Goal: Task Accomplishment & Management: Use online tool/utility

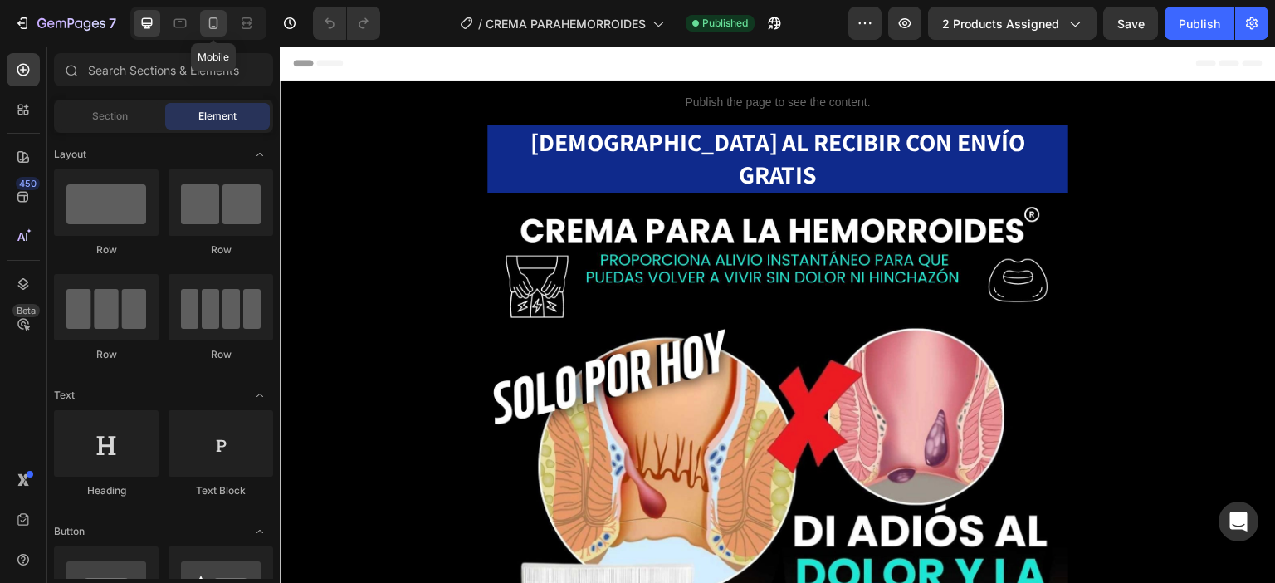
click at [218, 21] on icon at bounding box center [213, 23] width 17 height 17
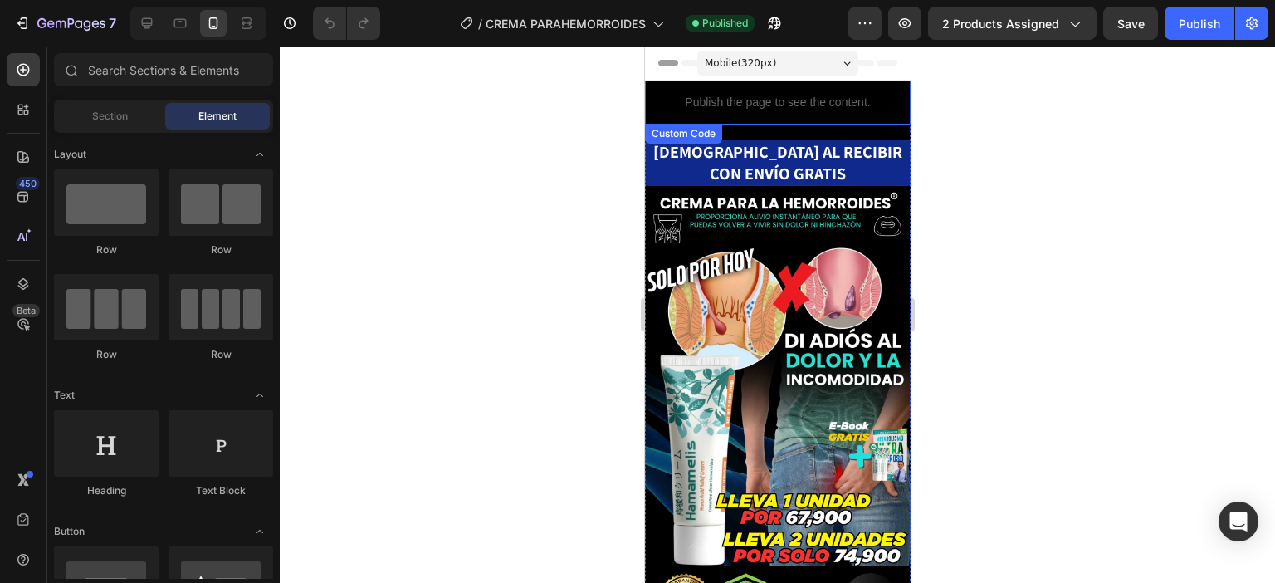
click at [678, 100] on p "Publish the page to see the content." at bounding box center [777, 102] width 266 height 17
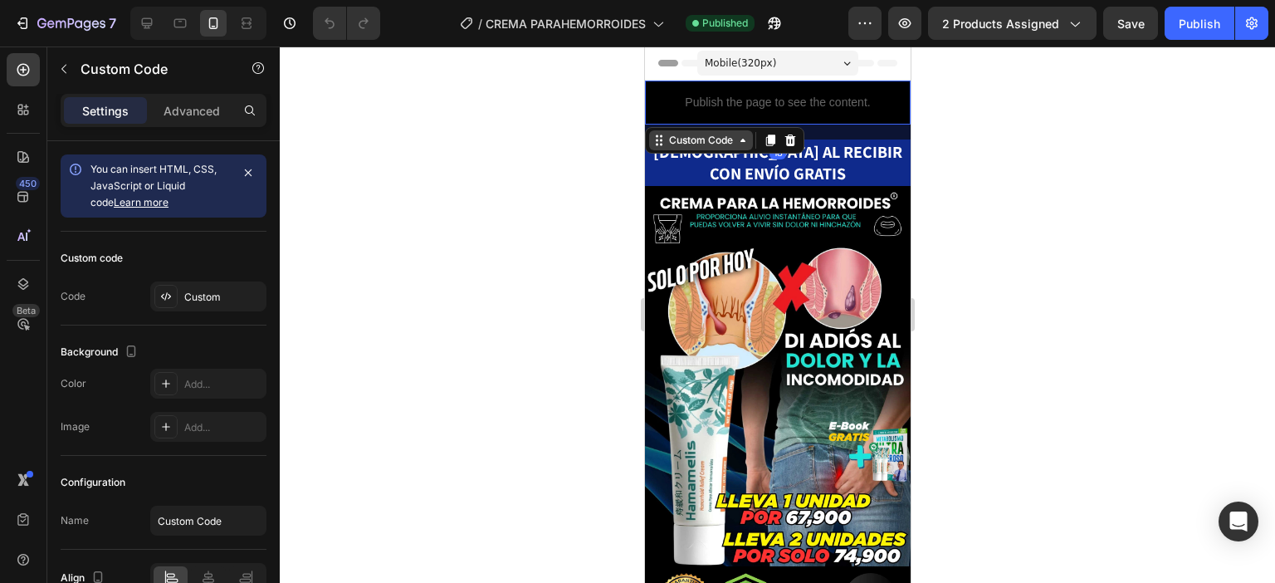
click at [658, 136] on icon at bounding box center [658, 140] width 13 height 13
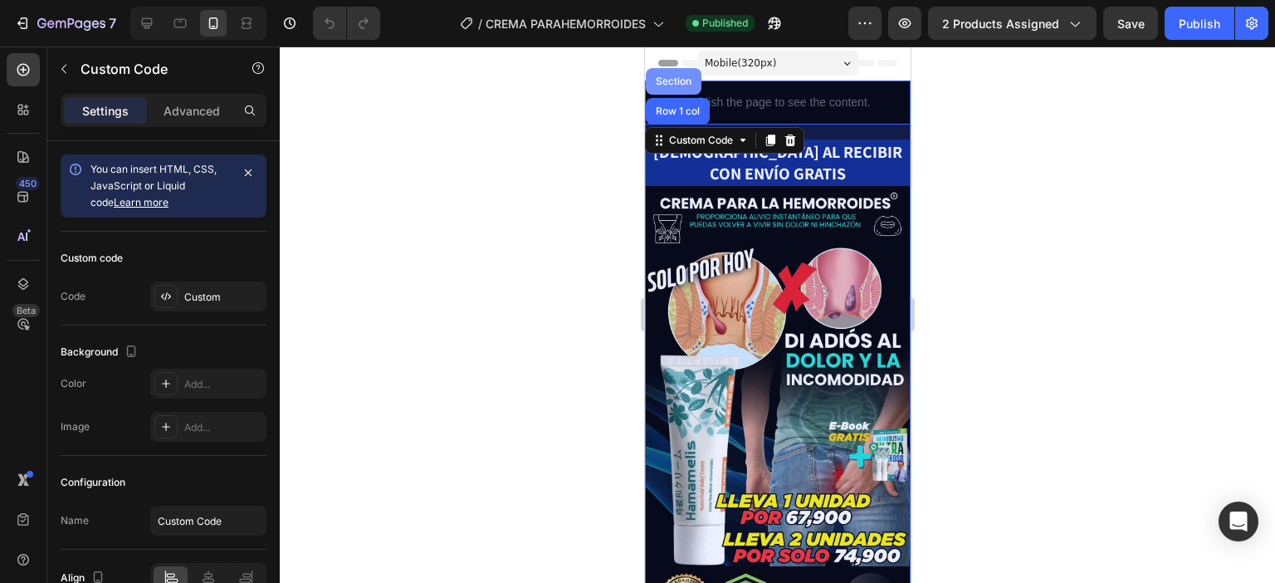
click at [664, 85] on div "Section" at bounding box center [673, 81] width 42 height 10
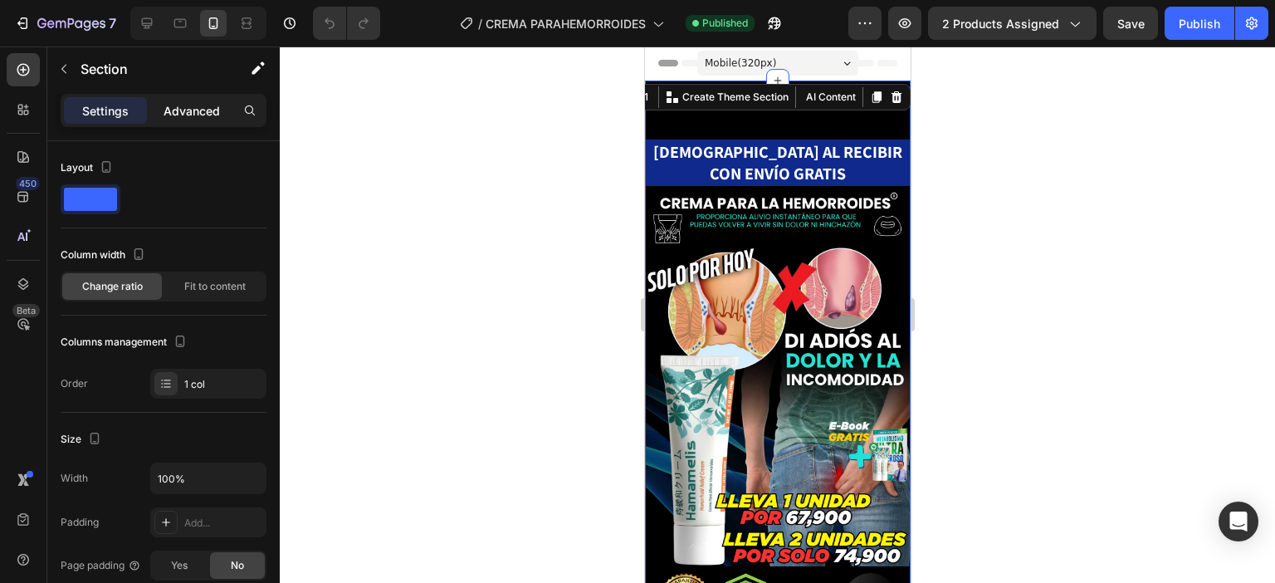
click at [203, 118] on p "Advanced" at bounding box center [192, 110] width 56 height 17
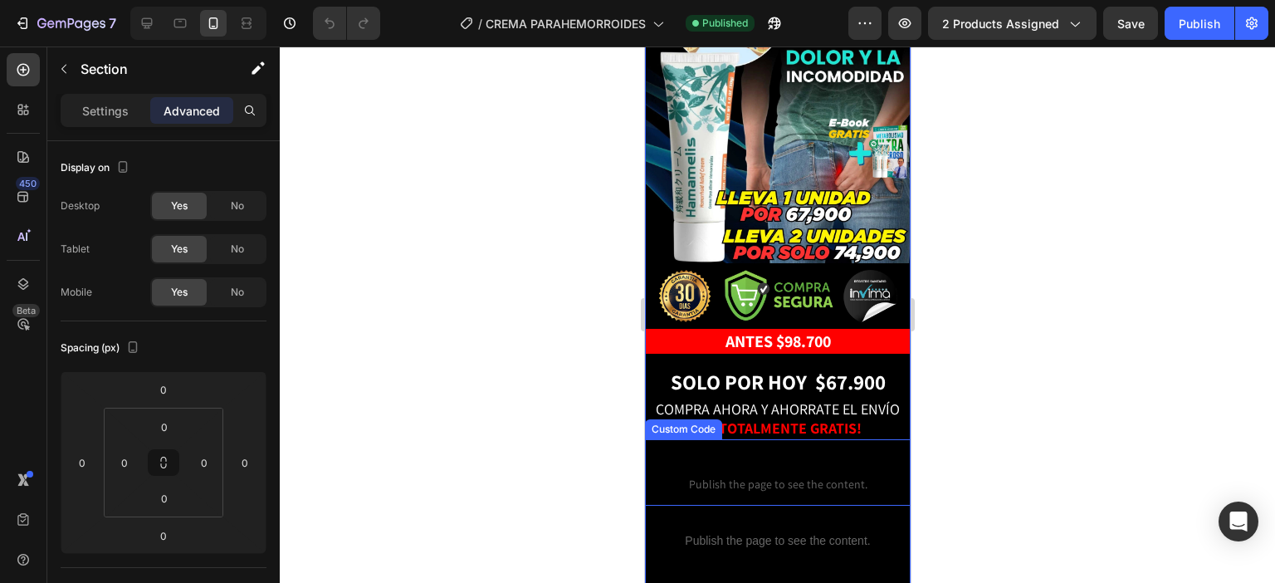
scroll to position [332, 0]
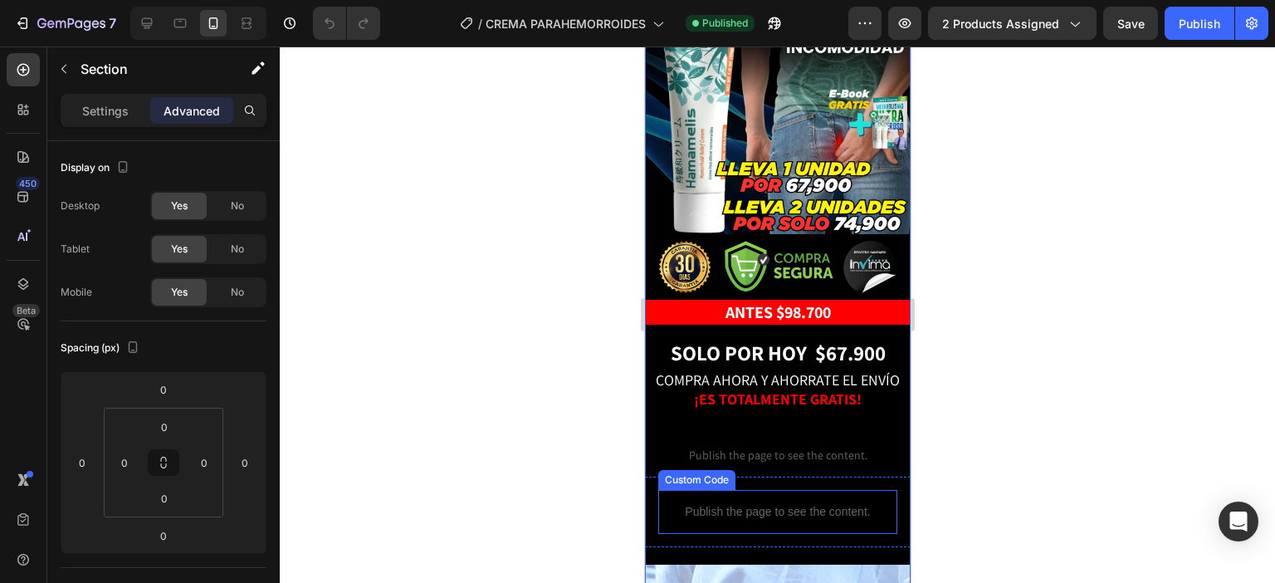
click at [784, 503] on p "Publish the page to see the content." at bounding box center [777, 511] width 239 height 17
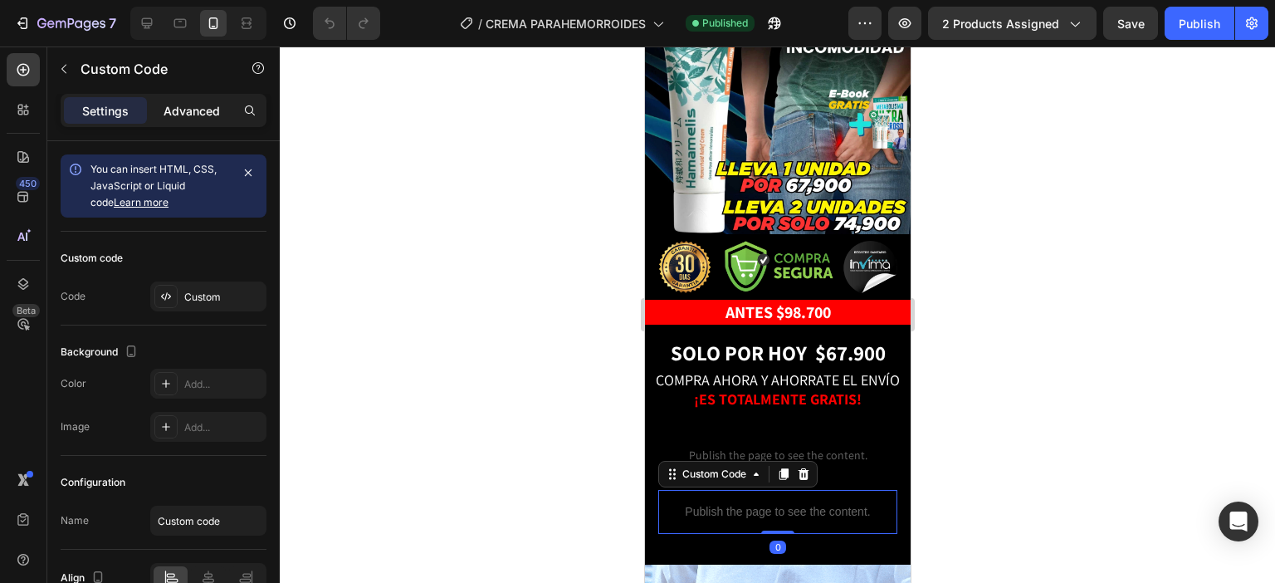
click at [196, 110] on p "Advanced" at bounding box center [192, 110] width 56 height 17
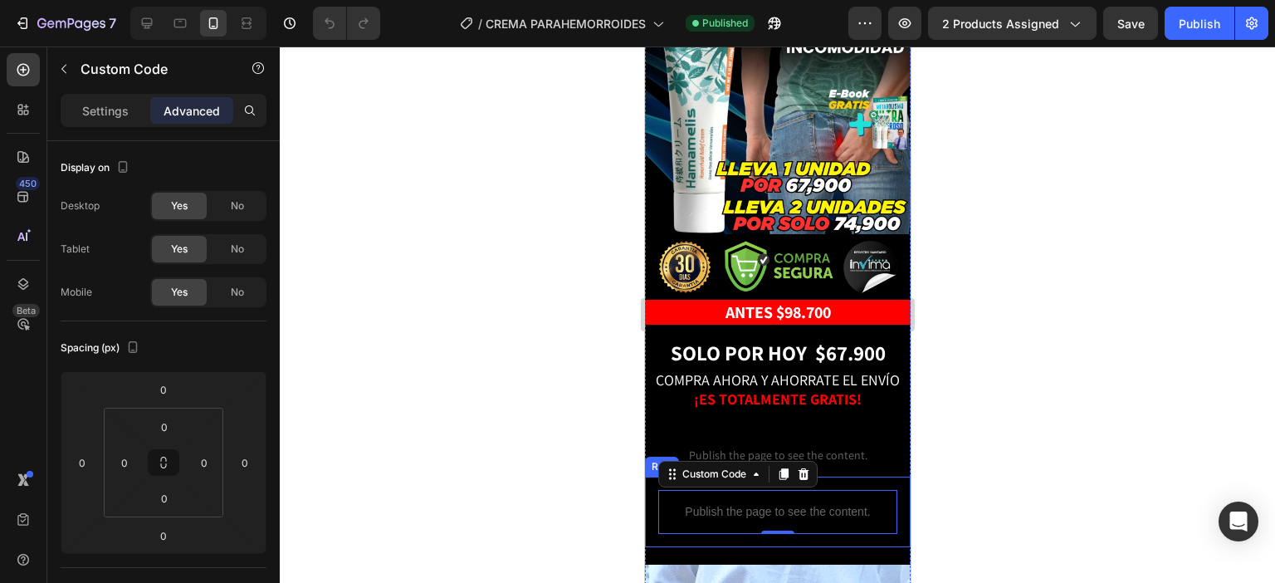
click at [652, 489] on div "Publish the page to see the content. Custom Code 0 Row" at bounding box center [777, 512] width 266 height 71
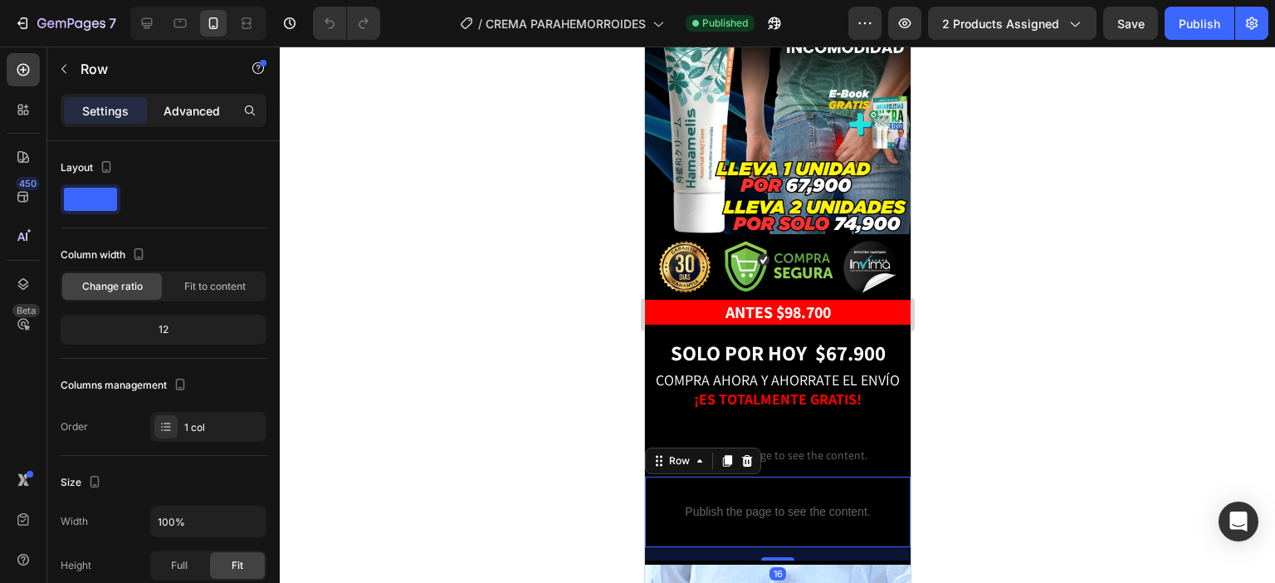
click at [200, 114] on p "Advanced" at bounding box center [192, 110] width 56 height 17
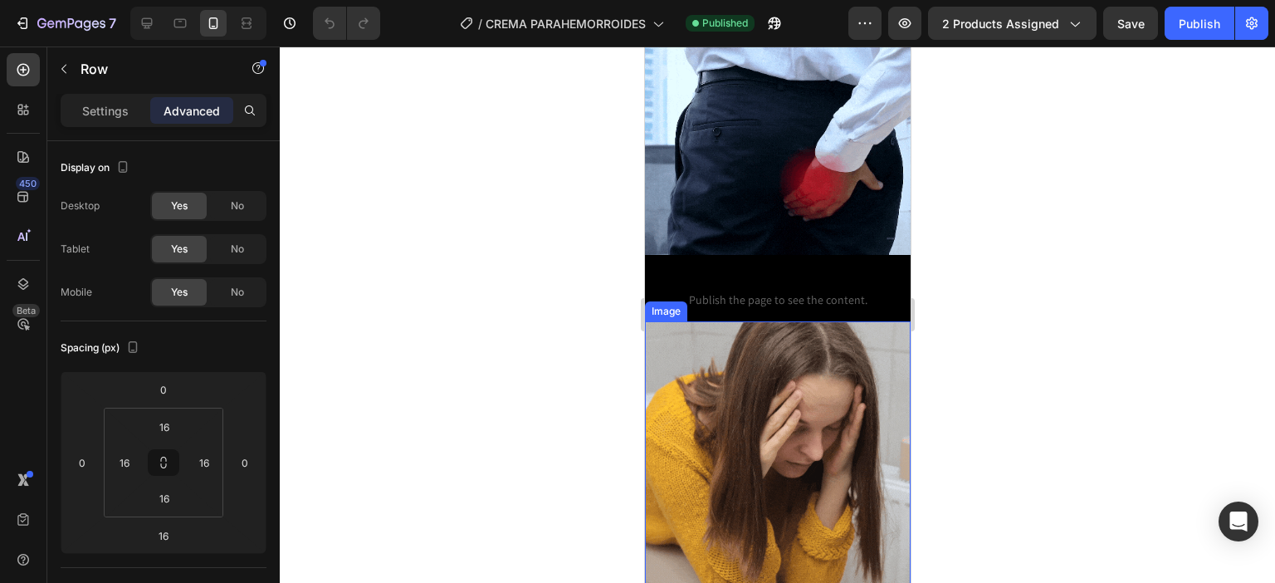
scroll to position [913, 0]
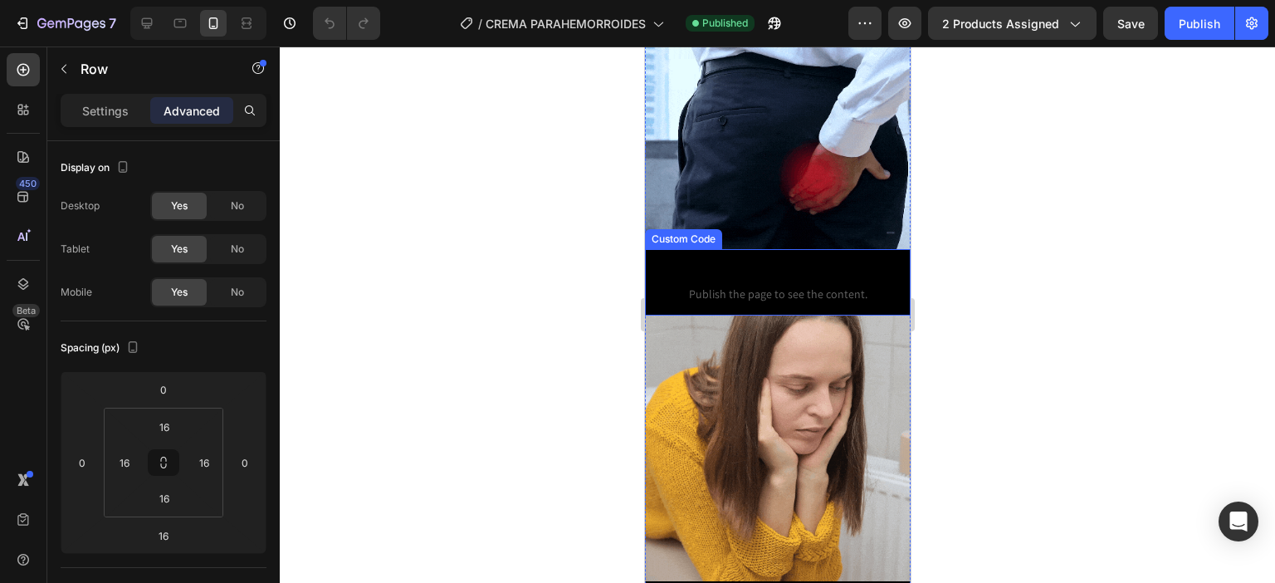
click at [796, 262] on span "Custom Code" at bounding box center [777, 272] width 266 height 20
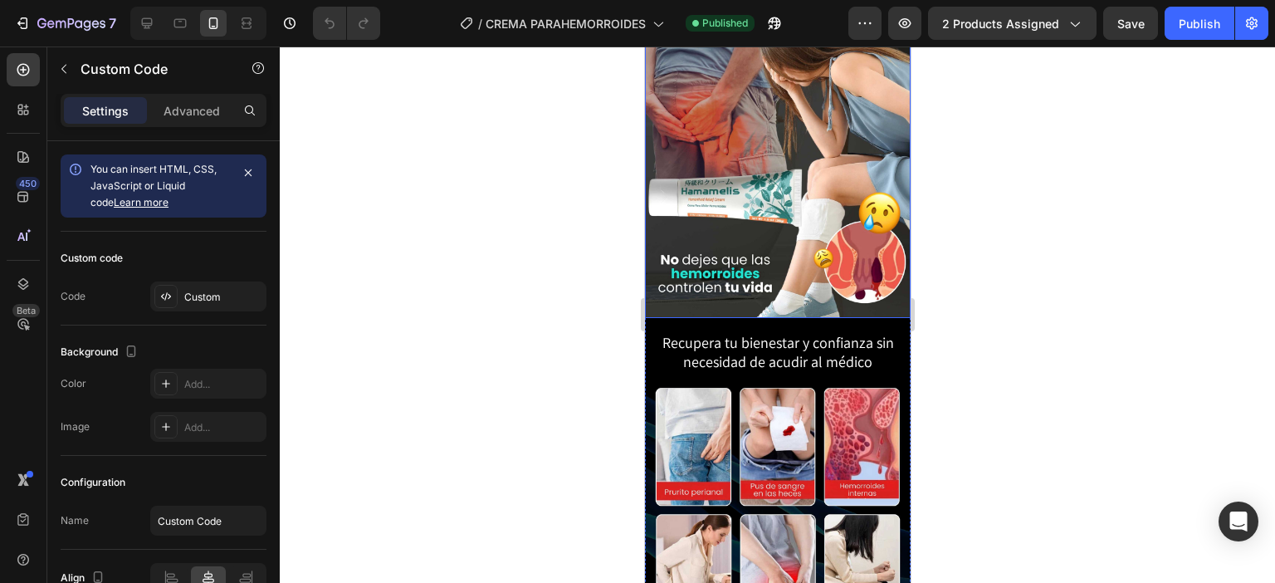
scroll to position [2159, 0]
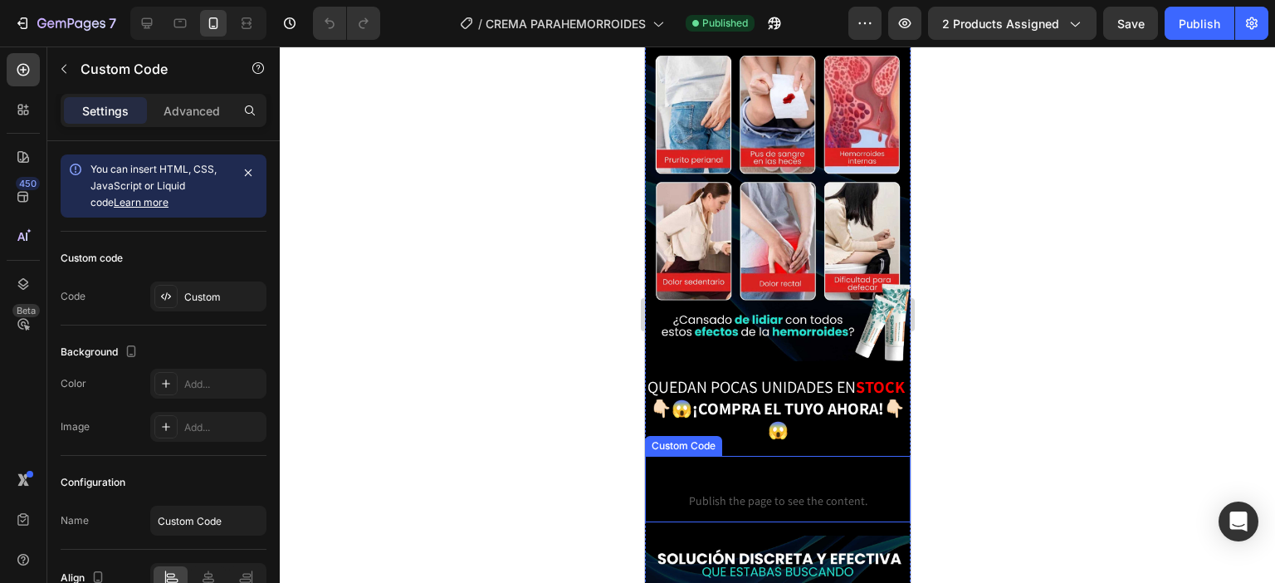
click at [783, 469] on span "Custom Code" at bounding box center [777, 479] width 266 height 20
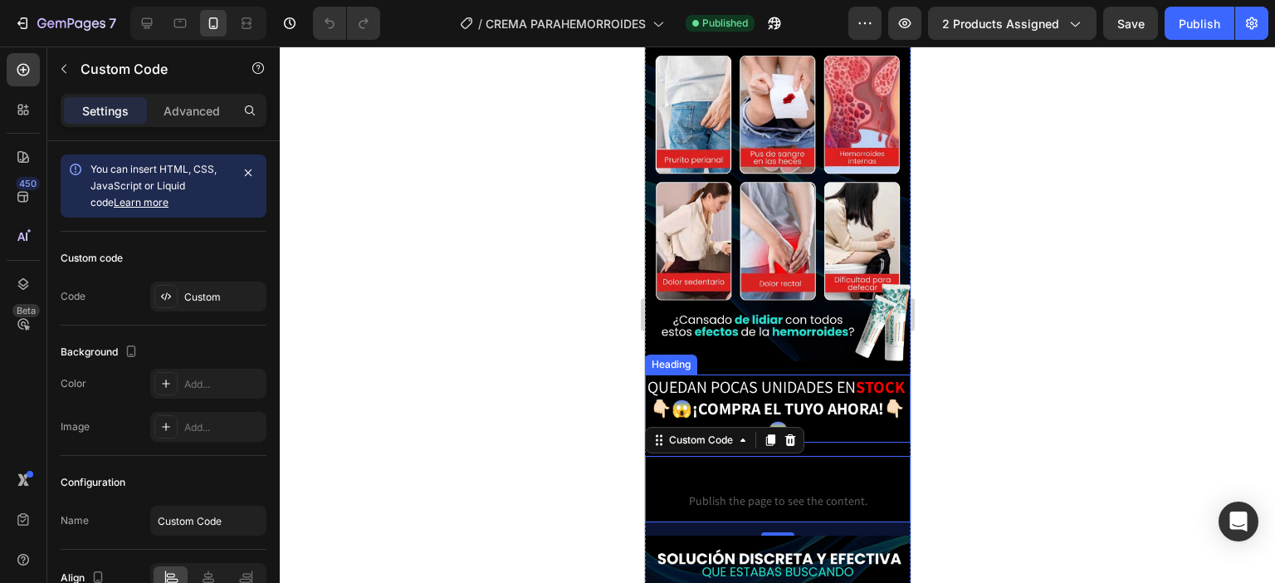
click at [831, 398] on strong "👇🏻😱¡COMPRA EL TUYO AHORA!👇🏻😱" at bounding box center [777, 419] width 254 height 43
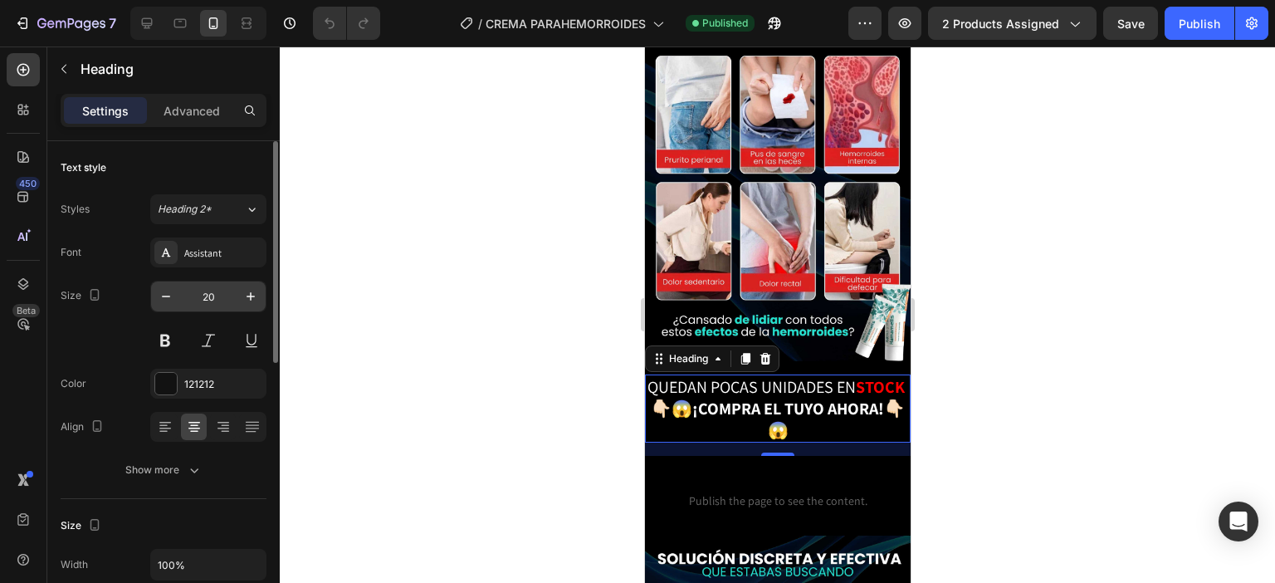
click at [210, 299] on input "20" at bounding box center [208, 296] width 55 height 30
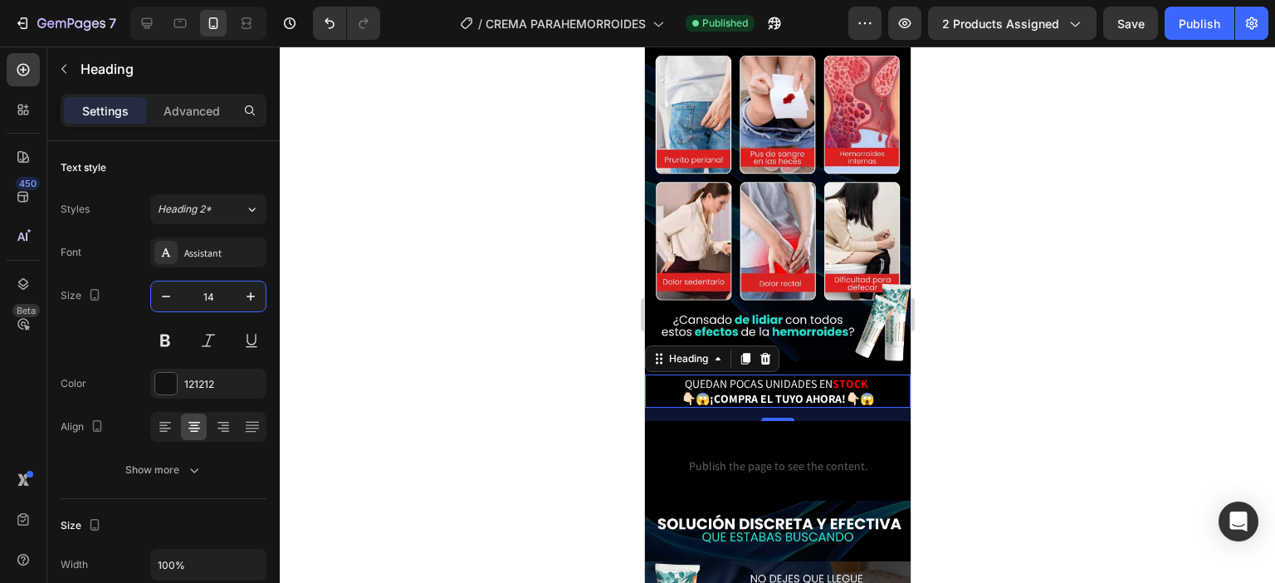
type input "14"
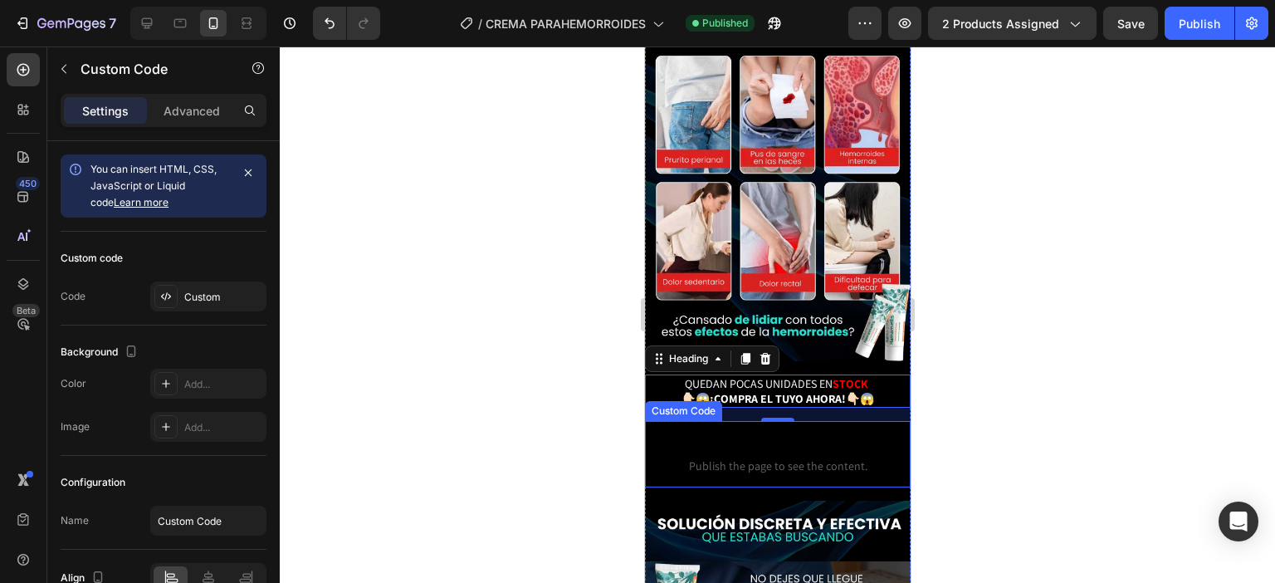
click at [733, 458] on span "Publish the page to see the content." at bounding box center [777, 466] width 266 height 17
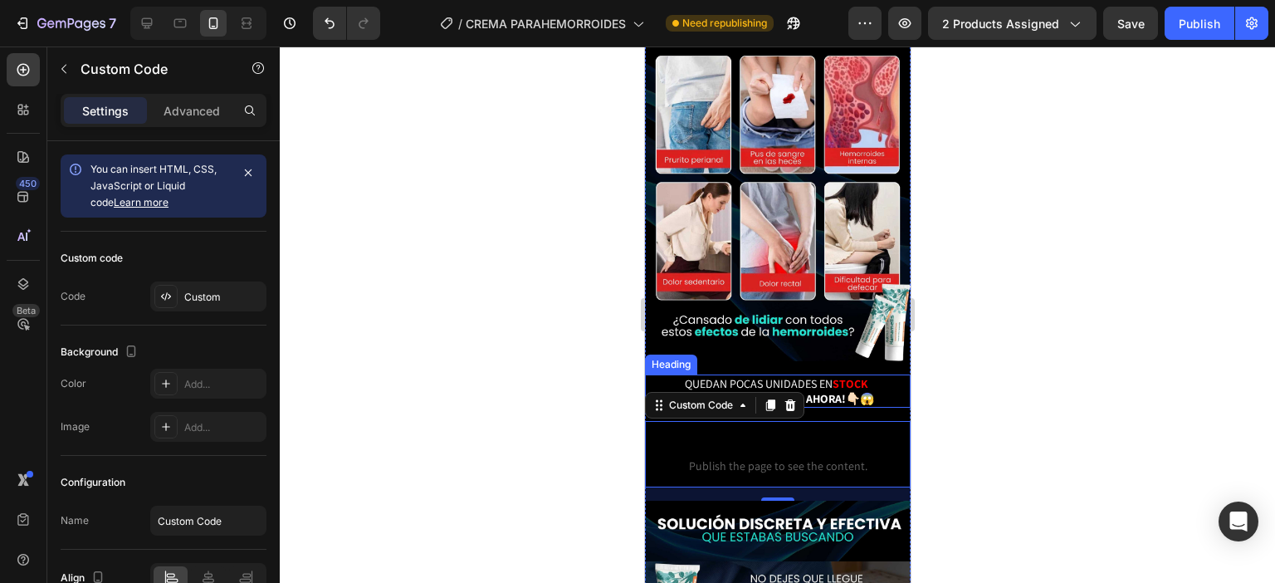
click at [833, 376] on strong "STOCK" at bounding box center [850, 383] width 36 height 15
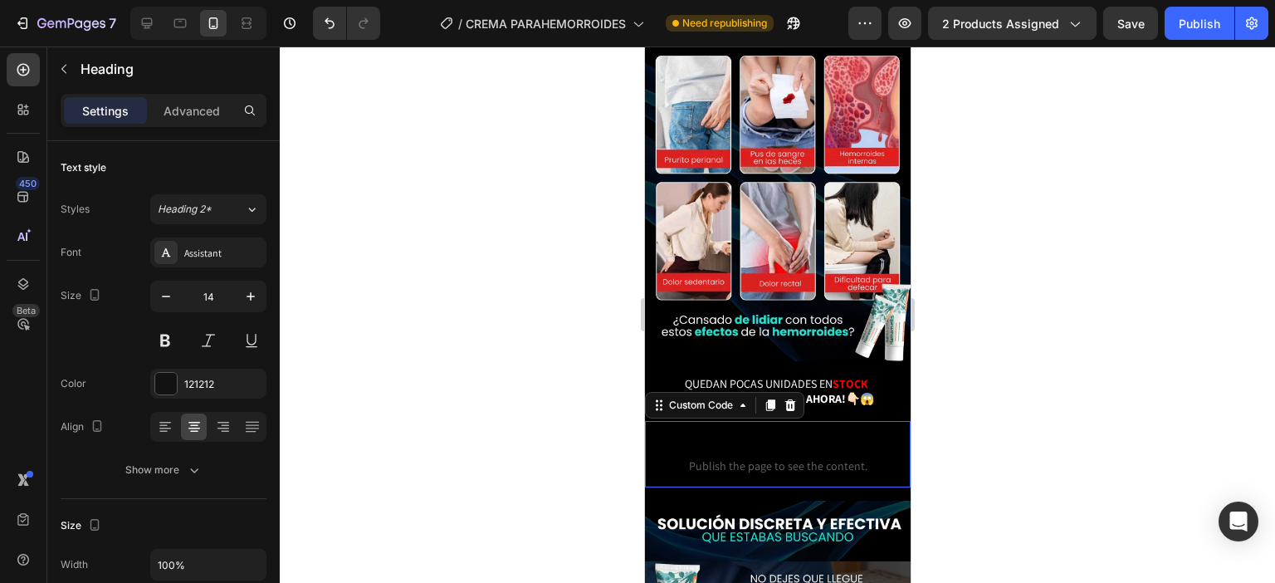
click at [820, 434] on span "Custom Code" at bounding box center [777, 444] width 266 height 20
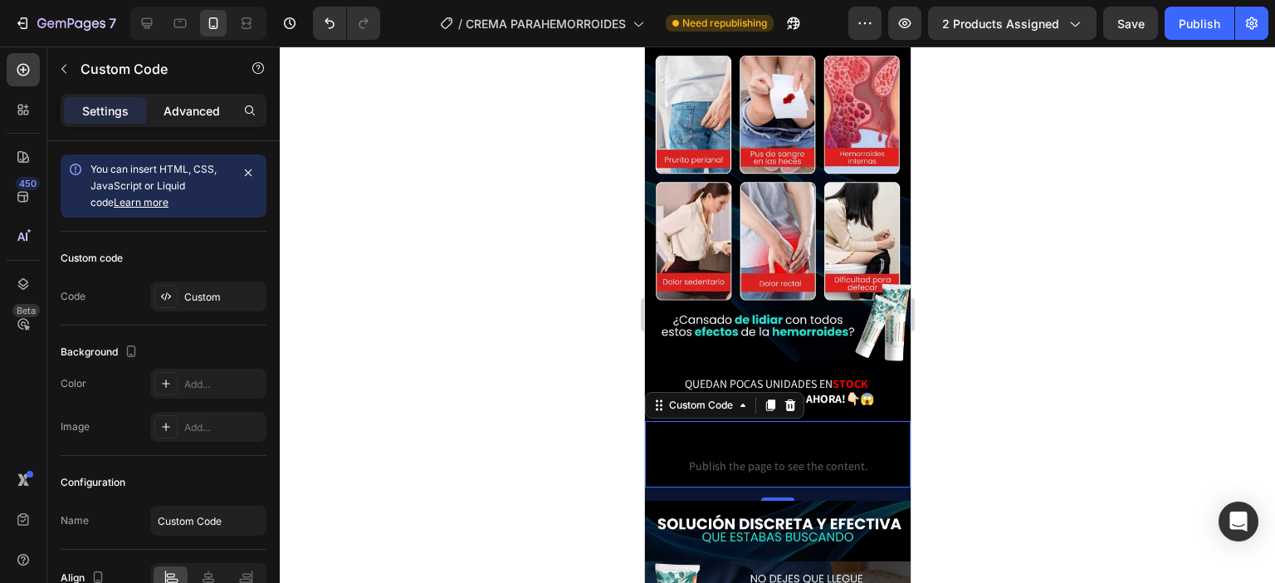
click at [188, 120] on div "Advanced" at bounding box center [191, 110] width 83 height 27
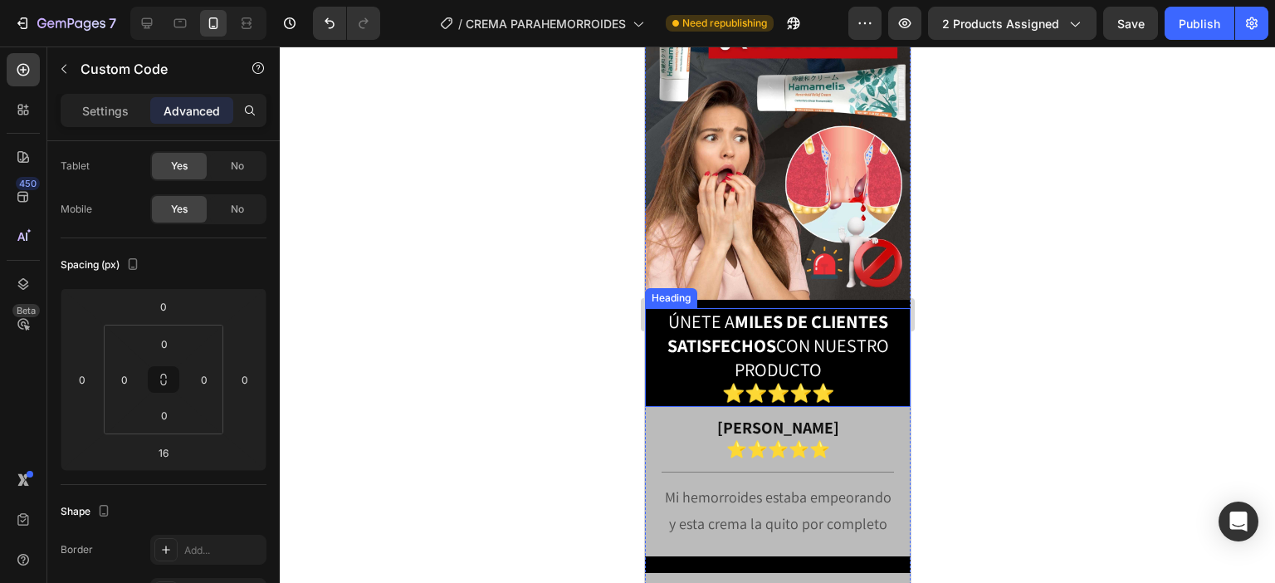
scroll to position [3072, 0]
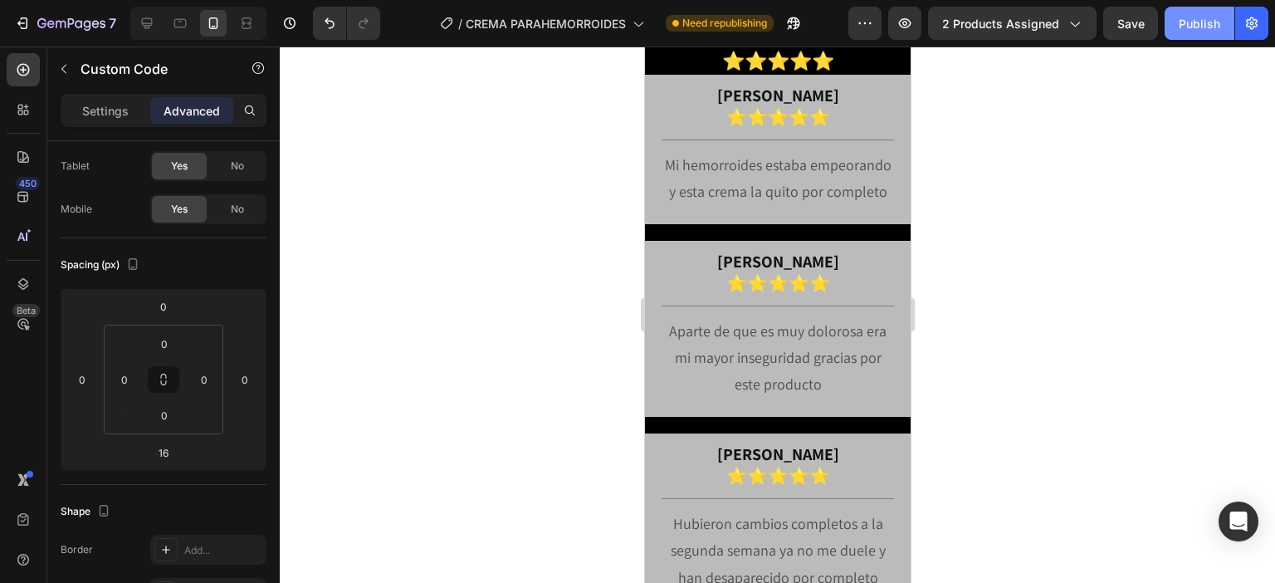
click at [1197, 25] on div "Publish" at bounding box center [1200, 23] width 42 height 17
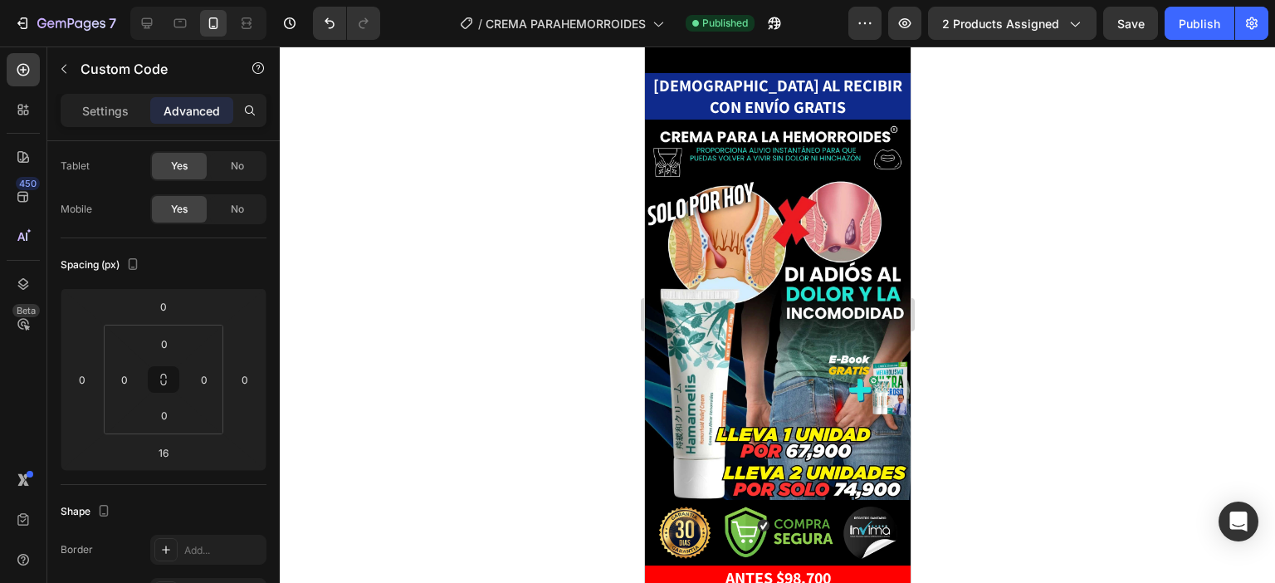
scroll to position [0, 0]
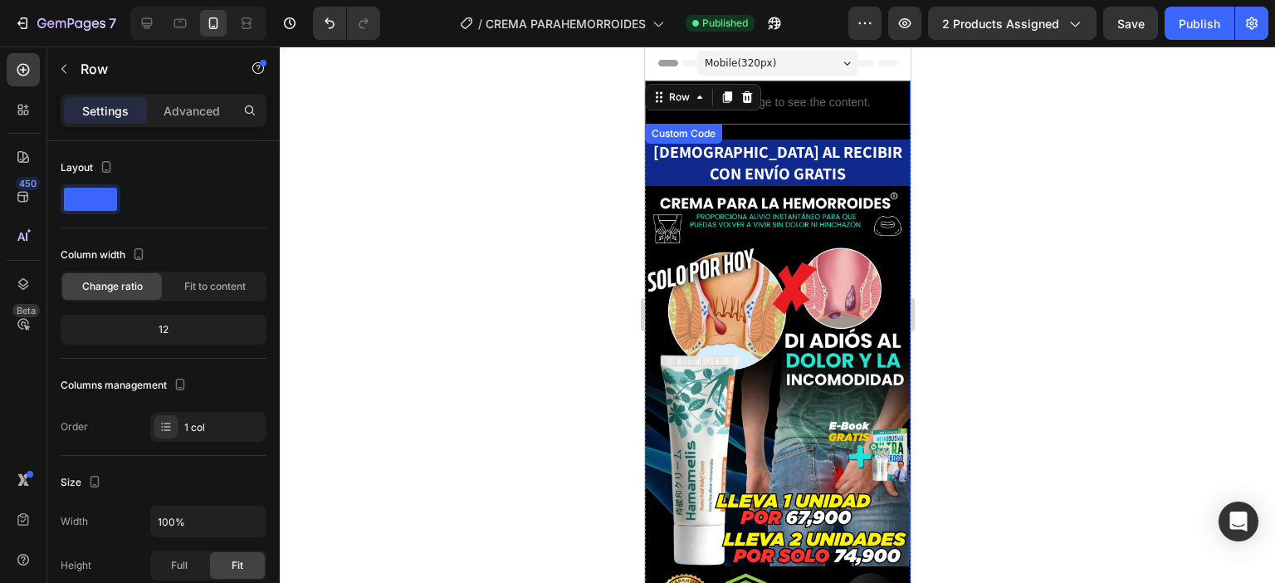
click at [815, 90] on div "Publish the page to see the content." at bounding box center [777, 103] width 266 height 44
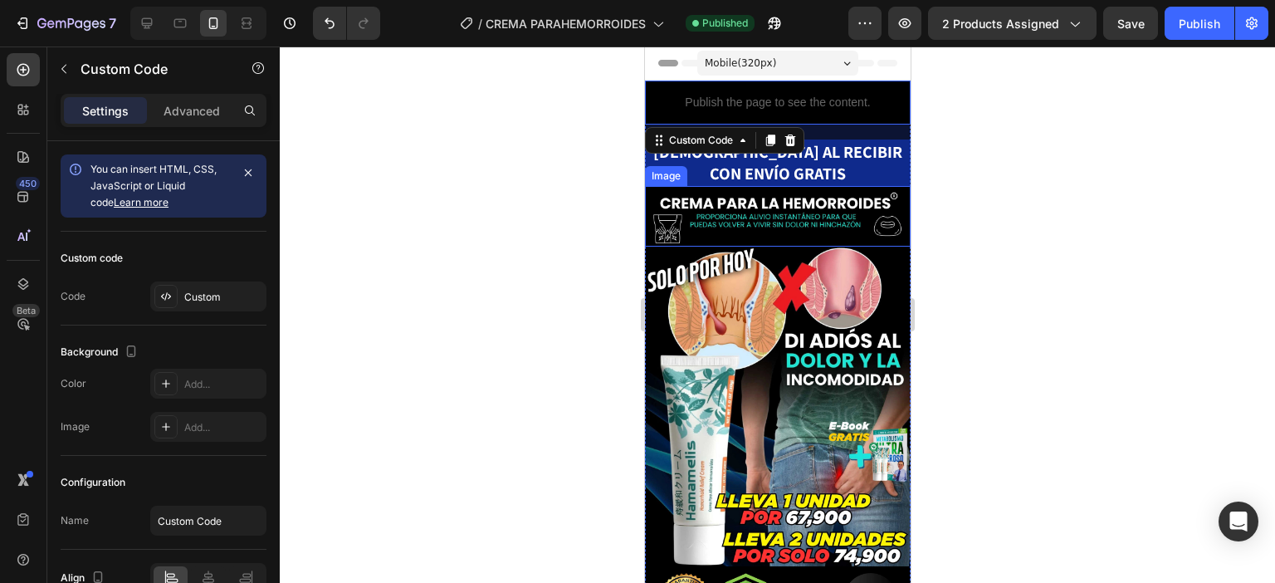
click at [859, 186] on img at bounding box center [777, 216] width 266 height 61
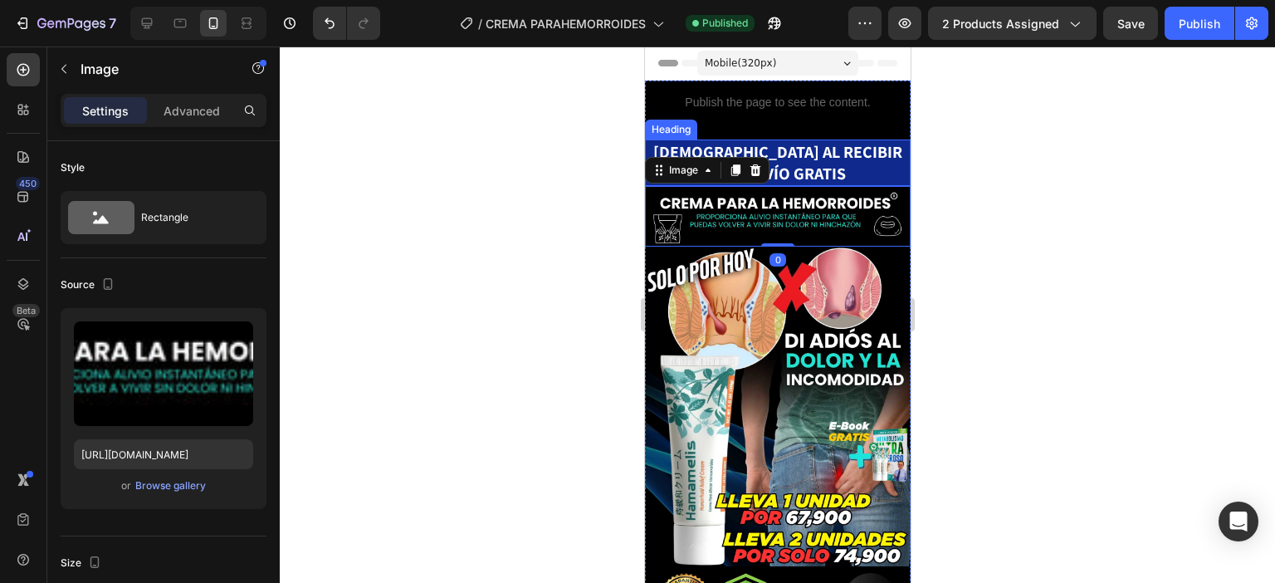
click at [858, 152] on strong "[DEMOGRAPHIC_DATA] AL RECIBIR CON ENVÍO GRATIS" at bounding box center [777, 162] width 249 height 43
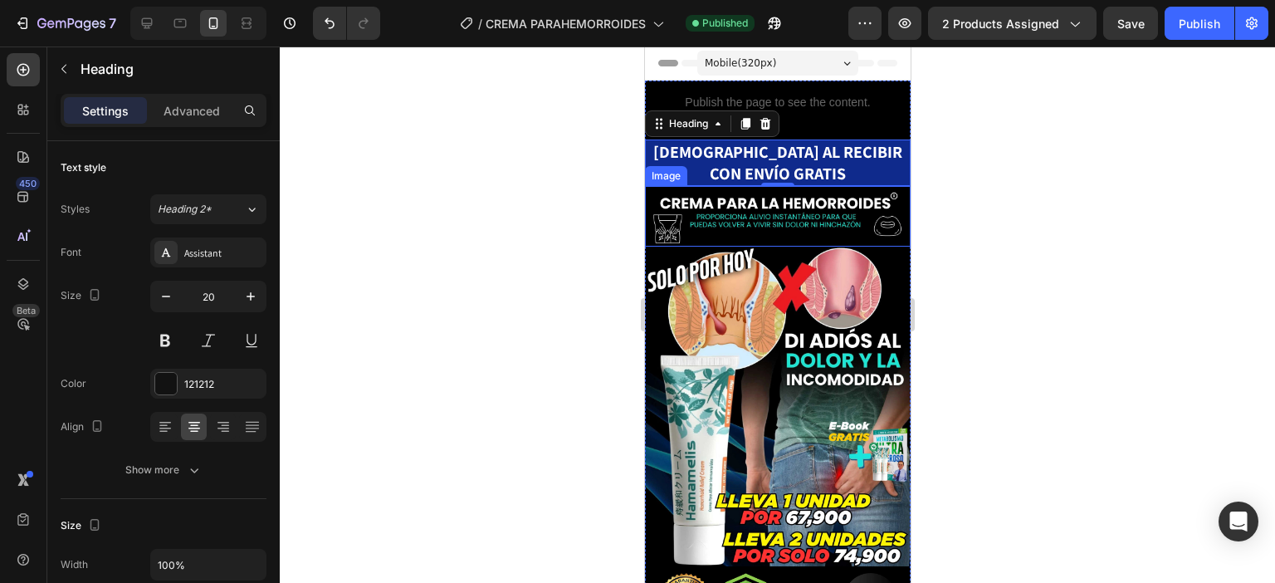
click at [805, 227] on img at bounding box center [777, 216] width 266 height 61
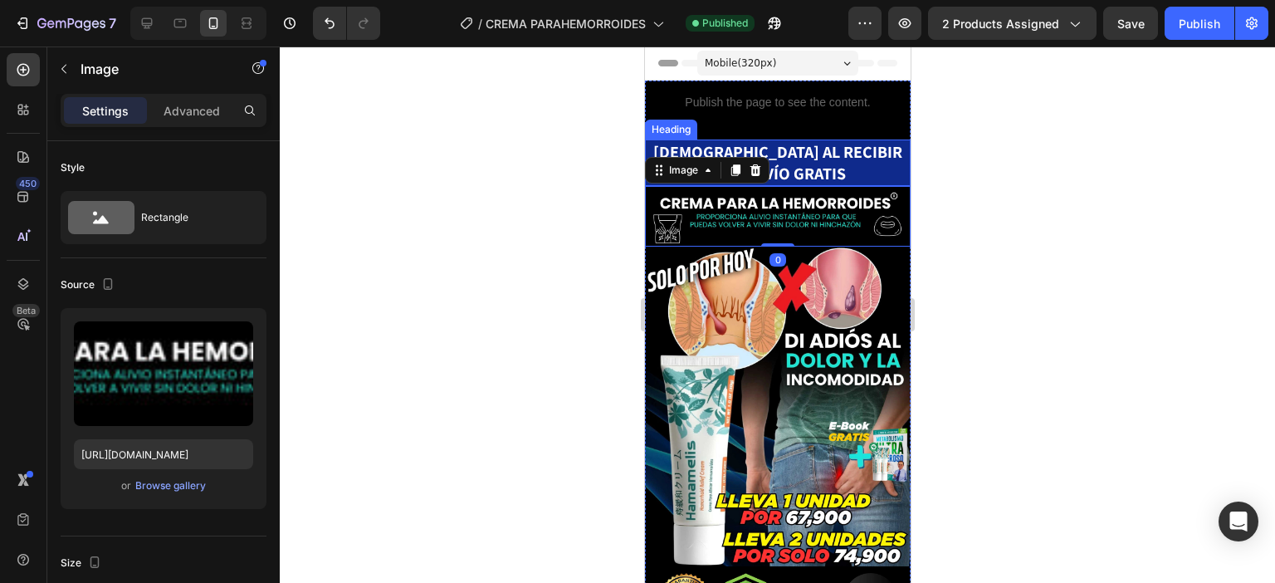
click at [815, 166] on h2 "[DEMOGRAPHIC_DATA] AL RECIBIR CON ENVÍO GRATIS" at bounding box center [777, 162] width 266 height 46
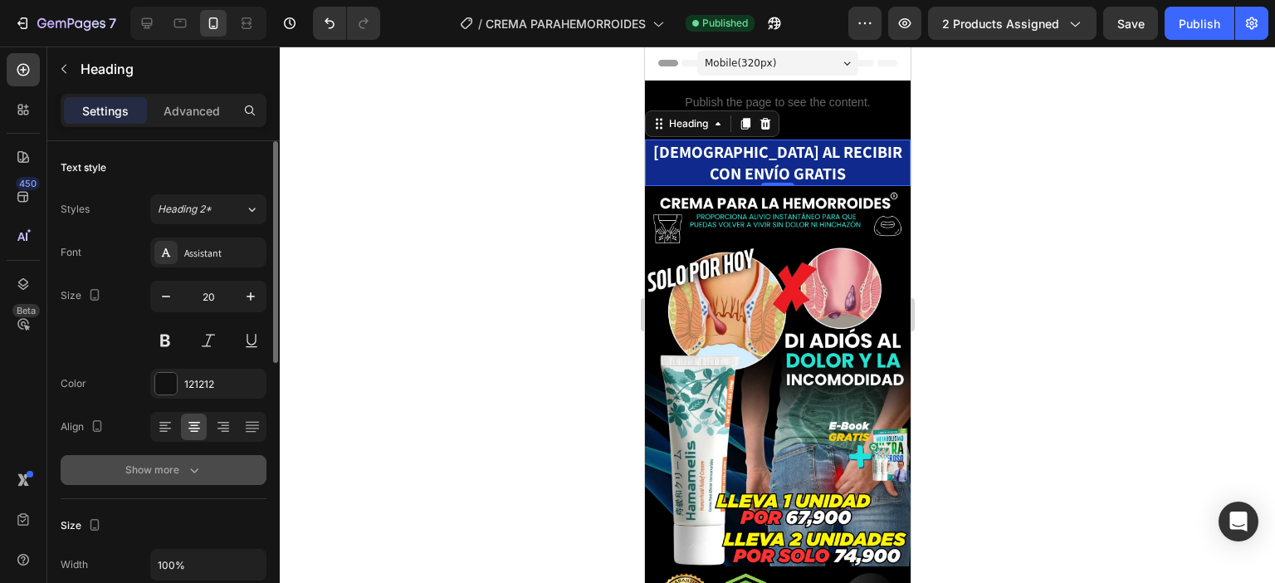
click at [175, 471] on div "Show more" at bounding box center [163, 470] width 77 height 17
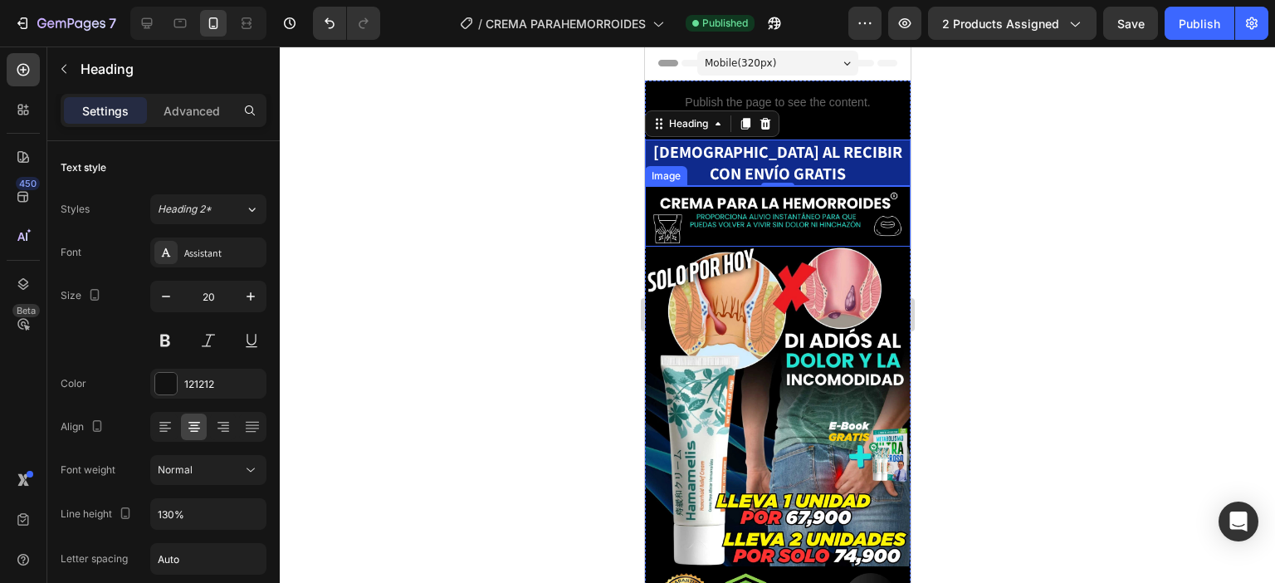
click at [850, 191] on img at bounding box center [777, 216] width 266 height 61
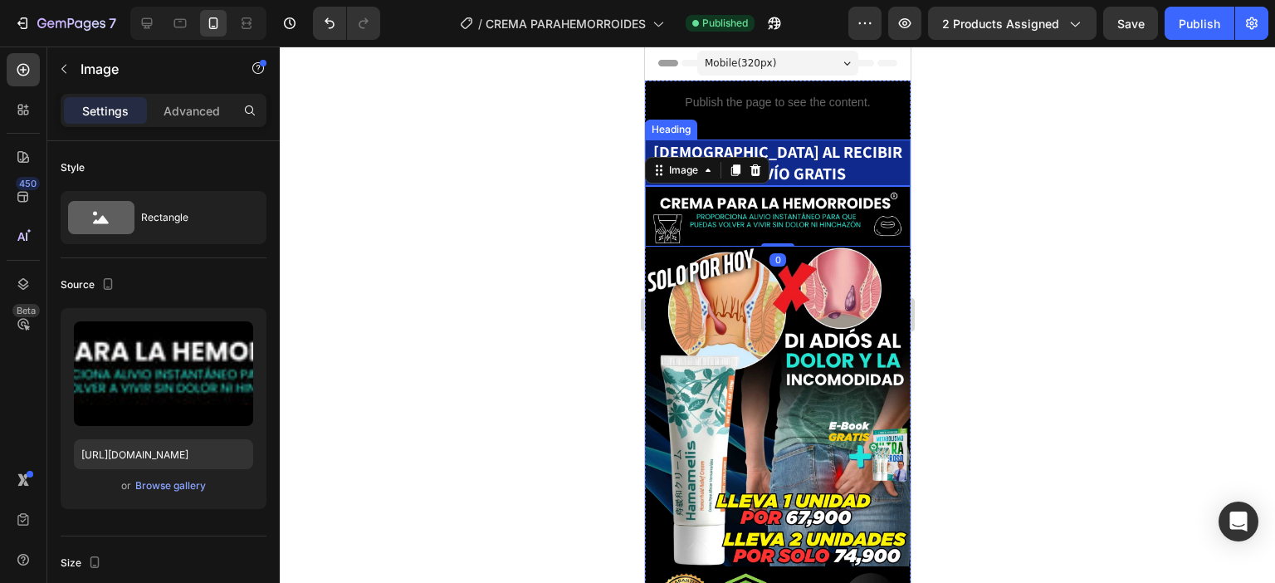
click at [826, 164] on h2 "[DEMOGRAPHIC_DATA] AL RECIBIR CON ENVÍO GRATIS" at bounding box center [777, 162] width 266 height 46
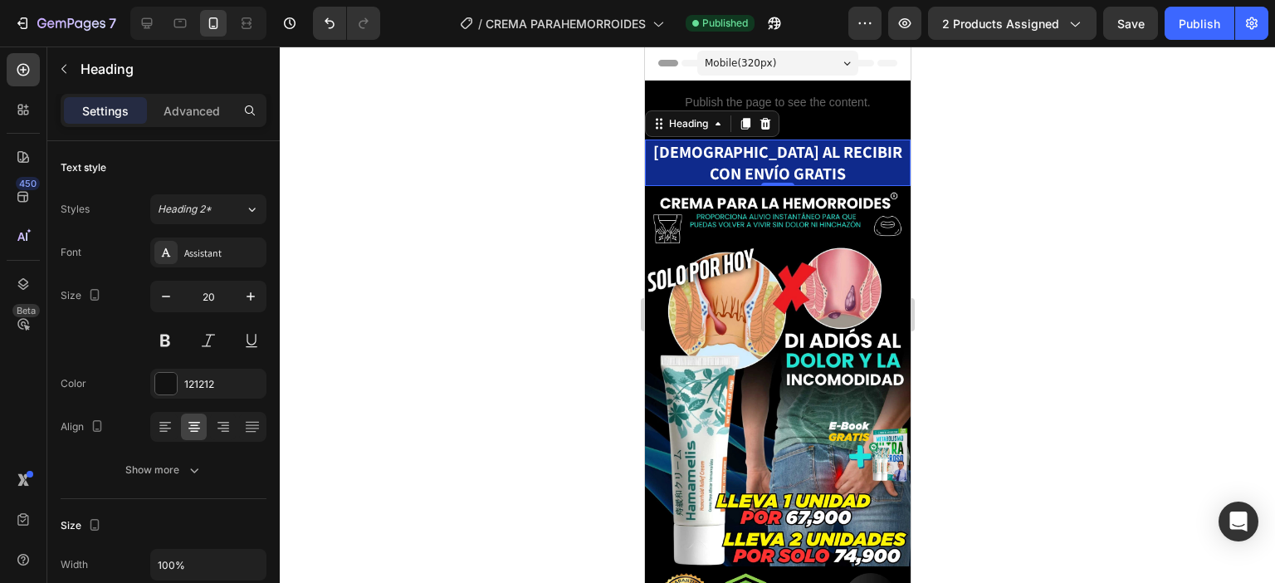
click at [781, 64] on div "Mobile ( 320 px)" at bounding box center [777, 63] width 161 height 25
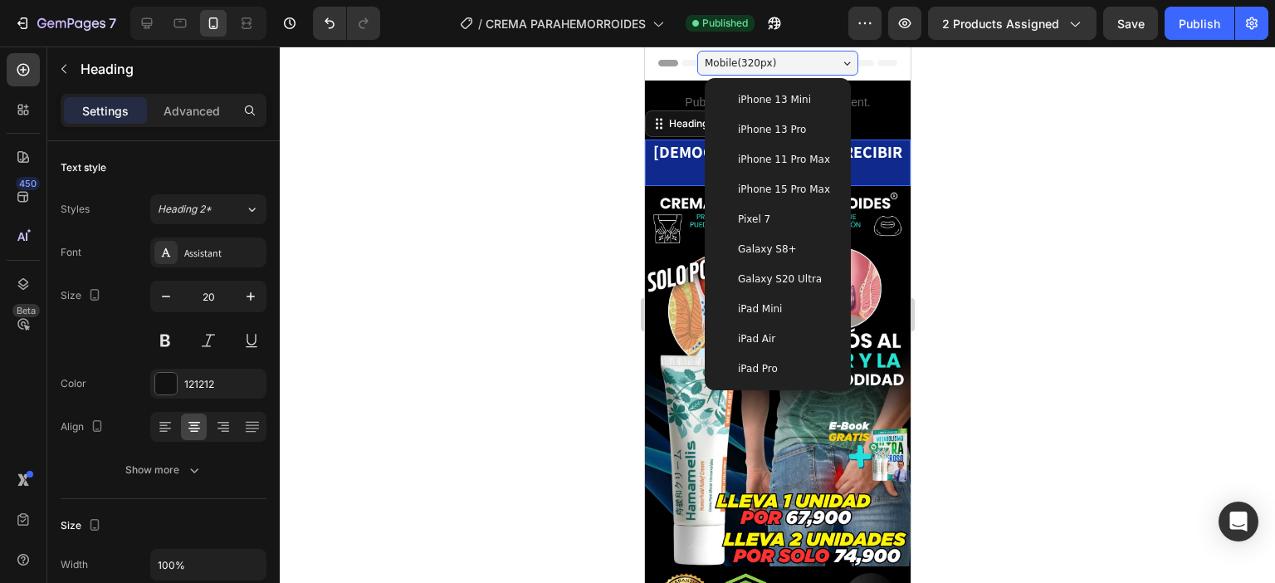
click at [778, 94] on span "iPhone 13 Mini" at bounding box center [773, 99] width 73 height 17
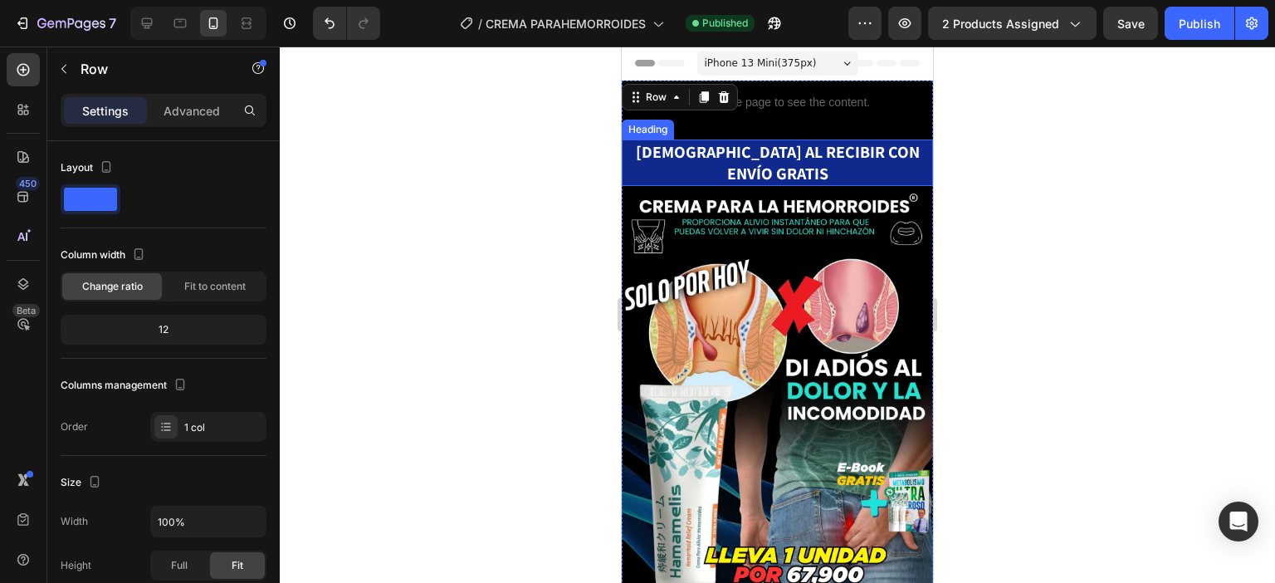
click at [846, 153] on strong "[DEMOGRAPHIC_DATA] AL RECIBIR CON ENVÍO GRATIS" at bounding box center [778, 162] width 284 height 43
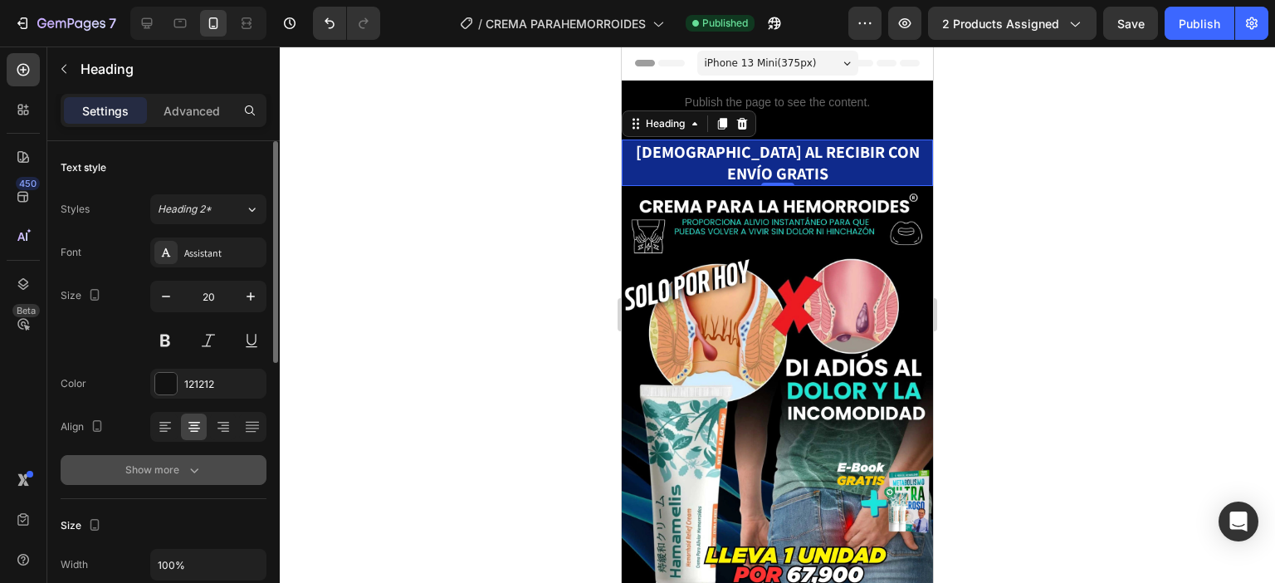
click at [170, 477] on div "Show more" at bounding box center [163, 470] width 77 height 17
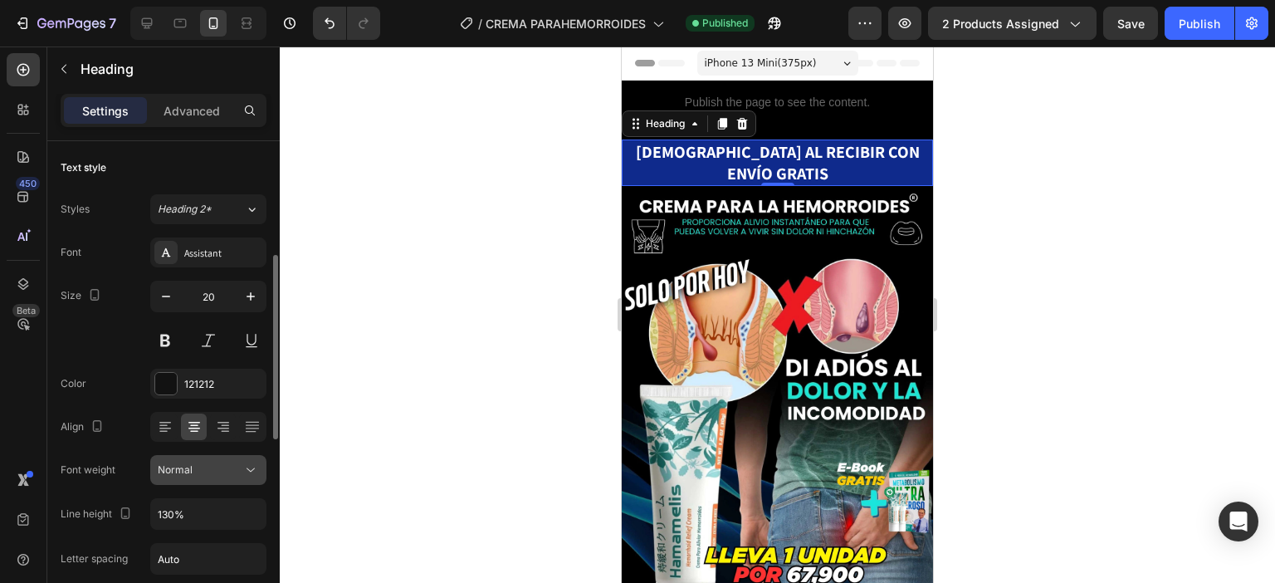
scroll to position [83, 0]
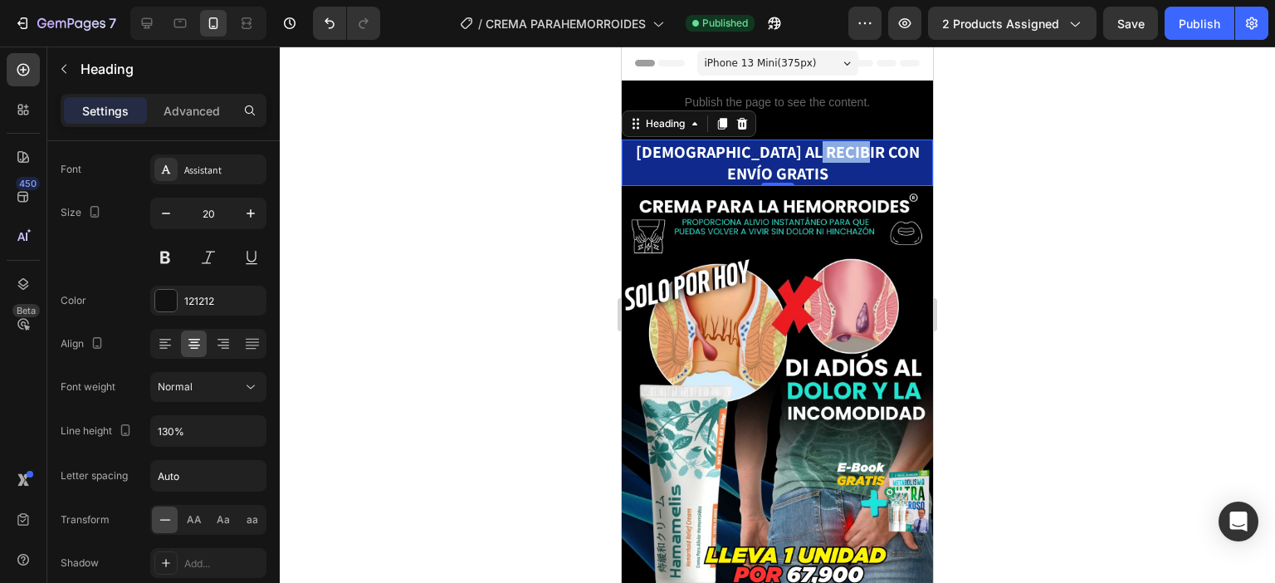
click at [812, 154] on strong "[DEMOGRAPHIC_DATA] AL RECIBIR CON ENVÍO GRATIS" at bounding box center [778, 162] width 284 height 43
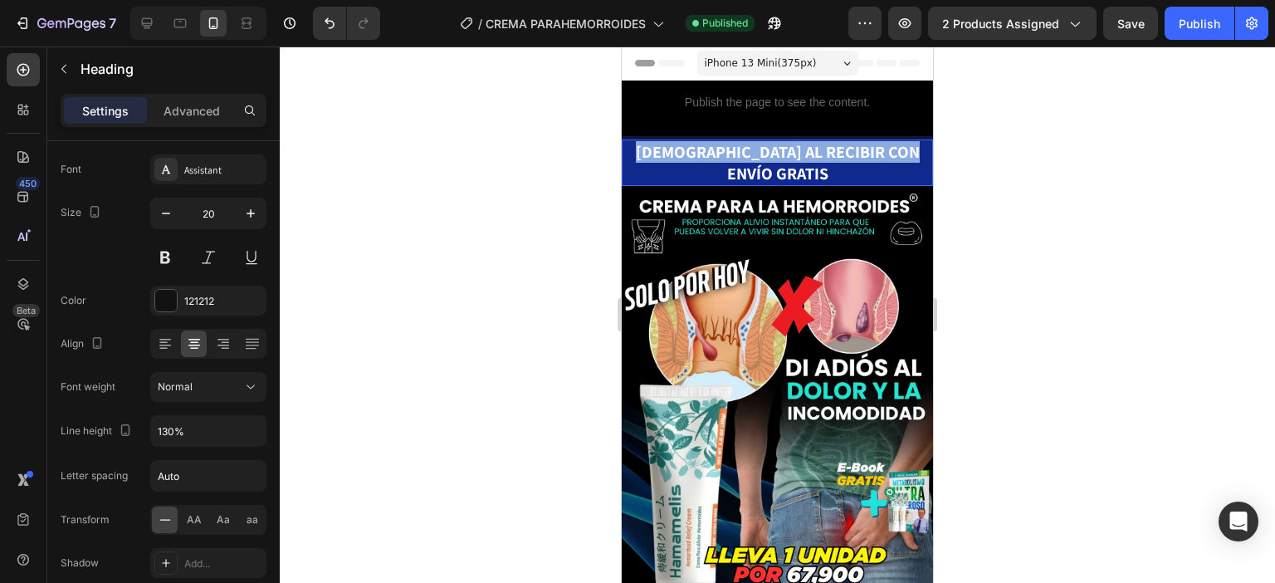
click at [812, 154] on strong "[DEMOGRAPHIC_DATA] AL RECIBIR CON ENVÍO GRATIS" at bounding box center [778, 162] width 284 height 43
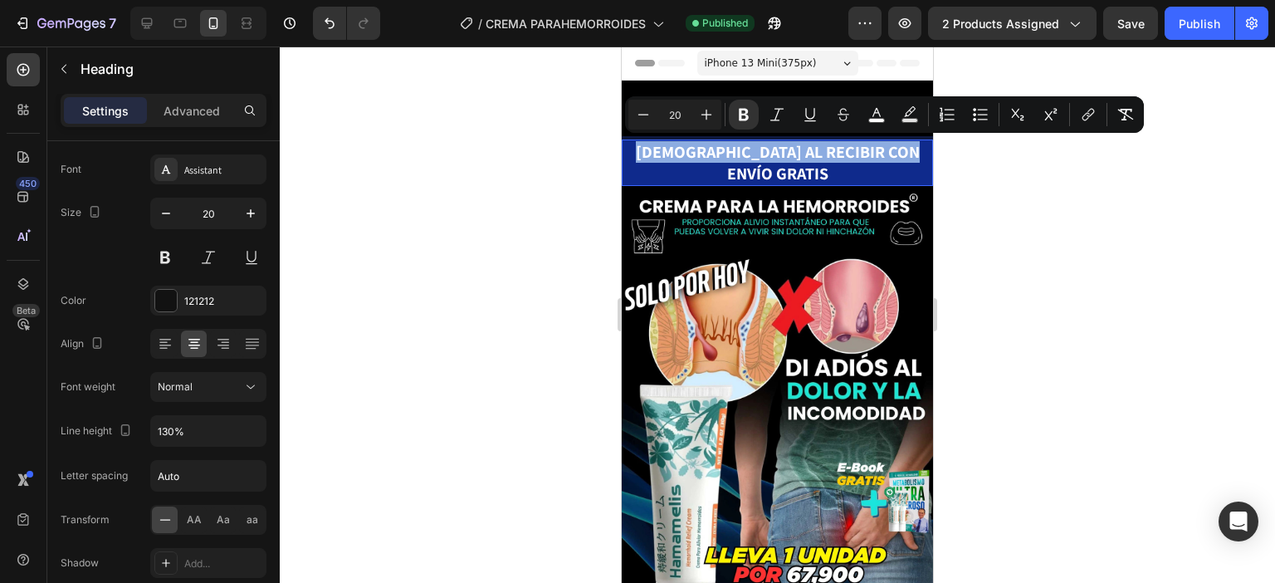
click at [804, 186] on img at bounding box center [777, 221] width 311 height 71
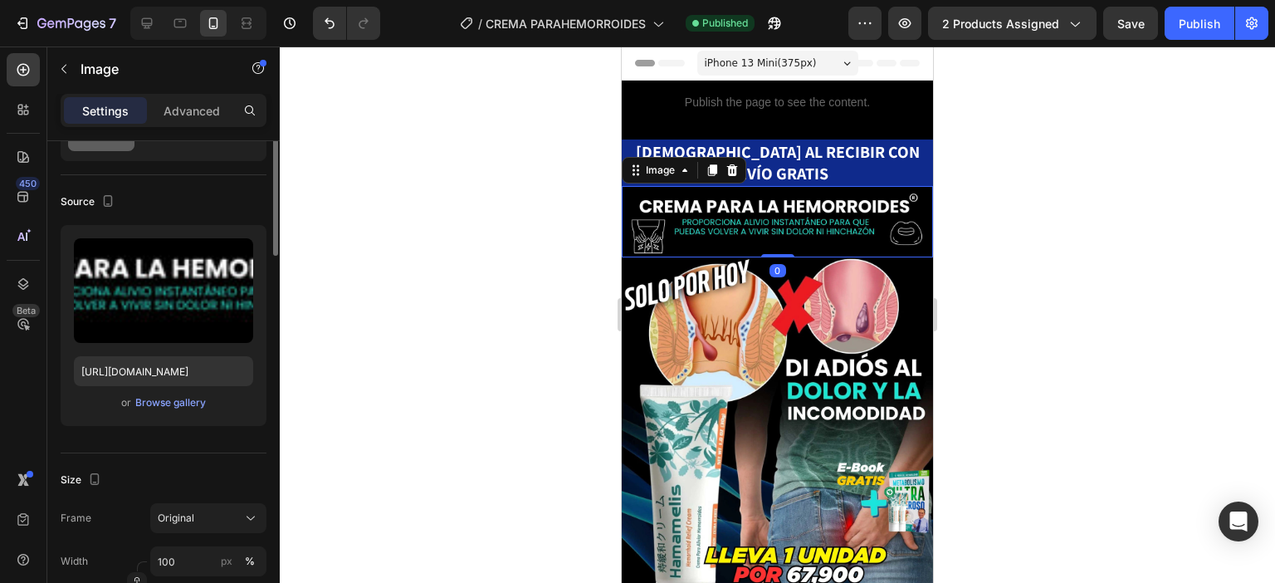
scroll to position [0, 0]
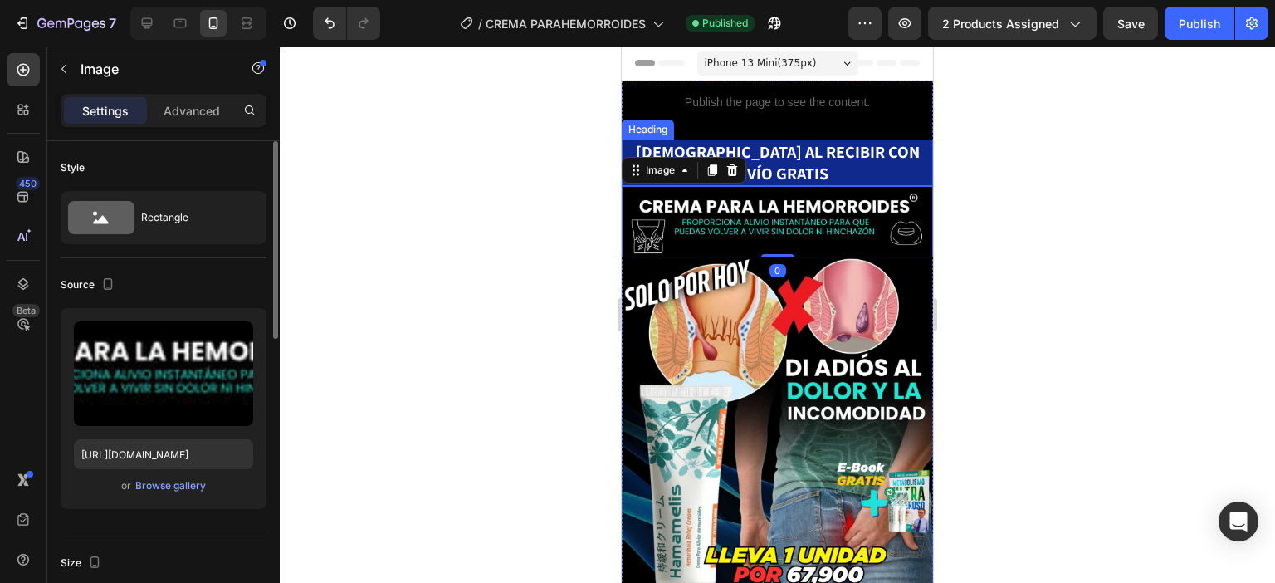
click at [917, 147] on p "⁠⁠⁠⁠⁠⁠⁠ PAGAS AL RECIBIR CON ENVÍO GRATIS" at bounding box center [778, 162] width 308 height 43
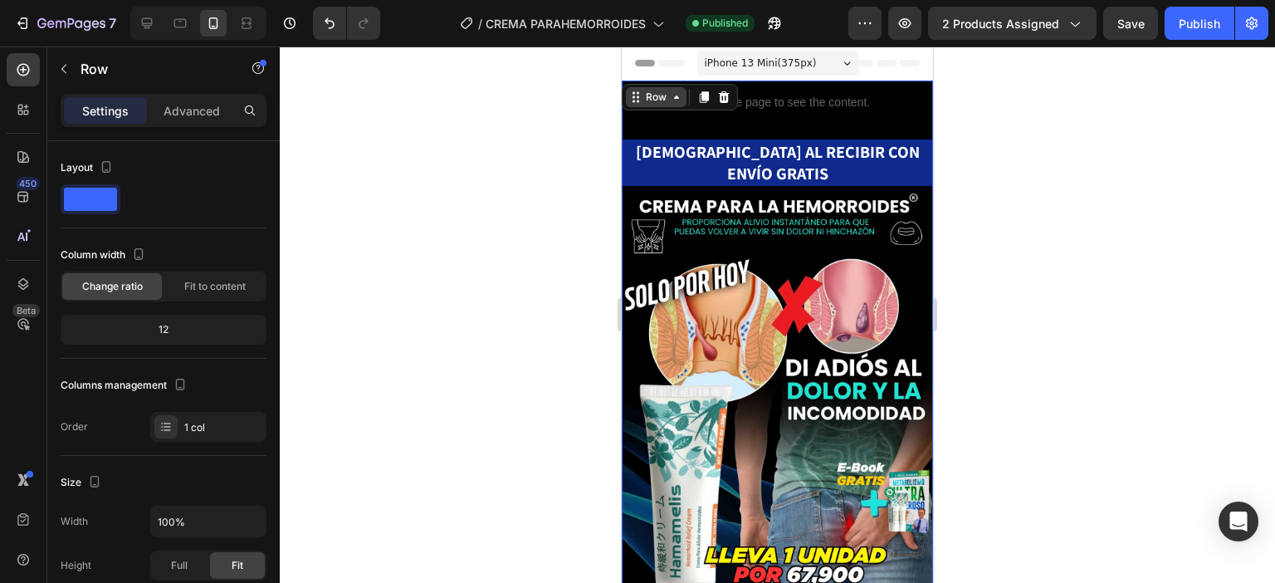
click at [643, 102] on div "Row" at bounding box center [656, 97] width 27 height 15
click at [751, 121] on div "Publish the page to see the content." at bounding box center [777, 103] width 311 height 44
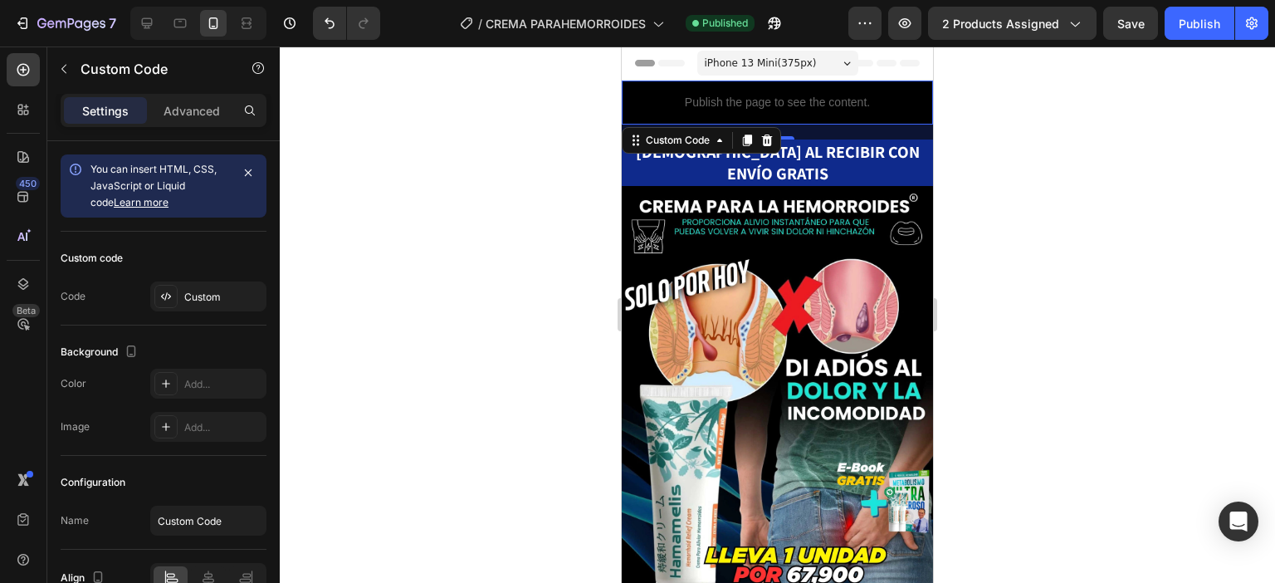
click at [780, 102] on p "Publish the page to see the content." at bounding box center [777, 102] width 311 height 17
click at [169, 117] on p "Advanced" at bounding box center [192, 110] width 56 height 17
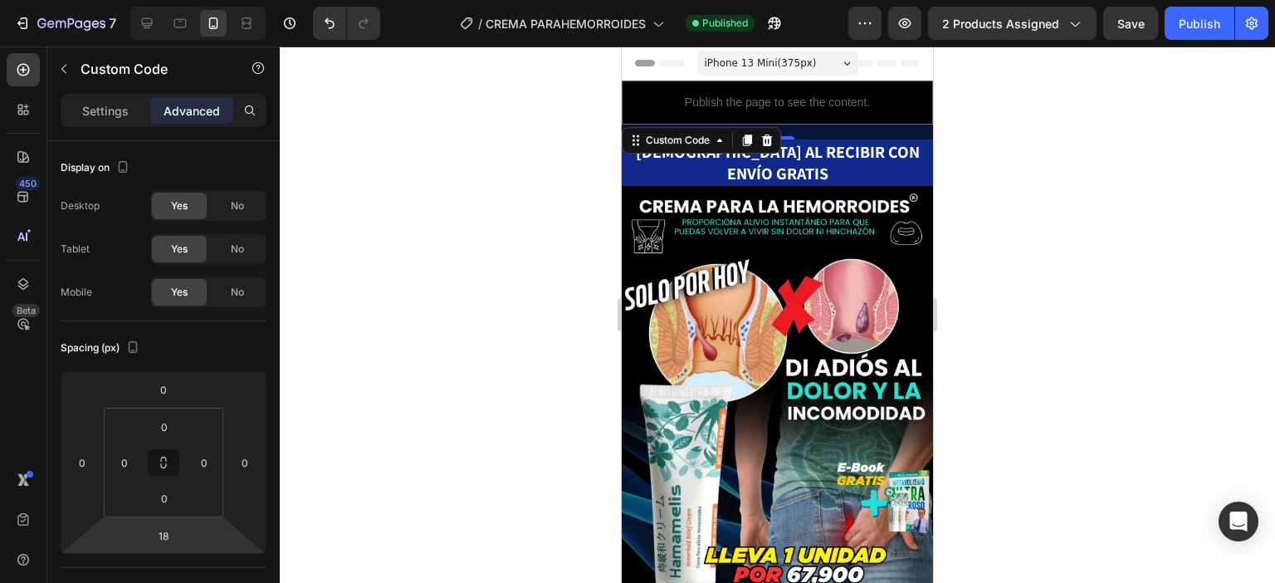
click at [816, 108] on p "Publish the page to see the content." at bounding box center [777, 102] width 311 height 17
click at [854, 164] on h2 "⁠⁠⁠⁠⁠⁠⁠ PAGAS AL RECIBIR CON ENVÍO GRATIS" at bounding box center [777, 162] width 311 height 46
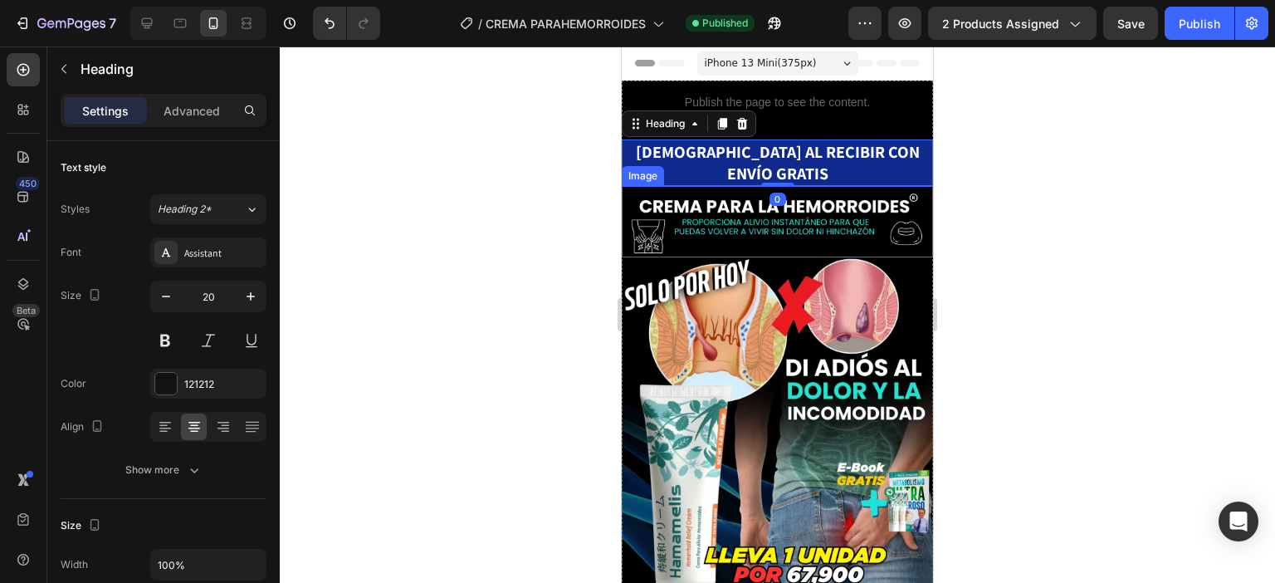
click at [850, 186] on img at bounding box center [777, 221] width 311 height 71
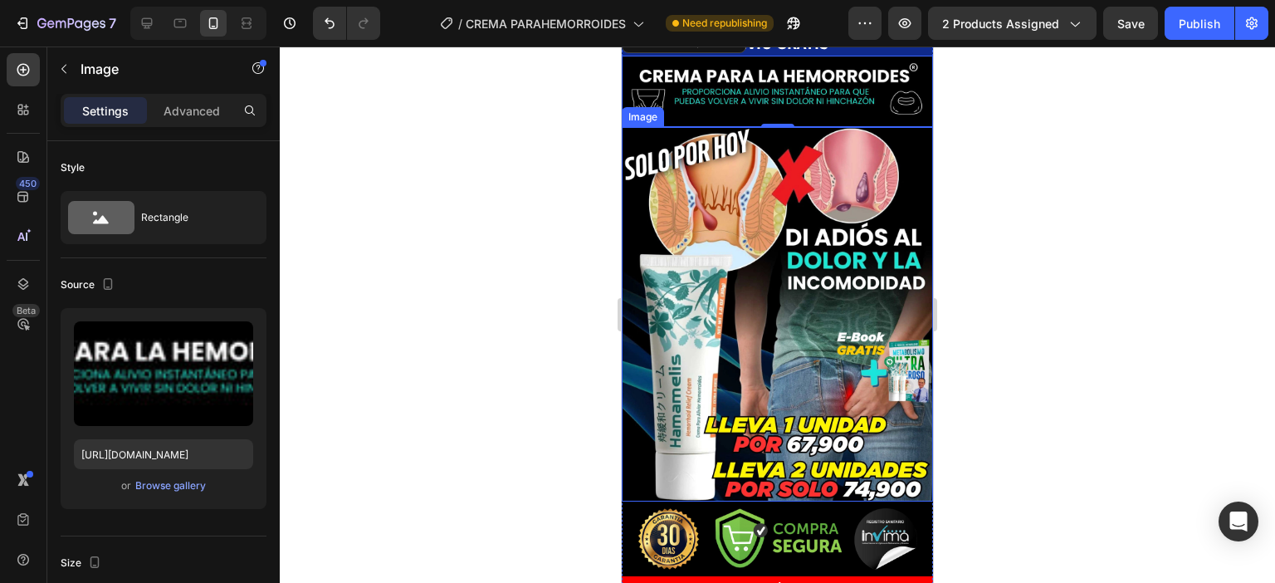
scroll to position [332, 0]
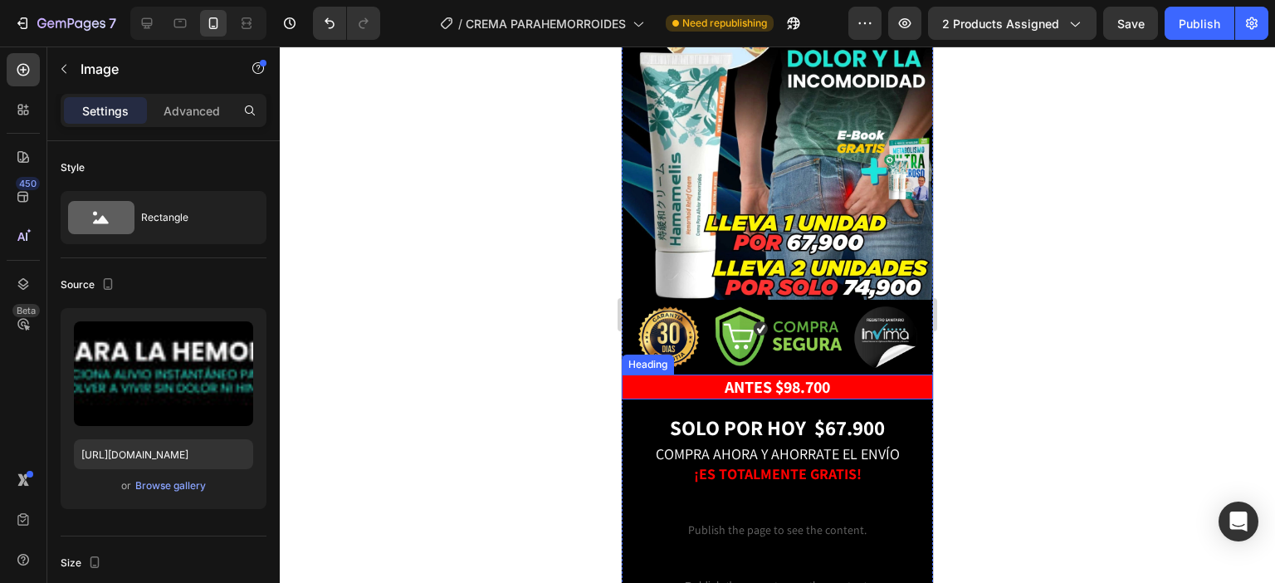
click at [804, 376] on strong "ANTES $98.700" at bounding box center [777, 387] width 105 height 22
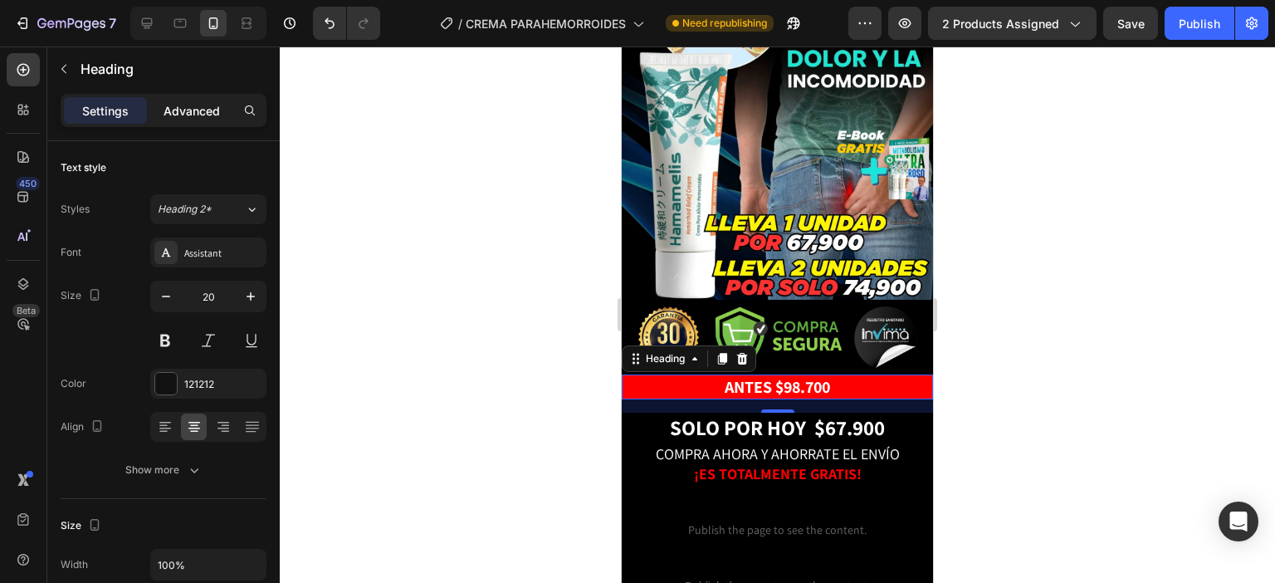
click at [206, 113] on p "Advanced" at bounding box center [192, 110] width 56 height 17
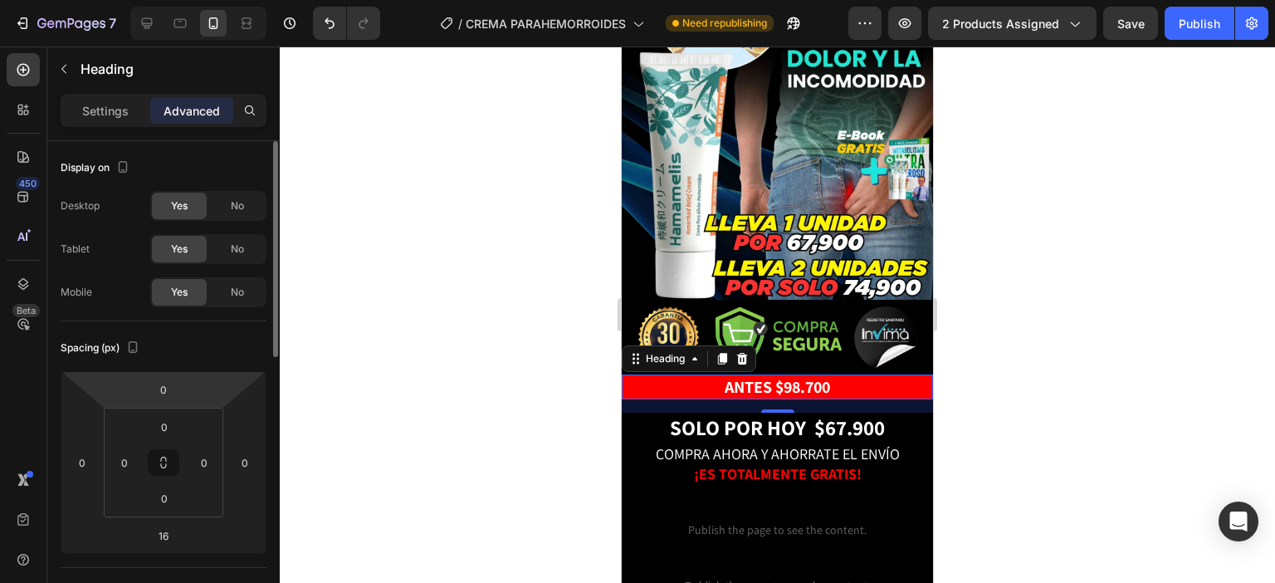
scroll to position [83, 0]
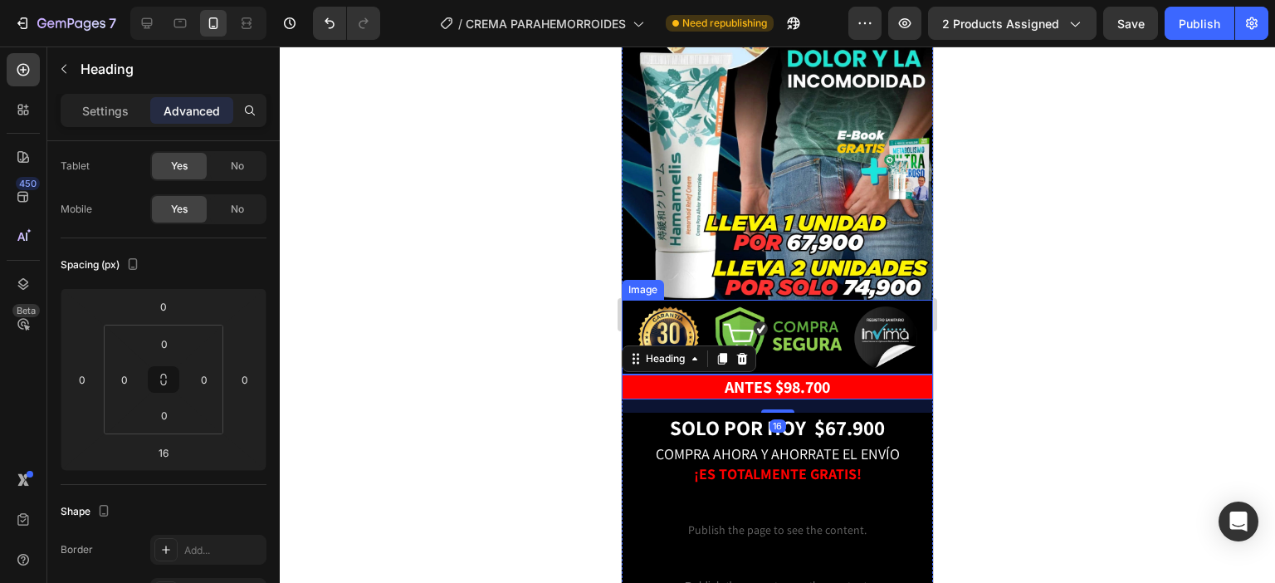
click at [821, 306] on img at bounding box center [778, 336] width 281 height 61
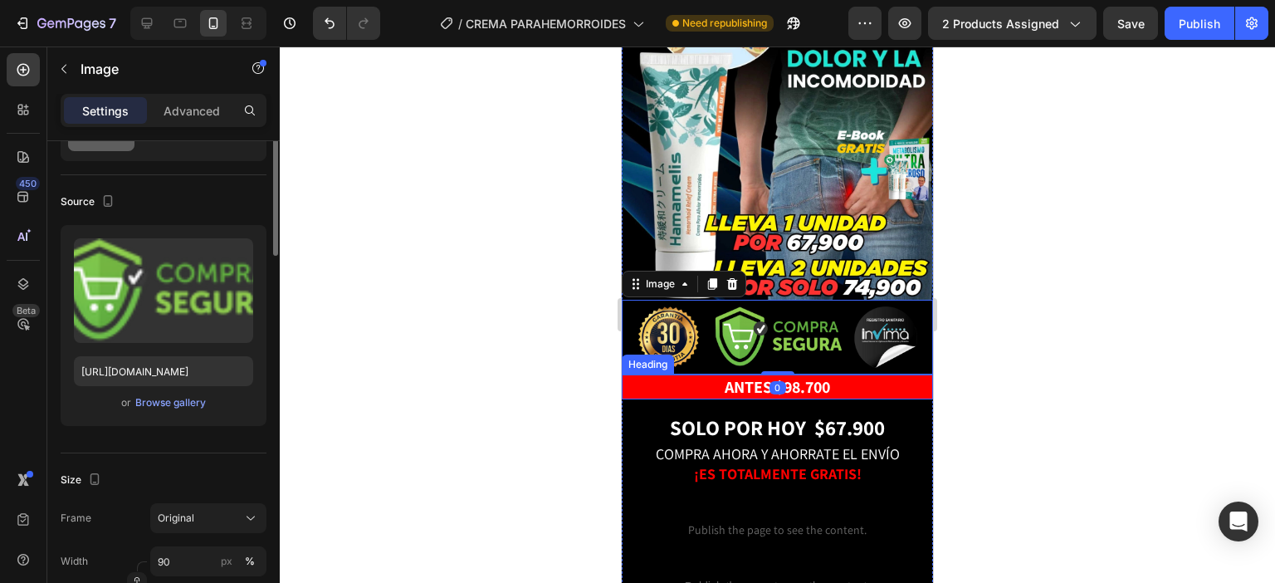
scroll to position [0, 0]
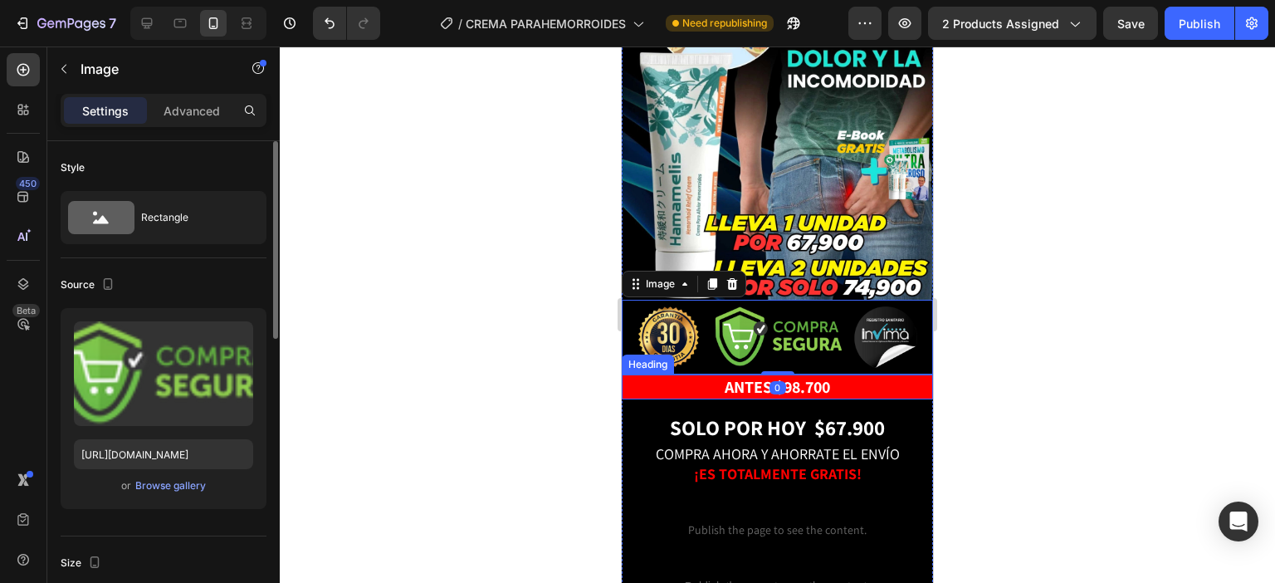
click at [816, 376] on strong "ANTES $98.700" at bounding box center [777, 387] width 105 height 22
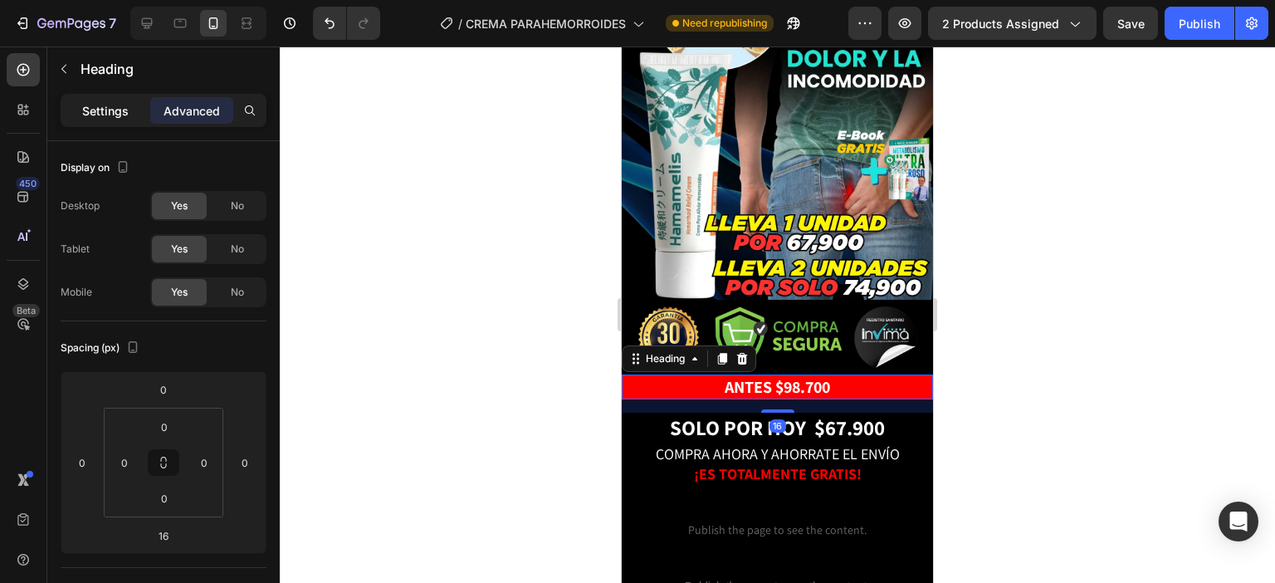
click at [116, 120] on div "Settings" at bounding box center [105, 110] width 83 height 27
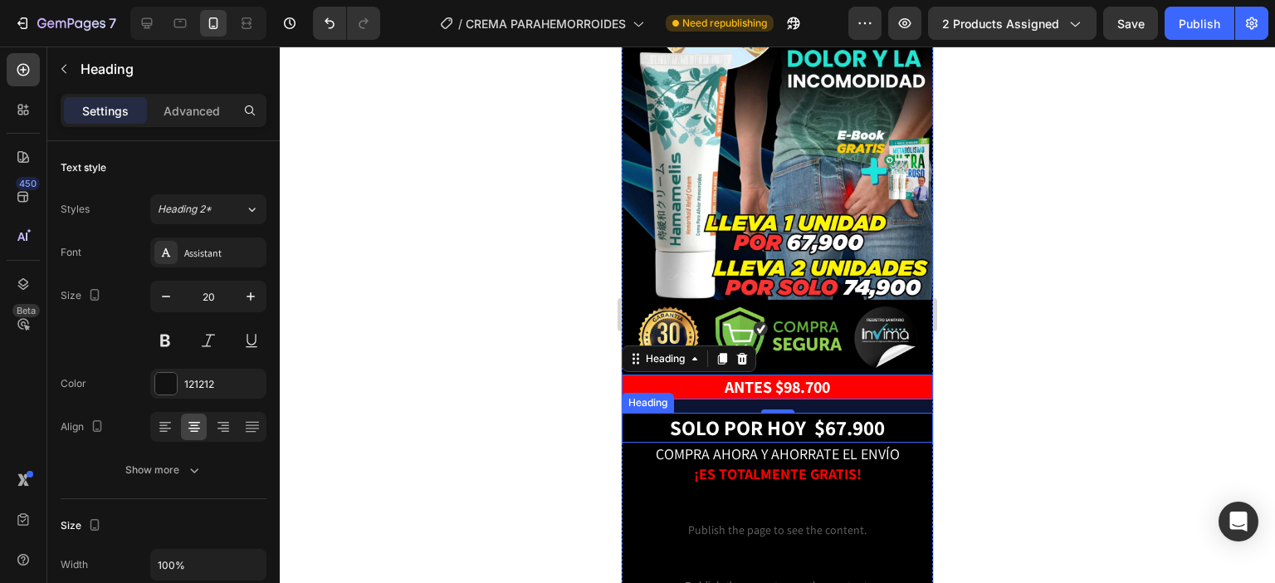
click at [847, 414] on strong ".900" at bounding box center [866, 427] width 38 height 27
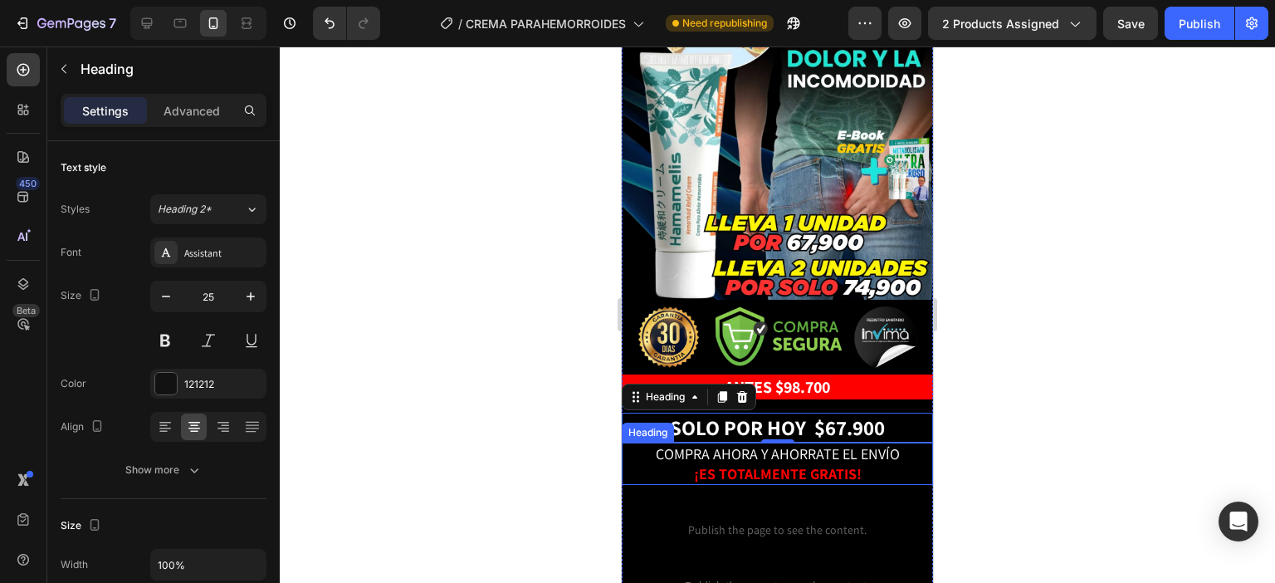
click at [864, 444] on span "COMPRA AHORA Y AHORRATE EL ENVÍO" at bounding box center [778, 453] width 244 height 19
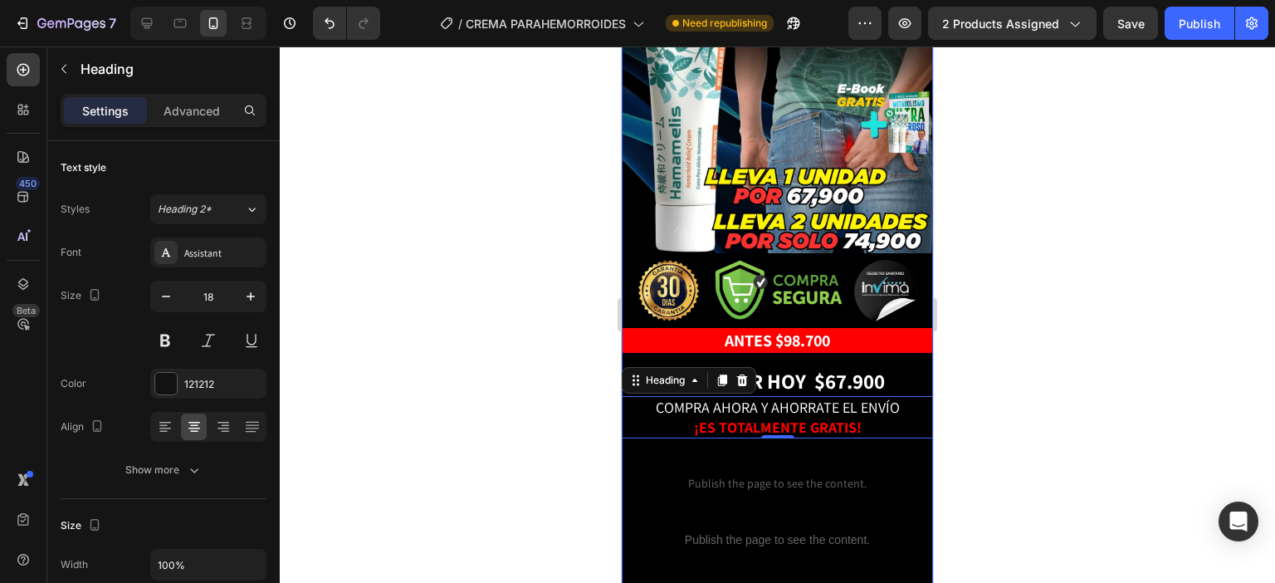
scroll to position [415, 0]
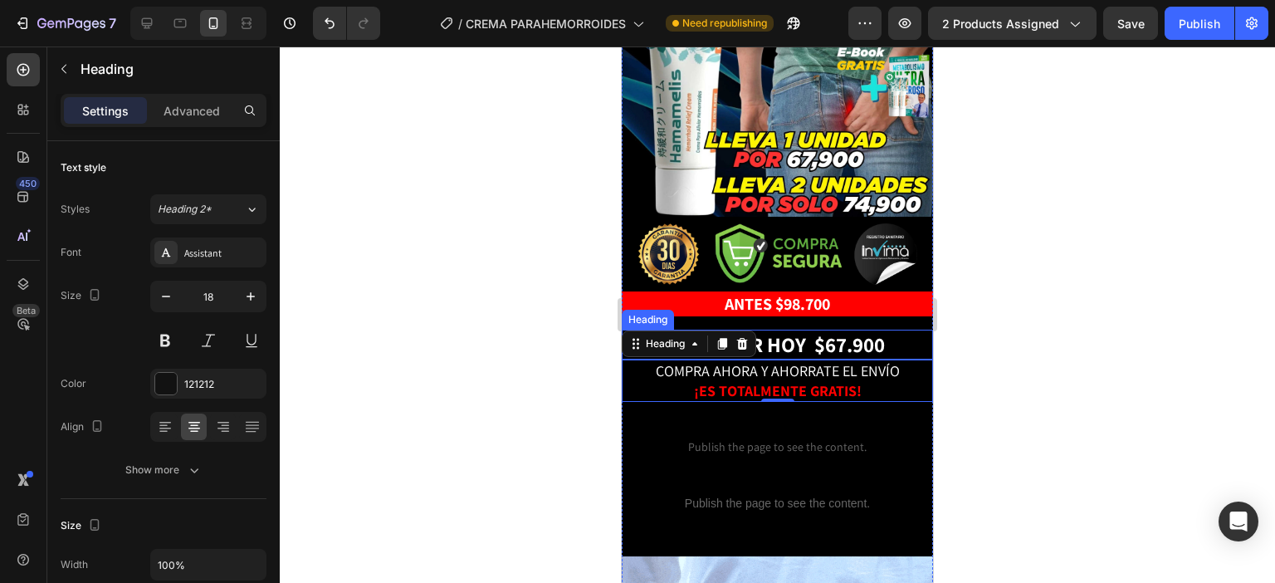
click at [868, 330] on strong ".900" at bounding box center [866, 343] width 38 height 27
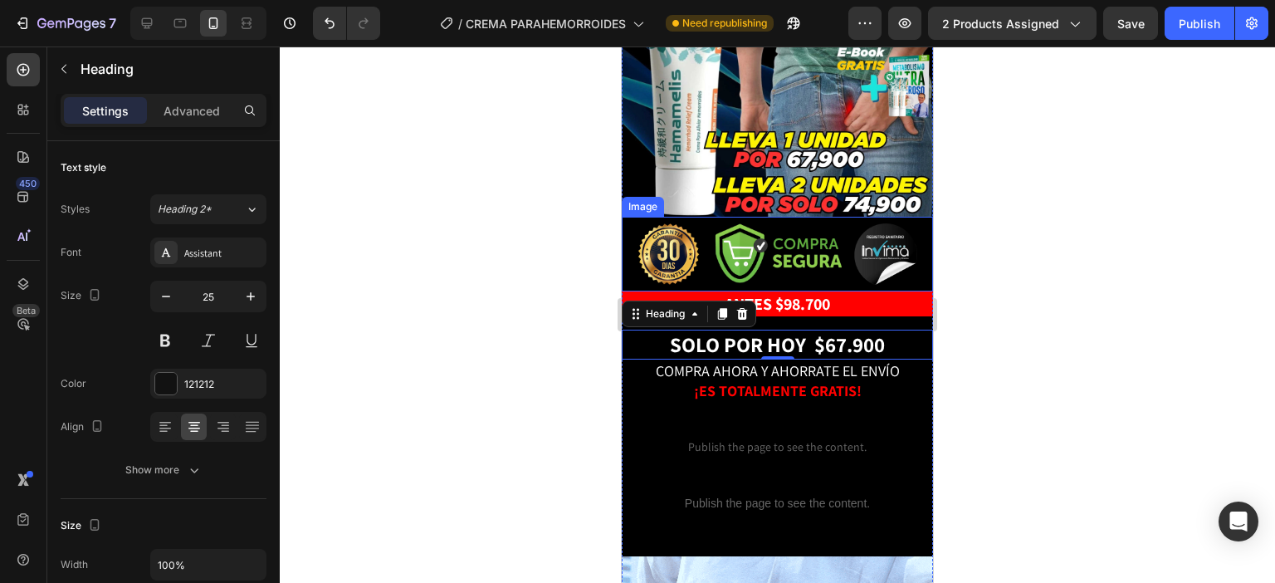
click at [825, 223] on img at bounding box center [778, 253] width 281 height 61
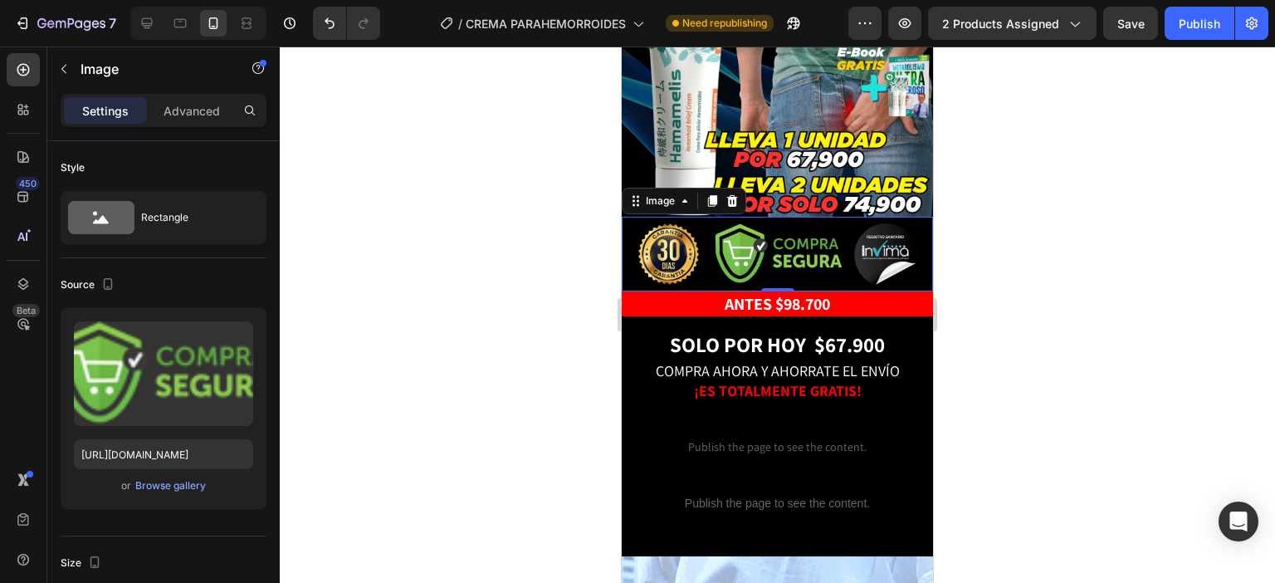
click at [839, 223] on img at bounding box center [778, 253] width 281 height 61
click at [208, 112] on p "Advanced" at bounding box center [192, 110] width 56 height 17
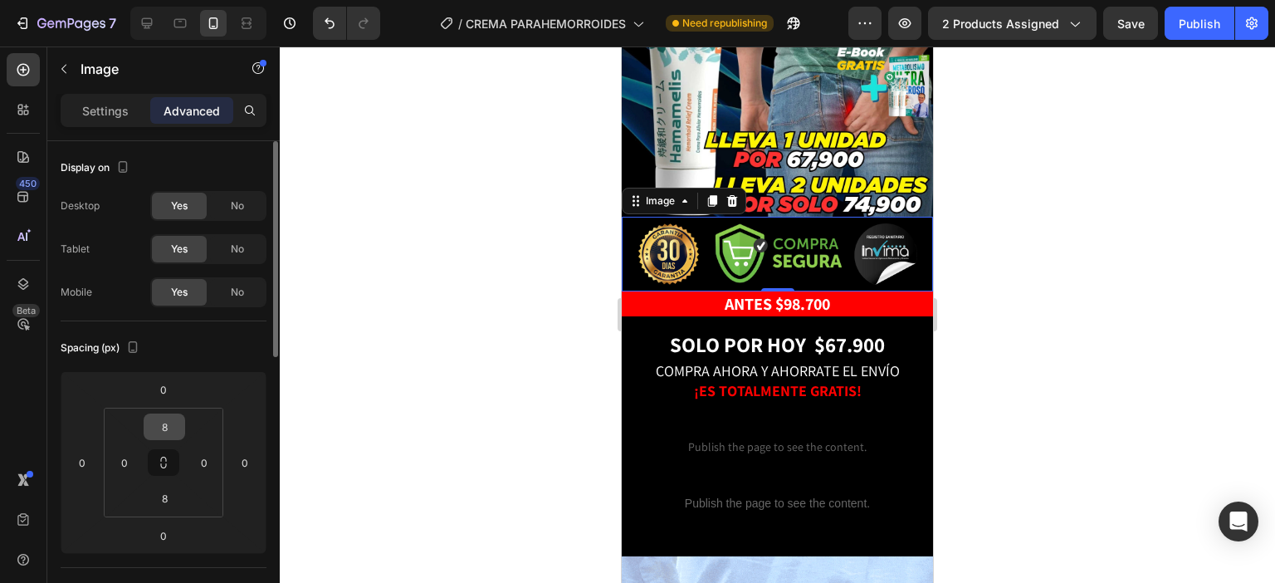
click at [171, 429] on input "8" at bounding box center [164, 426] width 33 height 25
click at [854, 223] on img at bounding box center [778, 253] width 281 height 61
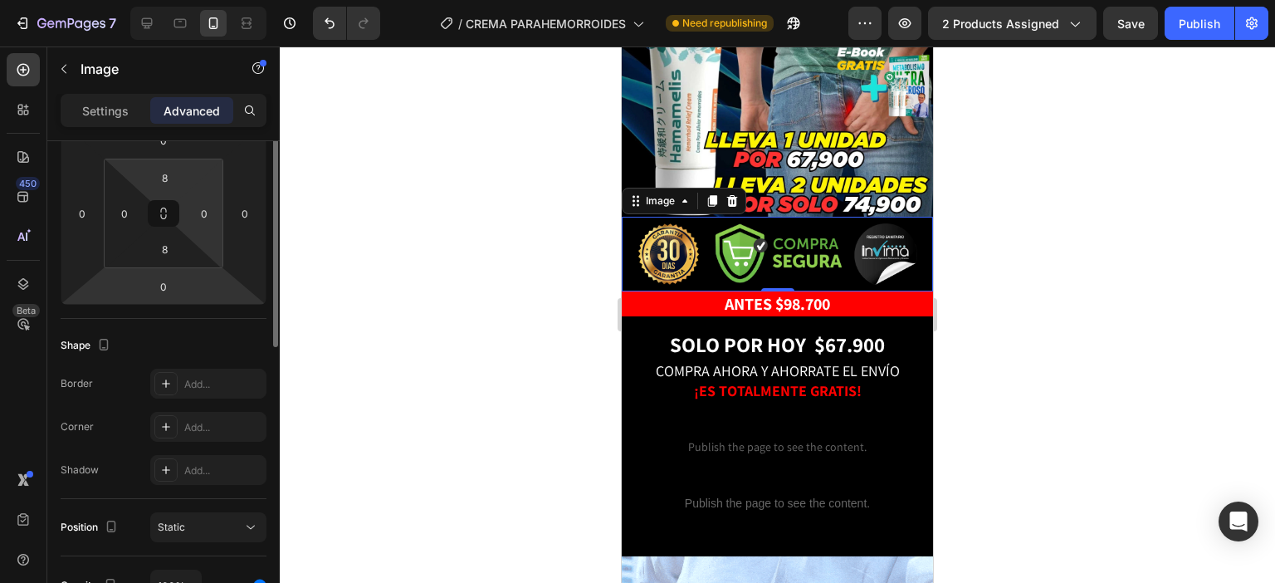
scroll to position [0, 0]
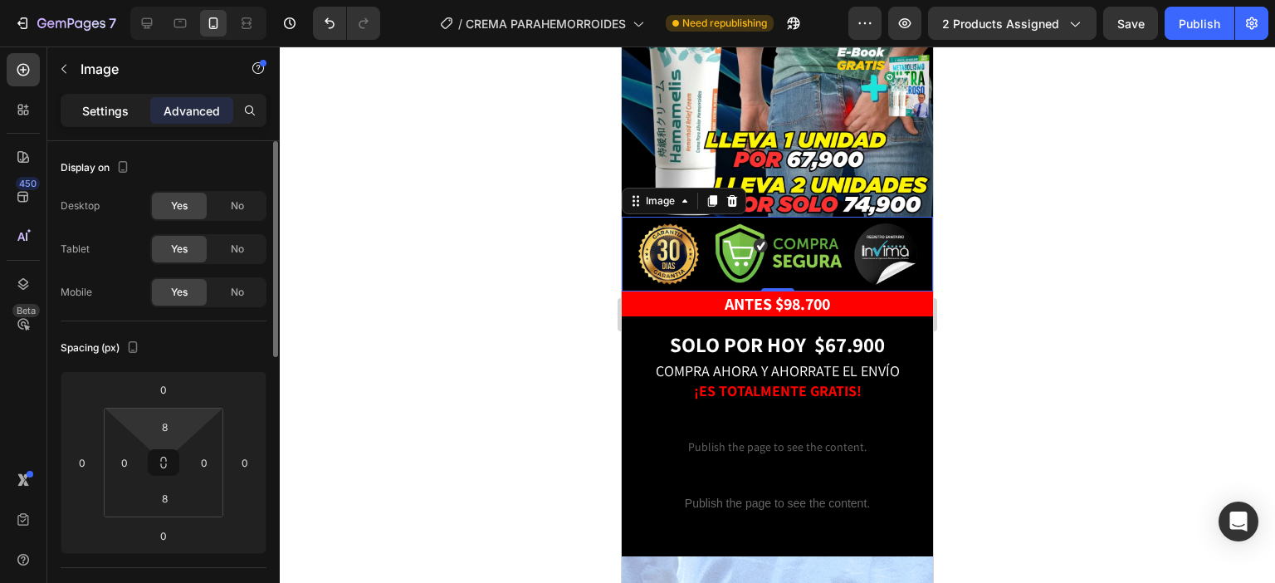
click at [115, 107] on p "Settings" at bounding box center [105, 110] width 46 height 17
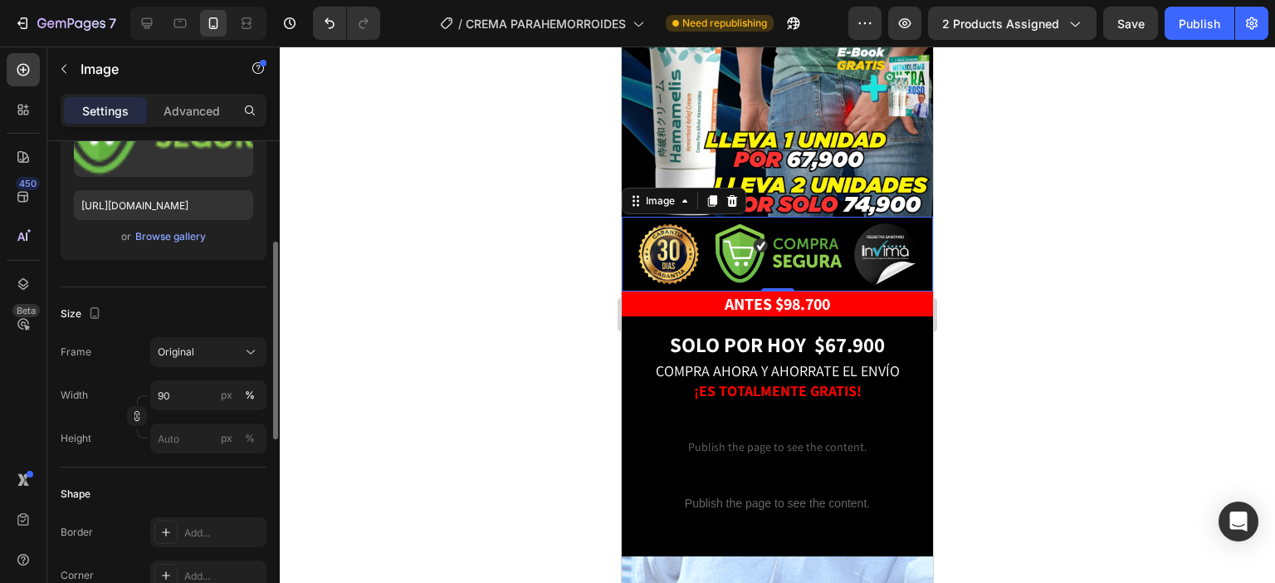
scroll to position [332, 0]
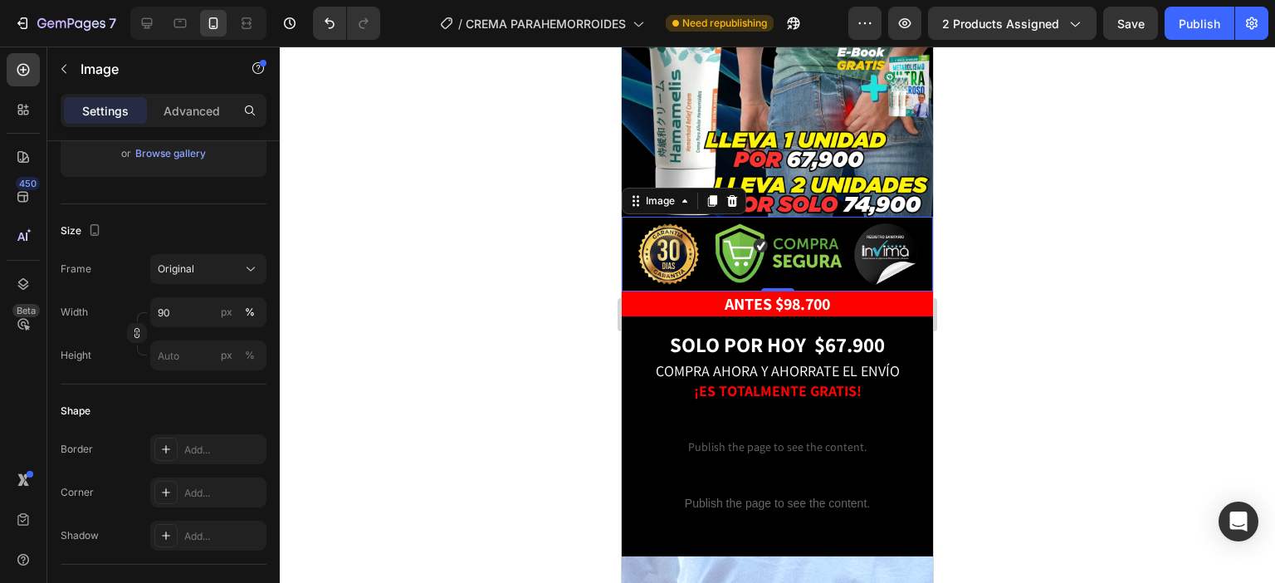
click at [788, 223] on img at bounding box center [778, 253] width 281 height 61
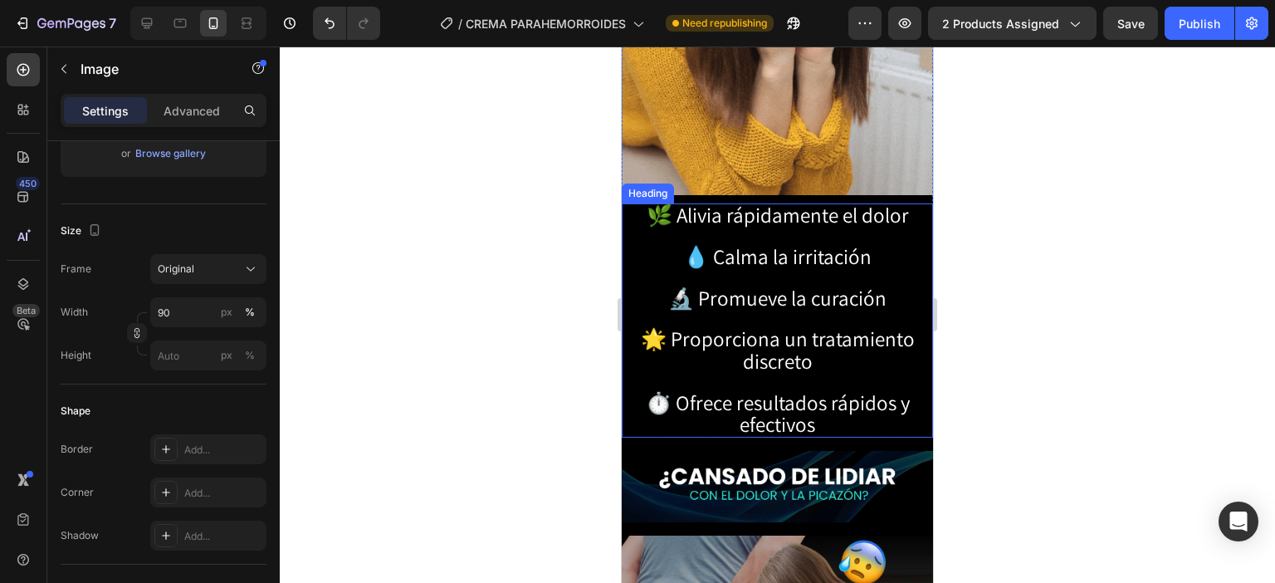
scroll to position [1495, 0]
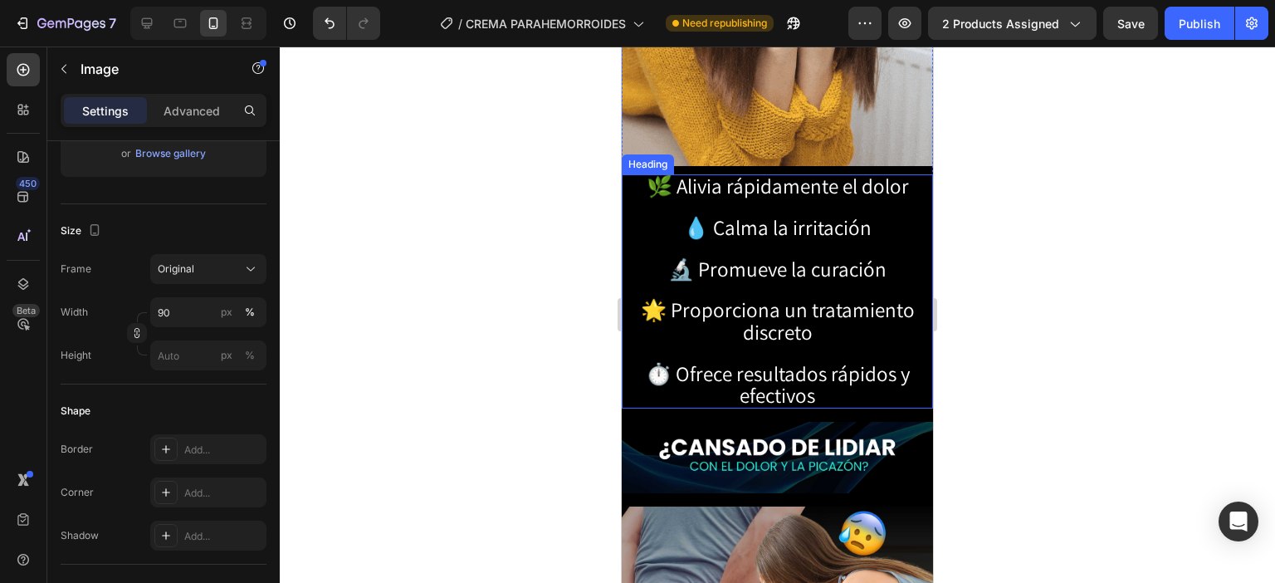
click at [811, 219] on h2 "🌿 Alivia rápidamente el dolor 💧 Calma la irritación 🔬 Promueve la curación 🌟 Pr…" at bounding box center [777, 291] width 311 height 234
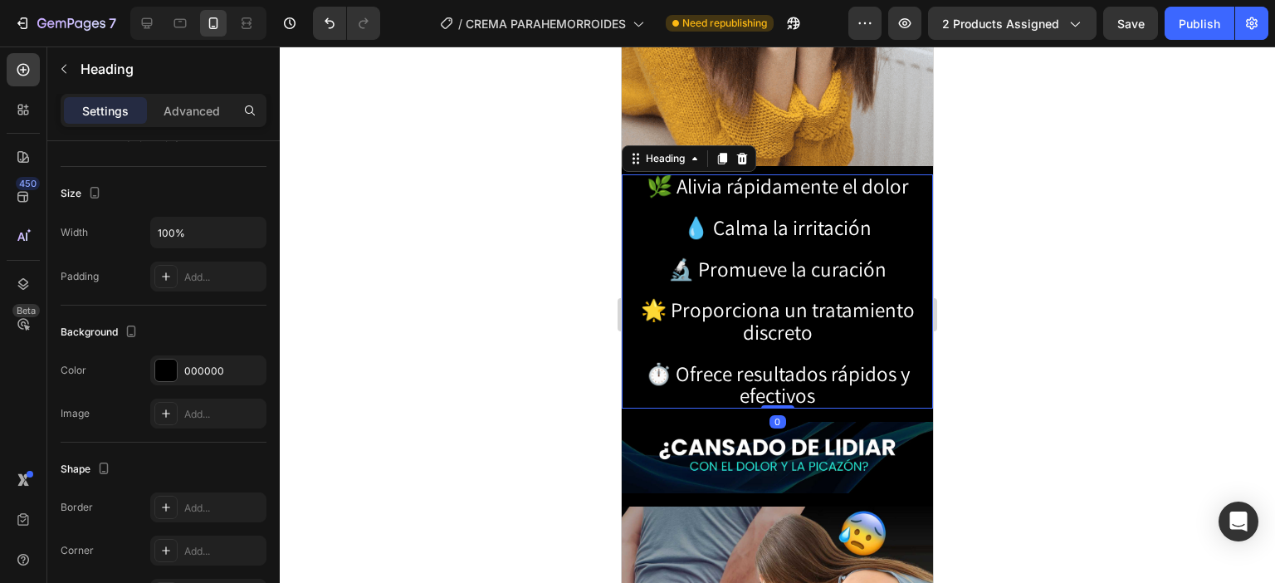
scroll to position [0, 0]
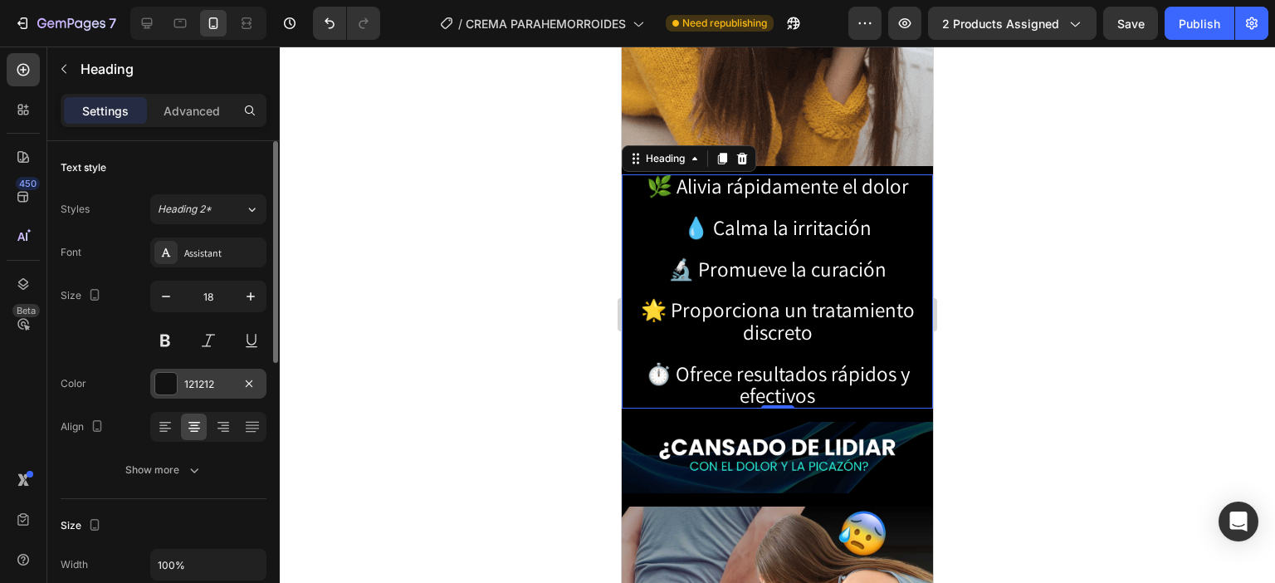
click at [211, 384] on div "121212" at bounding box center [208, 384] width 48 height 15
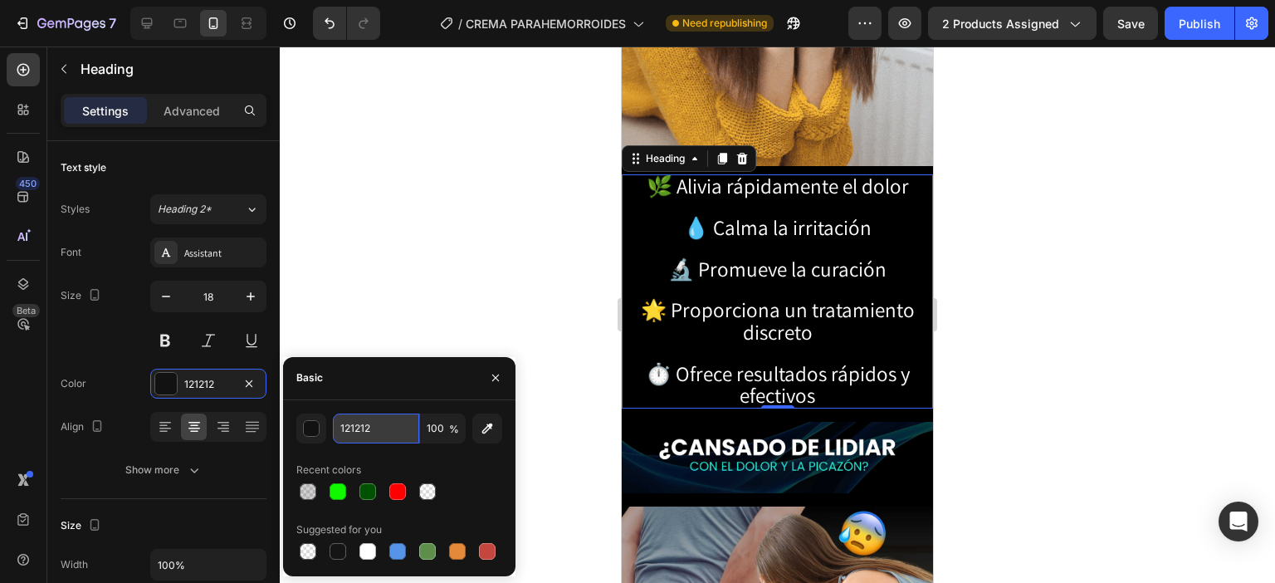
click at [357, 426] on input "121212" at bounding box center [376, 429] width 86 height 30
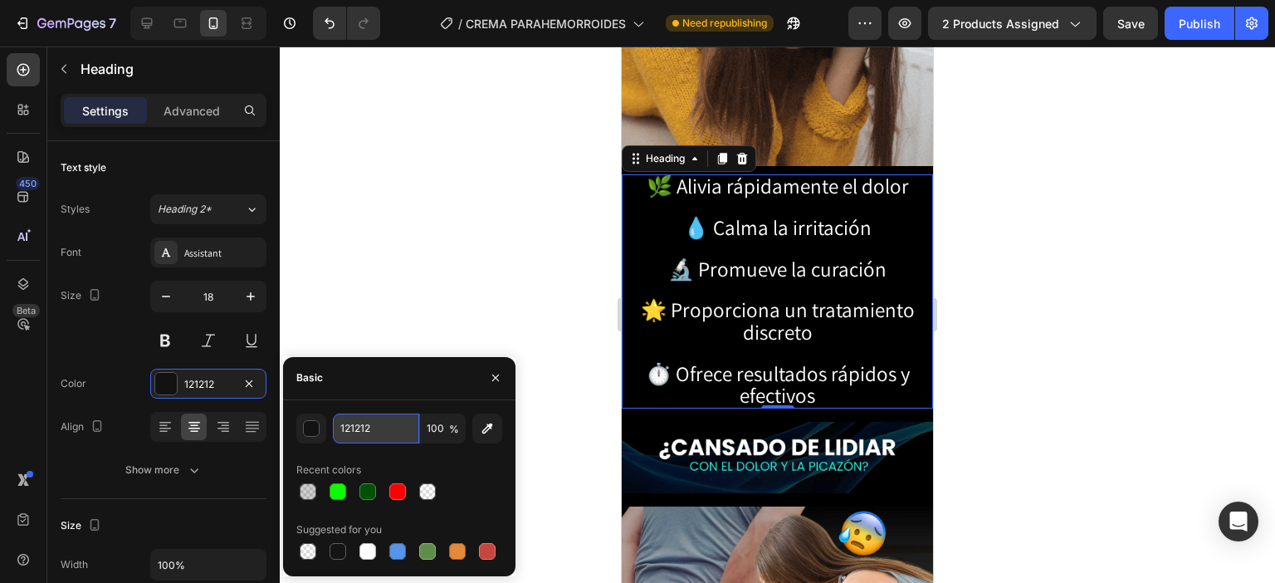
click at [357, 426] on input "121212" at bounding box center [376, 429] width 86 height 30
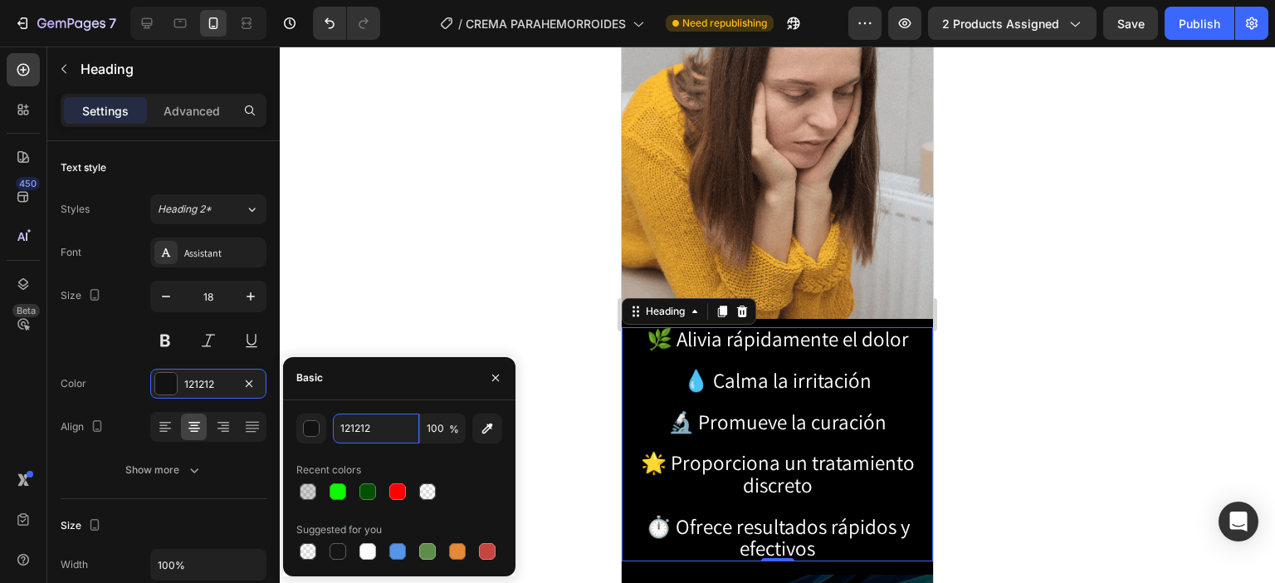
scroll to position [1329, 0]
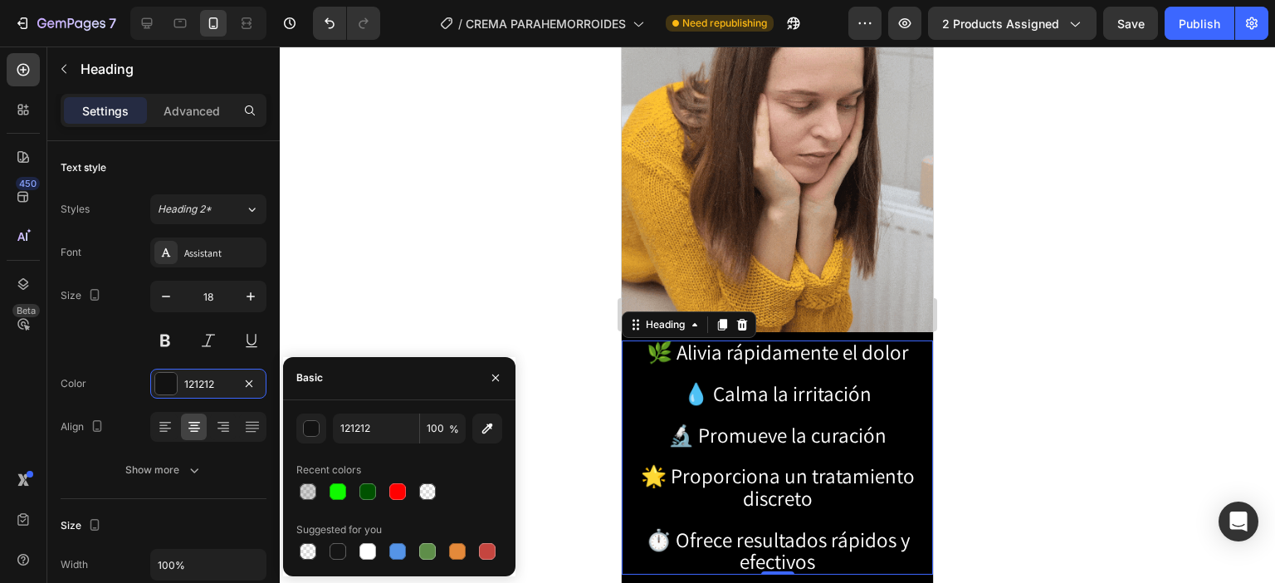
click at [837, 393] on h2 "🌿 Alivia rápidamente el dolor 💧 Calma la irritación 🔬 Promueve la curación 🌟 Pr…" at bounding box center [777, 457] width 311 height 234
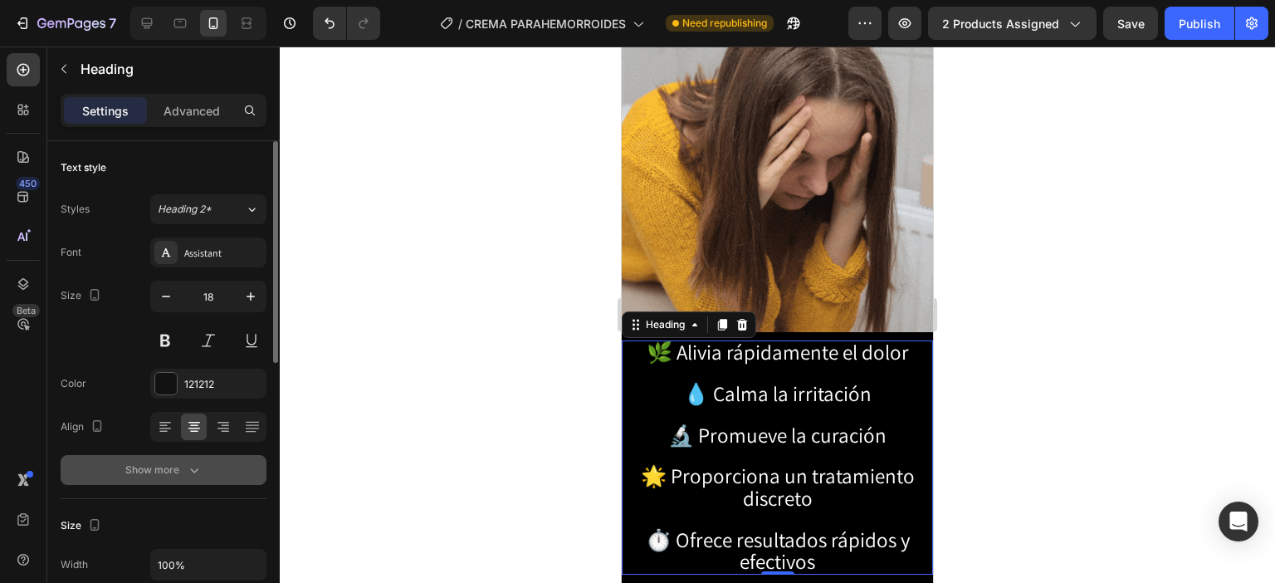
click at [188, 463] on icon "button" at bounding box center [194, 470] width 17 height 17
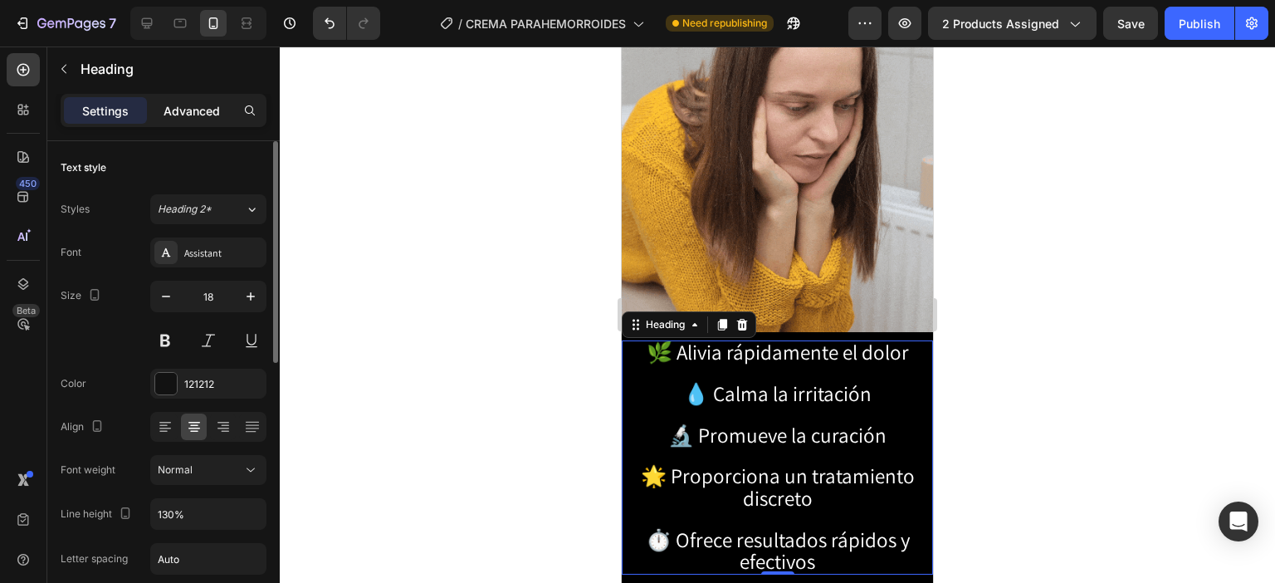
click at [180, 112] on p "Advanced" at bounding box center [192, 110] width 56 height 17
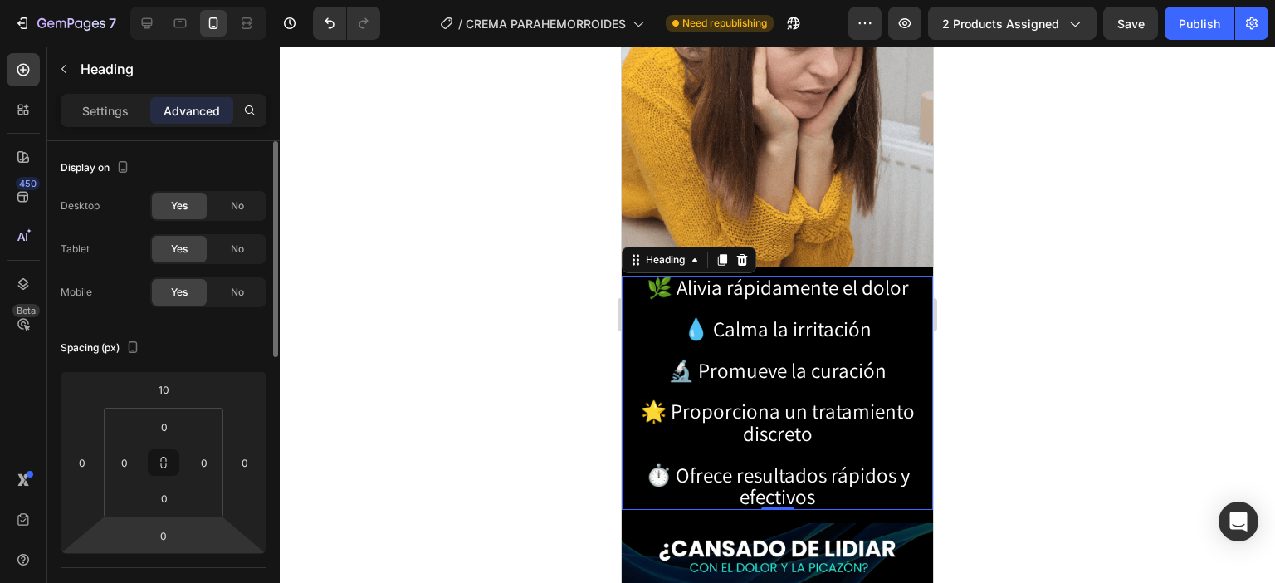
scroll to position [1495, 0]
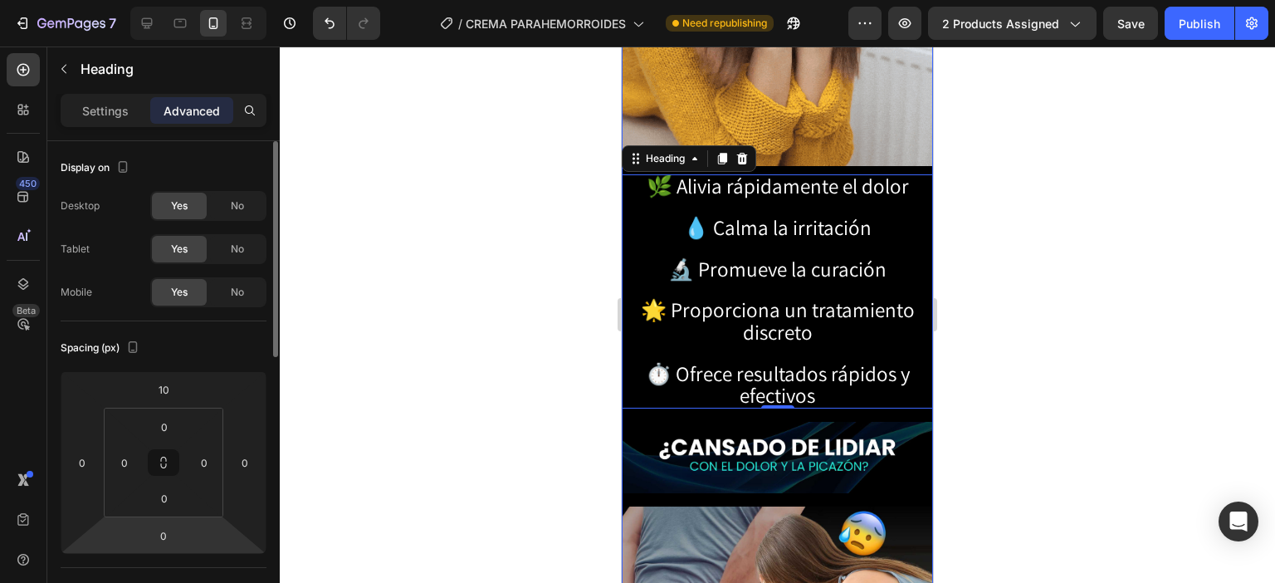
click at [824, 422] on img at bounding box center [777, 457] width 311 height 71
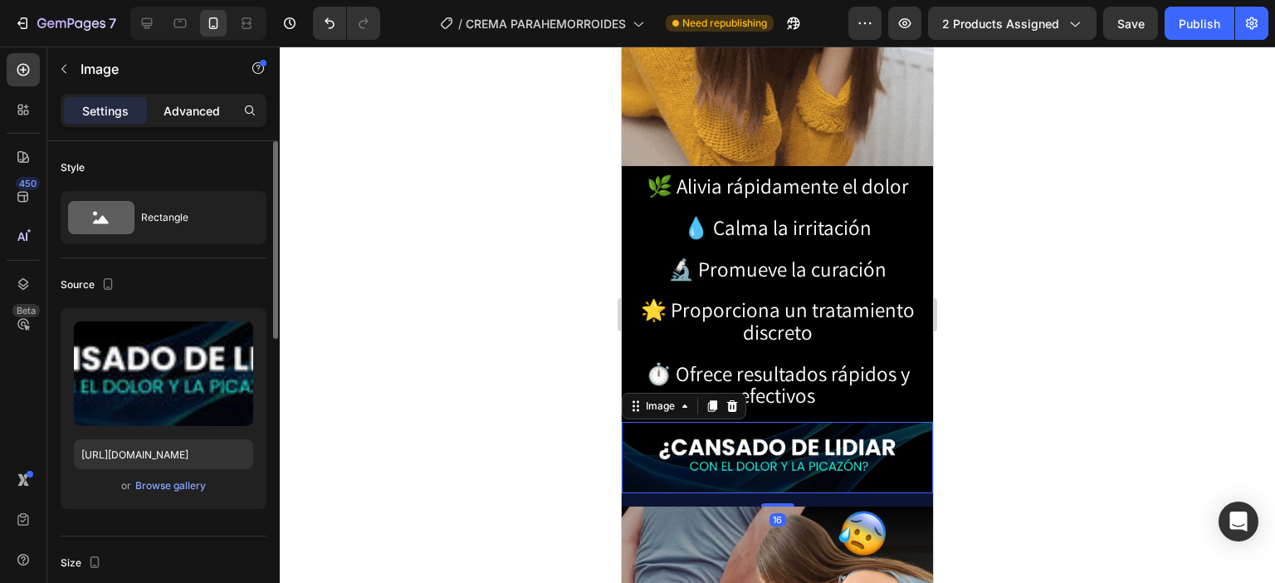
click at [165, 110] on p "Advanced" at bounding box center [192, 110] width 56 height 17
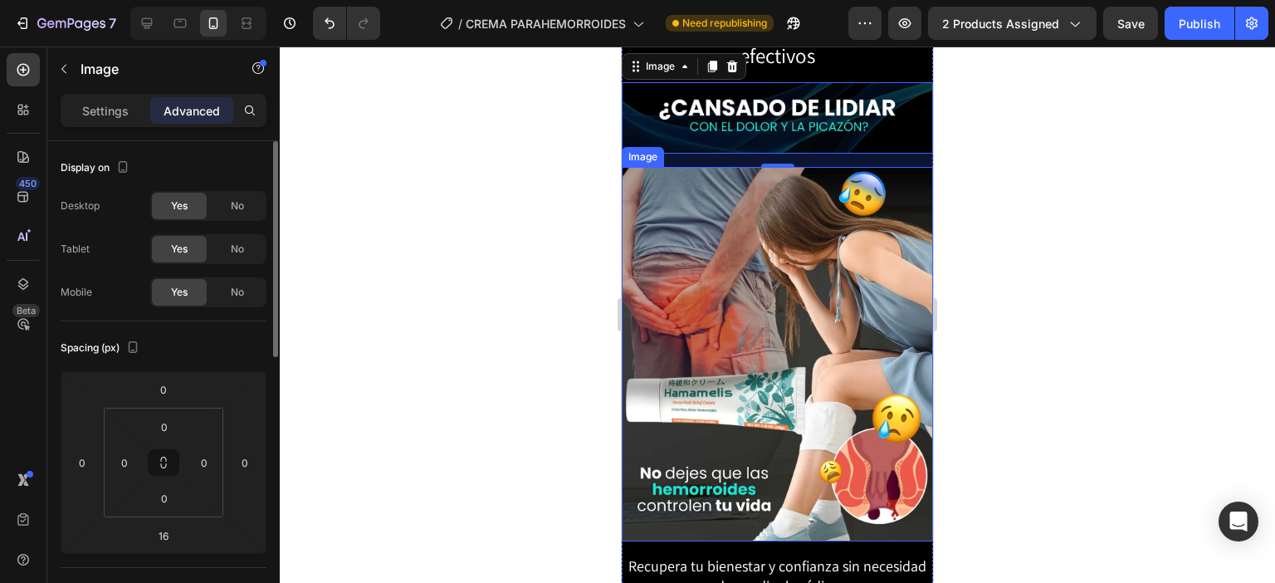
scroll to position [1993, 0]
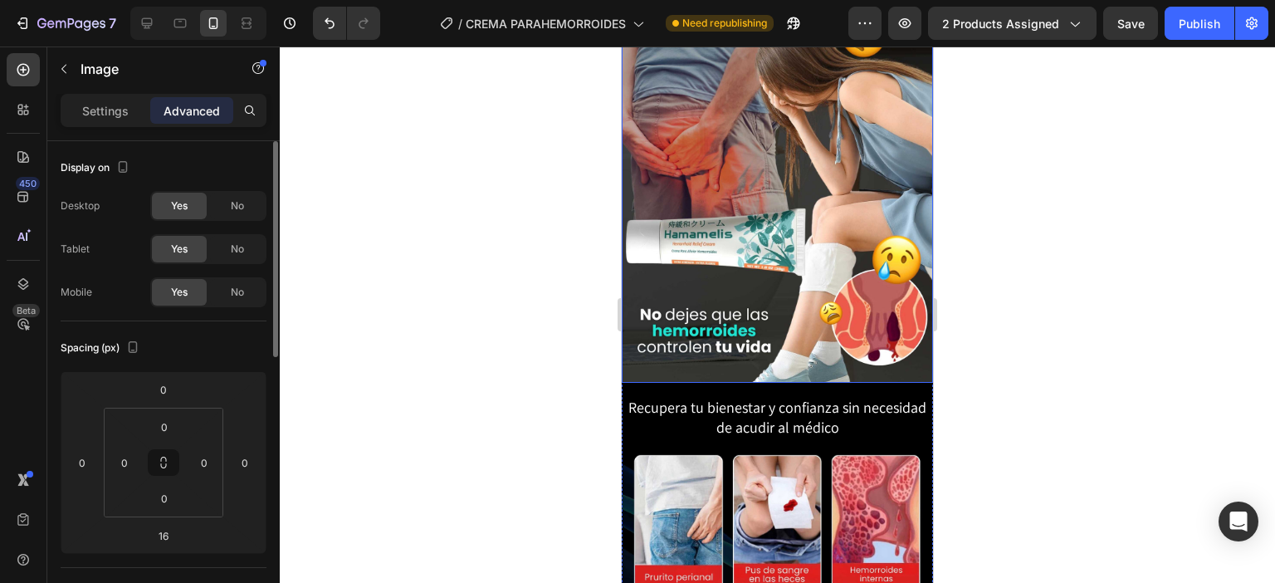
click at [795, 247] on img at bounding box center [777, 195] width 311 height 374
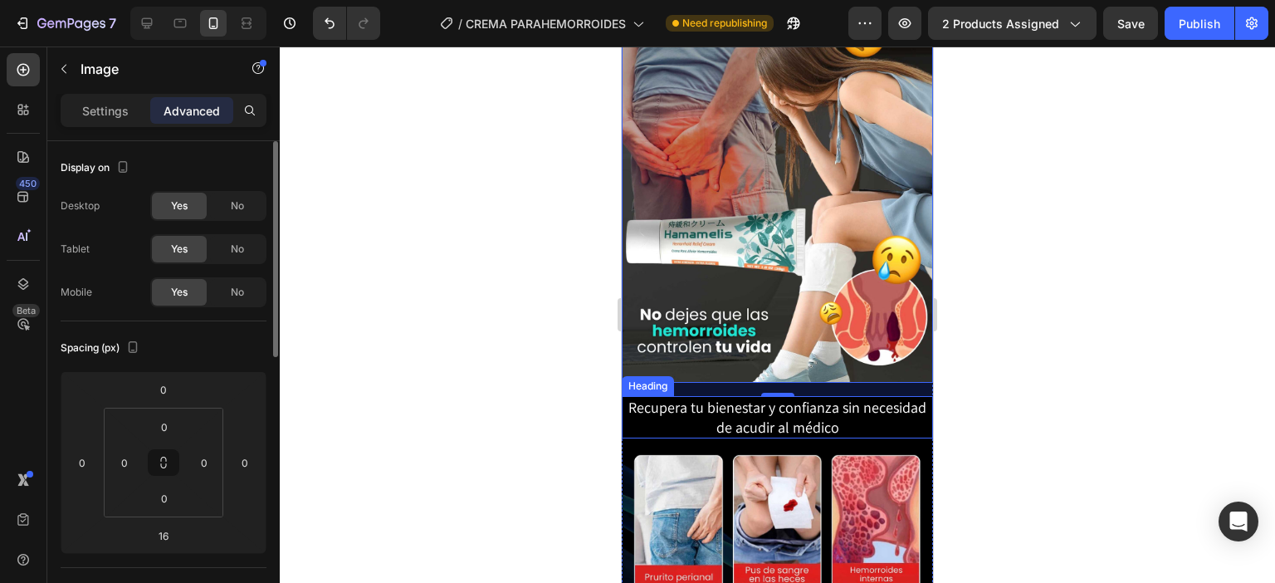
click at [782, 398] on span "Recupera tu bienestar y confianza sin necesidad de acudir al médico" at bounding box center [778, 417] width 298 height 38
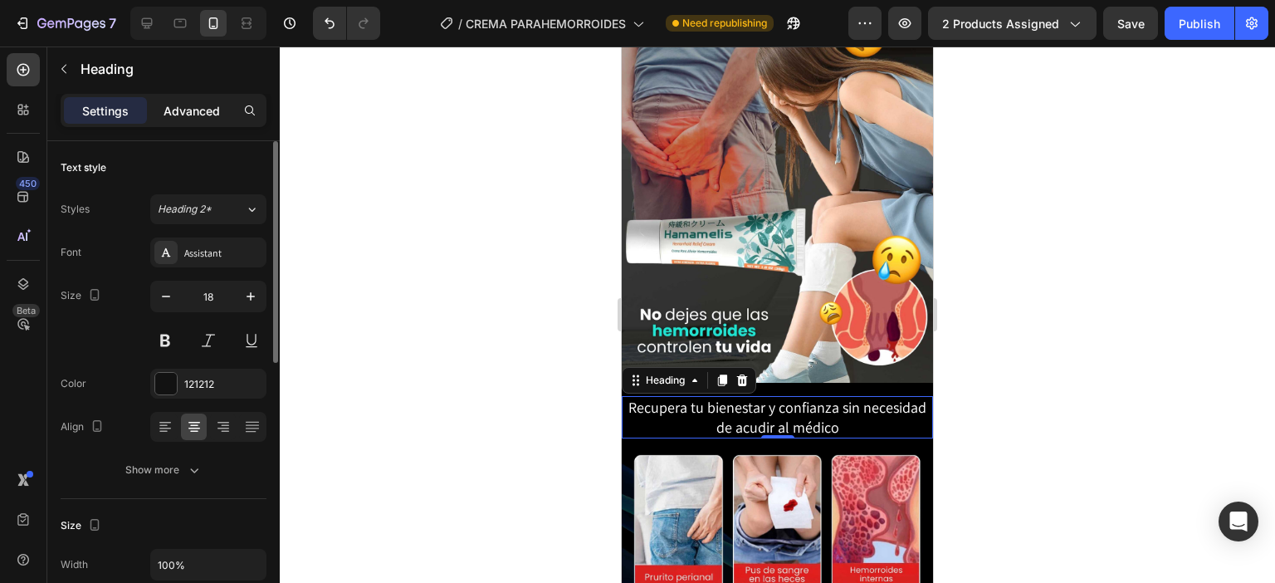
click at [196, 105] on p "Advanced" at bounding box center [192, 110] width 56 height 17
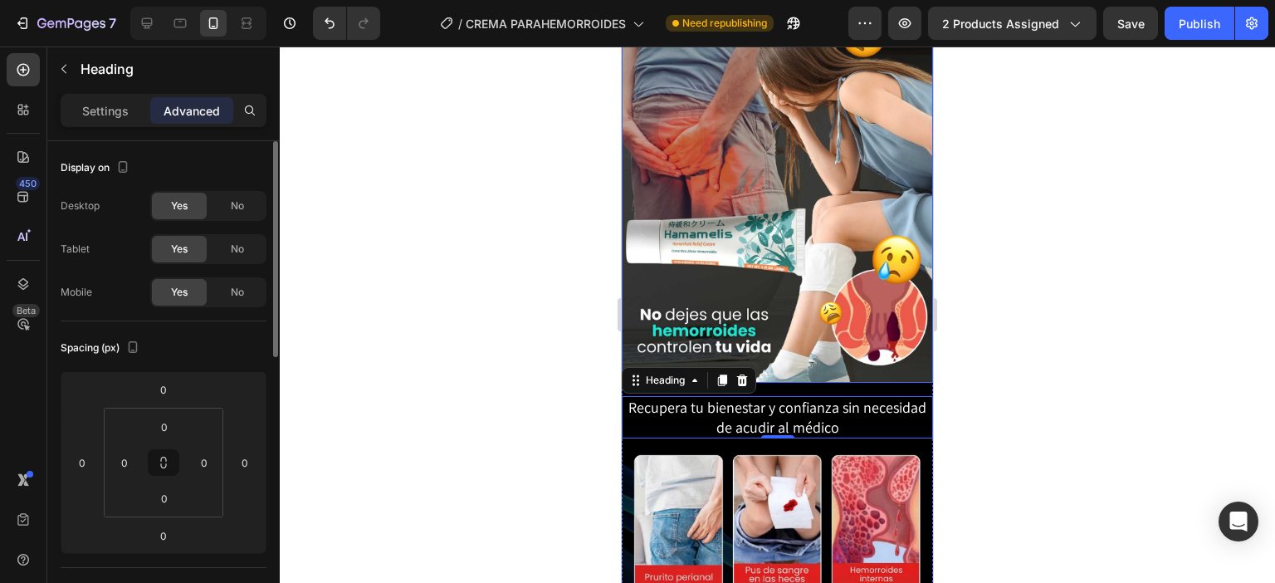
click at [868, 242] on img at bounding box center [777, 195] width 311 height 374
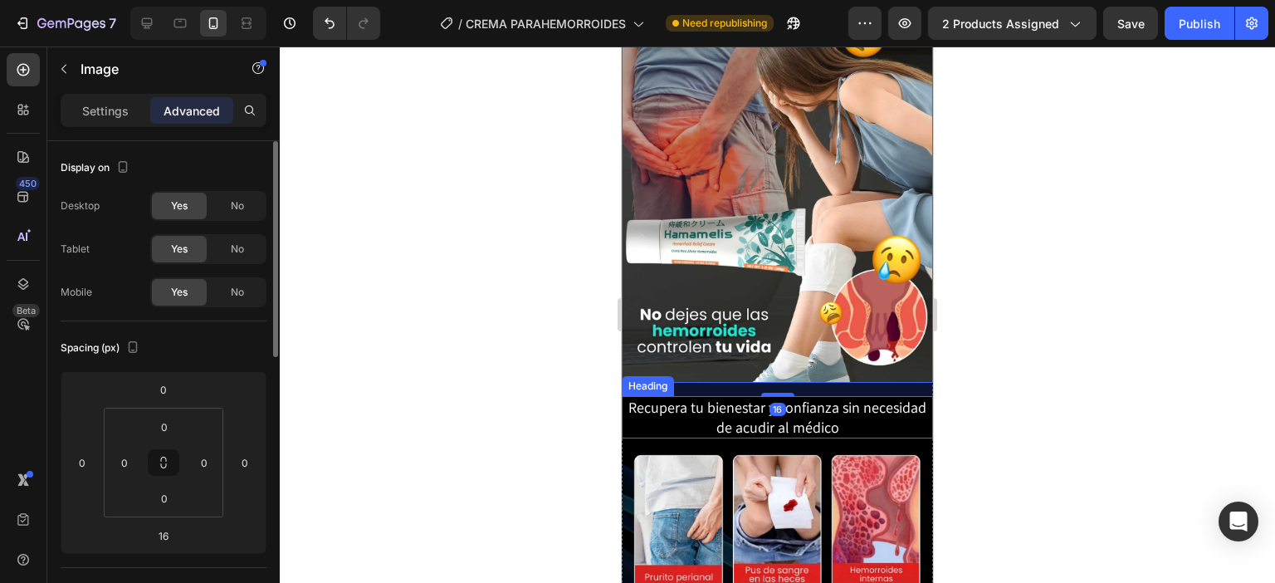
click at [837, 396] on h2 "Recupera tu bienestar y confianza sin necesidad de acudir al médico" at bounding box center [777, 417] width 311 height 42
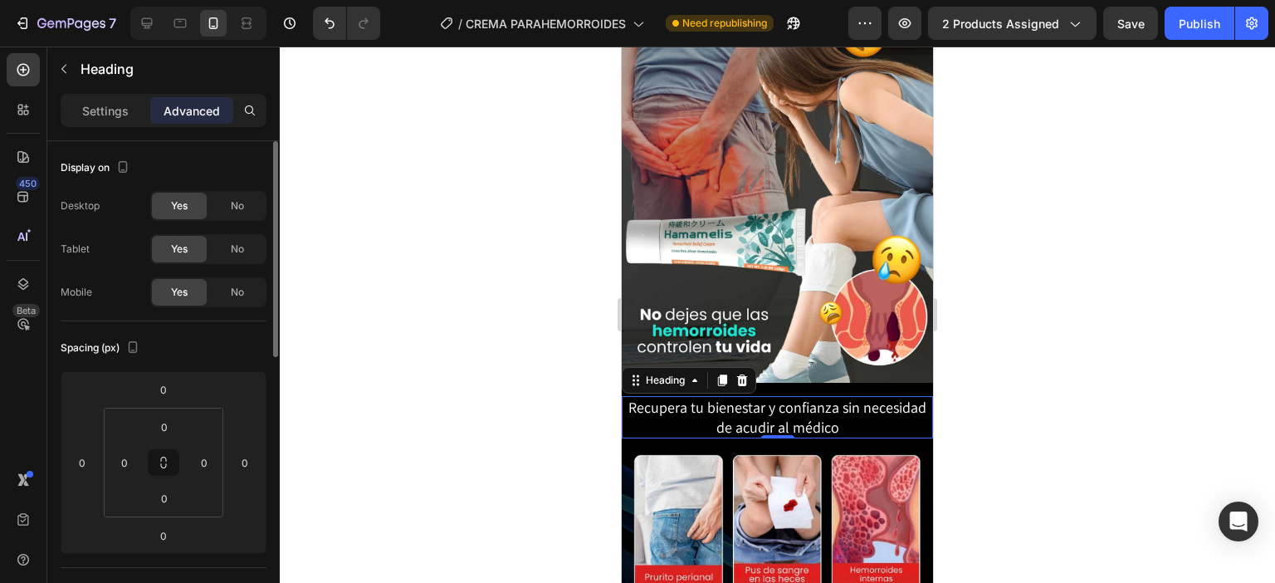
click at [129, 121] on div "Settings" at bounding box center [105, 110] width 83 height 27
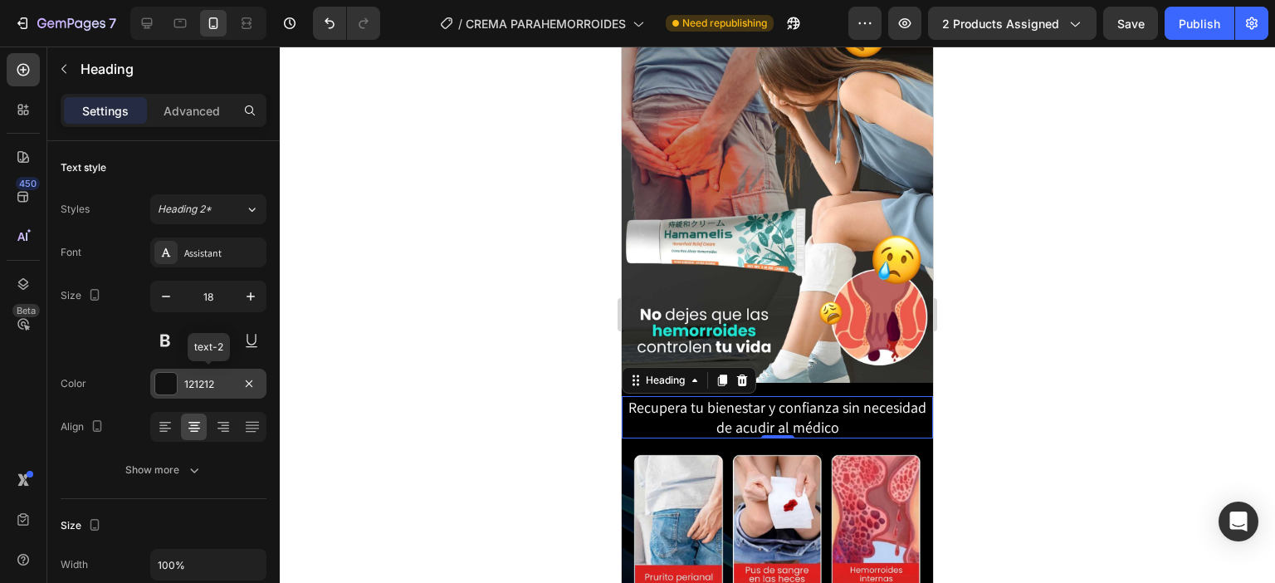
click at [216, 380] on div "121212" at bounding box center [208, 384] width 48 height 15
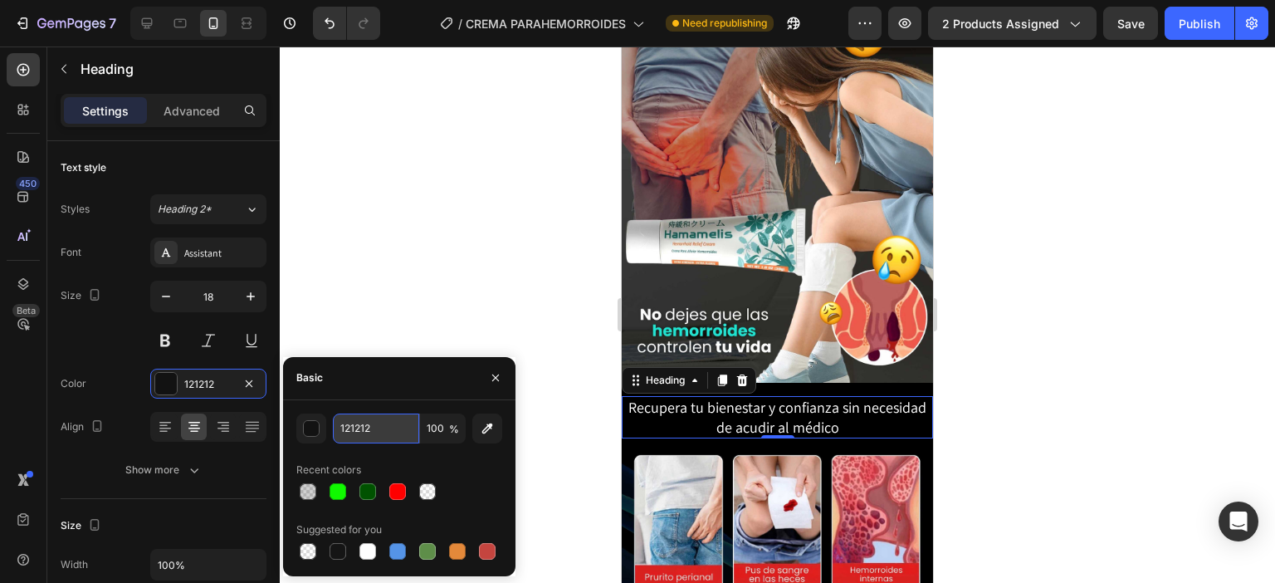
click at [361, 426] on input "121212" at bounding box center [376, 429] width 86 height 30
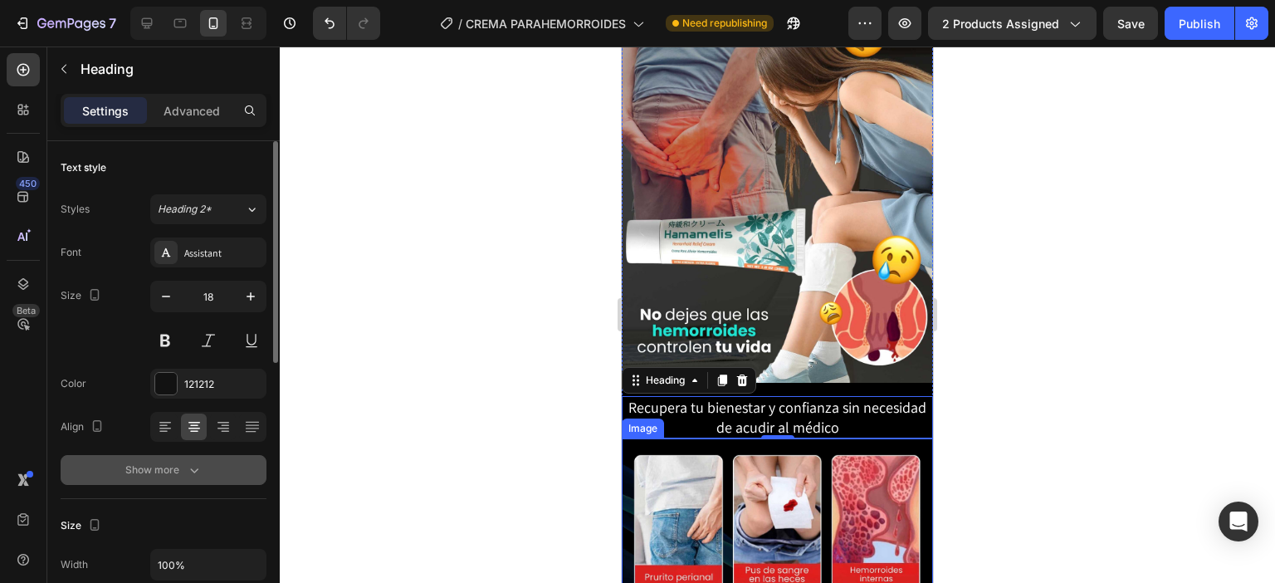
click at [220, 474] on button "Show more" at bounding box center [164, 470] width 206 height 30
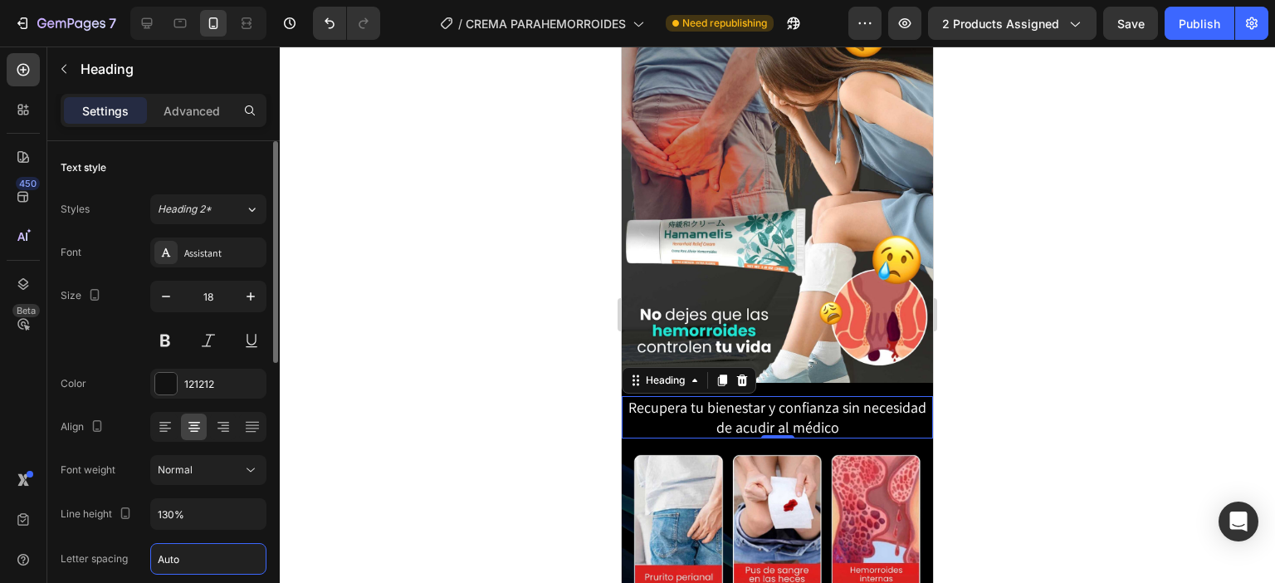
click at [179, 560] on input "Auto" at bounding box center [208, 559] width 115 height 30
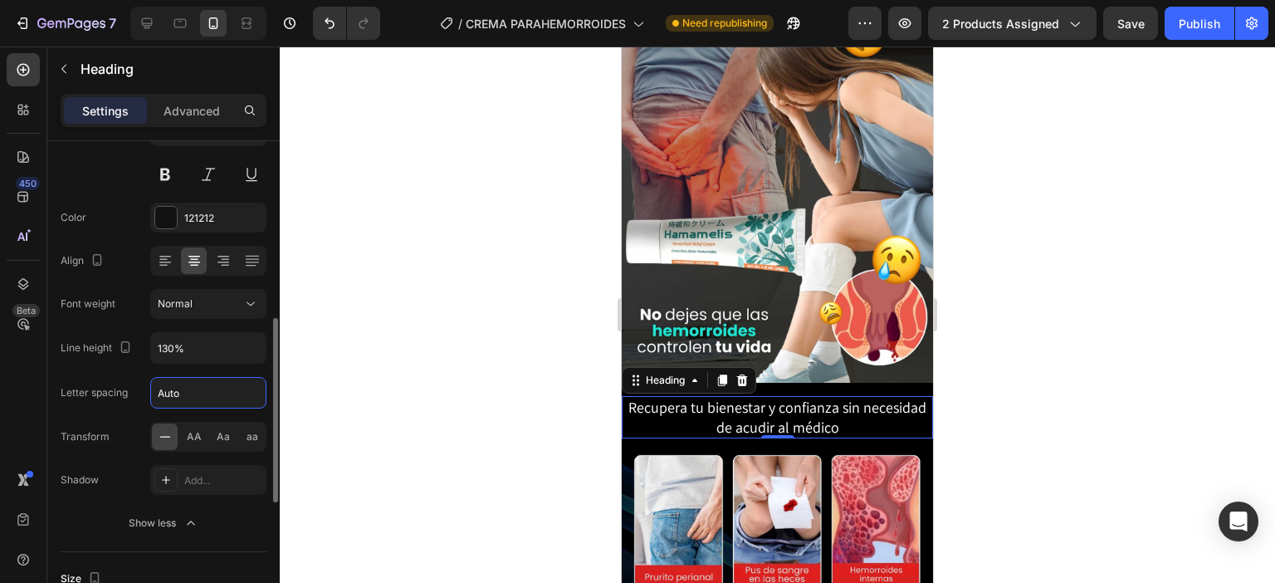
scroll to position [249, 0]
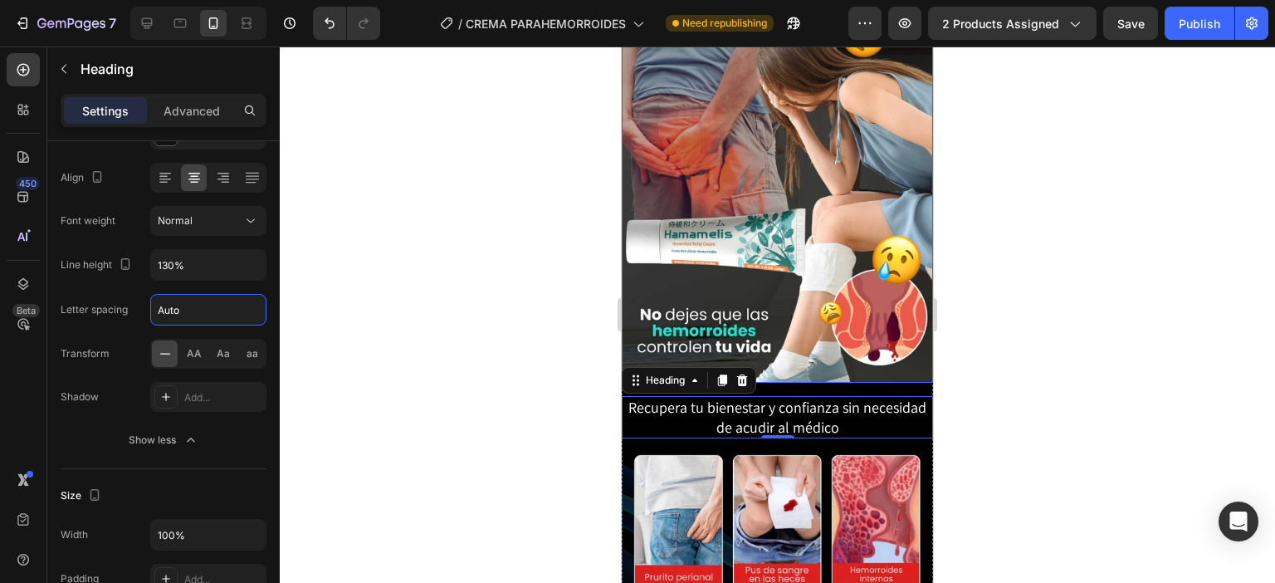
click at [874, 233] on img at bounding box center [777, 195] width 311 height 374
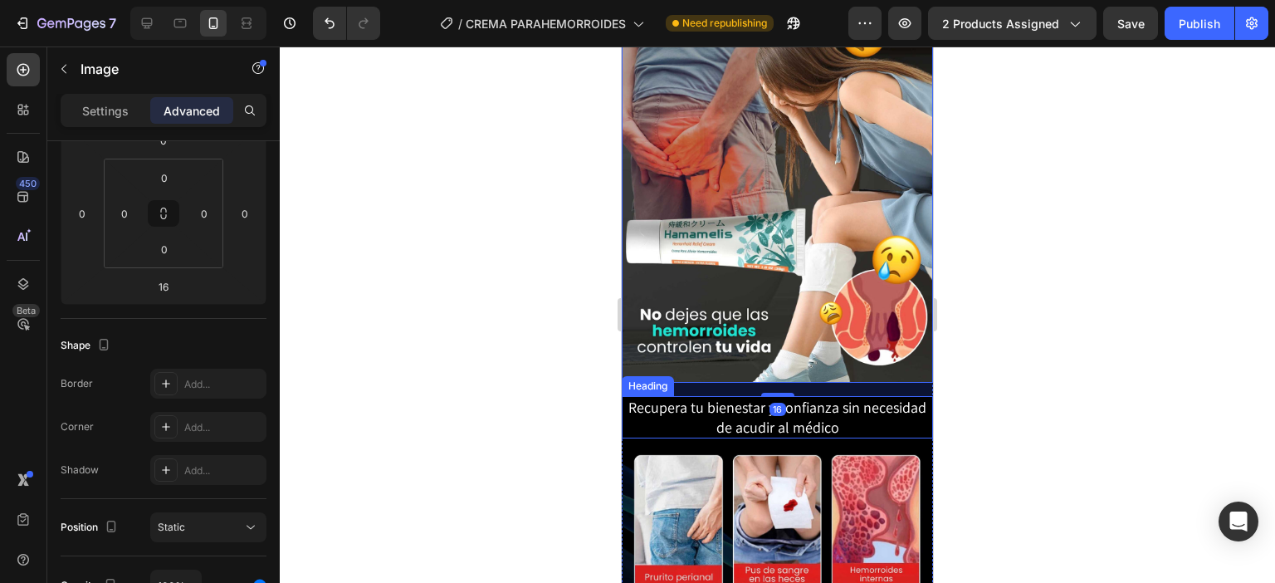
scroll to position [0, 0]
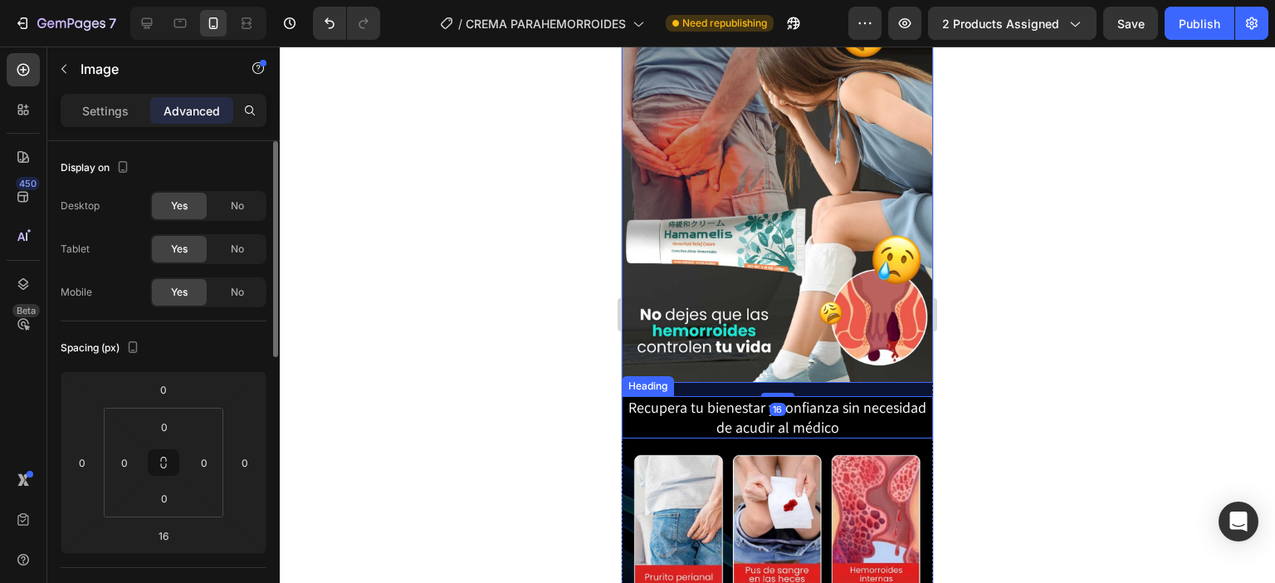
click at [837, 396] on h2 "Recupera tu bienestar y confianza sin necesidad de acudir al médico" at bounding box center [777, 417] width 311 height 42
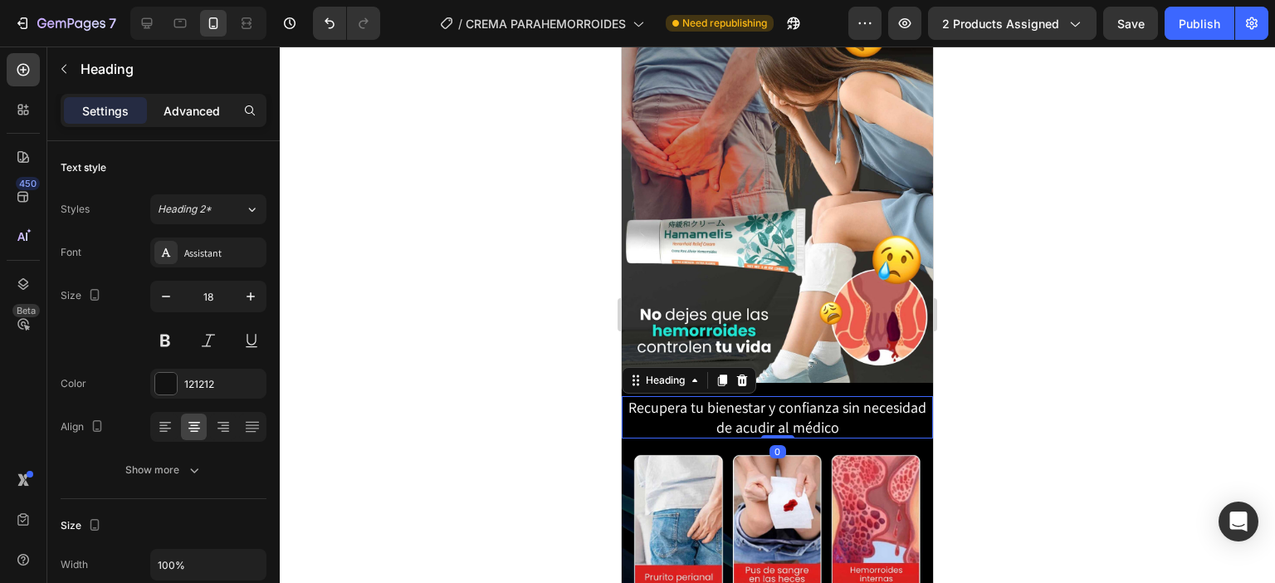
click at [213, 104] on p "Advanced" at bounding box center [192, 110] width 56 height 17
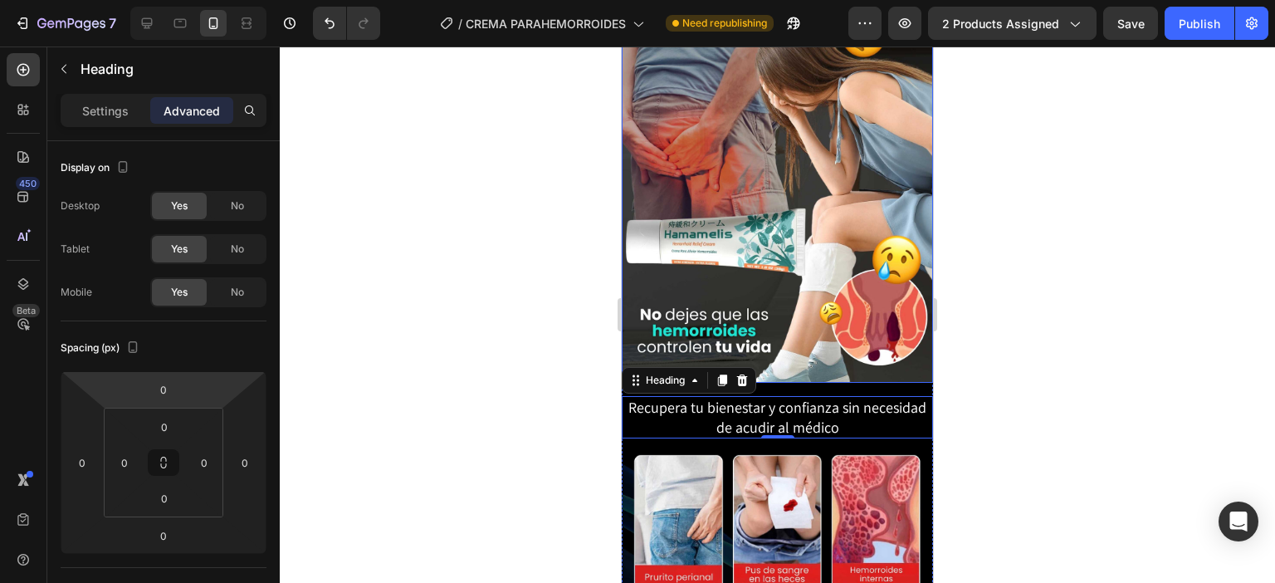
click at [813, 250] on img at bounding box center [777, 195] width 311 height 374
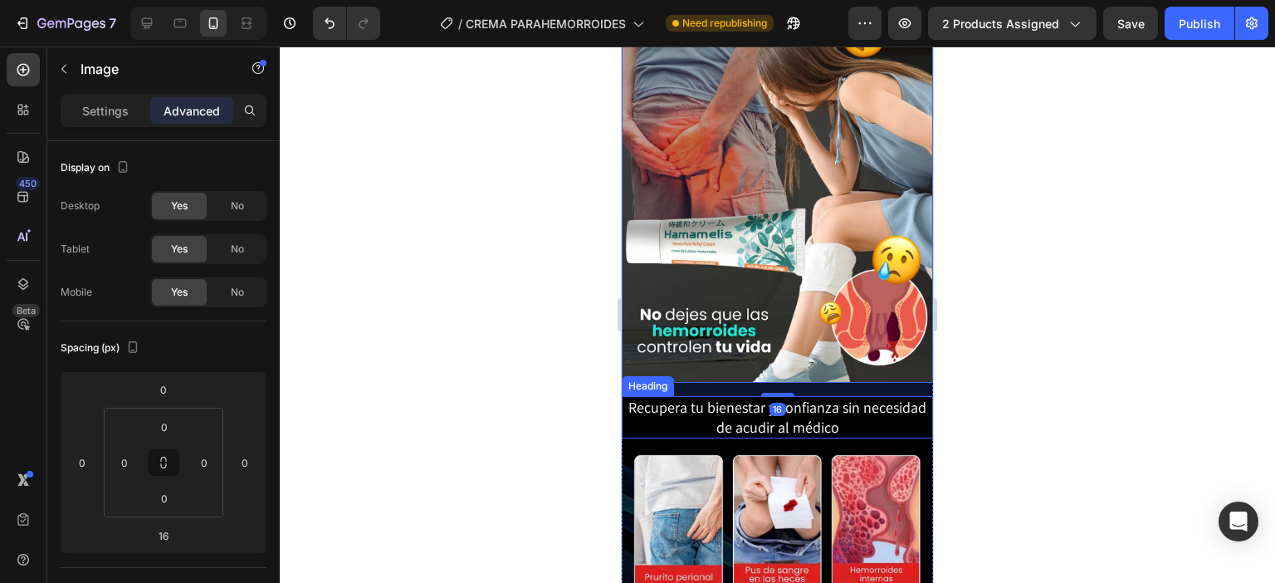
click at [797, 398] on span "Recupera tu bienestar y confianza sin necesidad de acudir al médico" at bounding box center [778, 417] width 298 height 38
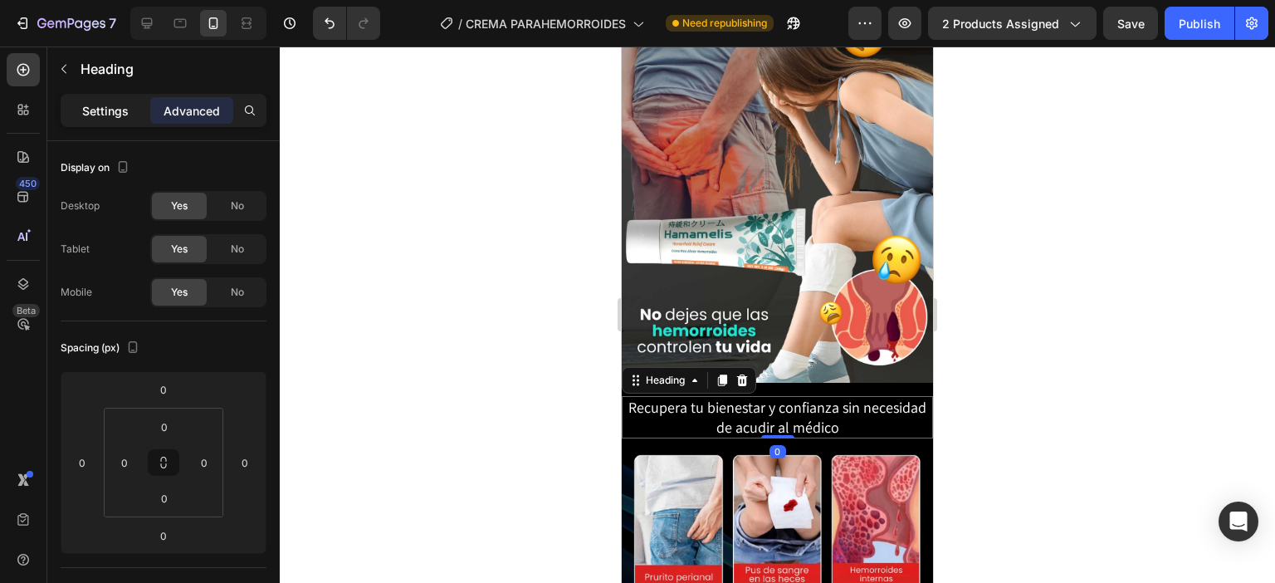
click at [108, 102] on p "Settings" at bounding box center [105, 110] width 46 height 17
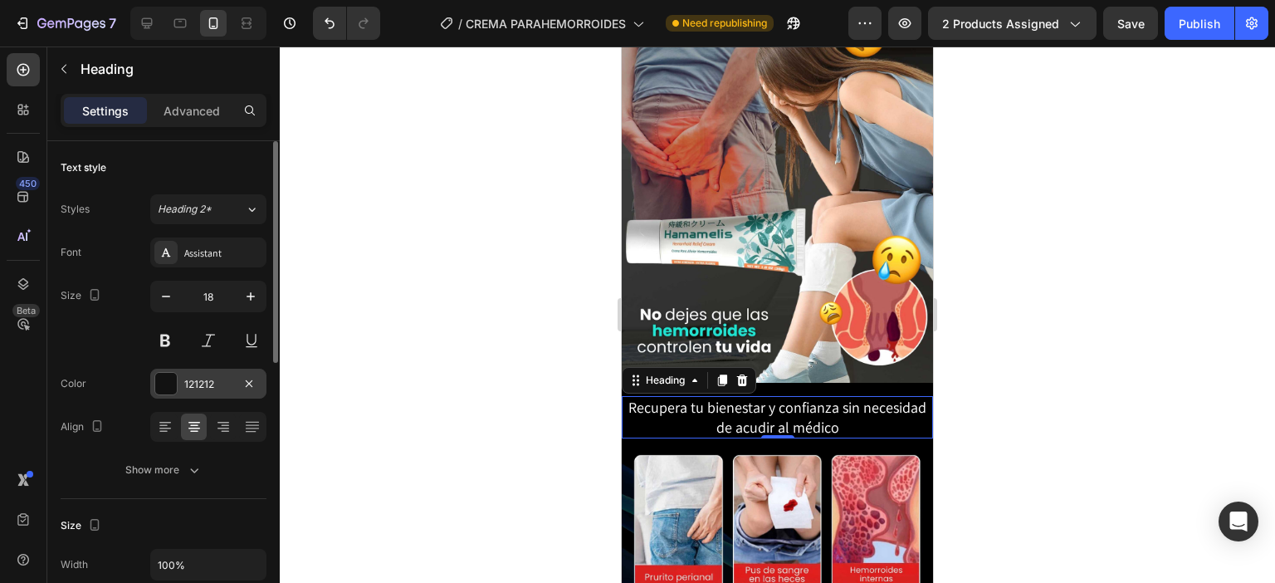
click at [210, 382] on div "121212" at bounding box center [208, 384] width 48 height 15
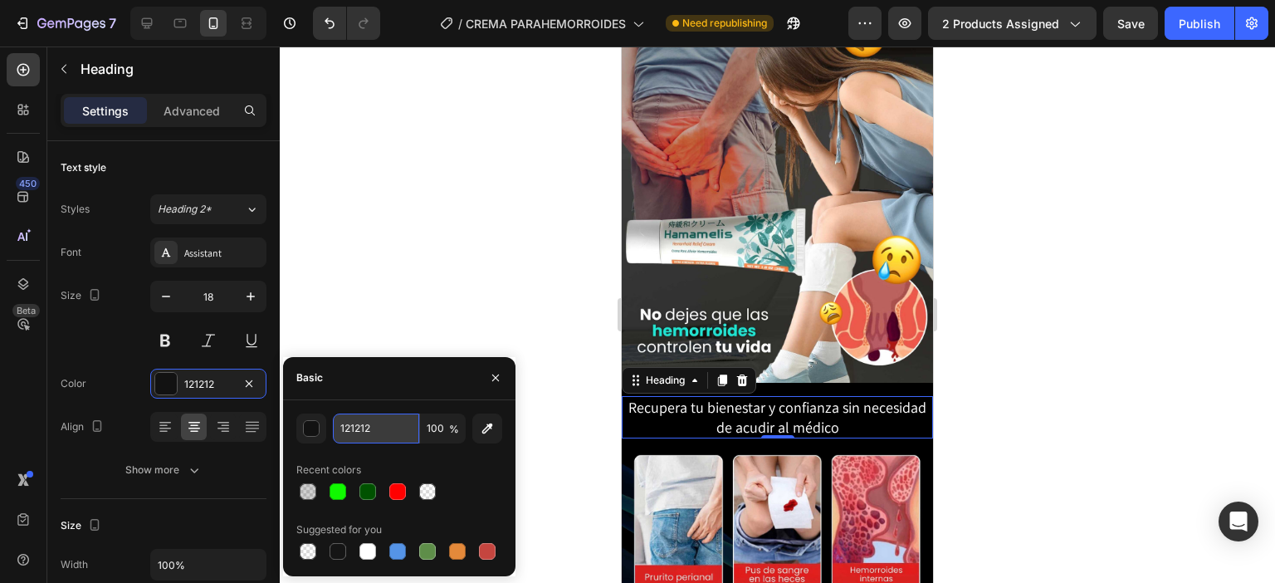
click at [394, 433] on input "121212" at bounding box center [376, 429] width 86 height 30
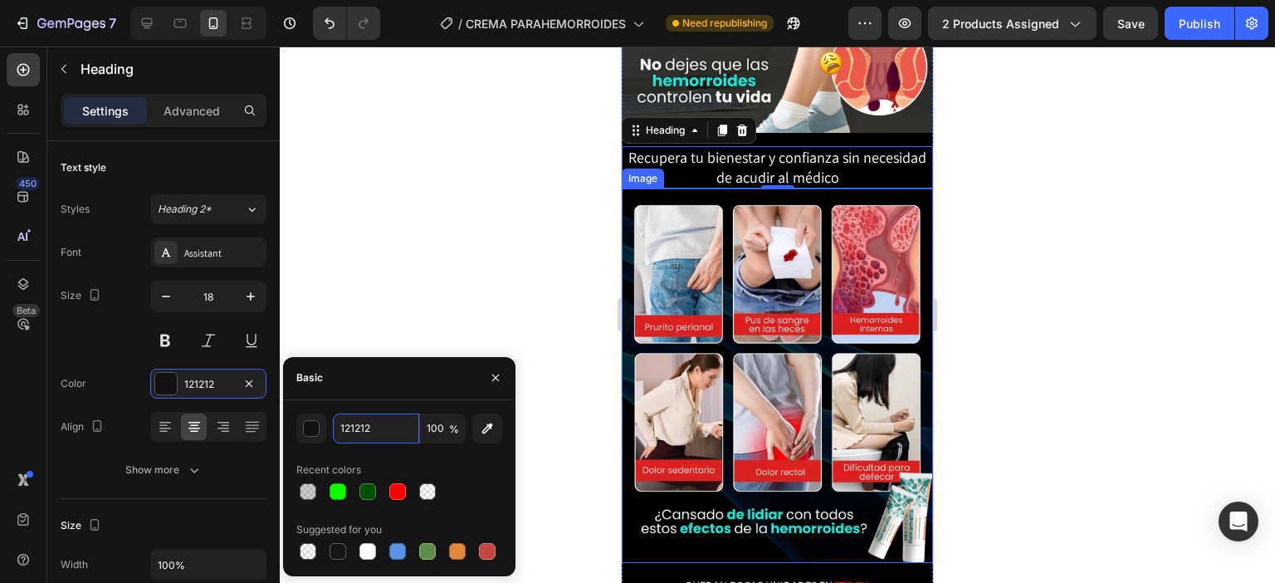
scroll to position [2491, 0]
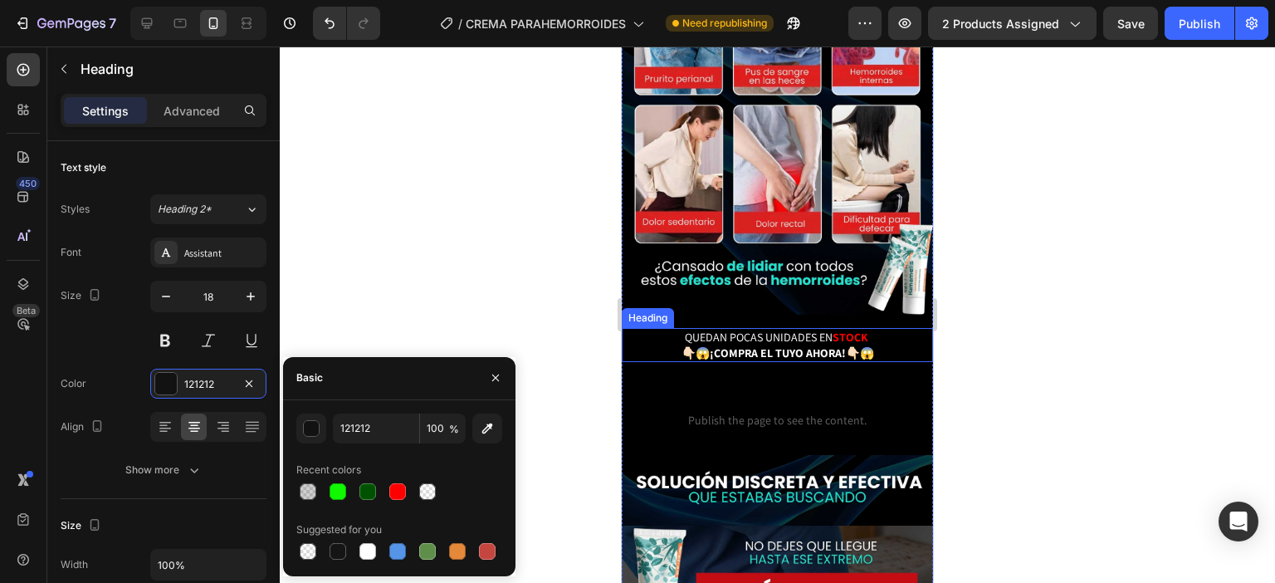
click at [800, 330] on span "QUEDAN POCAS UNIDADES EN" at bounding box center [759, 337] width 148 height 15
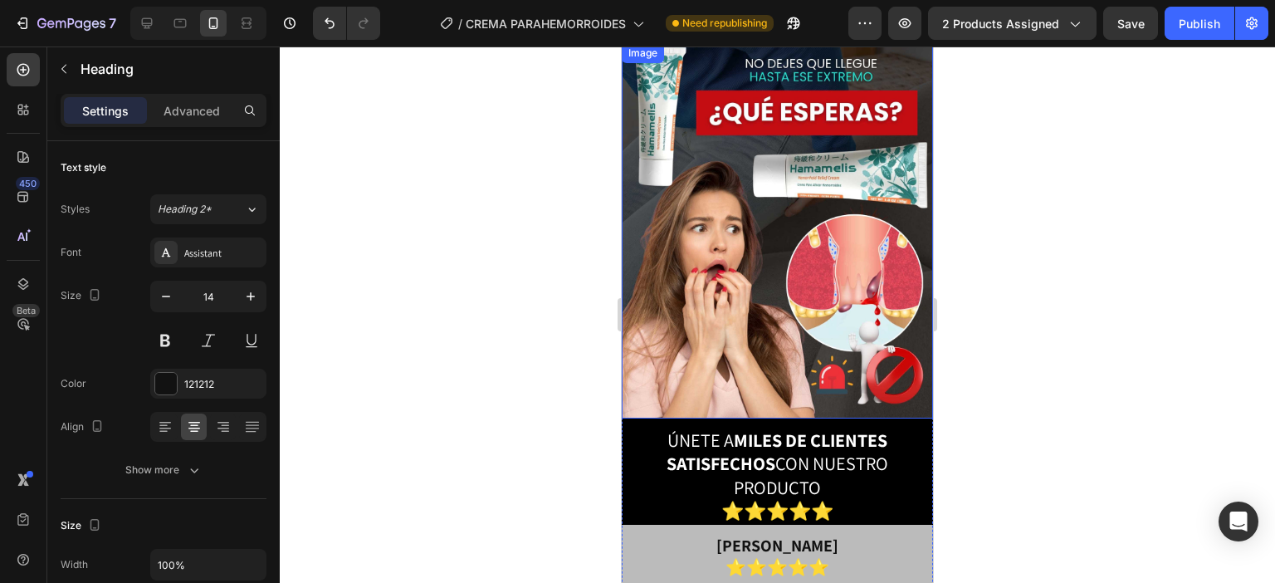
scroll to position [2989, 0]
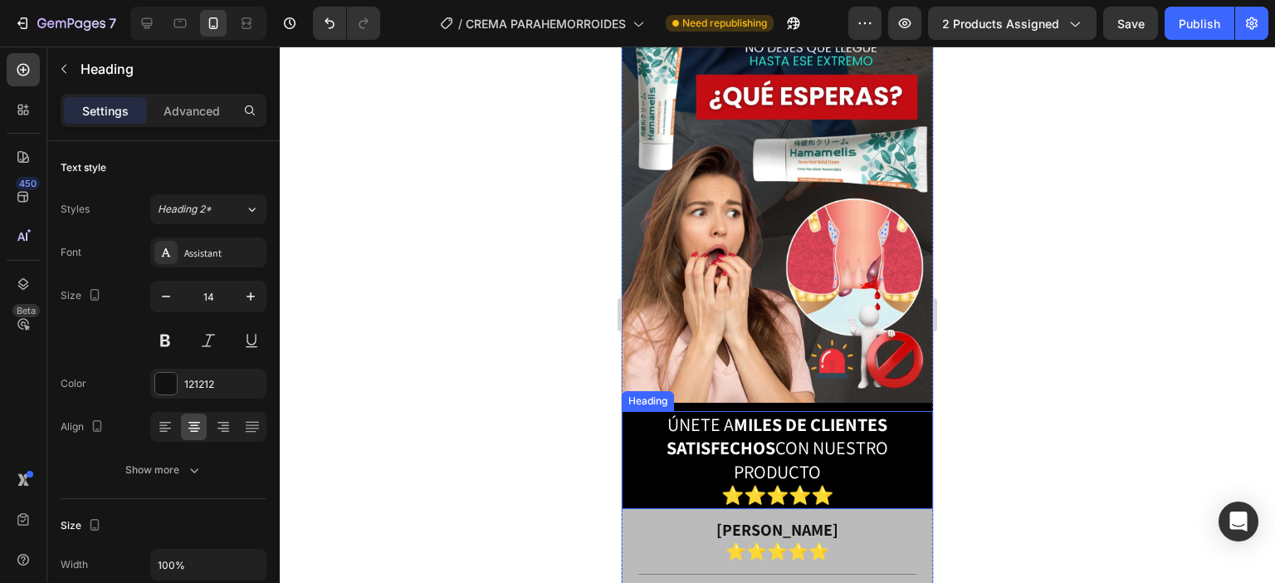
click at [784, 413] on span "ÚNETE A MILES DE CLIENTES SATISFECHOS CON NUESTRO PRODUCTO" at bounding box center [778, 448] width 222 height 71
click at [825, 413] on p "ÚNETE A MILES DE CLIENTES SATISFECHOS CON NUESTRO PRODUCTO ⭐⭐⭐⭐⭐" at bounding box center [778, 460] width 308 height 95
click at [835, 413] on p "ÚNETE A MILES DE CLIENTES SATISFECHOS CON NUESTRO PRODUCTO ⭐⭐⭐⭐⭐" at bounding box center [778, 460] width 308 height 95
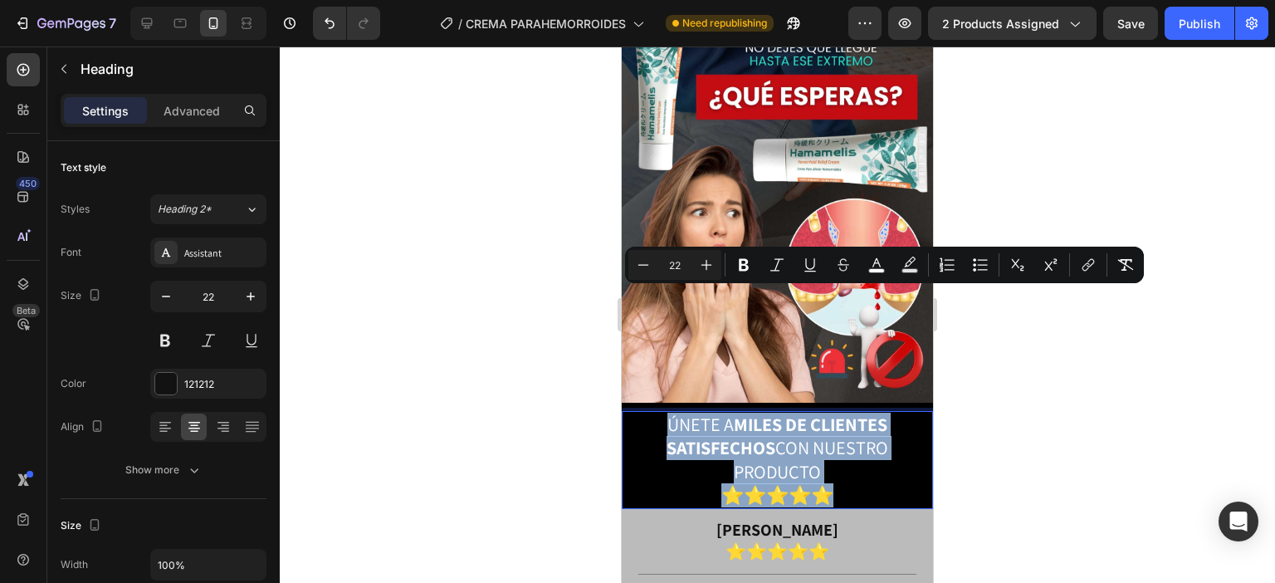
copy p "ÚNETE A MILES DE CLIENTES SATISFECHOS CON NUESTRO PRODUCTO ⭐⭐⭐⭐⭐"
click at [842, 413] on p "ÚNETE A MILES DE CLIENTES SATISFECHOS CON NUESTRO PRODUCTO ⭐⭐⭐⭐⭐" at bounding box center [778, 460] width 308 height 95
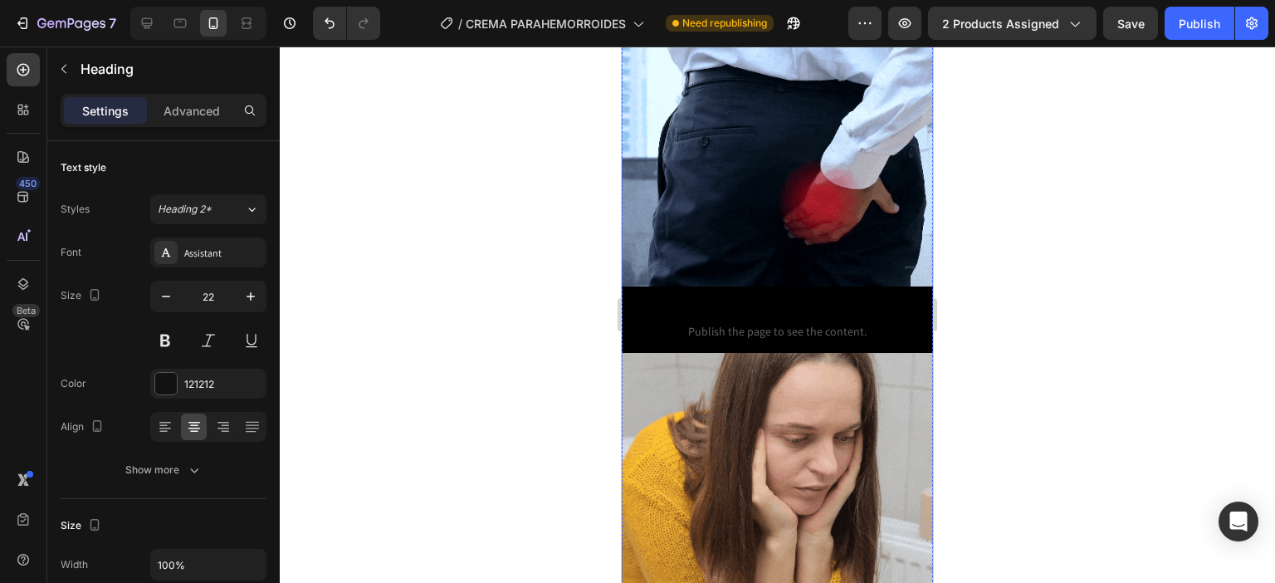
scroll to position [498, 0]
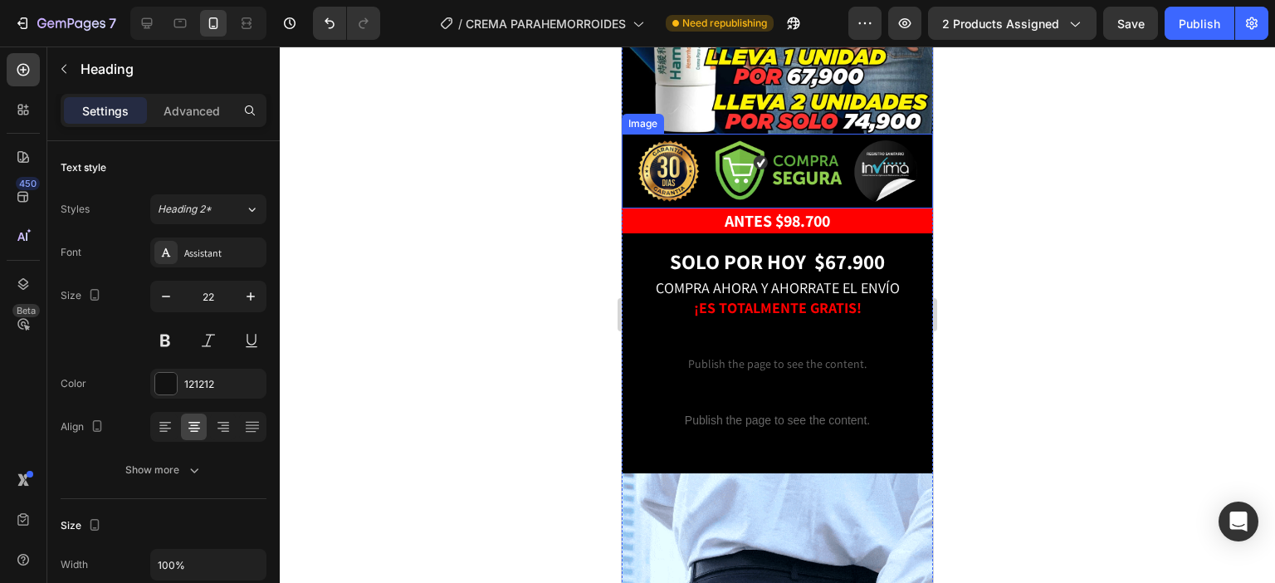
click at [776, 140] on img at bounding box center [778, 170] width 281 height 61
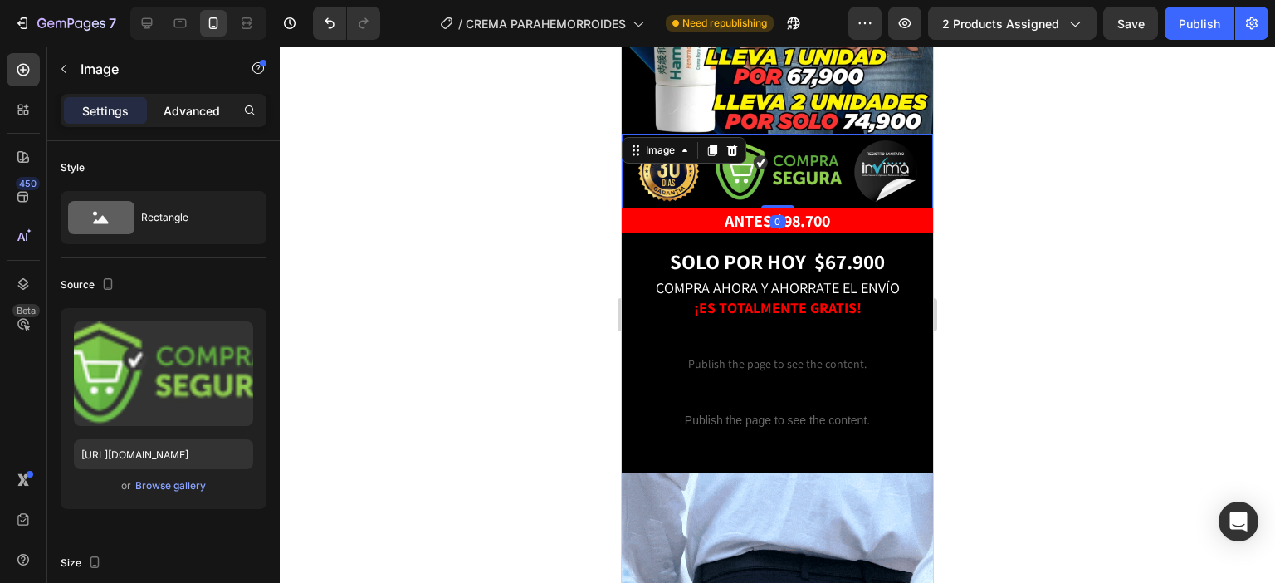
click at [189, 113] on p "Advanced" at bounding box center [192, 110] width 56 height 17
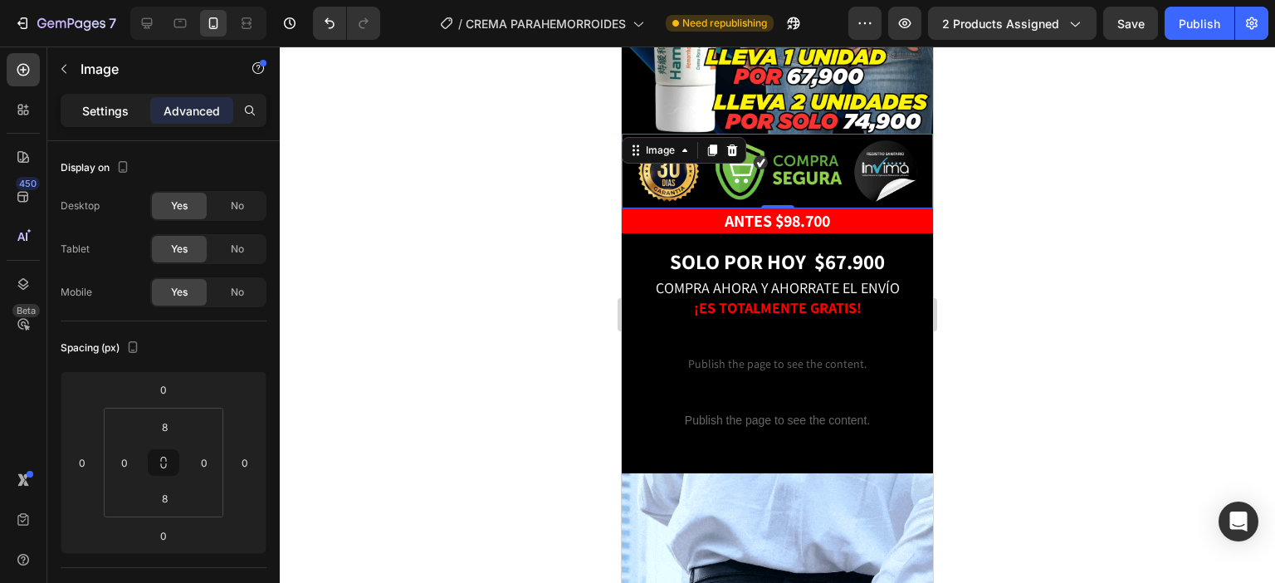
click at [116, 105] on p "Settings" at bounding box center [105, 110] width 46 height 17
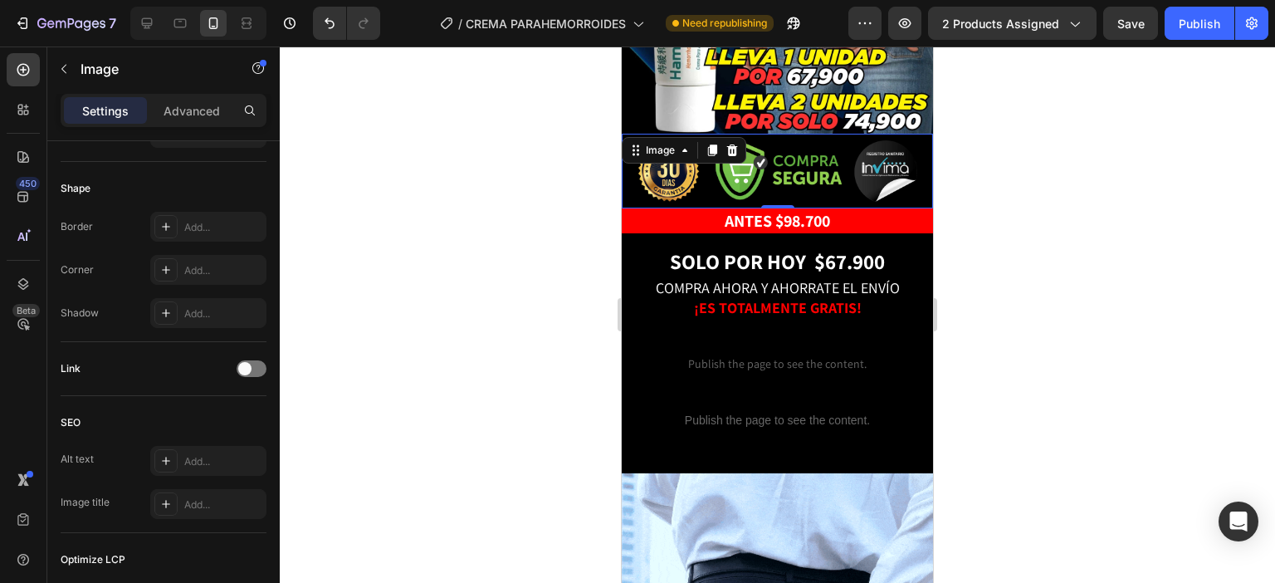
scroll to position [721, 0]
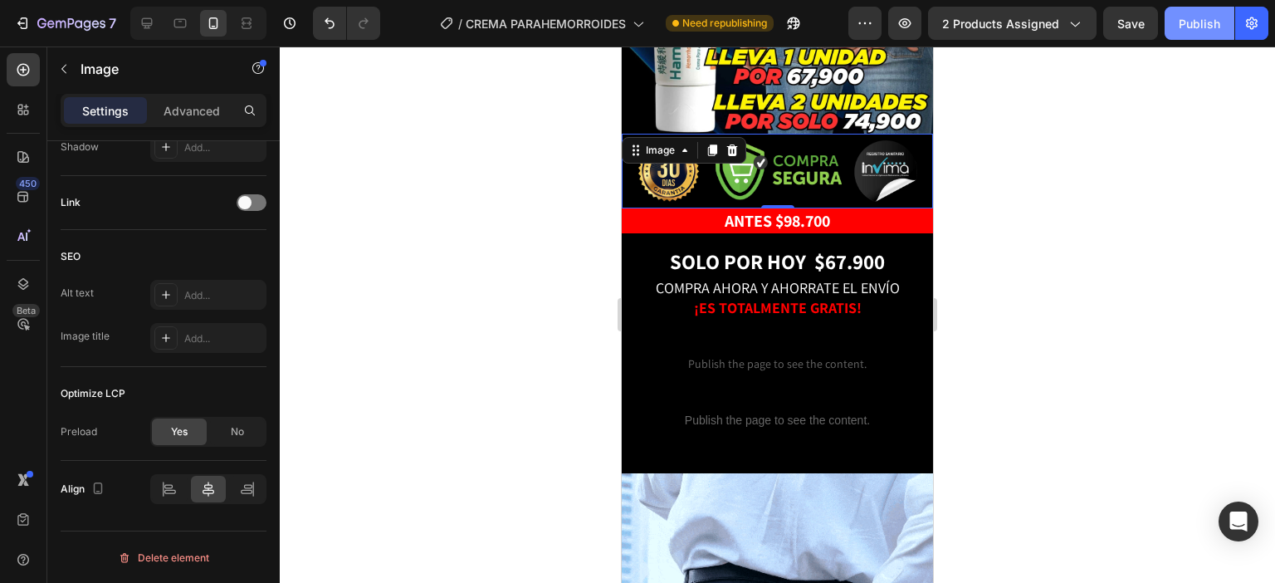
click at [1209, 32] on button "Publish" at bounding box center [1200, 23] width 70 height 33
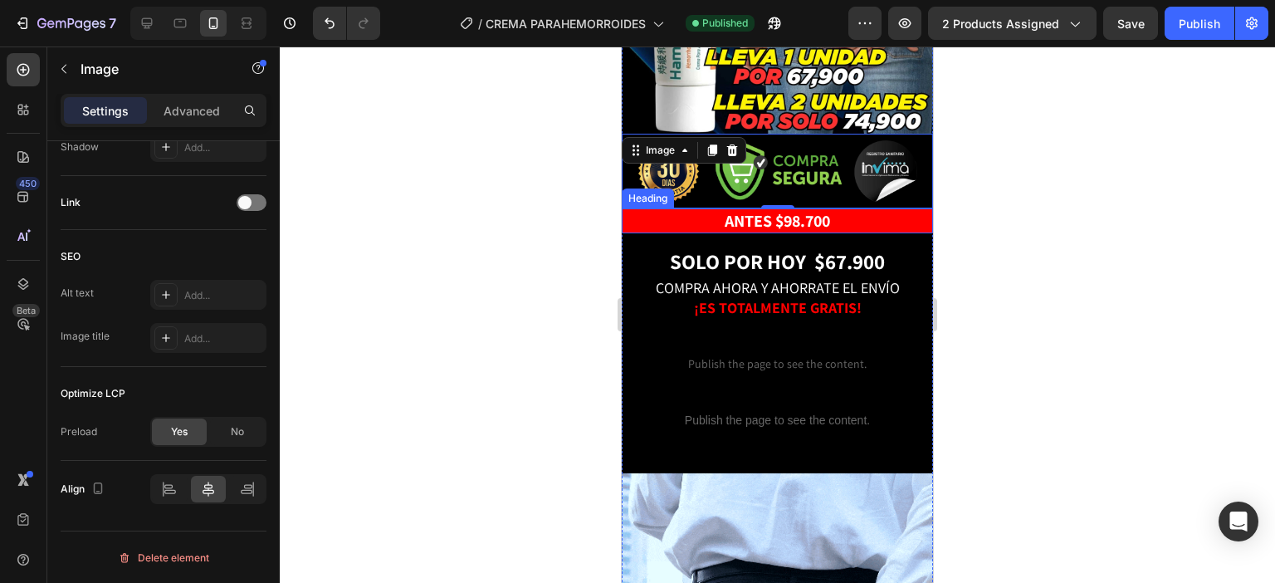
click at [864, 210] on p "⁠⁠⁠⁠⁠⁠⁠ ANTES $98.700" at bounding box center [778, 221] width 308 height 22
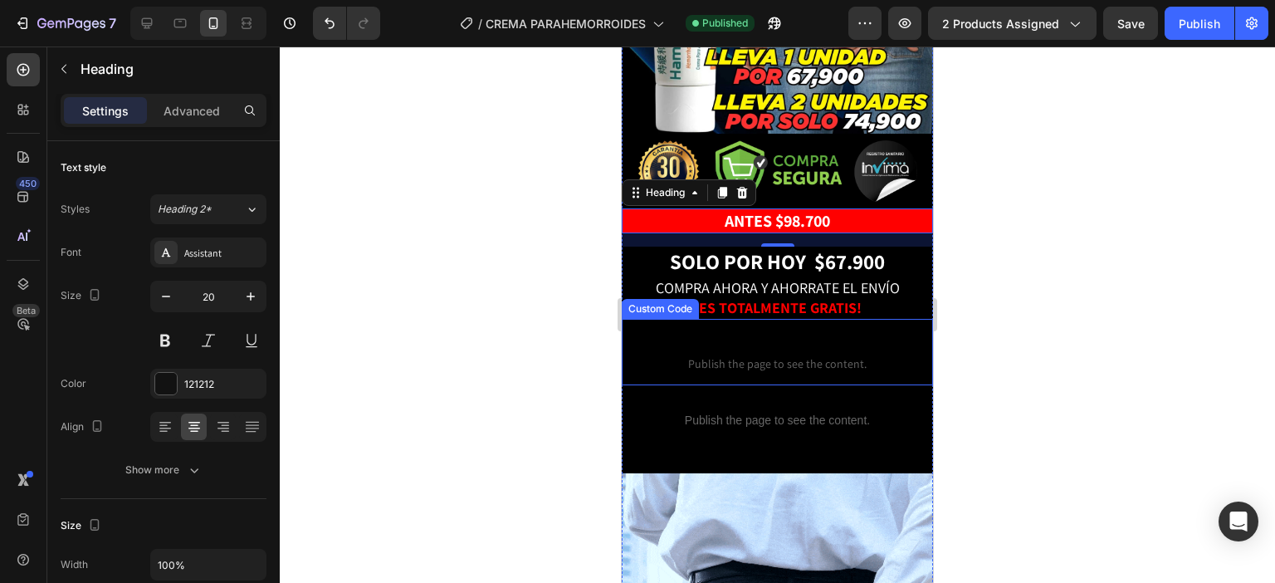
scroll to position [415, 0]
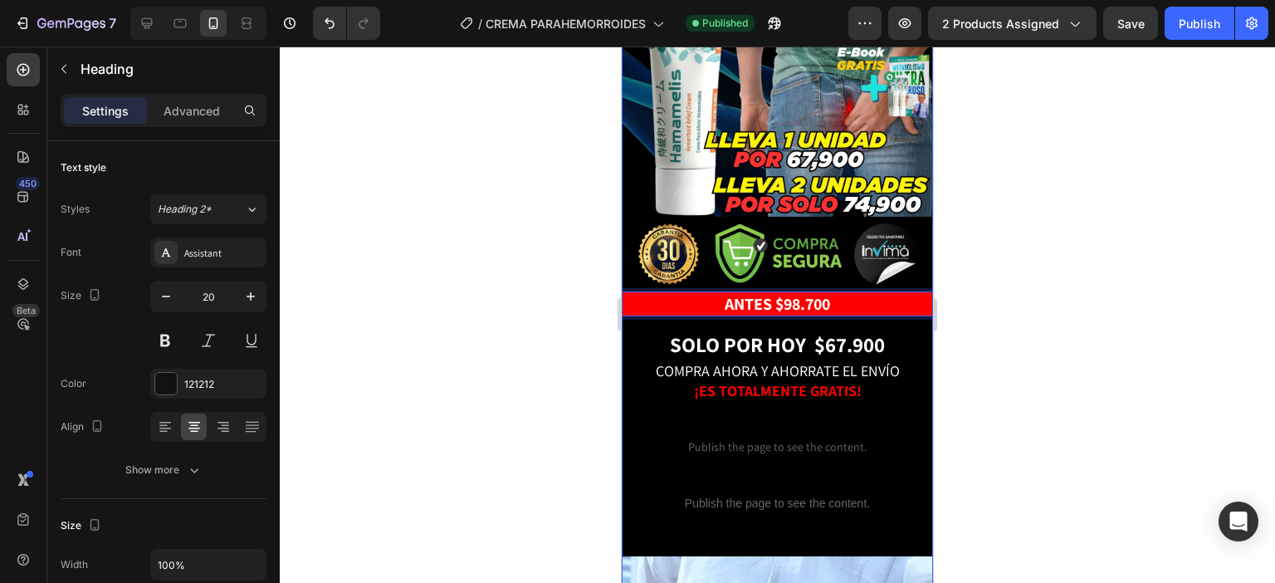
click at [878, 278] on div "Publish the page to see the content. Custom Code ⁠⁠⁠⁠⁠⁠⁠ PAGAS AL RECIBIR CON E…" at bounding box center [777, 576] width 311 height 1823
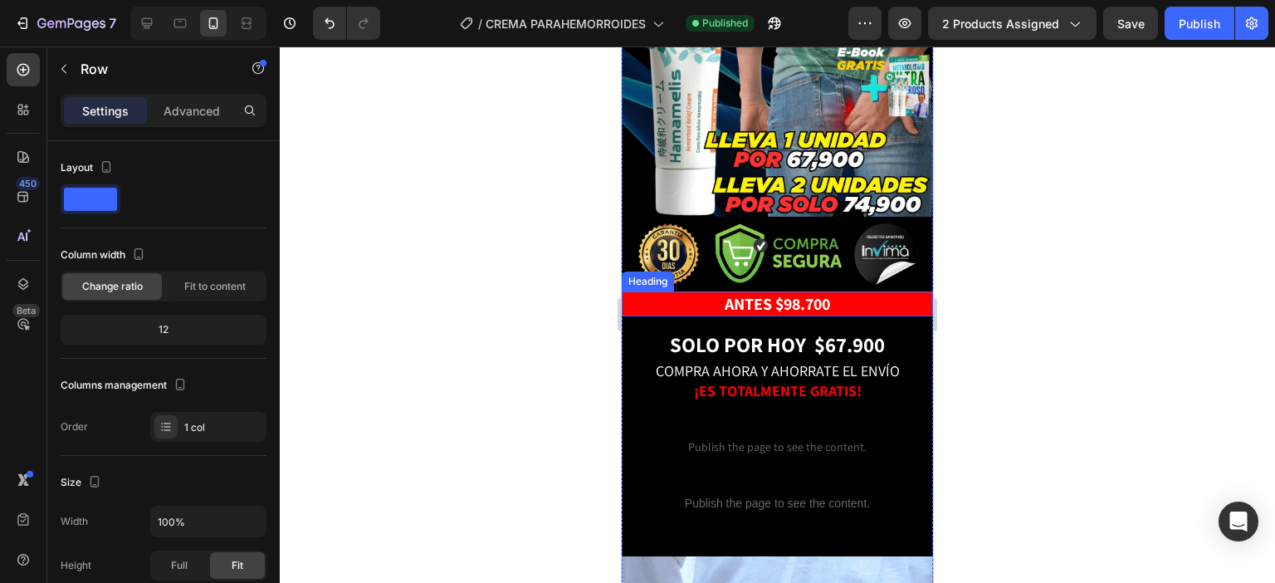
click at [662, 274] on div "Heading" at bounding box center [648, 281] width 46 height 15
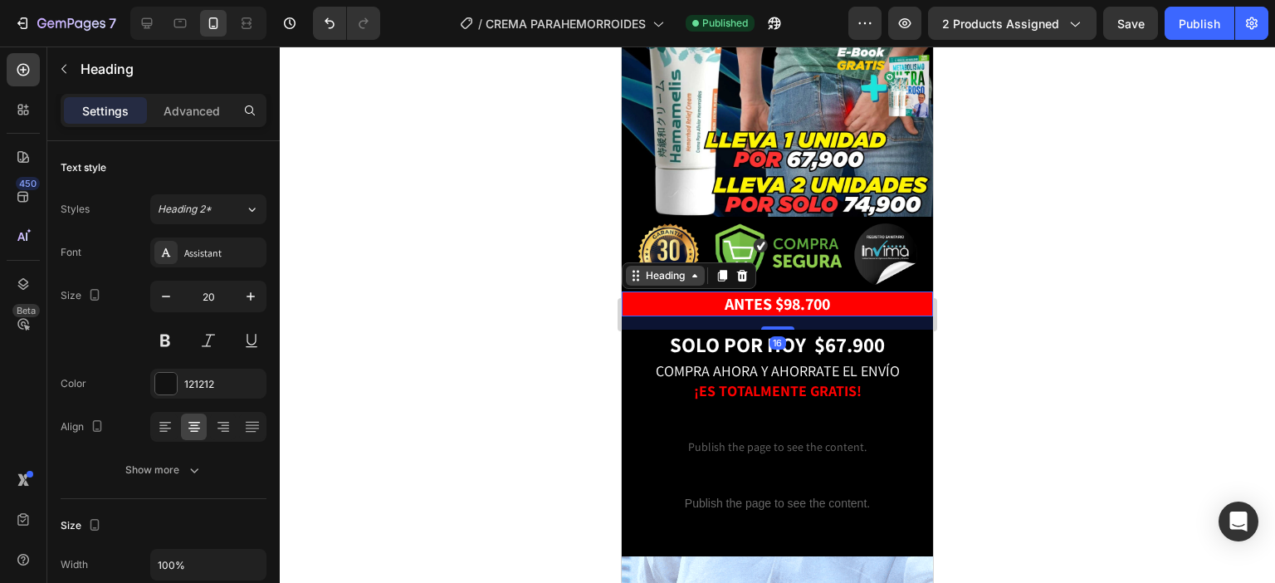
click at [661, 266] on div "Heading" at bounding box center [665, 276] width 79 height 20
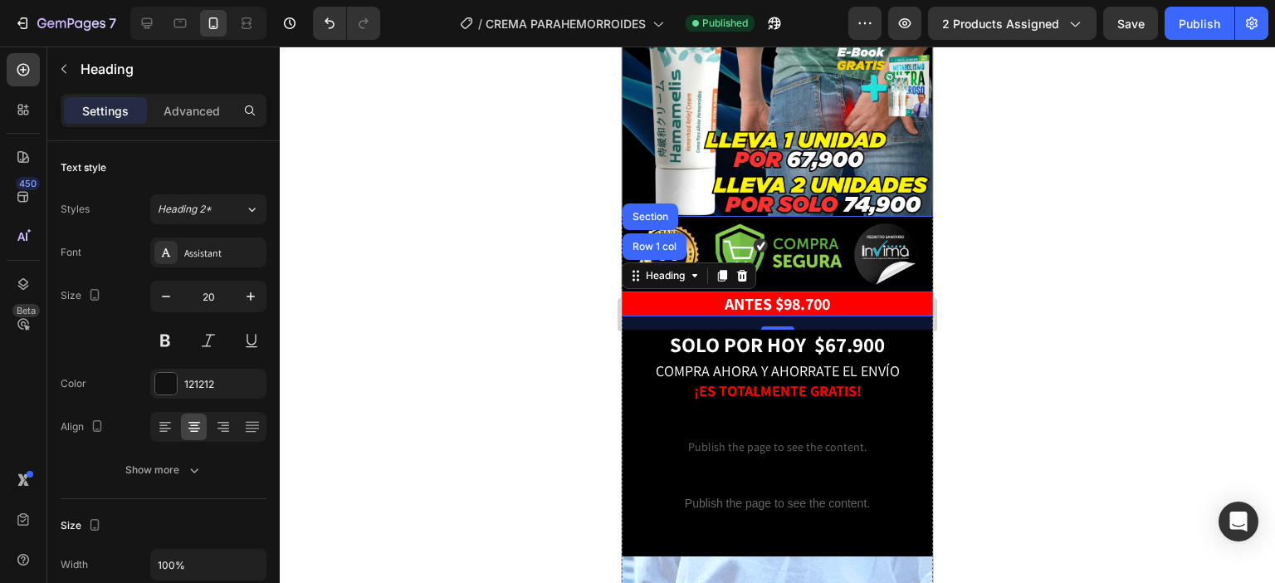
click at [753, 130] on img at bounding box center [777, 29] width 311 height 374
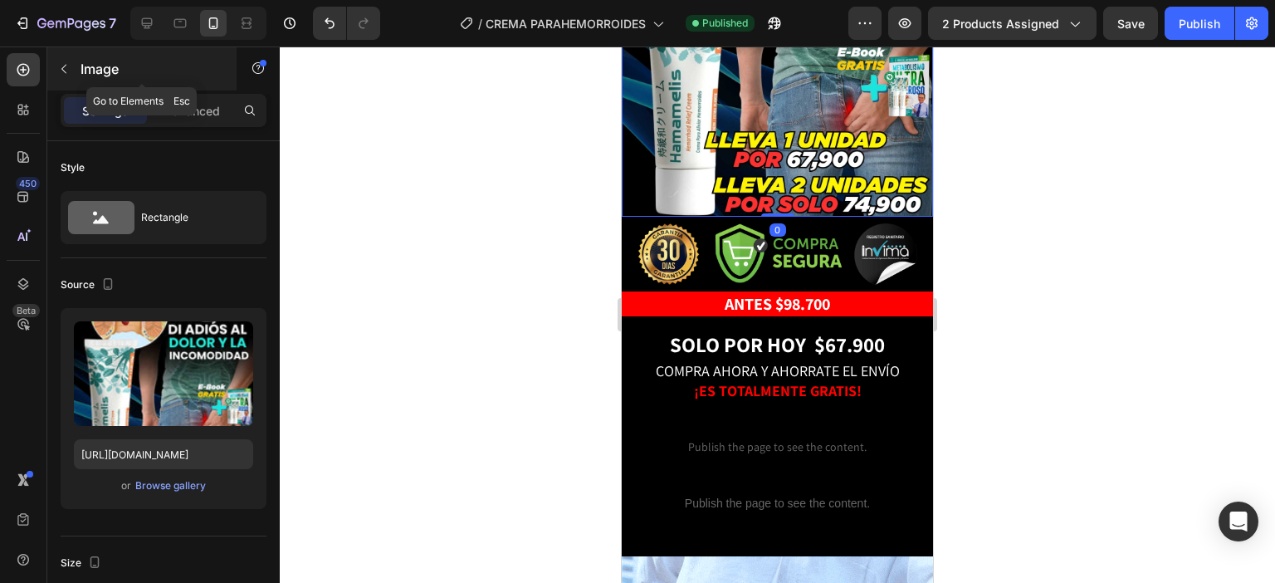
click at [74, 73] on button "button" at bounding box center [64, 69] width 27 height 27
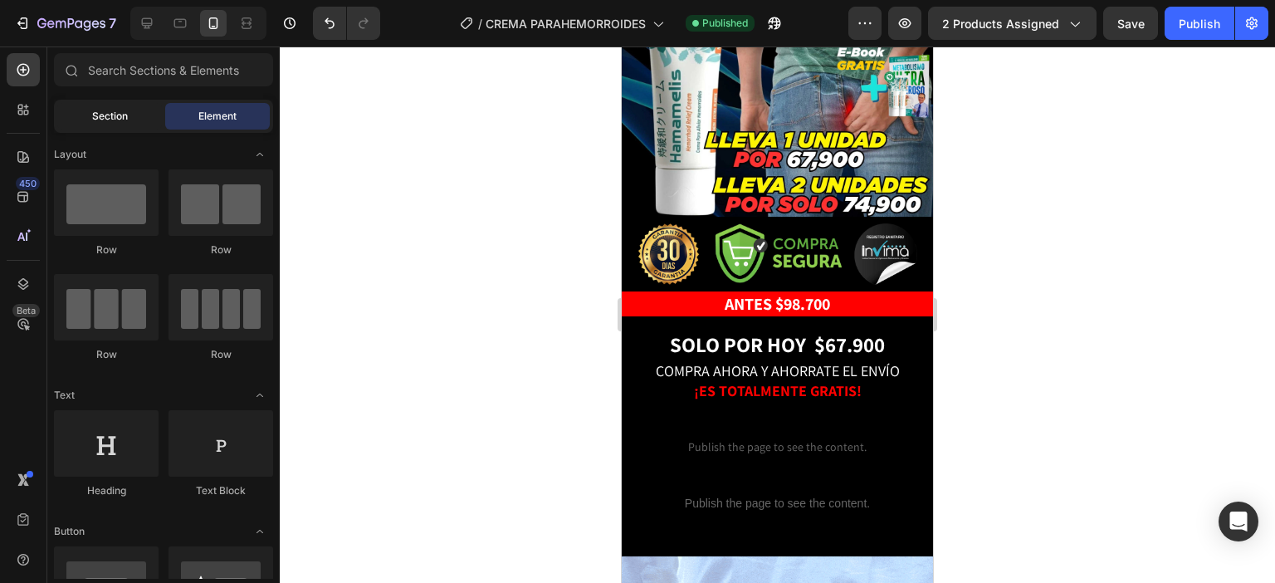
click at [118, 124] on div "Section" at bounding box center [109, 116] width 105 height 27
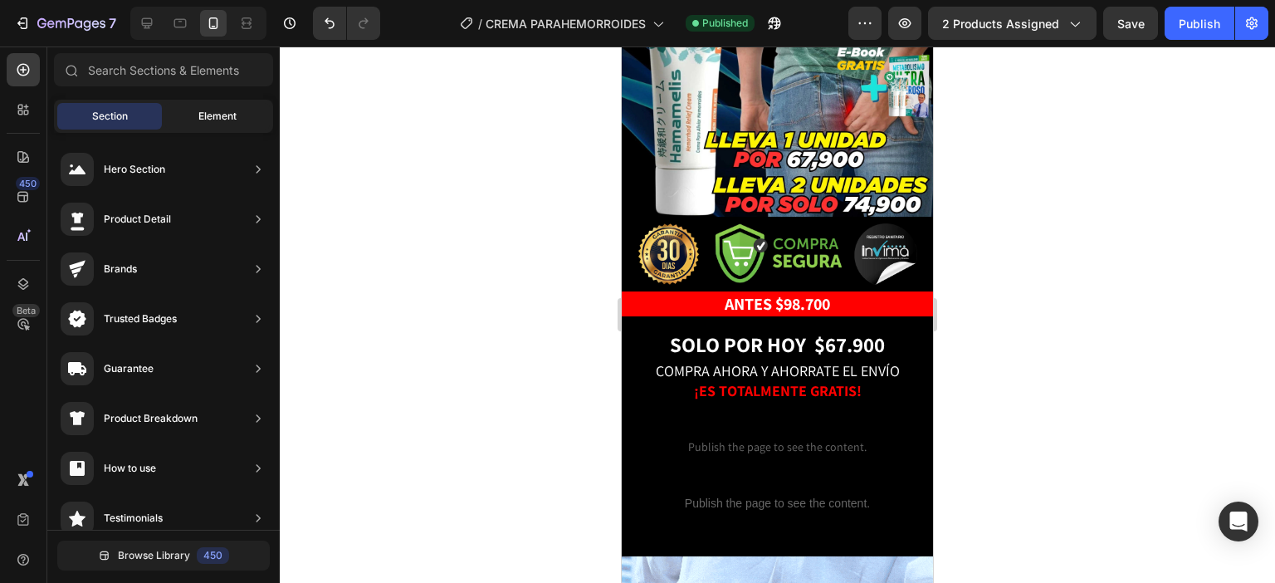
click at [212, 104] on div "Element" at bounding box center [217, 116] width 105 height 27
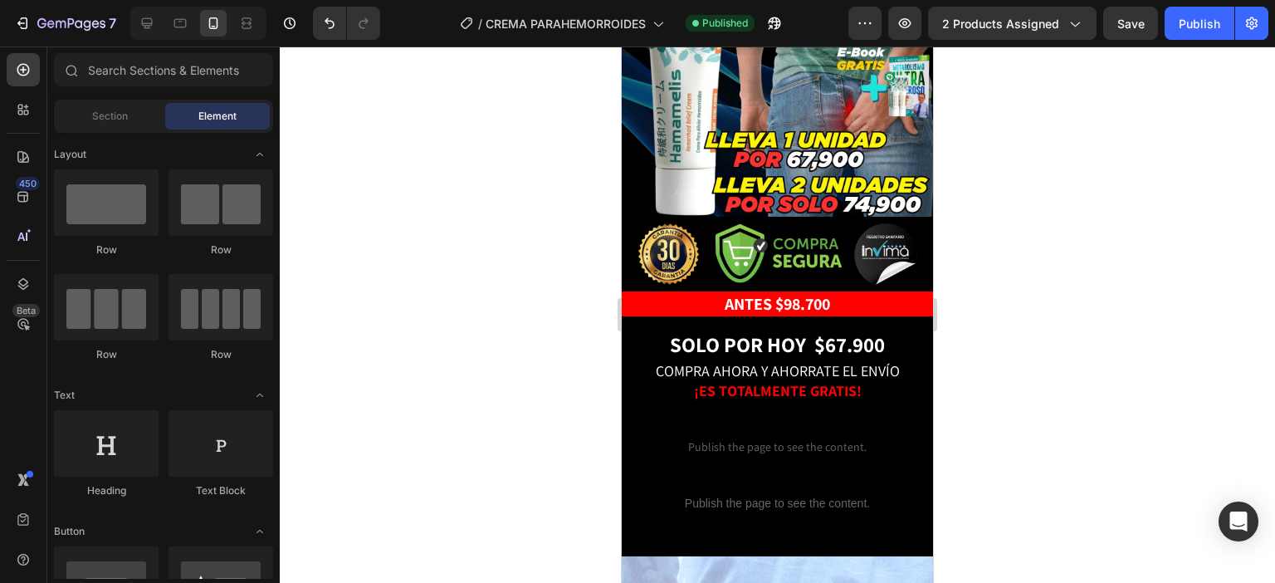
scroll to position [166, 0]
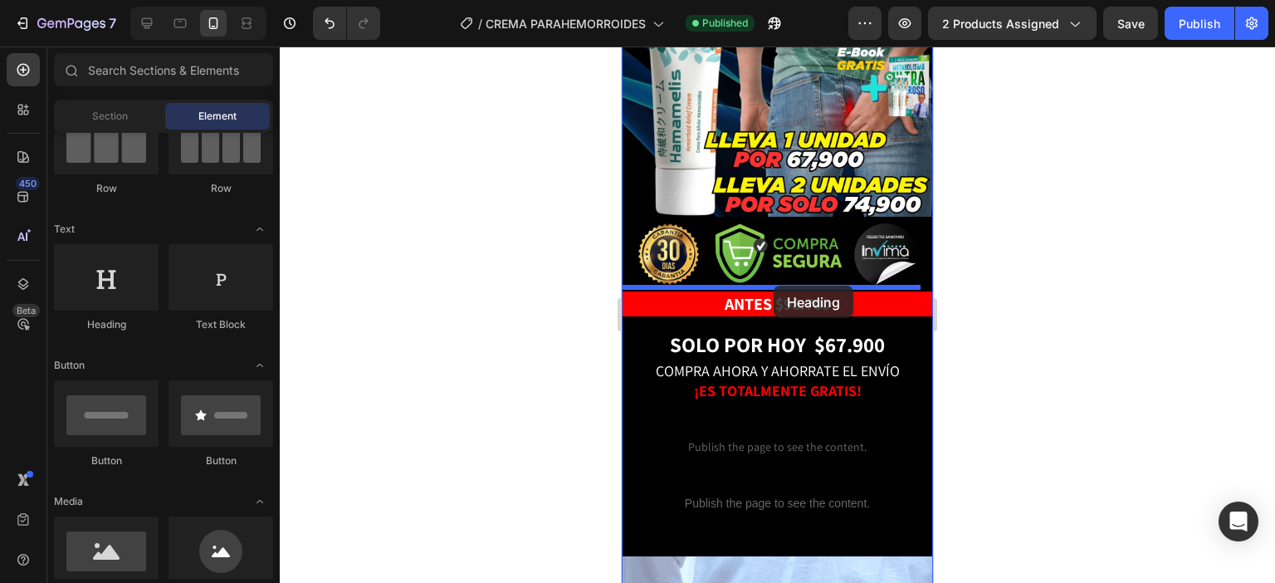
drag, startPoint x: 730, startPoint y: 335, endPoint x: 774, endPoint y: 286, distance: 66.5
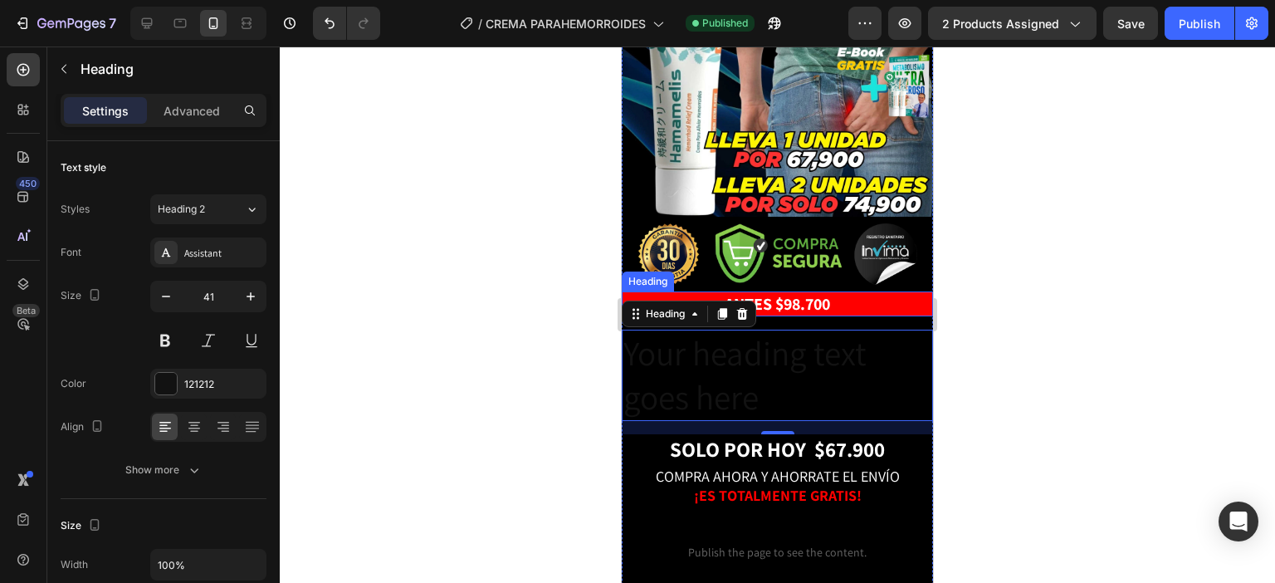
click at [790, 293] on strong "ANTES $98.700" at bounding box center [777, 304] width 105 height 22
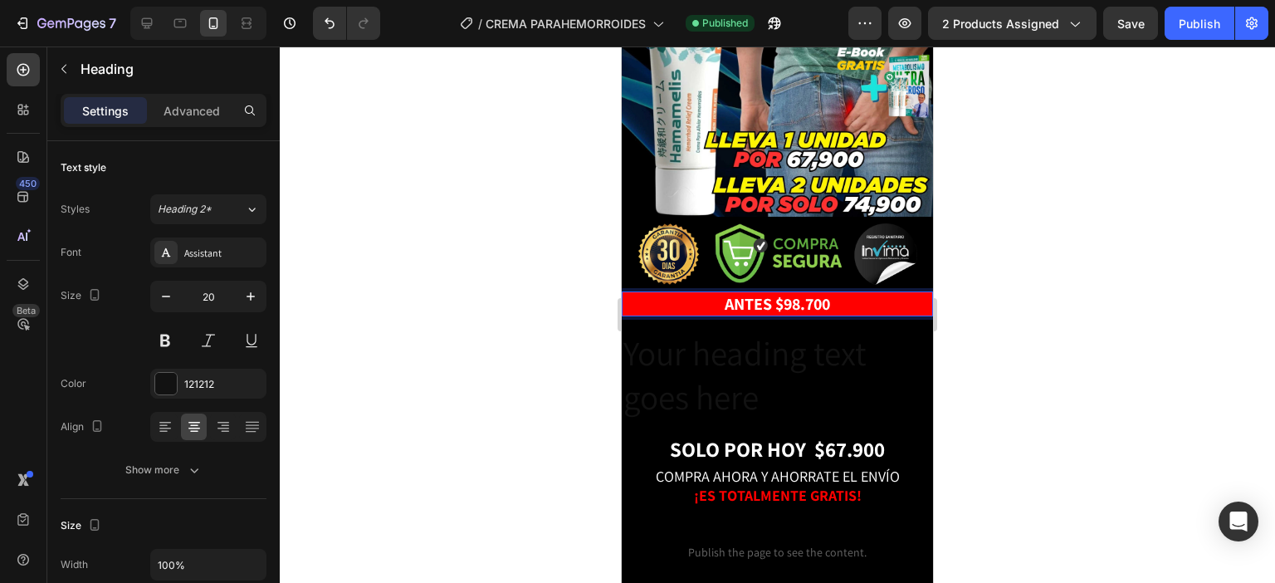
click at [790, 293] on strong "ANTES $98.700" at bounding box center [777, 304] width 105 height 22
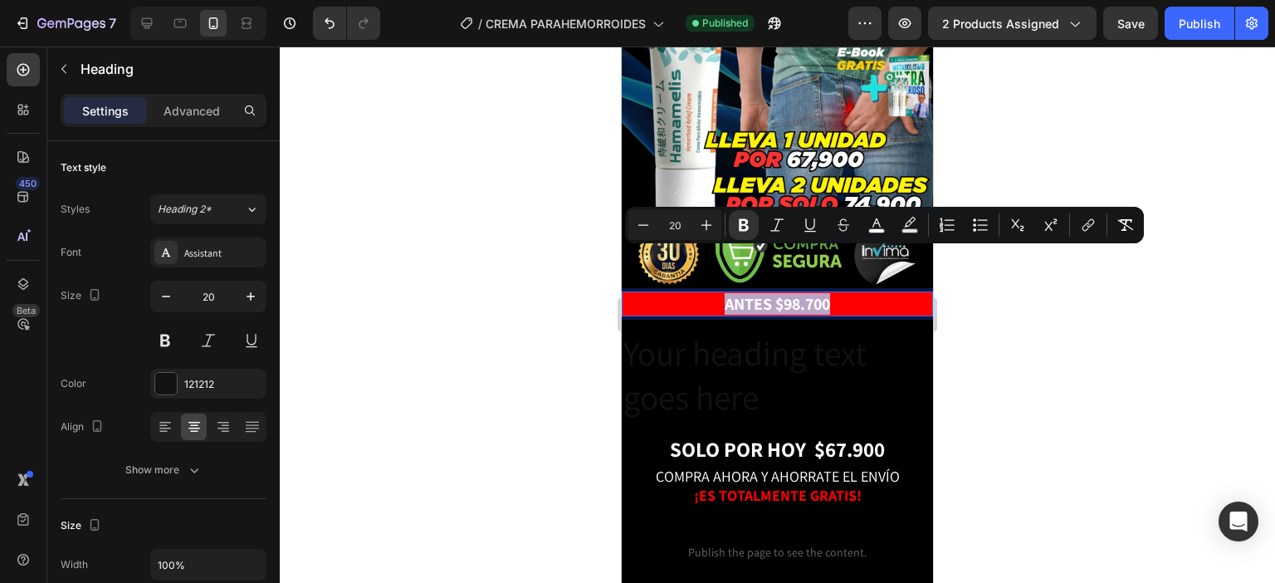
copy strong "ANTES $98.700"
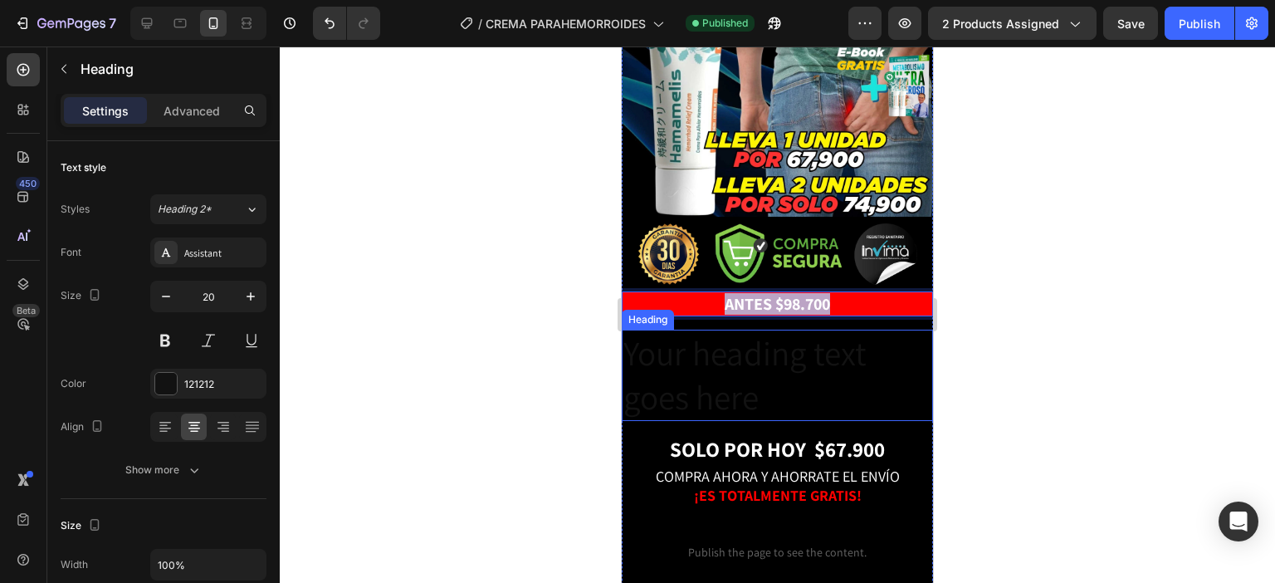
click at [802, 330] on h2 "Your heading text goes here" at bounding box center [777, 376] width 311 height 92
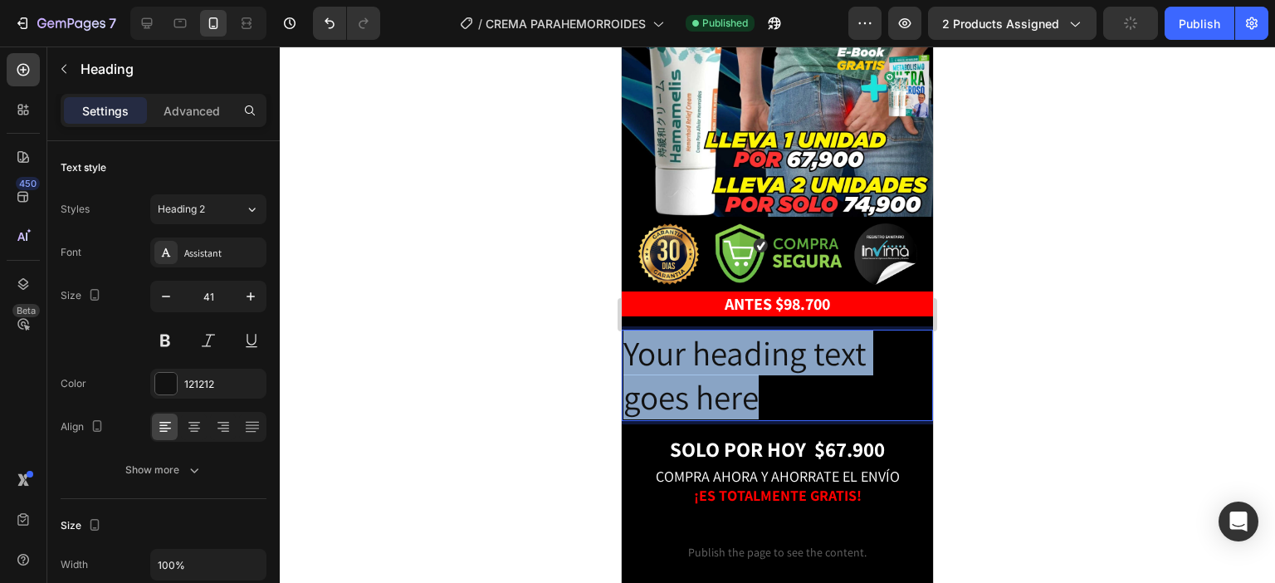
click at [802, 331] on p "Your heading text goes here" at bounding box center [778, 375] width 308 height 89
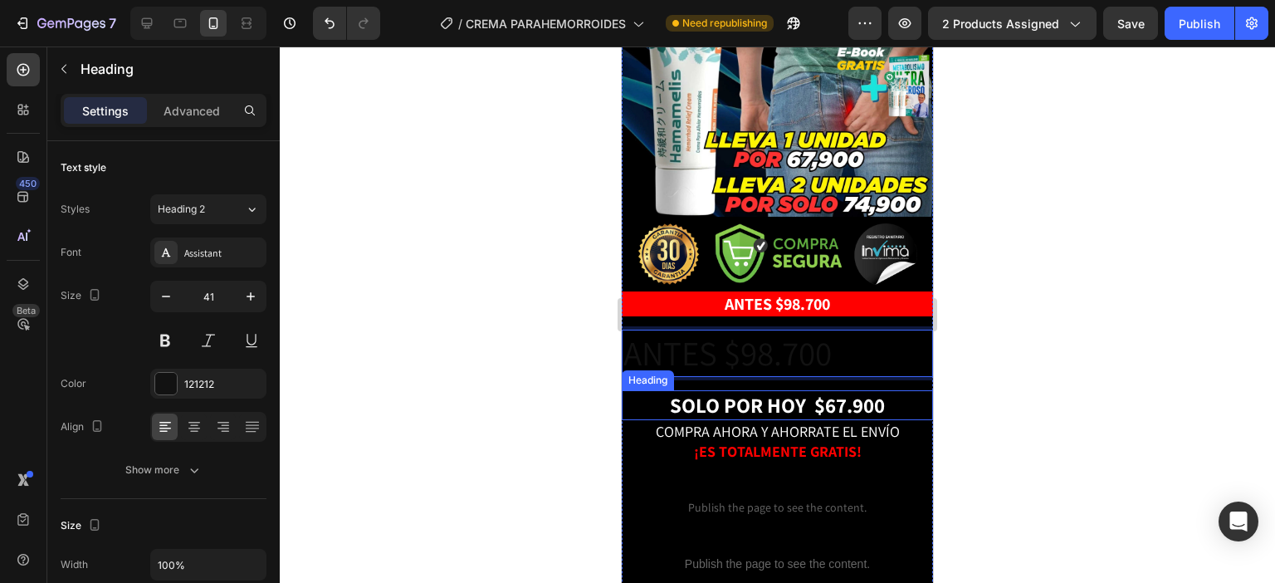
click at [820, 391] on strong "SOLO POR HOY $67" at bounding box center [758, 404] width 177 height 27
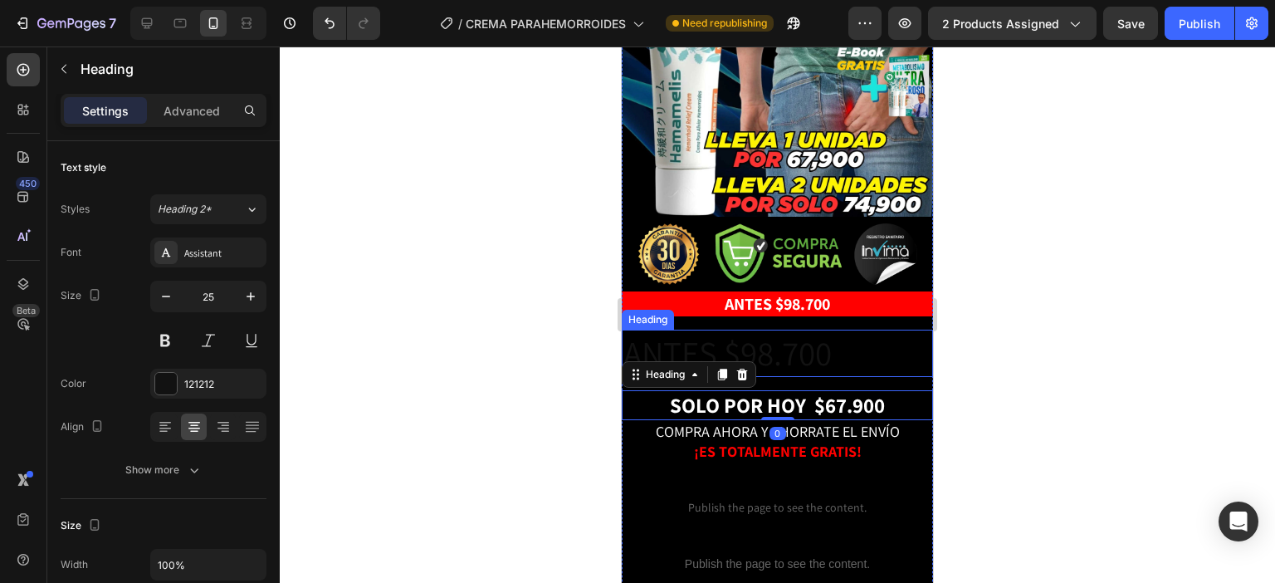
click at [880, 331] on p "ANTES $98.700" at bounding box center [778, 353] width 308 height 44
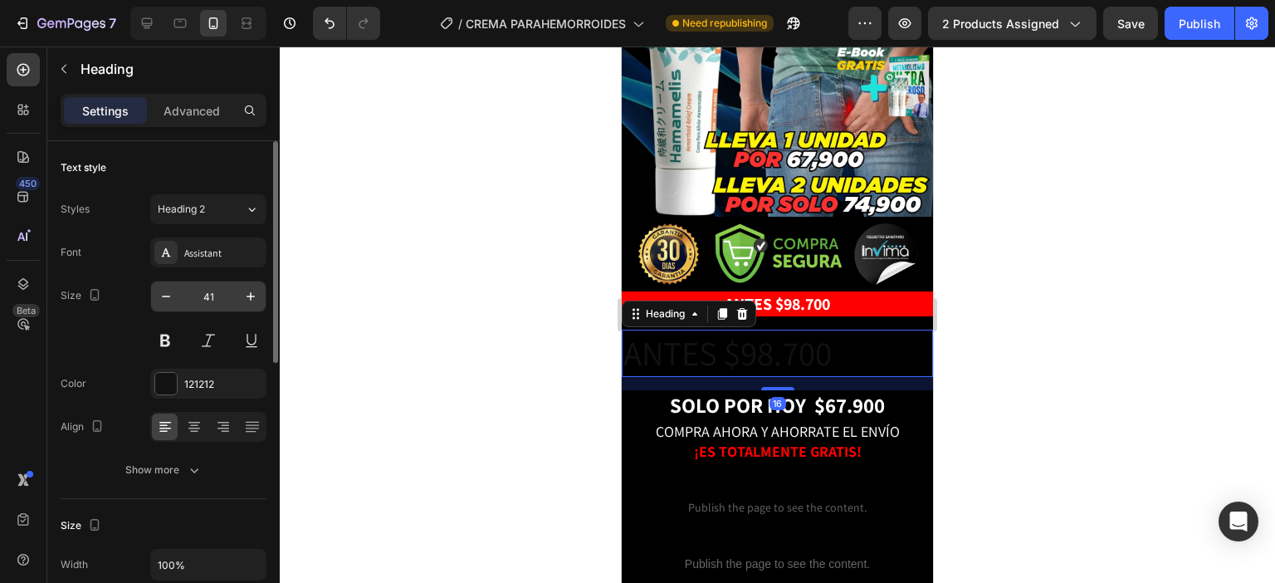
click at [206, 300] on input "41" at bounding box center [208, 296] width 55 height 30
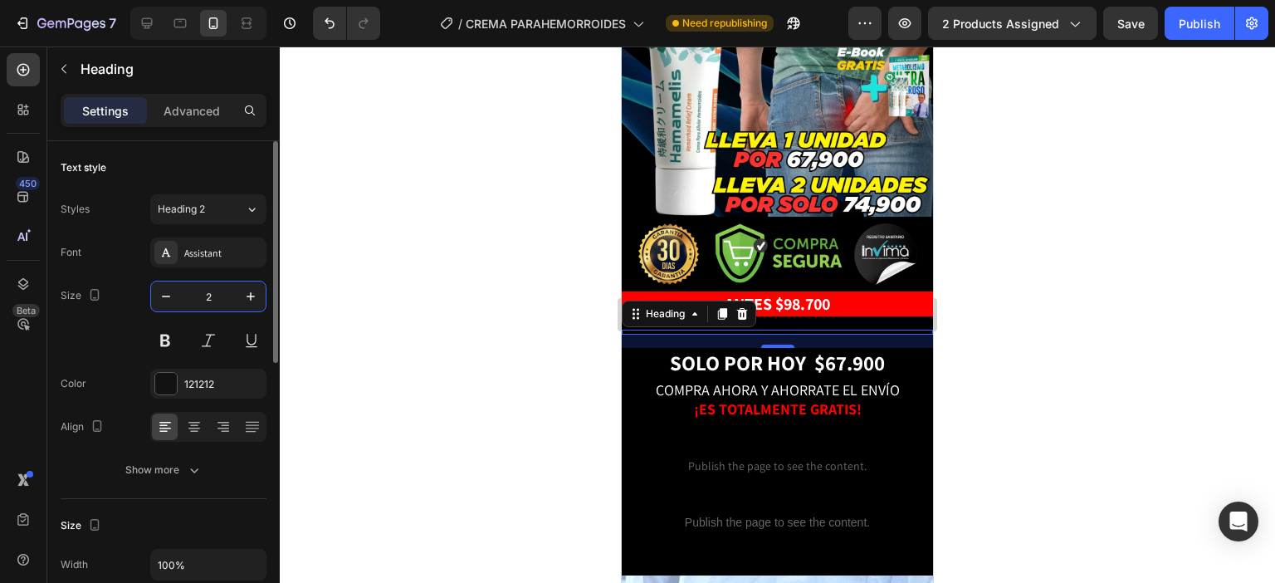
type input "20"
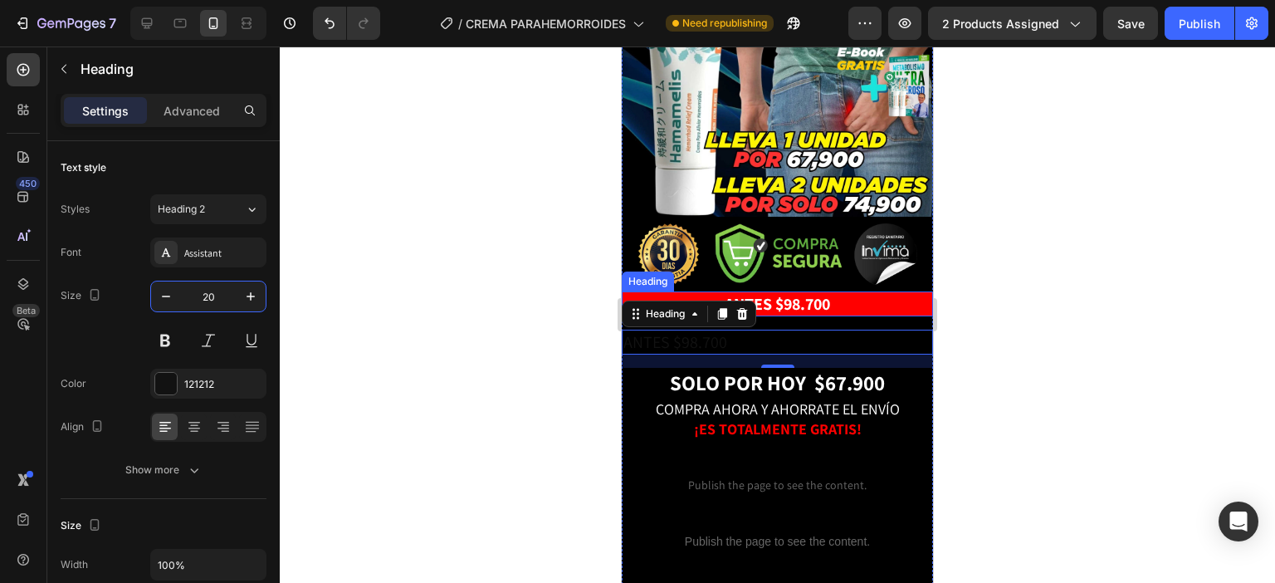
click at [855, 293] on p "⁠⁠⁠⁠⁠⁠⁠ ANTES $98.700" at bounding box center [778, 304] width 308 height 22
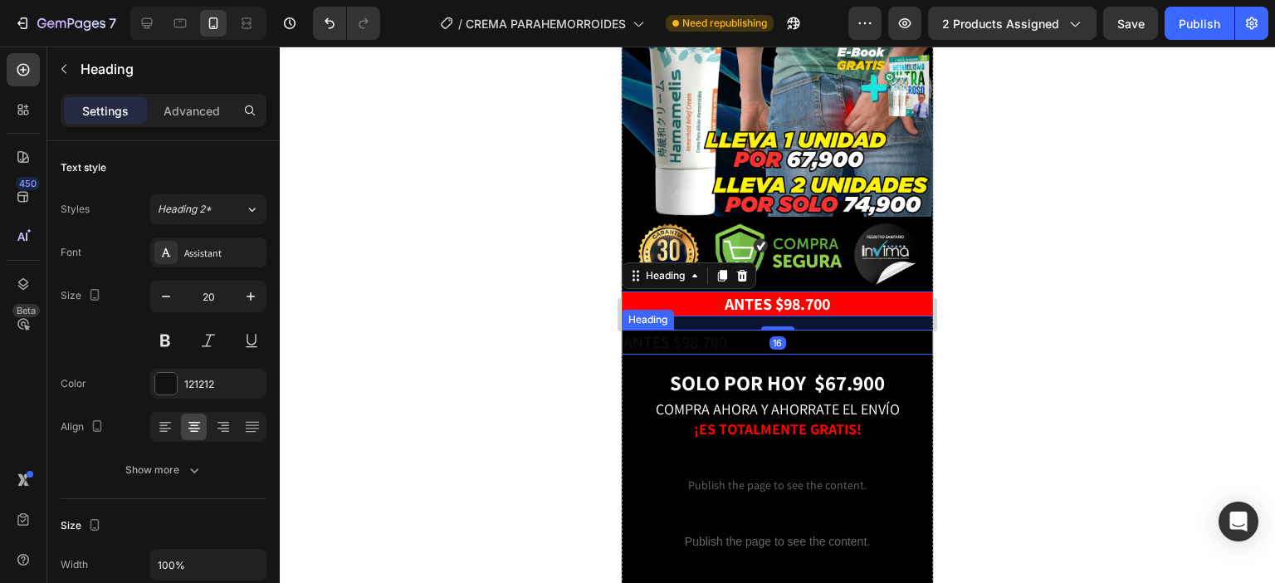
click at [884, 331] on p "ANTES $98.700" at bounding box center [778, 342] width 308 height 22
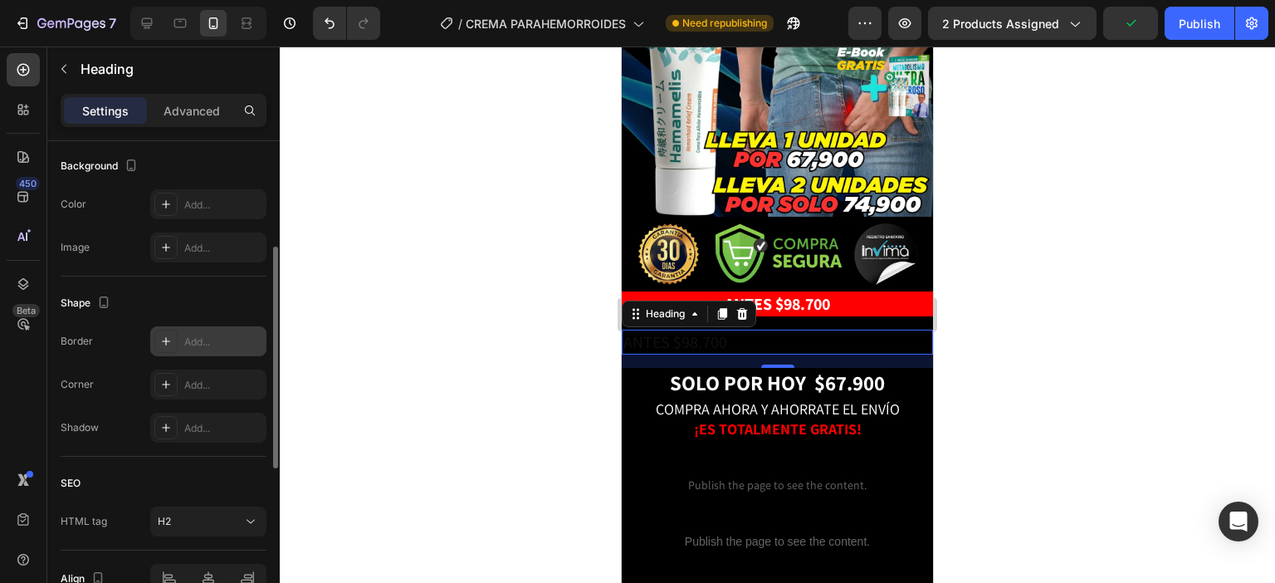
scroll to position [415, 0]
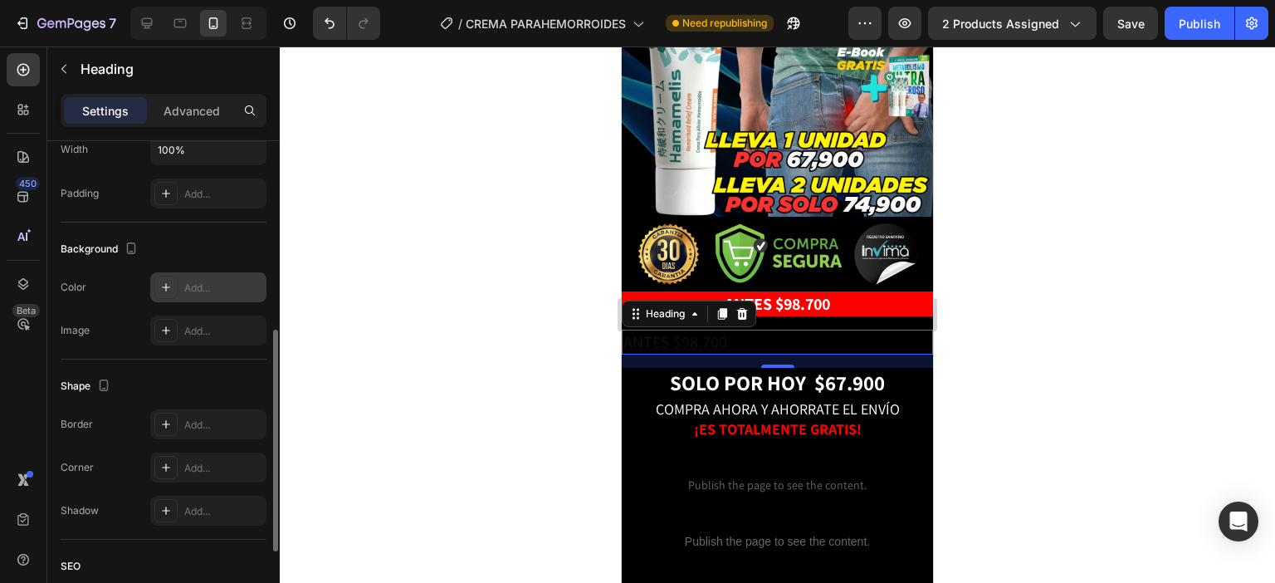
click at [204, 291] on div "Add..." at bounding box center [223, 288] width 78 height 15
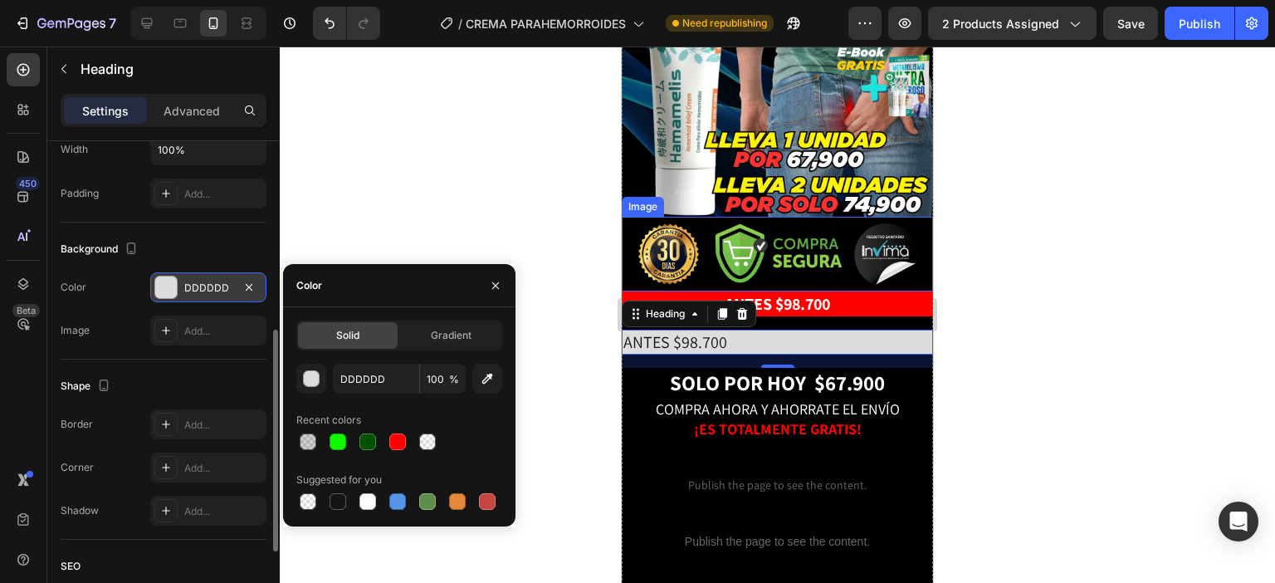
click at [834, 293] on p "⁠⁠⁠⁠⁠⁠⁠ ANTES $98.700" at bounding box center [778, 304] width 308 height 22
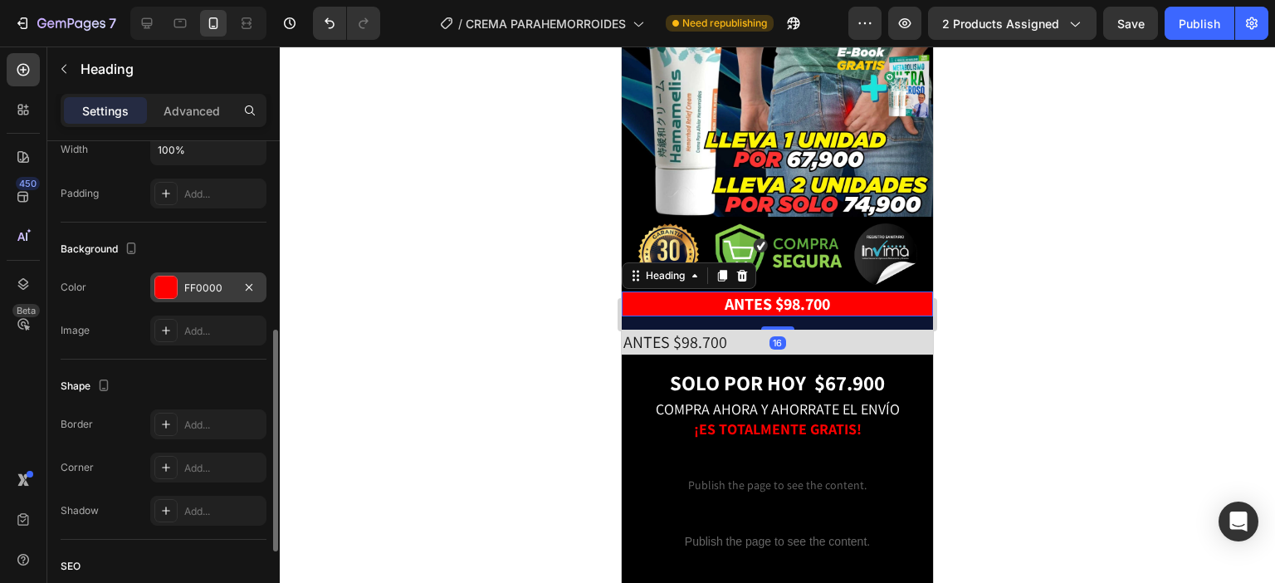
click at [223, 283] on div "FF0000" at bounding box center [208, 288] width 48 height 15
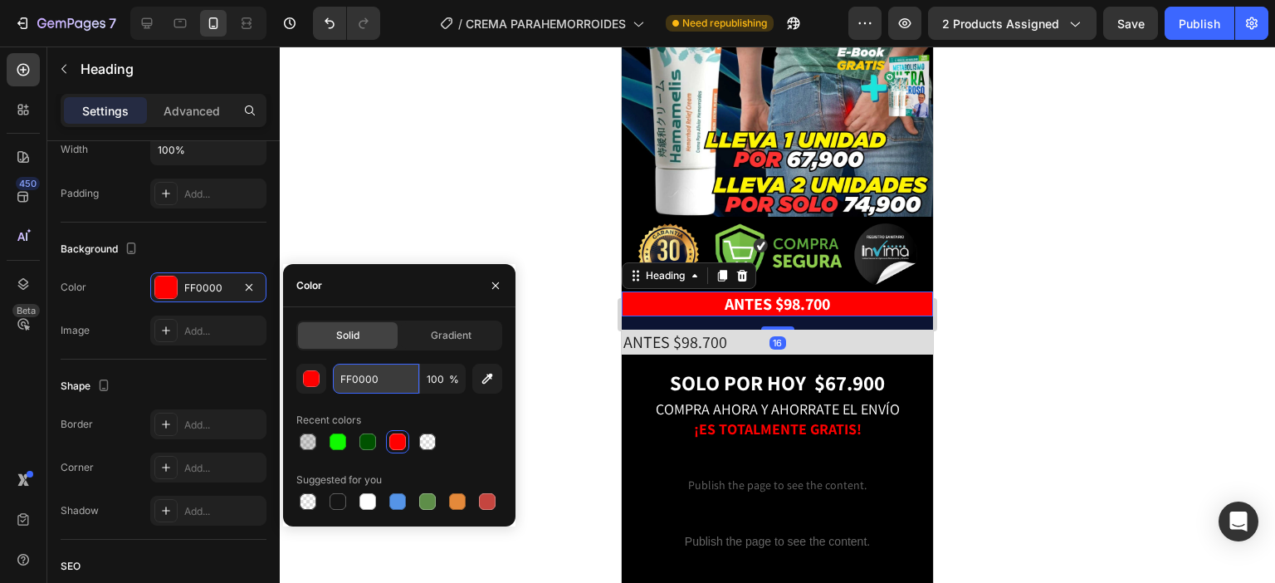
click at [372, 373] on input "FF0000" at bounding box center [376, 379] width 86 height 30
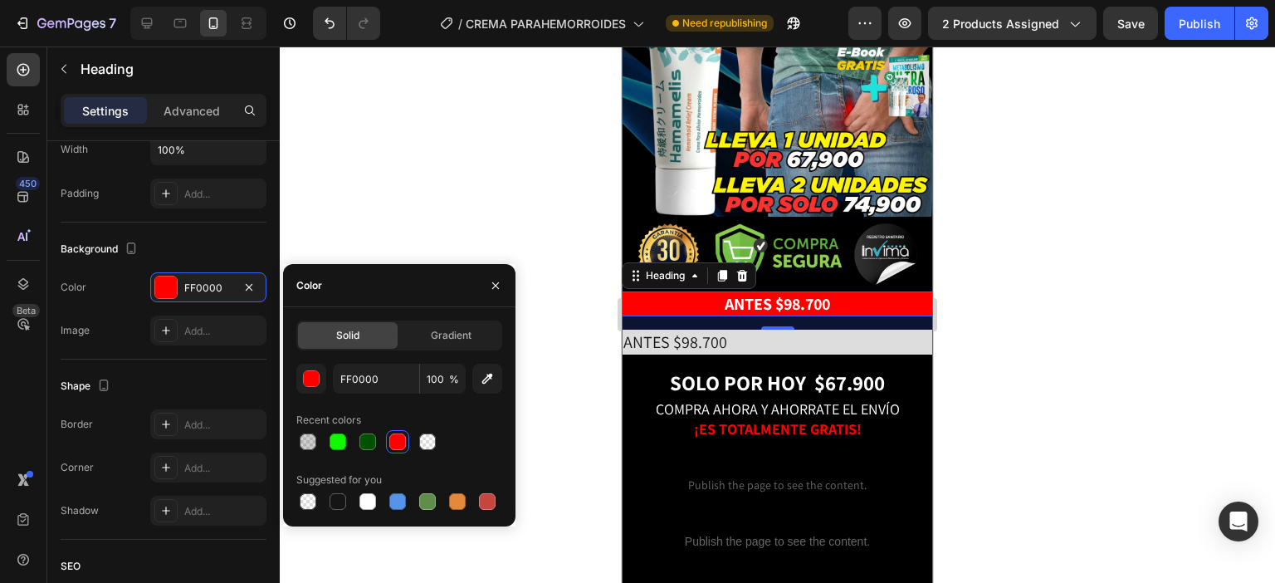
click at [817, 331] on p "ANTES $98.700" at bounding box center [778, 342] width 308 height 22
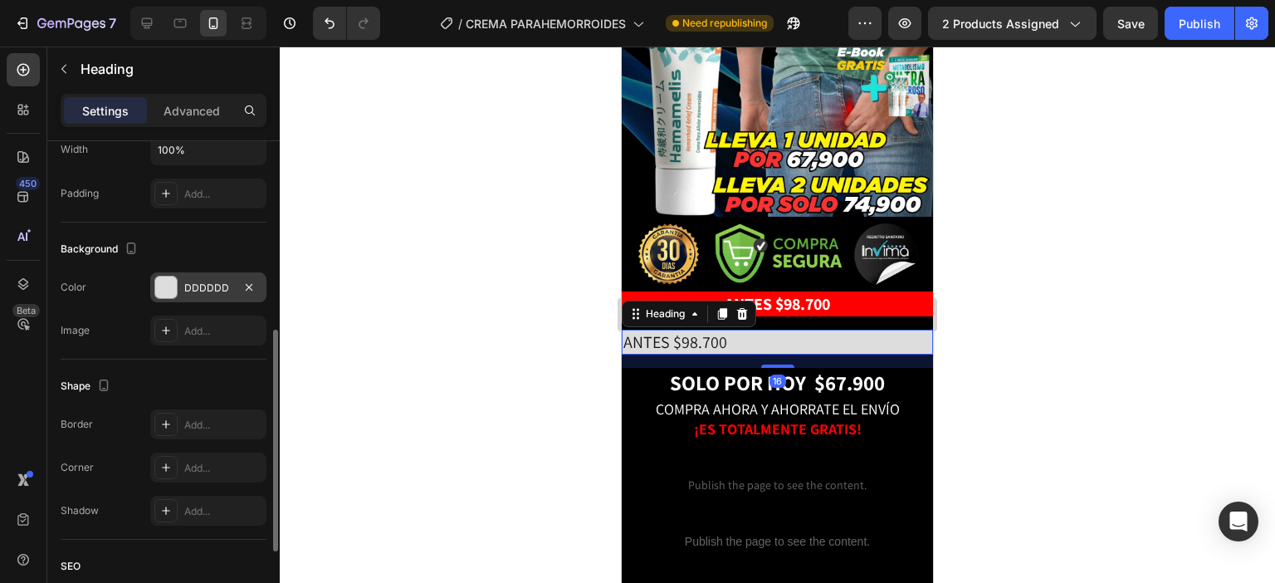
click at [216, 292] on div "DDDDDD" at bounding box center [208, 288] width 48 height 15
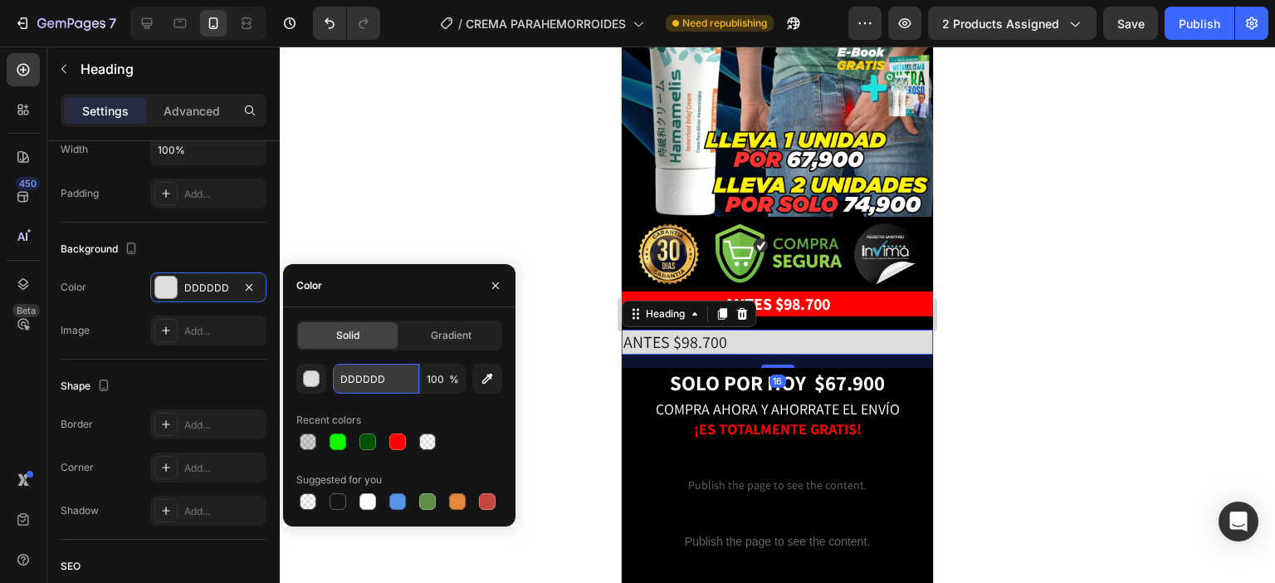
click at [393, 376] on input "DDDDDD" at bounding box center [376, 379] width 86 height 30
paste input "FF0000"
type input "FF0000"
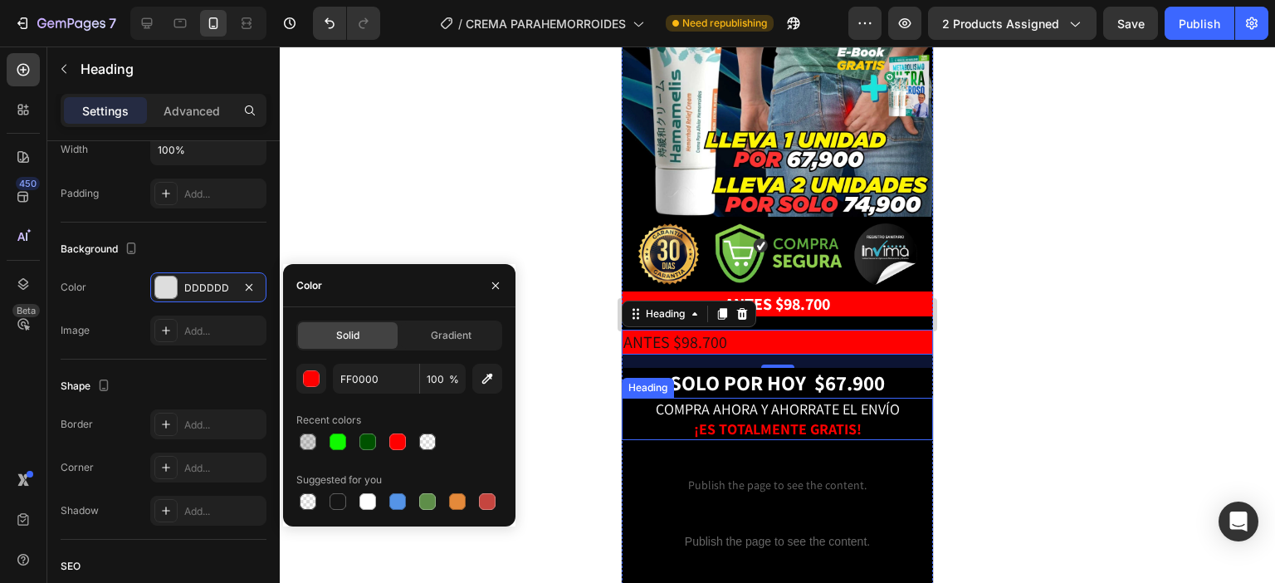
click at [816, 453] on span "Custom Code" at bounding box center [777, 463] width 311 height 20
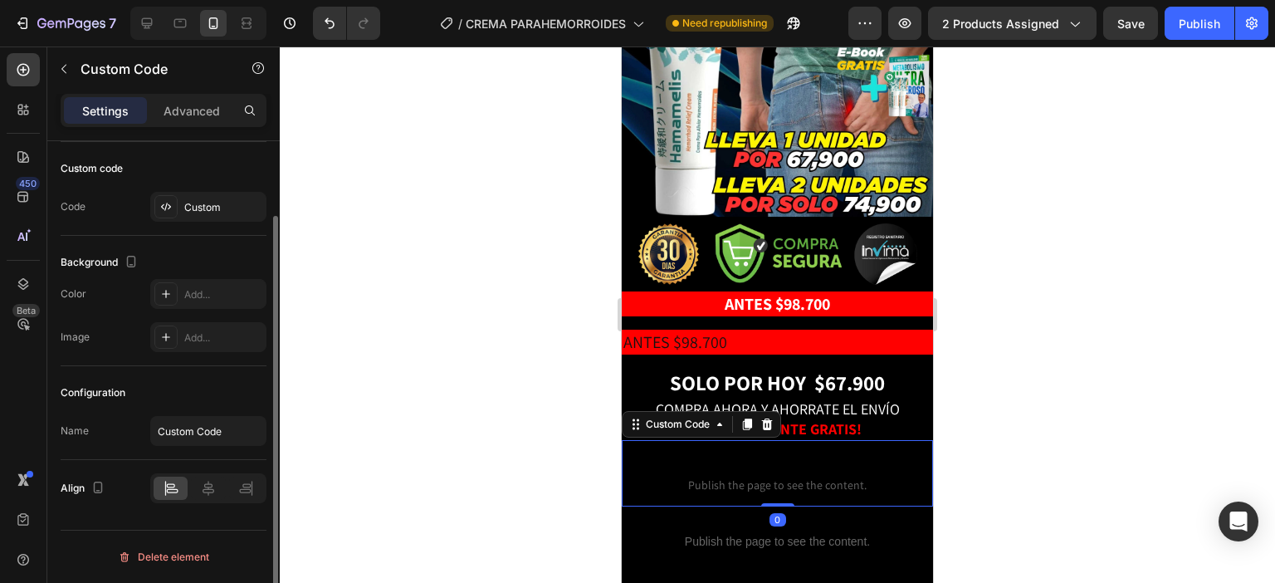
scroll to position [0, 0]
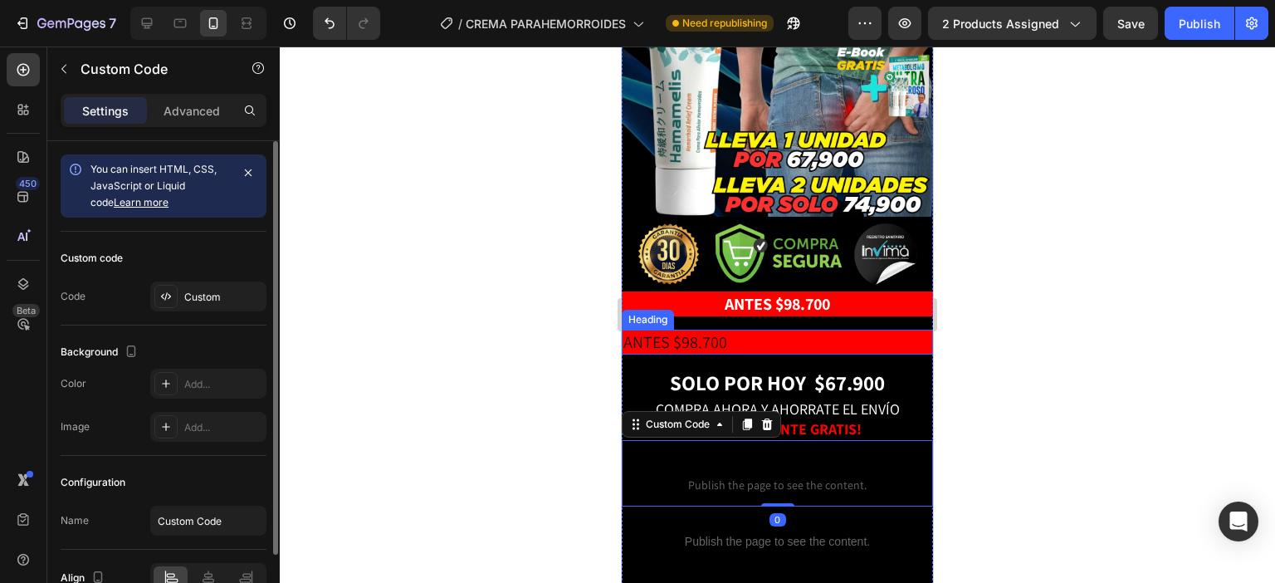
click at [834, 331] on p "ANTES $98.700" at bounding box center [778, 342] width 308 height 22
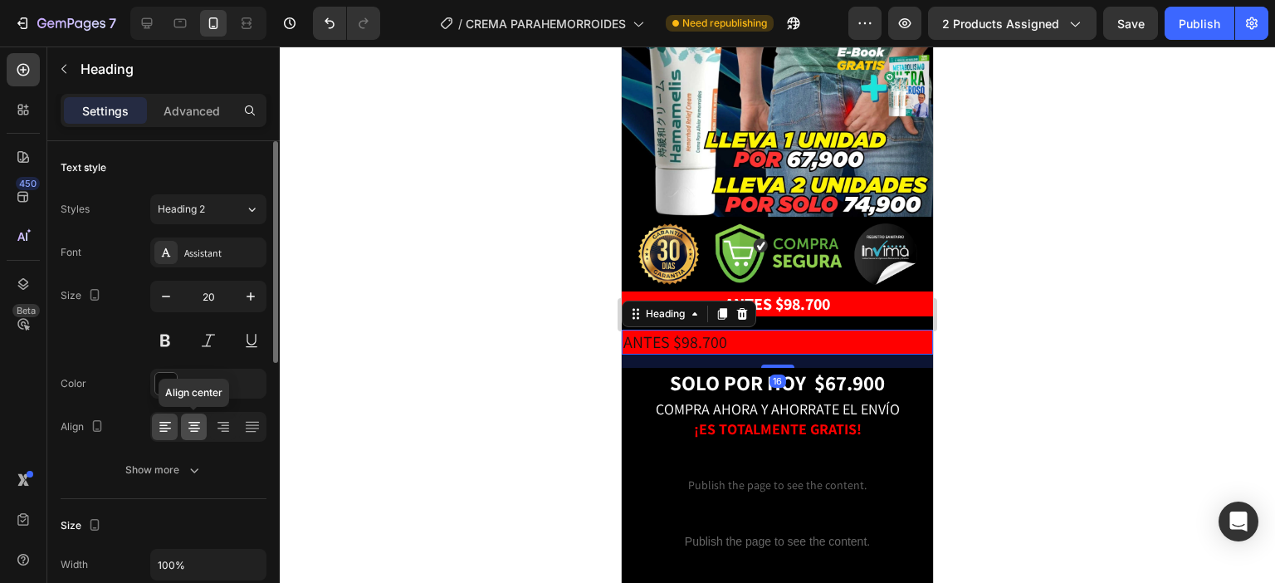
click at [198, 428] on icon at bounding box center [194, 429] width 12 height 2
click at [205, 389] on div "121212" at bounding box center [208, 384] width 48 height 15
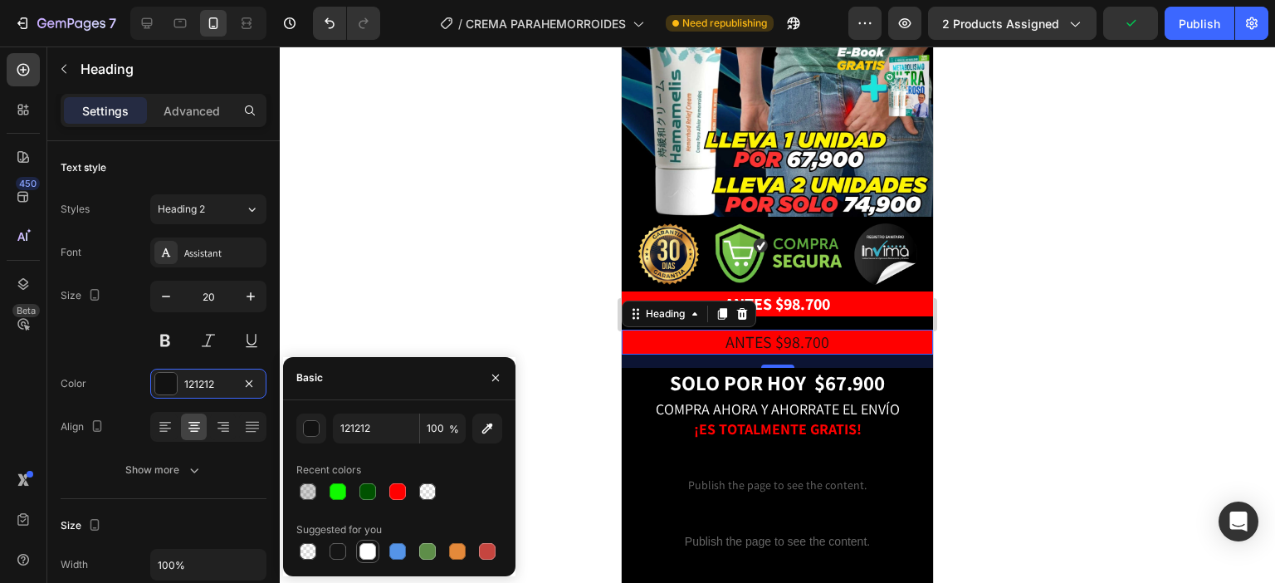
click at [379, 549] on div at bounding box center [367, 551] width 23 height 23
type input "FFFFFF"
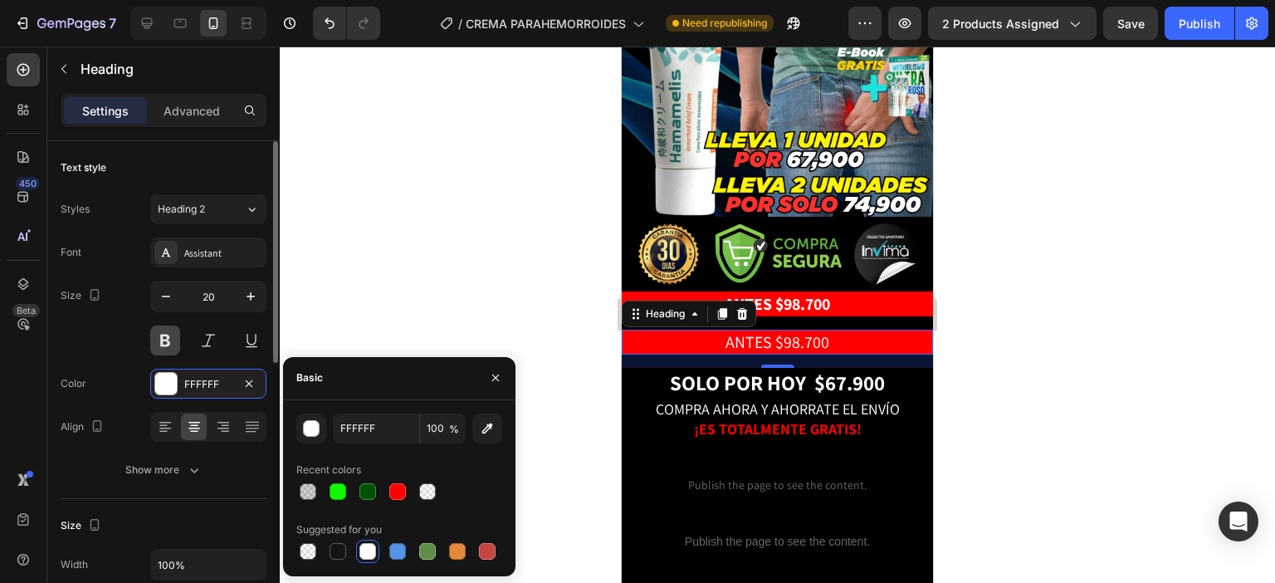
click at [165, 345] on button at bounding box center [165, 340] width 30 height 30
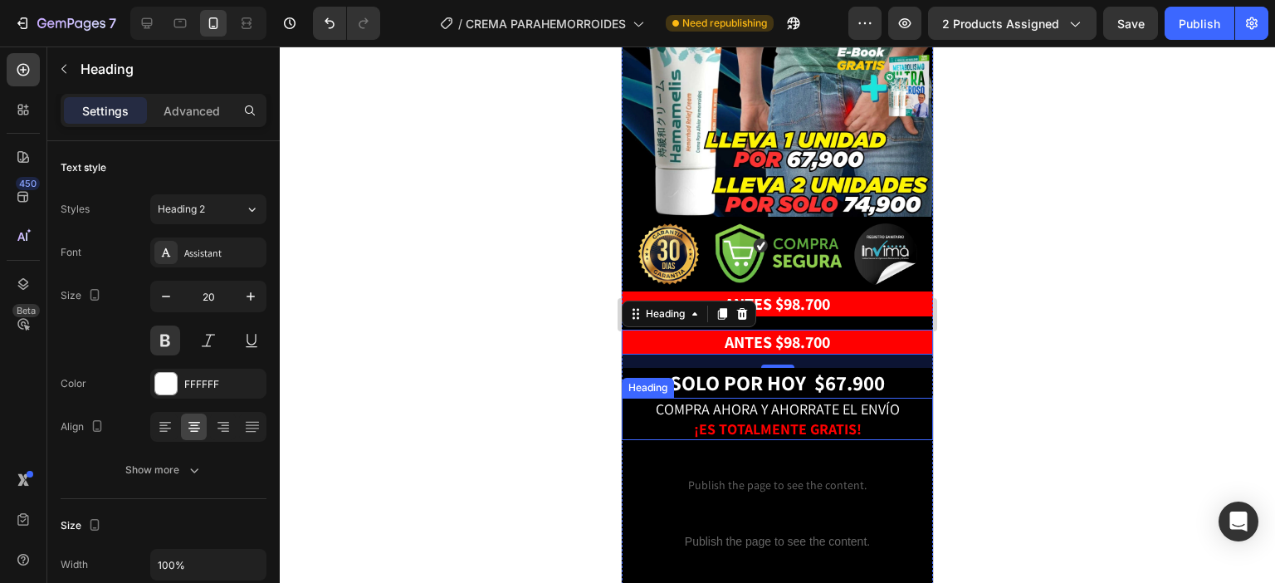
click at [889, 399] on span "COMPRA AHORA Y AHORRATE EL ENVÍO" at bounding box center [778, 408] width 244 height 19
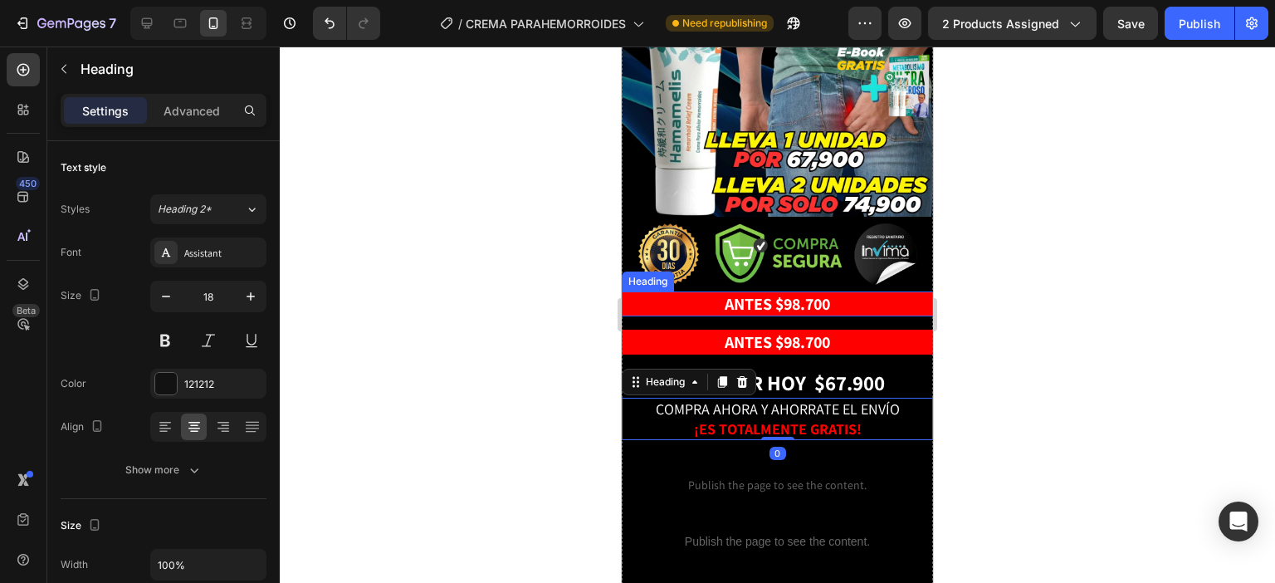
click at [862, 293] on p "⁠⁠⁠⁠⁠⁠⁠ ANTES $98.700" at bounding box center [778, 304] width 308 height 22
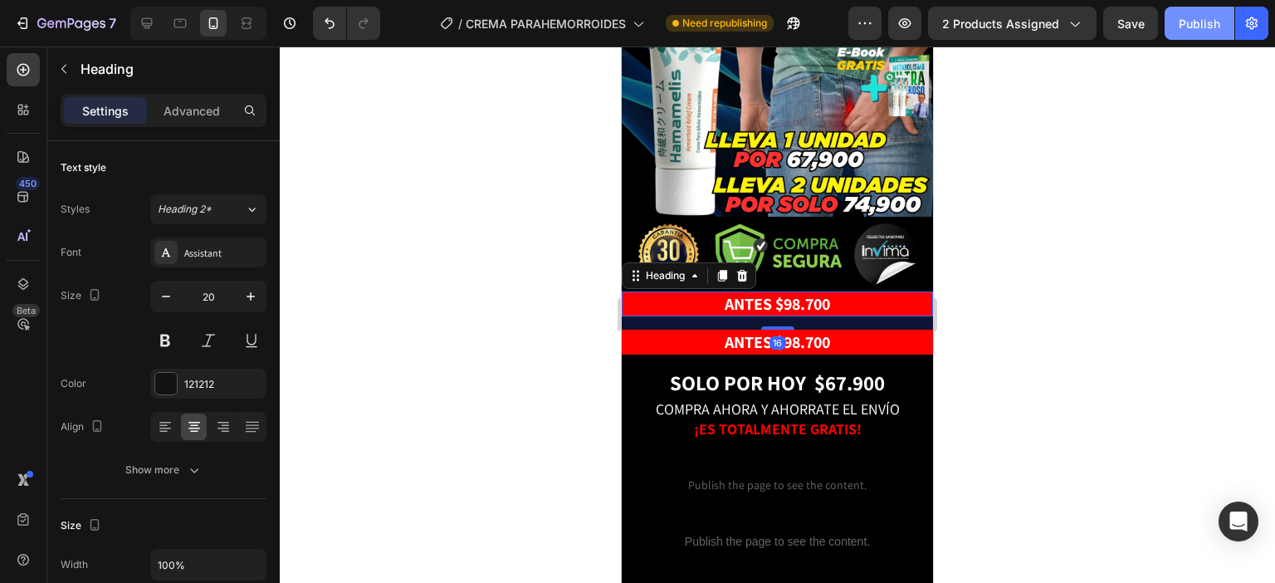
click at [1193, 27] on div "Publish" at bounding box center [1200, 23] width 42 height 17
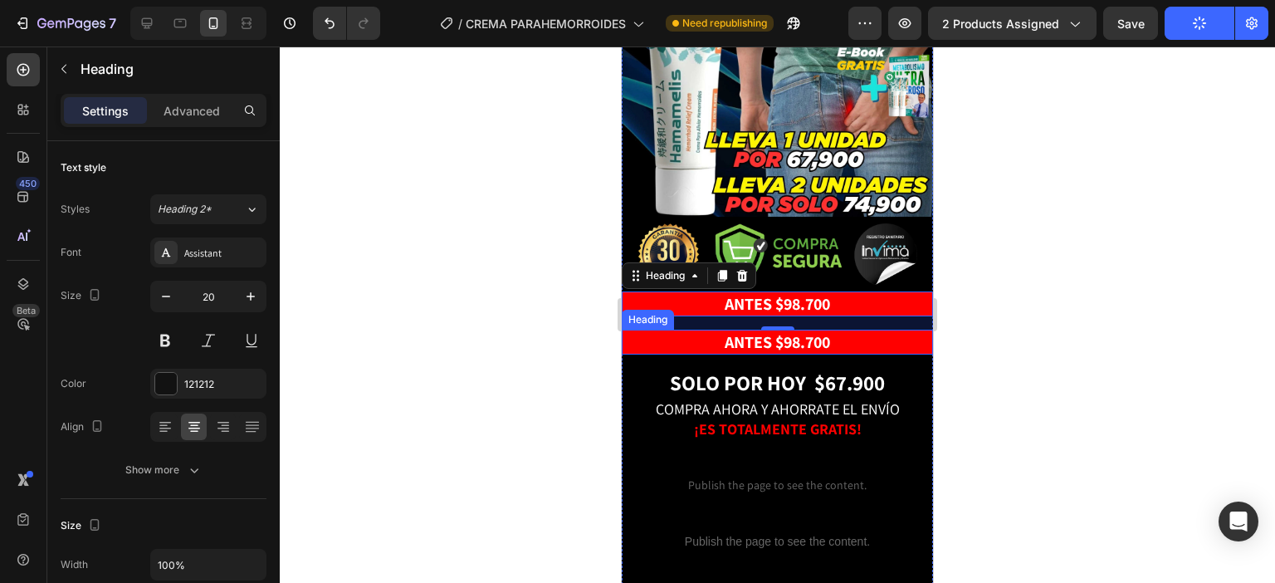
click at [855, 331] on p "ANTES $98.700" at bounding box center [778, 342] width 308 height 22
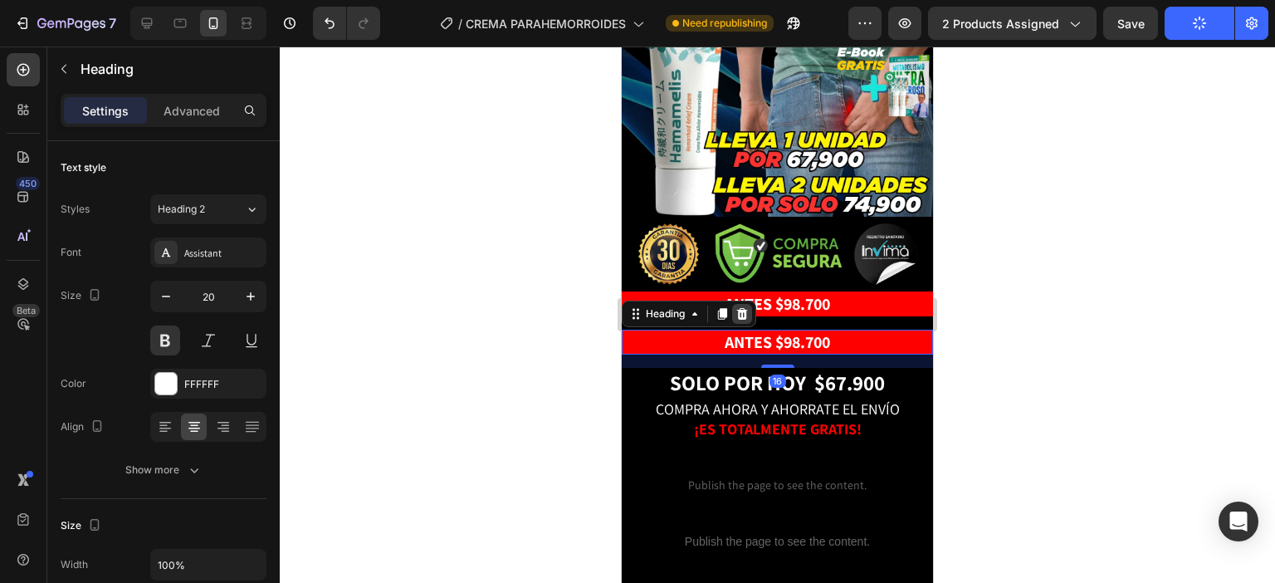
click at [748, 307] on icon at bounding box center [742, 313] width 13 height 13
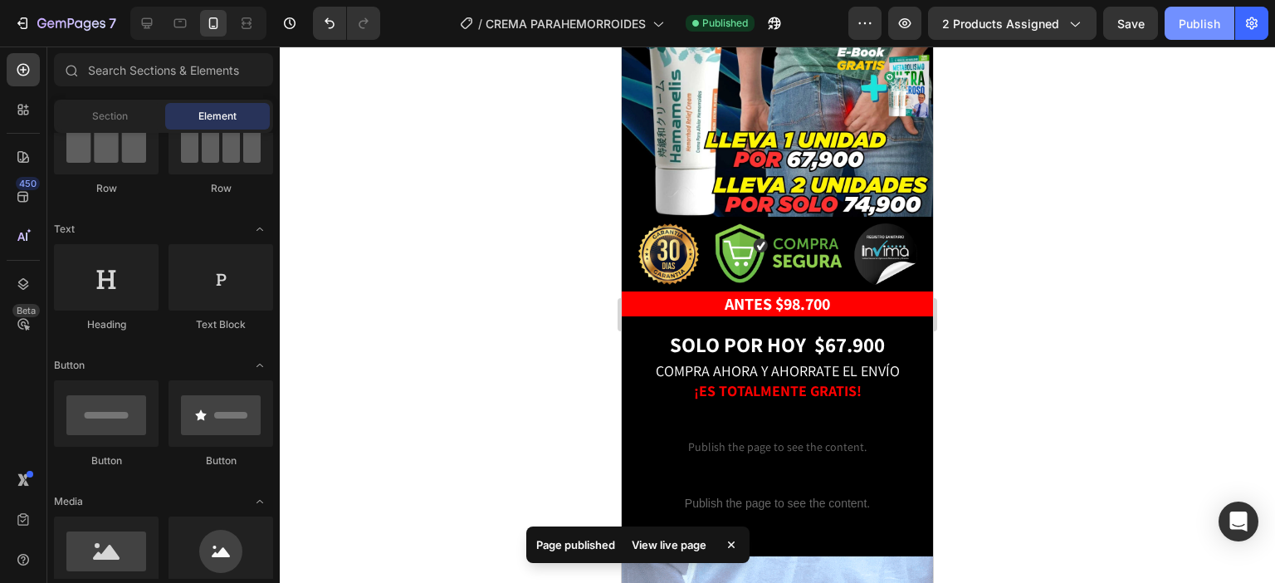
click at [1193, 29] on div "Publish" at bounding box center [1200, 23] width 42 height 17
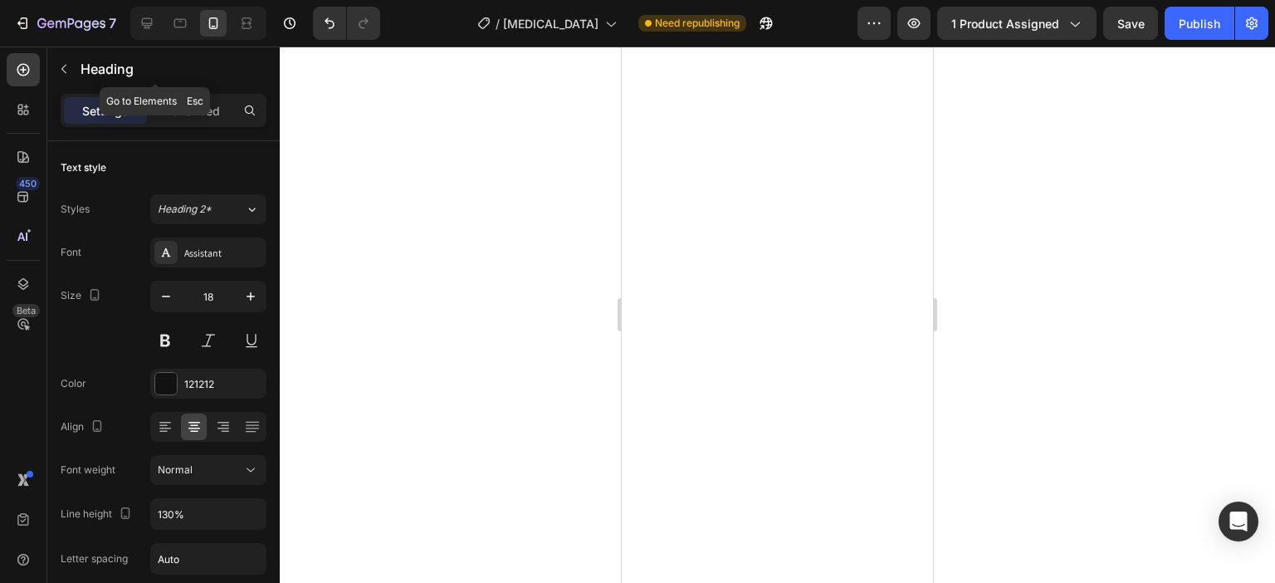
click at [65, 64] on icon "button" at bounding box center [63, 68] width 13 height 13
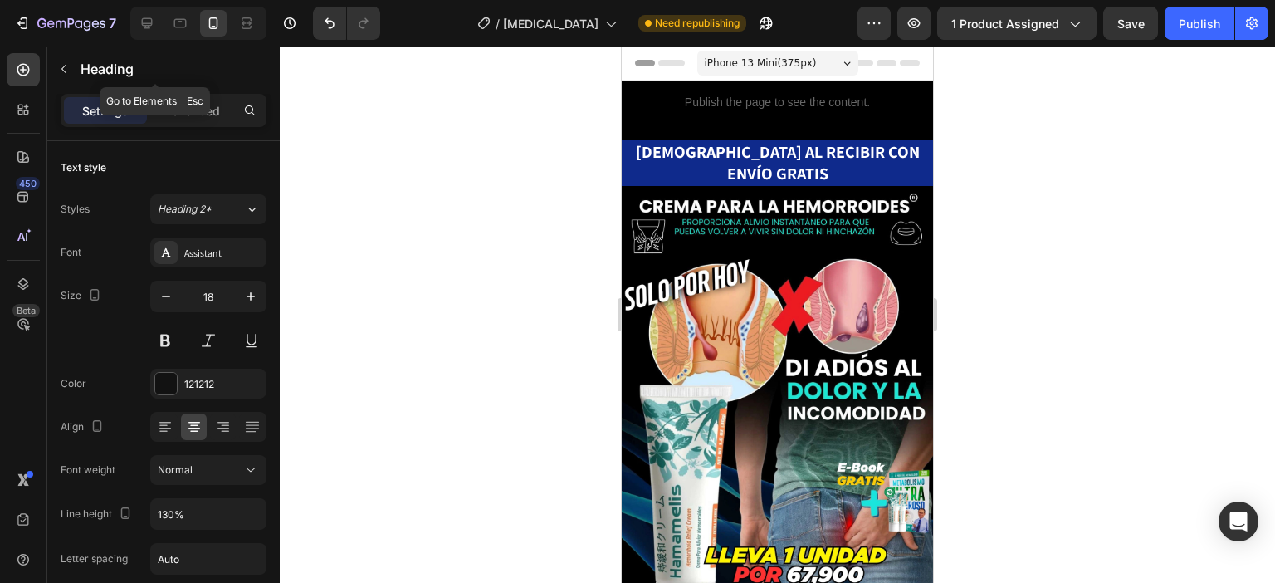
scroll to position [1993, 0]
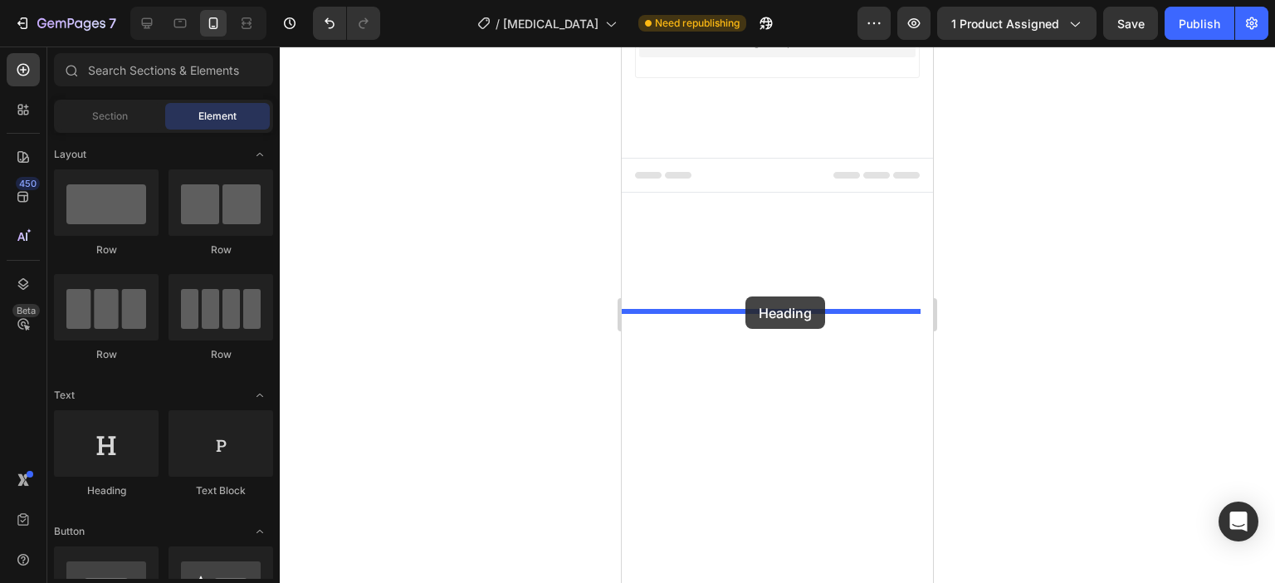
drag, startPoint x: 733, startPoint y: 502, endPoint x: 746, endPoint y: 296, distance: 206.3
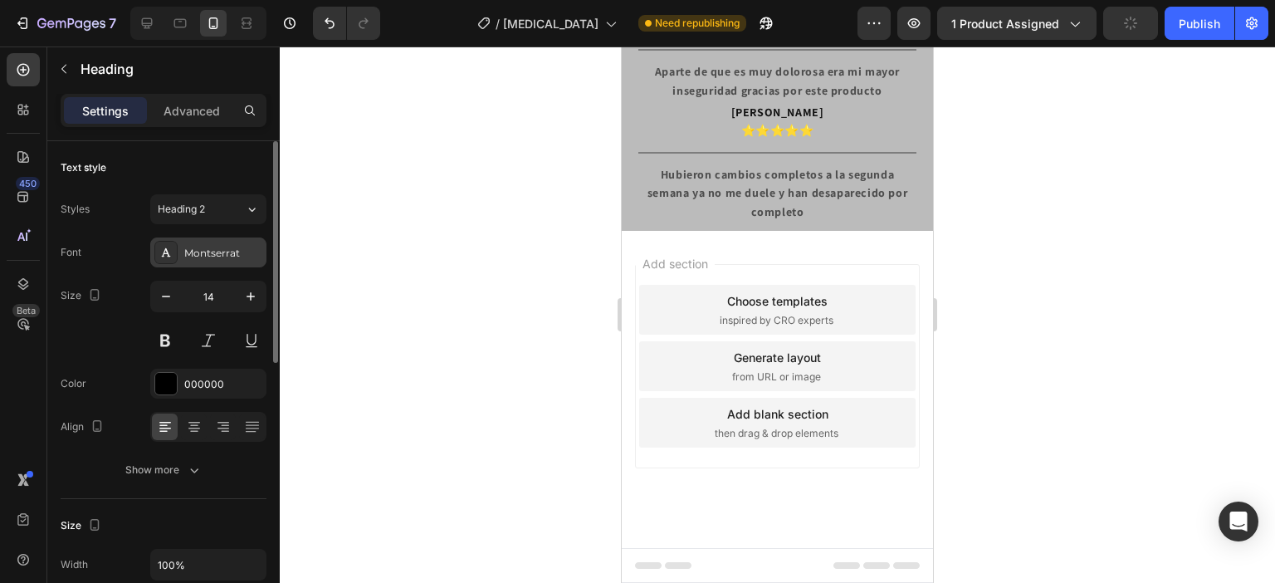
click at [216, 257] on div "Montserrat" at bounding box center [223, 253] width 78 height 15
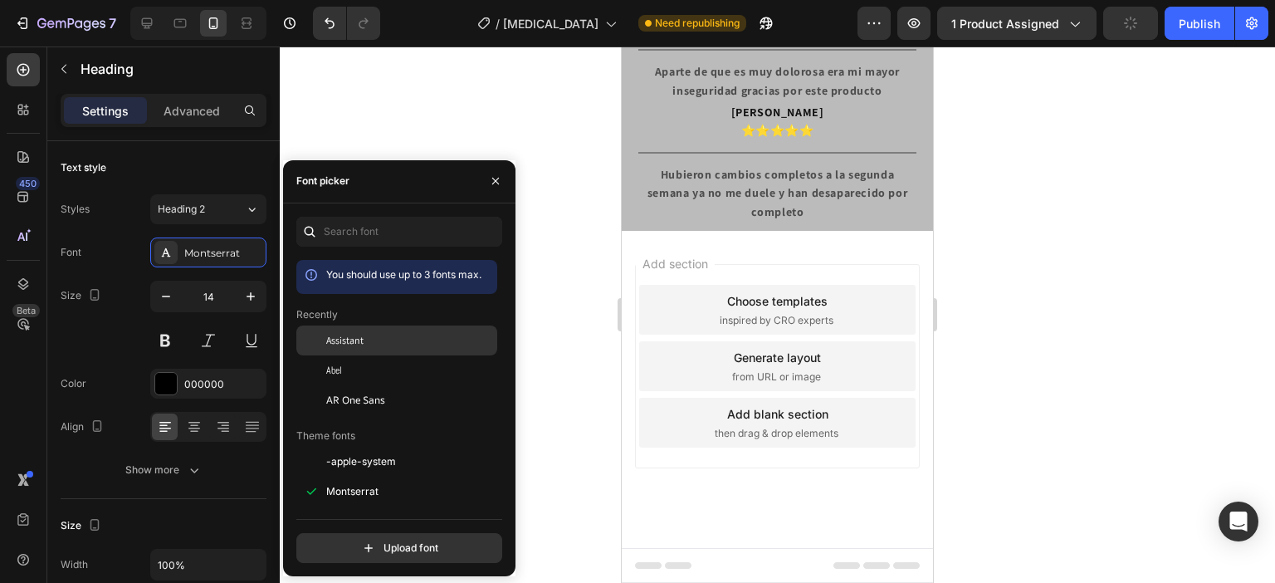
click at [358, 340] on span "Assistant" at bounding box center [344, 340] width 37 height 15
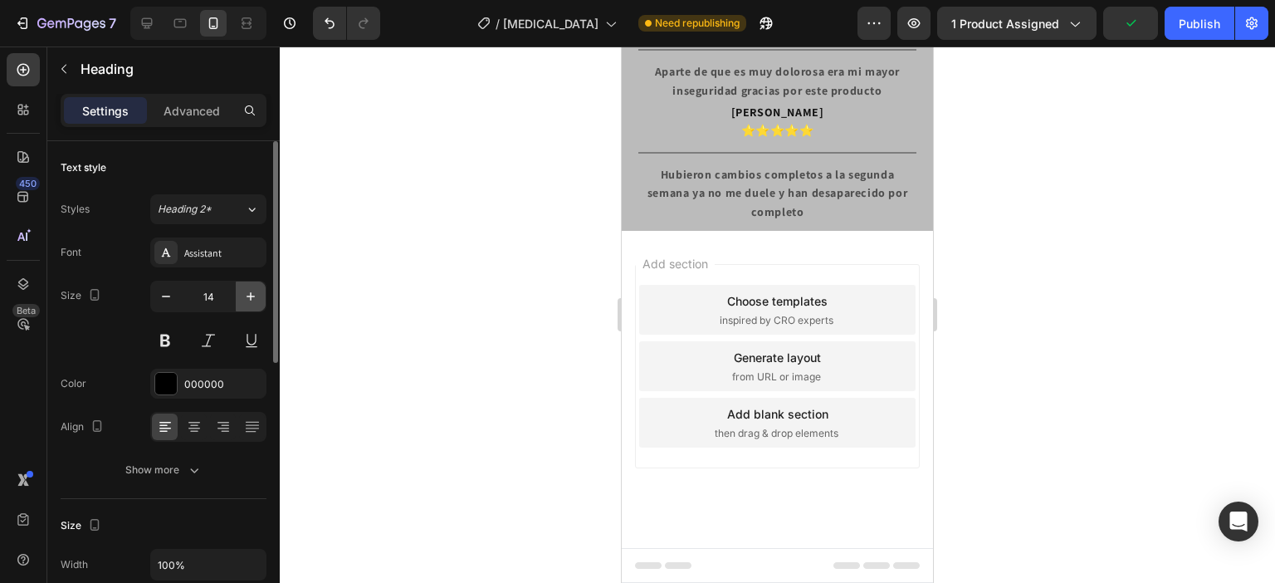
click at [247, 290] on icon "button" at bounding box center [250, 296] width 17 height 17
type input "18"
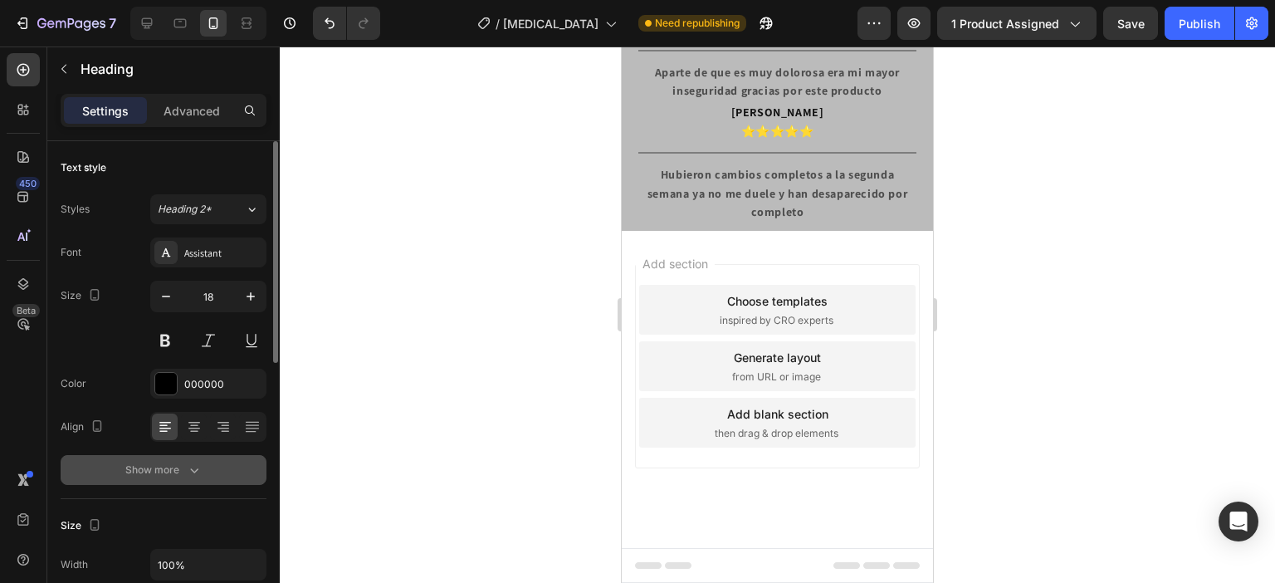
click at [192, 474] on icon "button" at bounding box center [194, 470] width 17 height 17
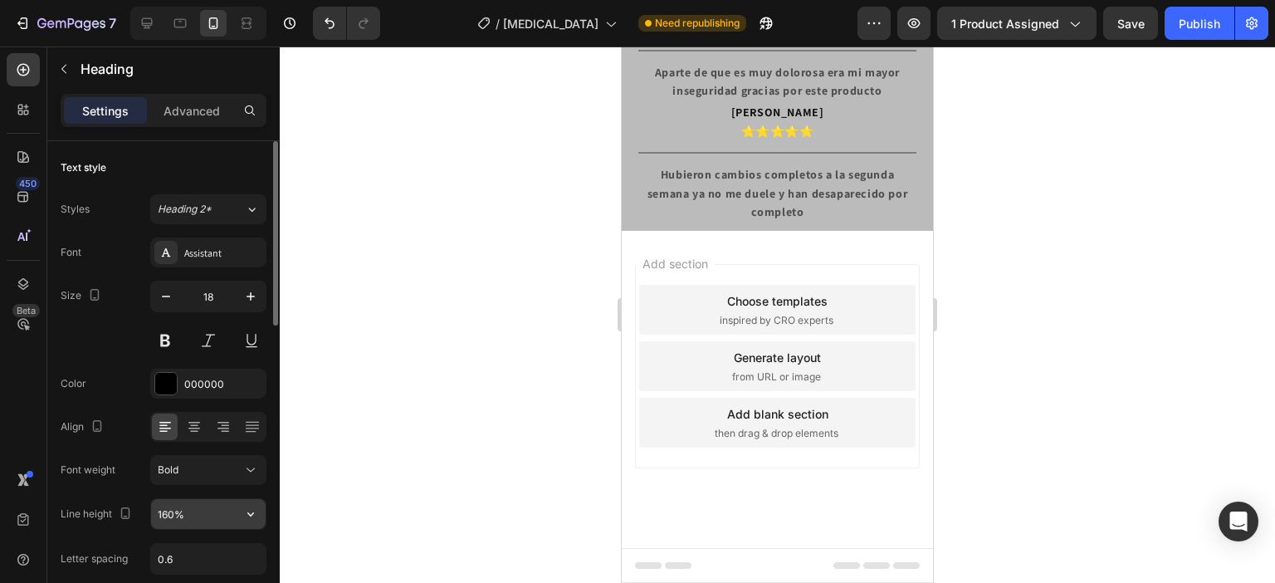
click at [186, 512] on input "160%" at bounding box center [208, 514] width 115 height 30
type input "130%"
click at [199, 459] on button "Bold" at bounding box center [208, 470] width 116 height 30
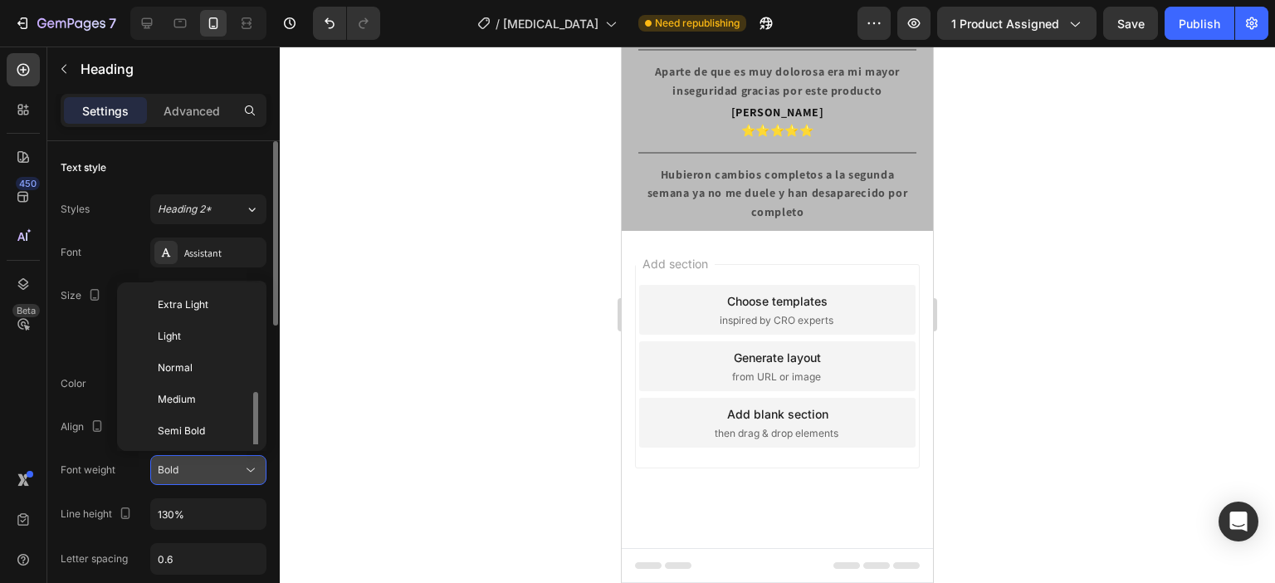
scroll to position [60, 0]
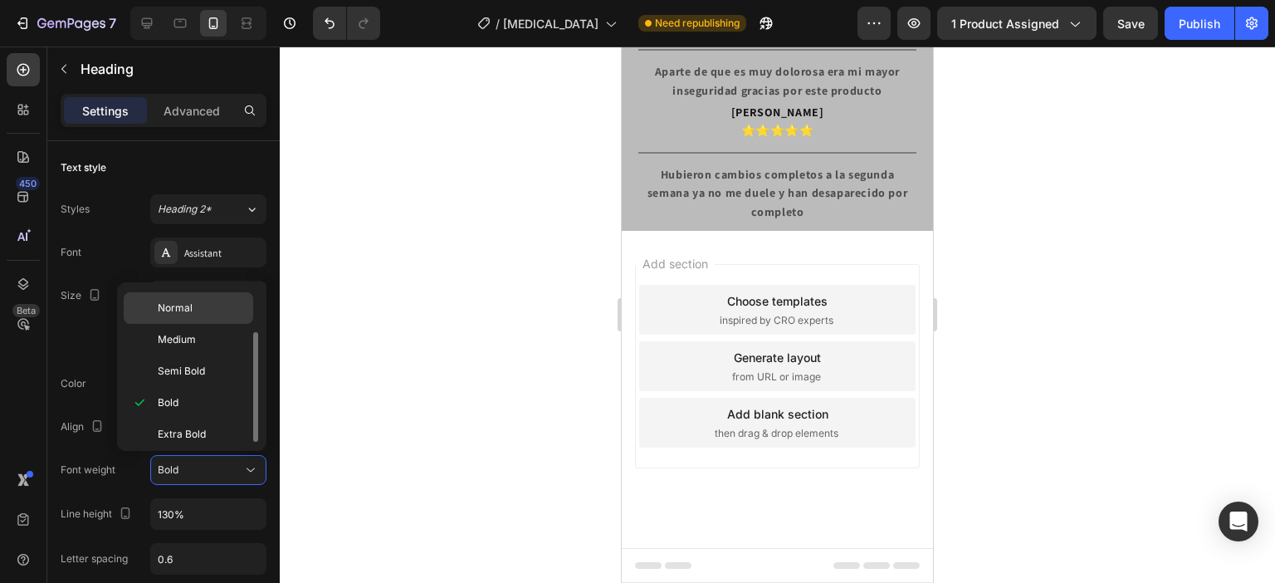
click at [184, 301] on span "Normal" at bounding box center [175, 308] width 35 height 15
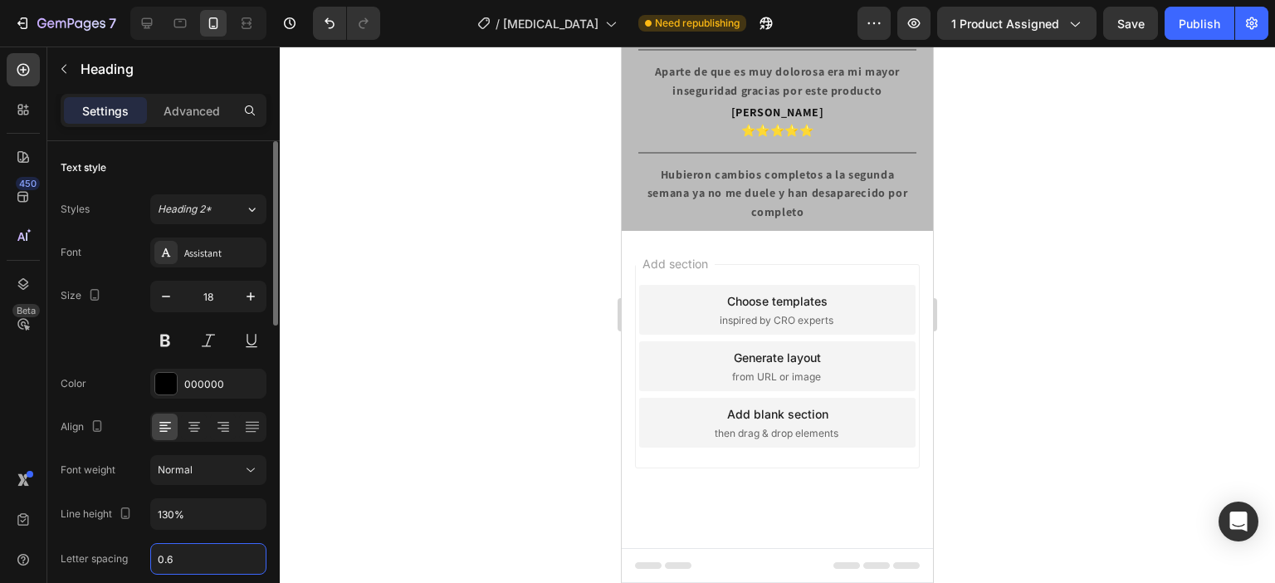
click at [196, 554] on input "0.6" at bounding box center [208, 559] width 115 height 30
type input "Auto"
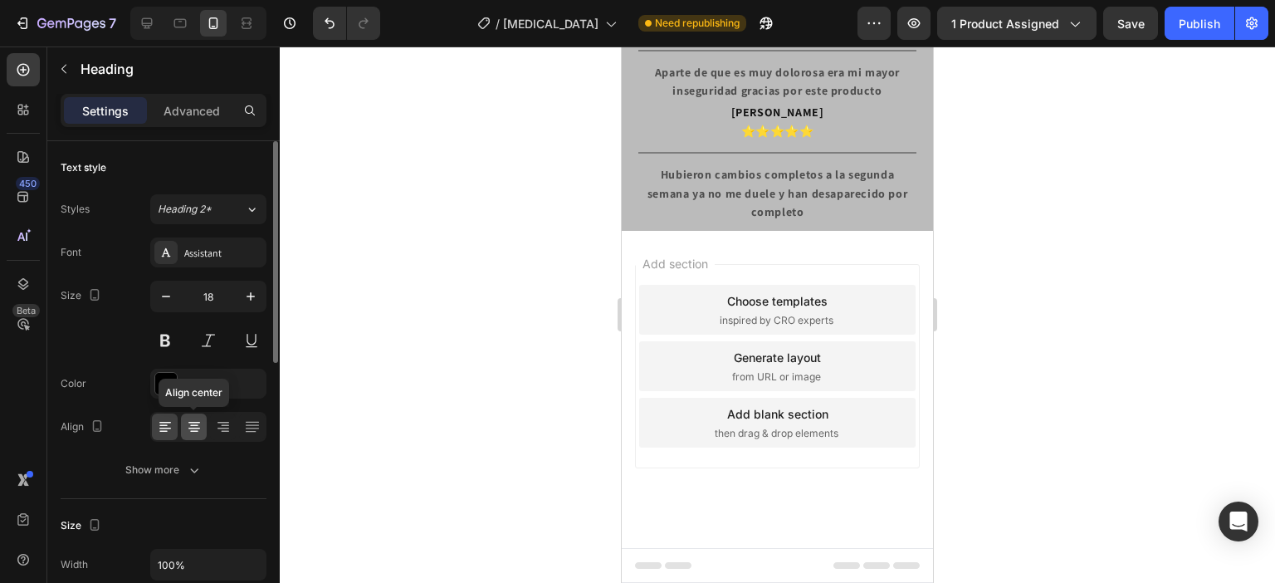
click at [201, 426] on icon at bounding box center [194, 426] width 17 height 17
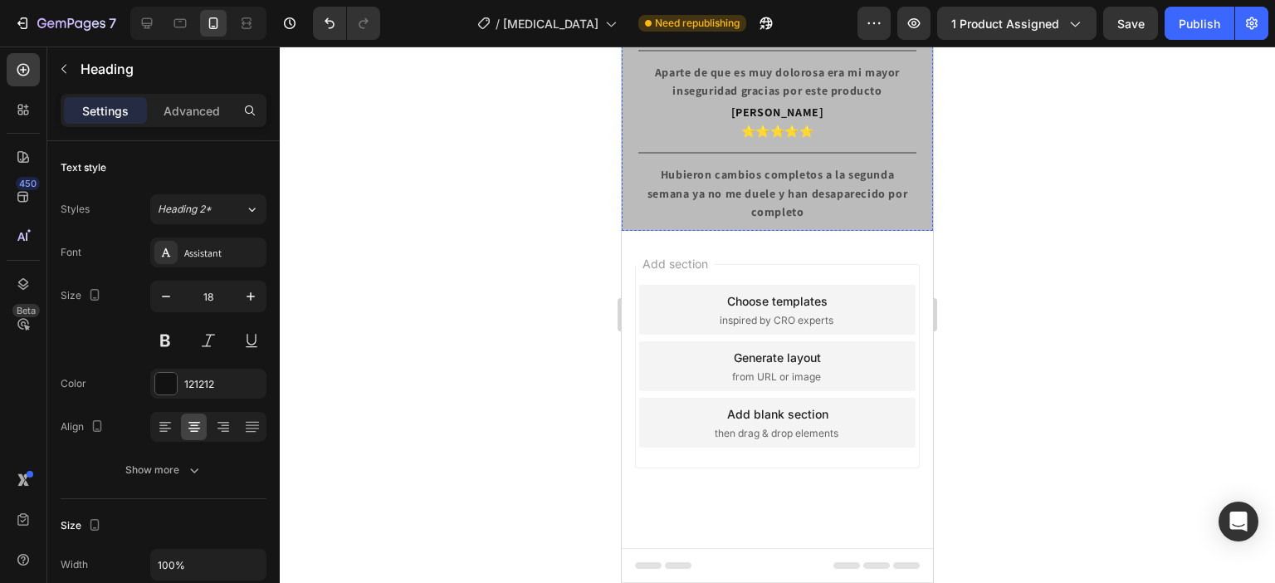
click at [228, 384] on div "000000" at bounding box center [208, 384] width 48 height 15
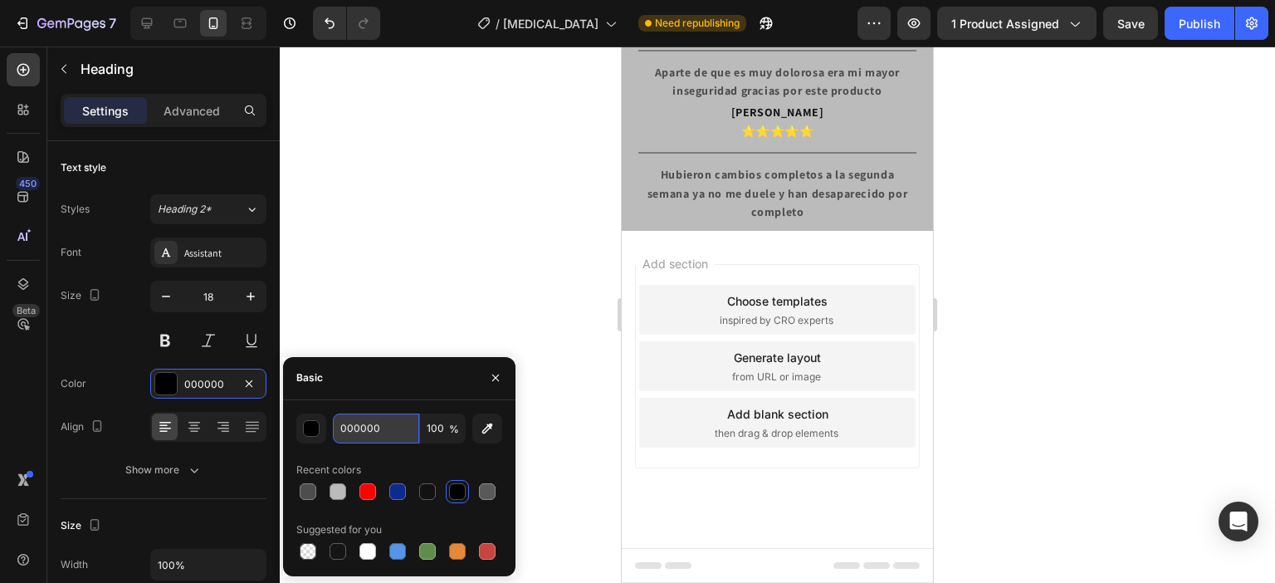
click at [354, 423] on input "000000" at bounding box center [376, 429] width 86 height 30
paste input "121212"
type input "121212"
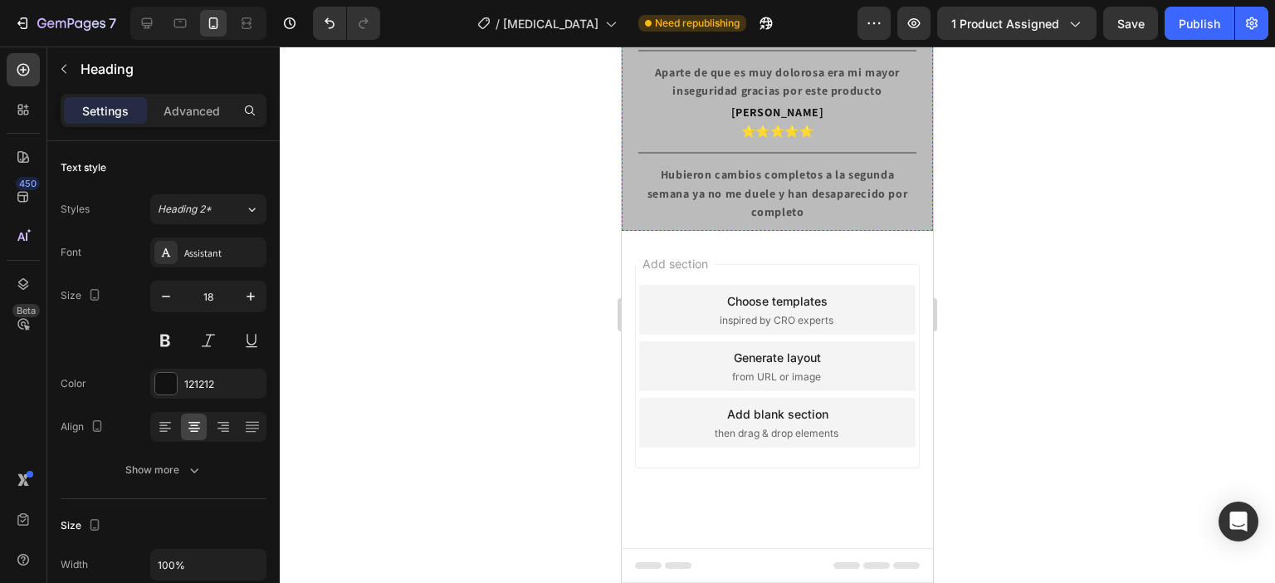
click at [163, 384] on div at bounding box center [166, 384] width 22 height 22
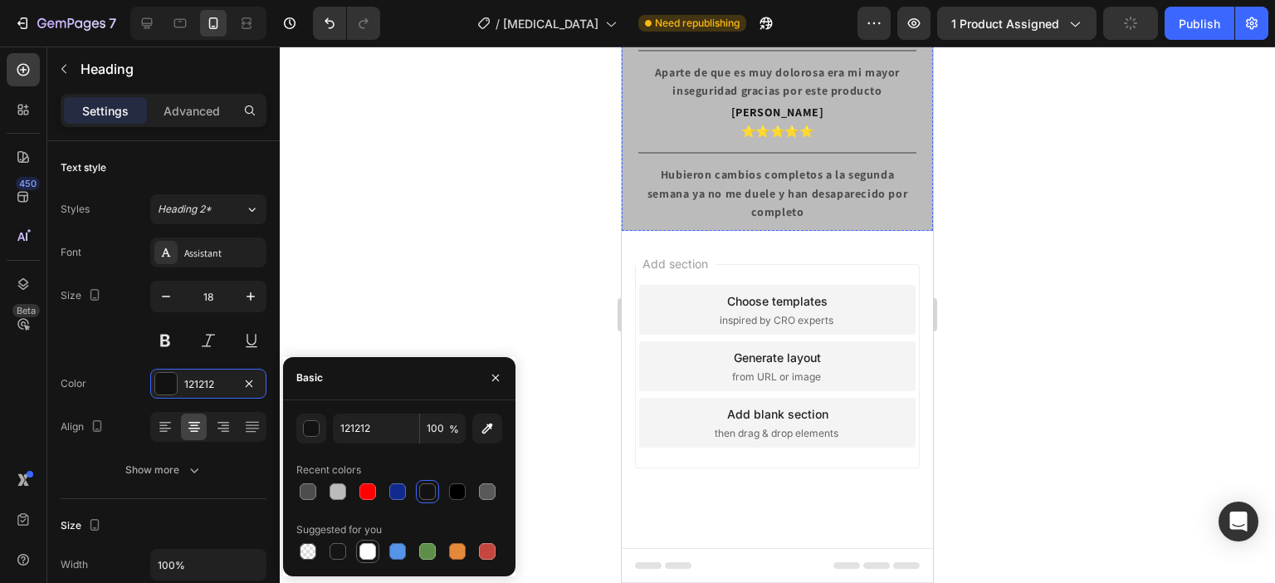
click at [368, 553] on div at bounding box center [368, 551] width 17 height 17
type input "FFFFFF"
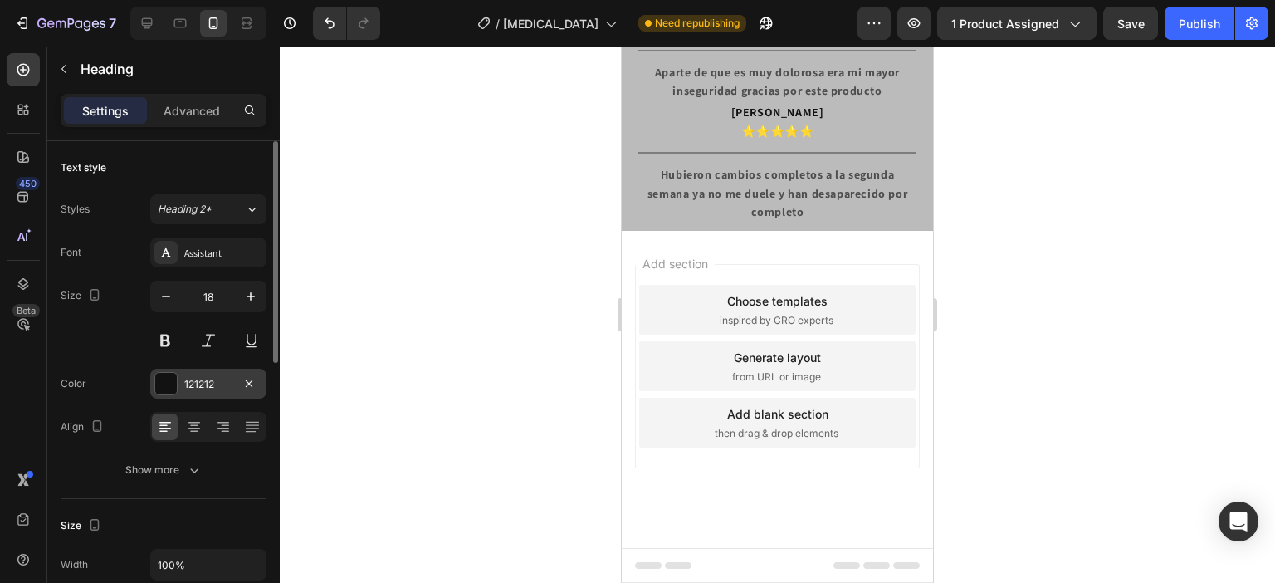
click at [196, 384] on div "121212" at bounding box center [208, 384] width 48 height 15
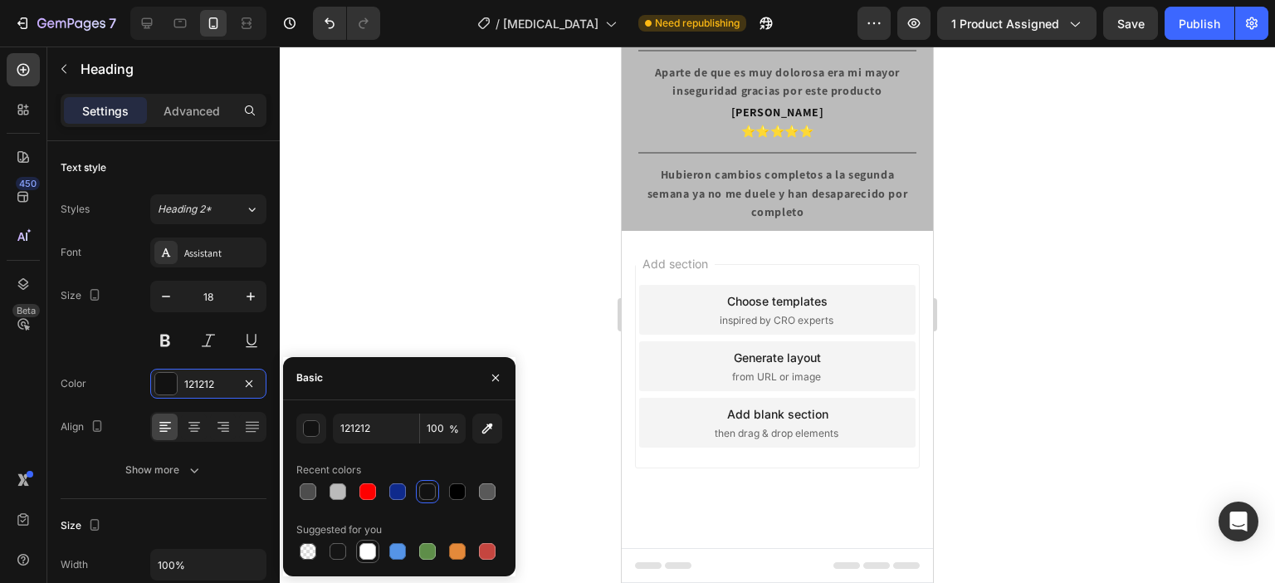
click at [372, 546] on div at bounding box center [368, 551] width 17 height 17
type input "FFFFFF"
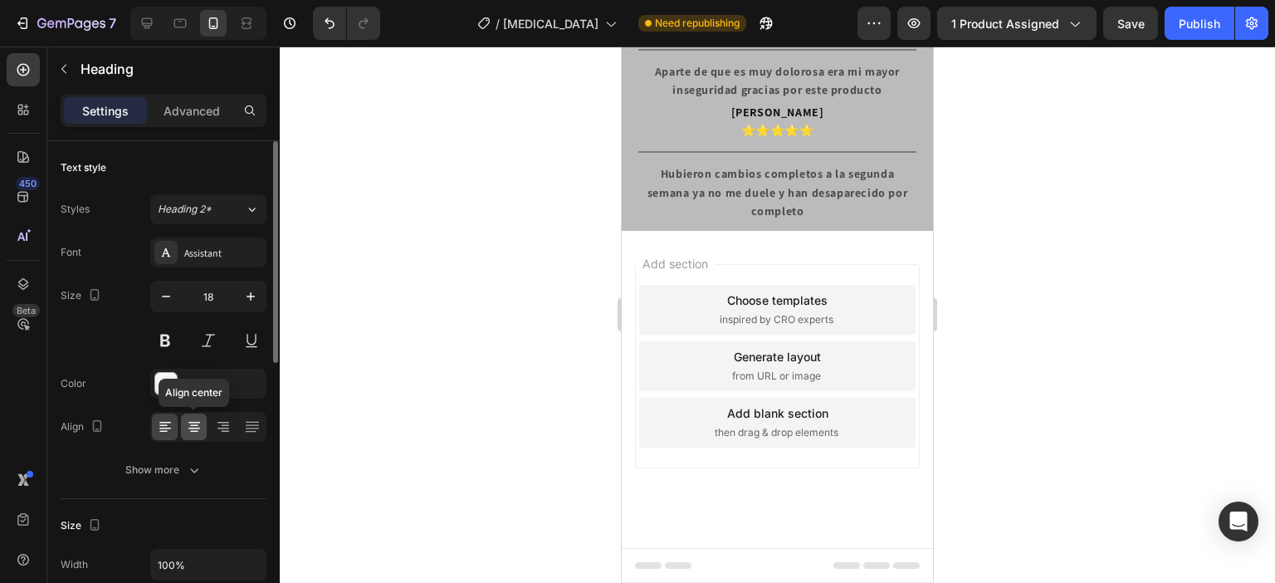
click at [199, 427] on icon at bounding box center [194, 426] width 17 height 17
click at [208, 378] on div "FFFFFF" at bounding box center [208, 384] width 48 height 15
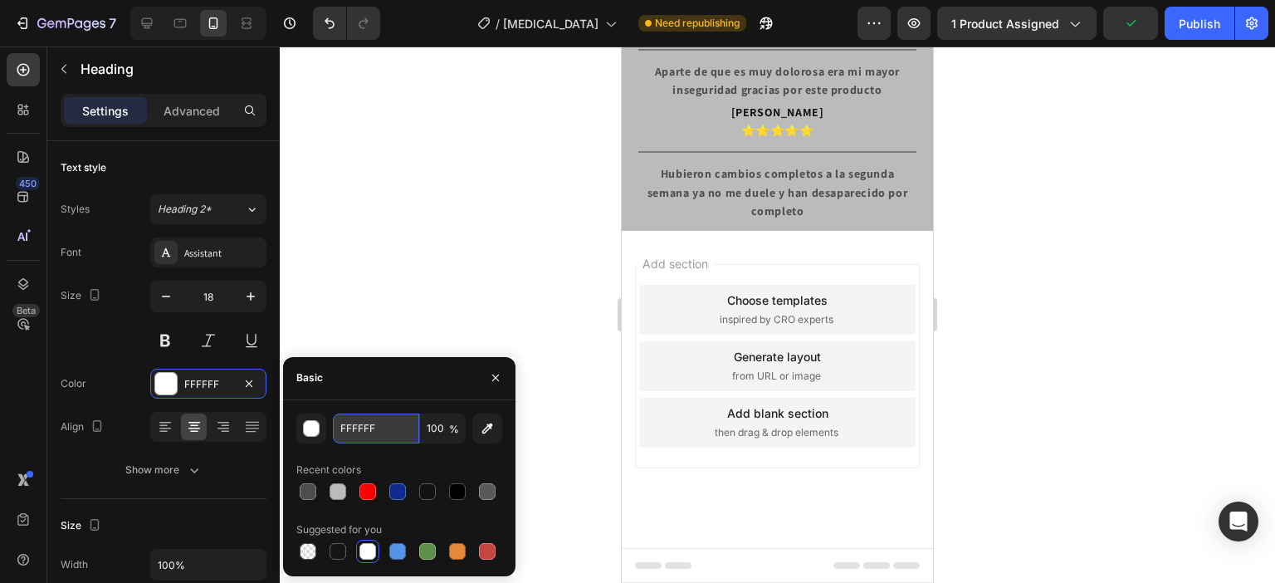
click at [390, 435] on input "FFFFFF" at bounding box center [376, 429] width 86 height 30
click at [208, 383] on div "FFFFFF" at bounding box center [208, 384] width 48 height 15
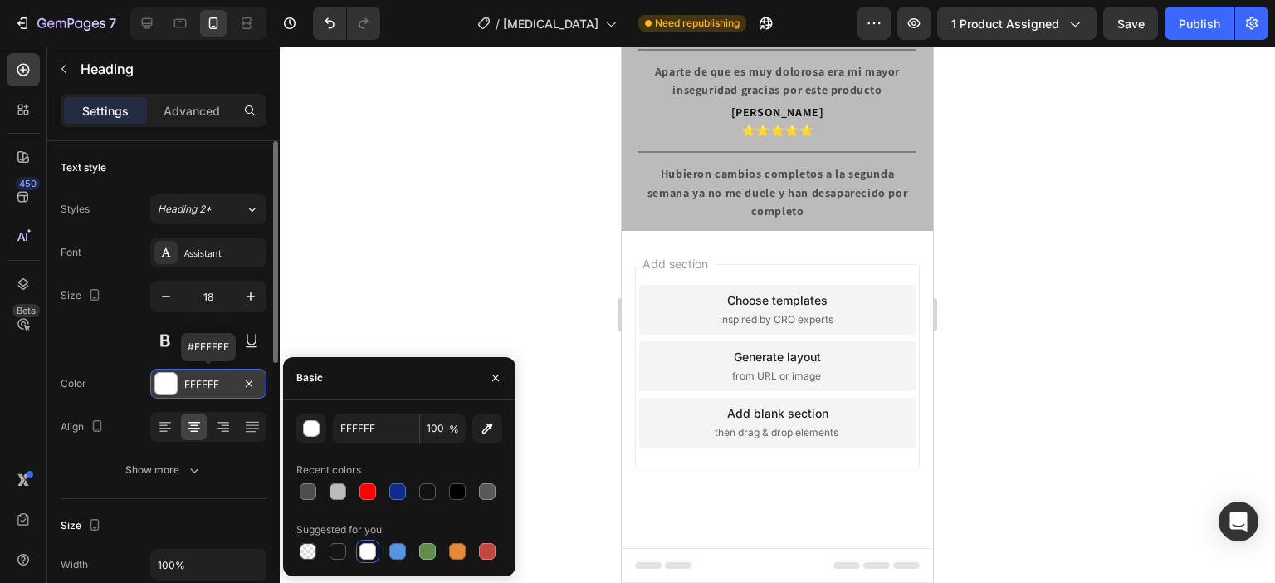
click at [208, 383] on div "FFFFFF" at bounding box center [208, 384] width 48 height 15
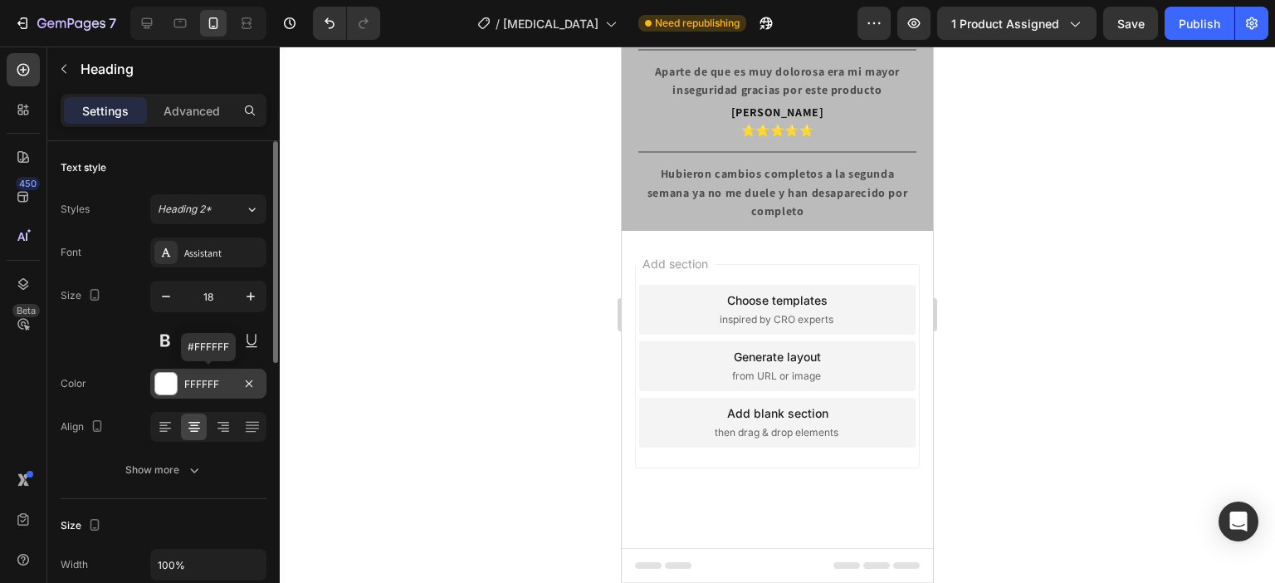
click at [209, 378] on div "FFFFFF" at bounding box center [208, 384] width 48 height 15
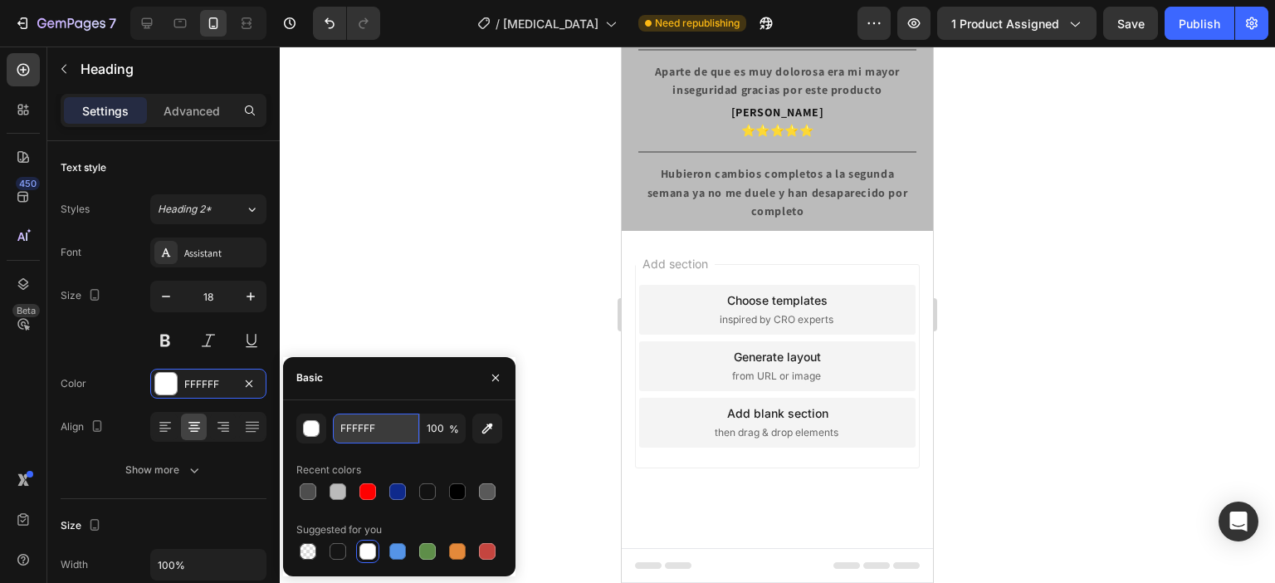
click at [399, 426] on input "FFFFFF" at bounding box center [376, 429] width 86 height 30
paste input "121212"
type input "121212"
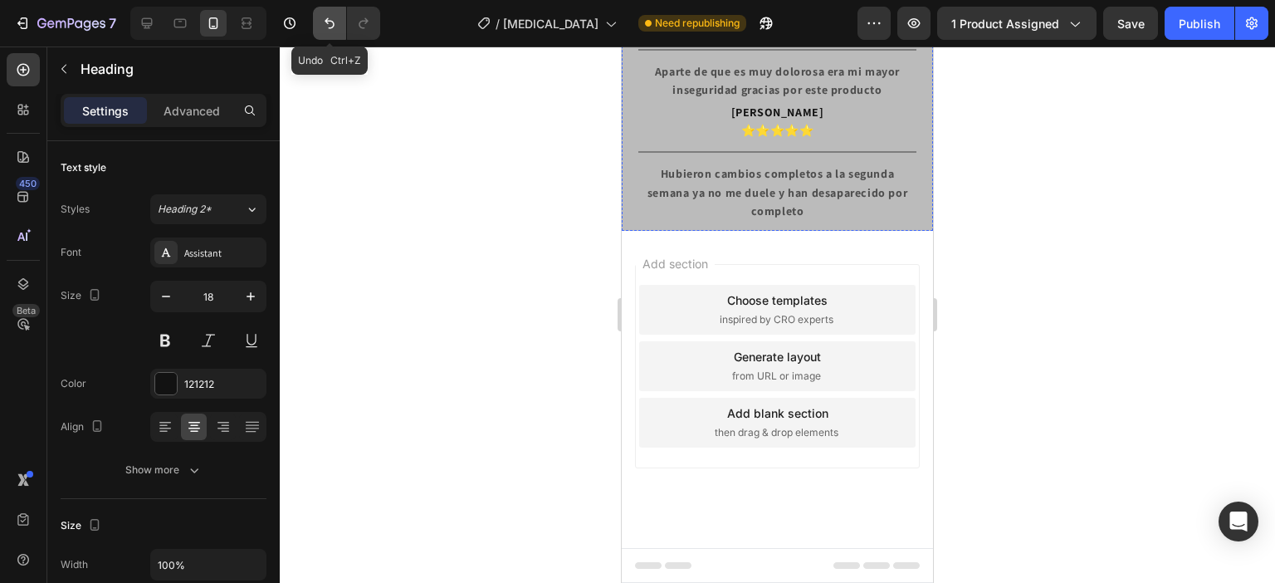
click at [322, 21] on icon "Undo/Redo" at bounding box center [329, 23] width 17 height 17
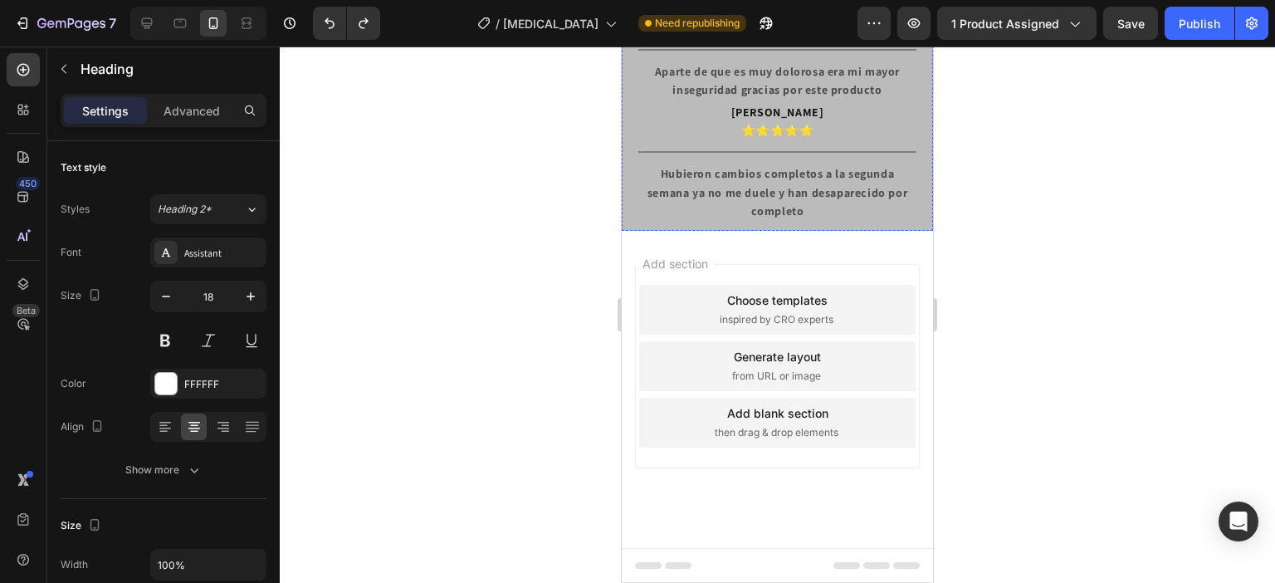
scroll to position [1910, 0]
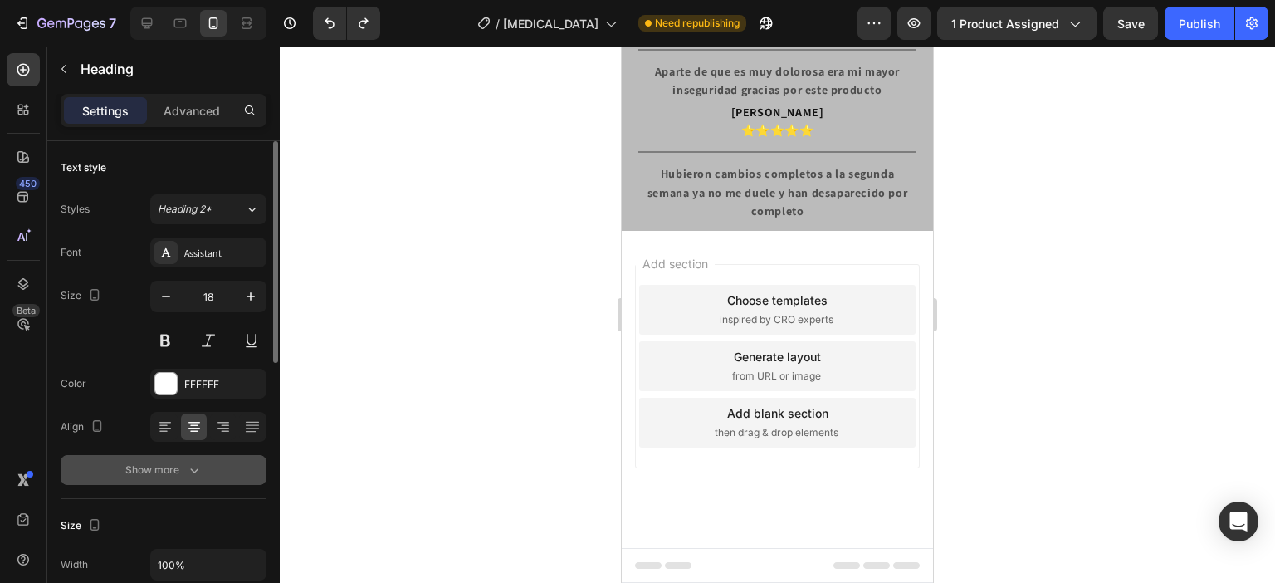
click at [194, 476] on icon "button" at bounding box center [194, 470] width 17 height 17
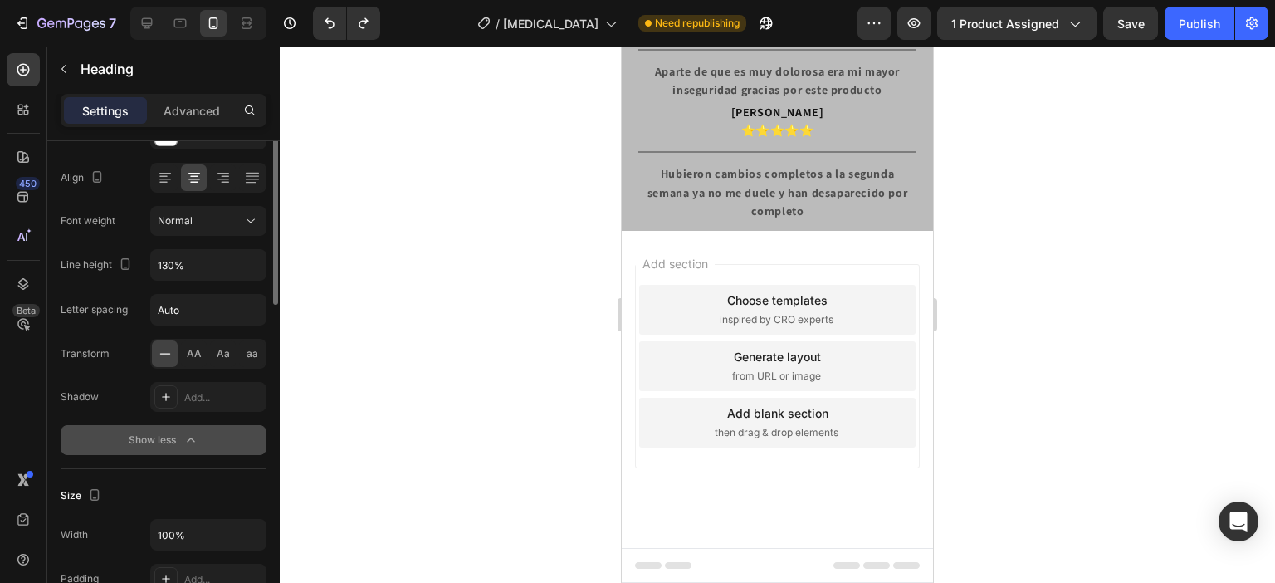
scroll to position [83, 0]
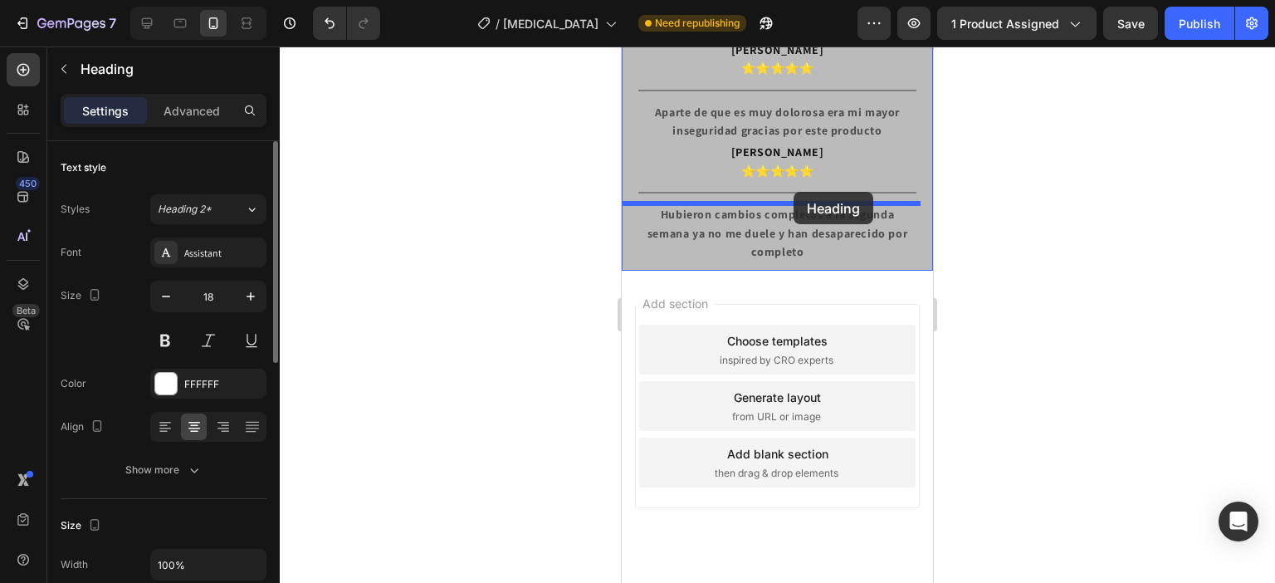
scroll to position [1495, 0]
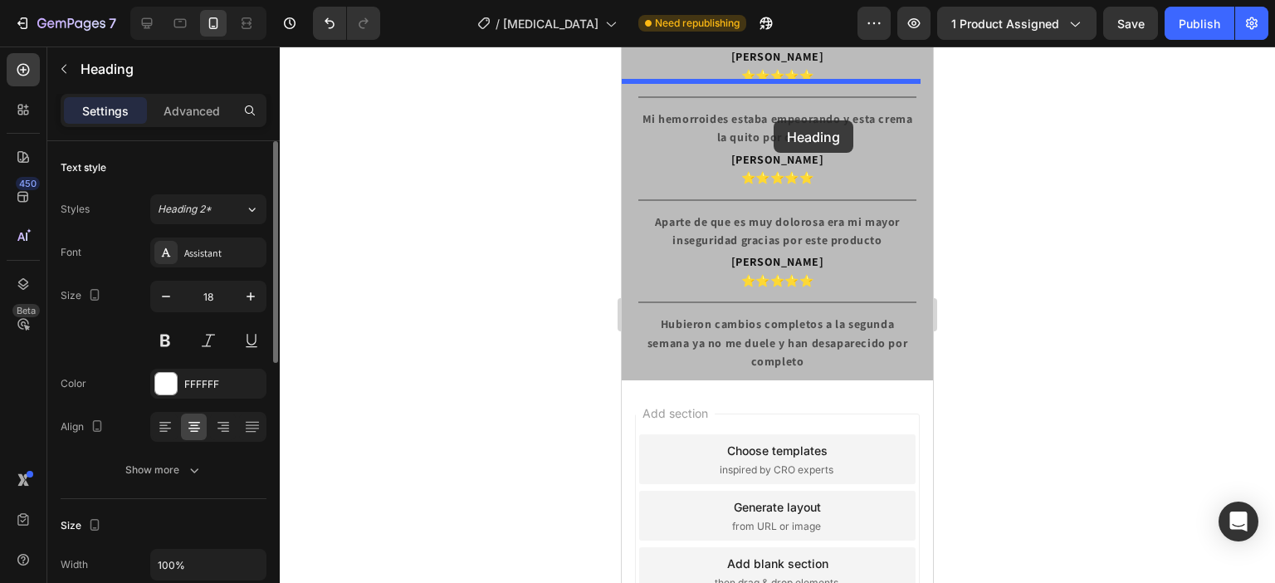
drag, startPoint x: 813, startPoint y: 543, endPoint x: 774, endPoint y: 120, distance: 424.4
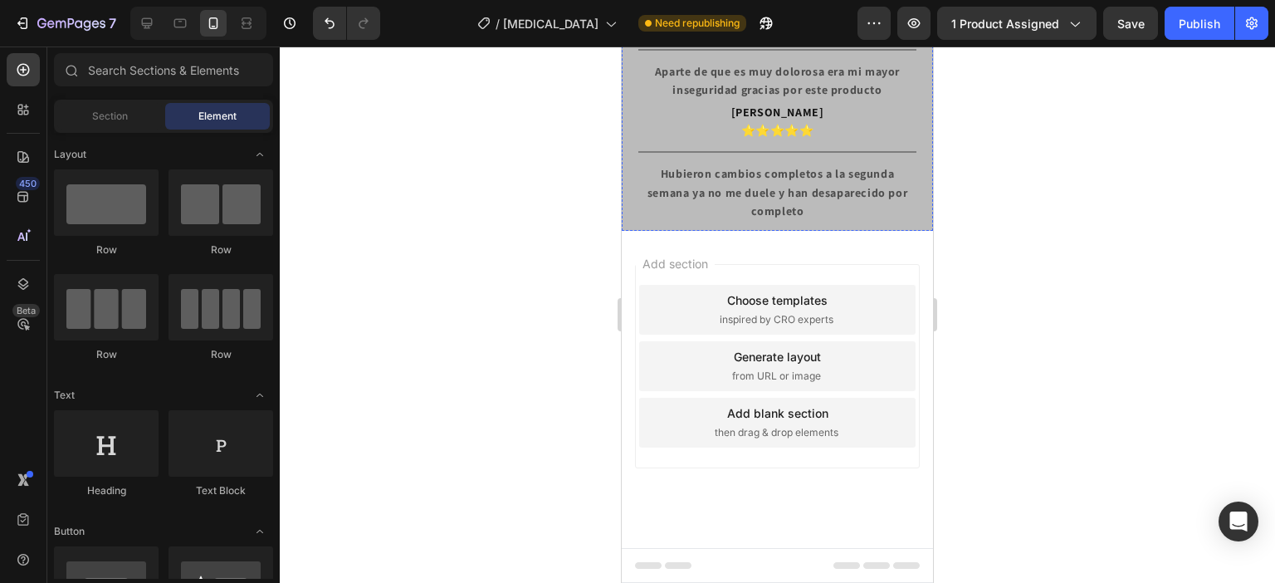
scroll to position [2408, 0]
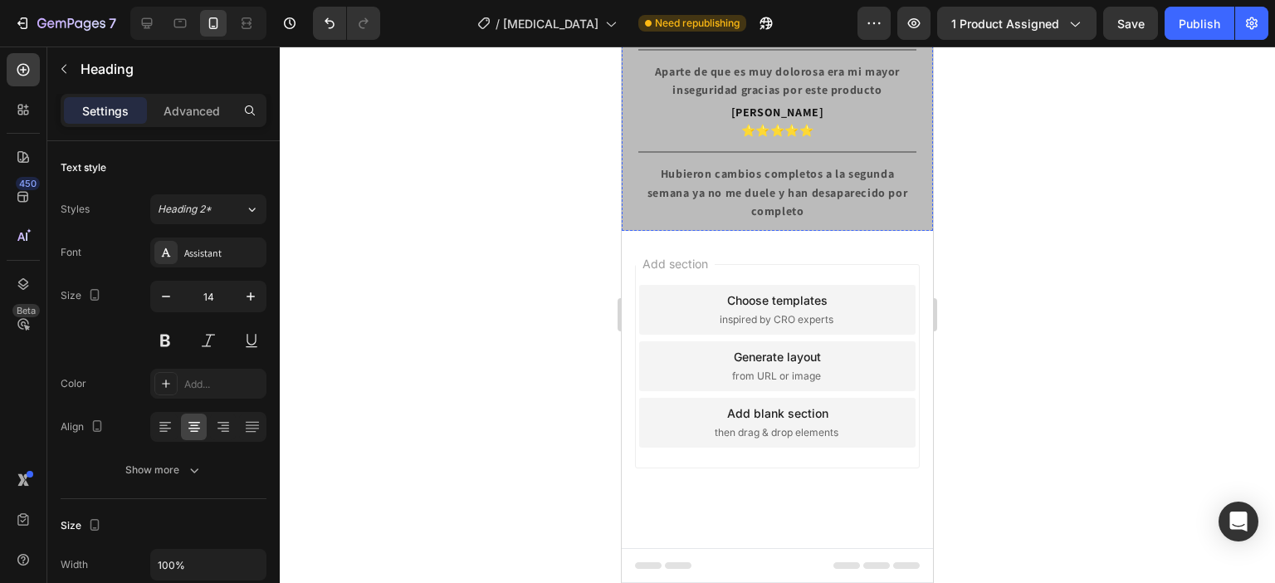
scroll to position [2906, 0]
click at [252, 300] on icon "button" at bounding box center [250, 296] width 17 height 17
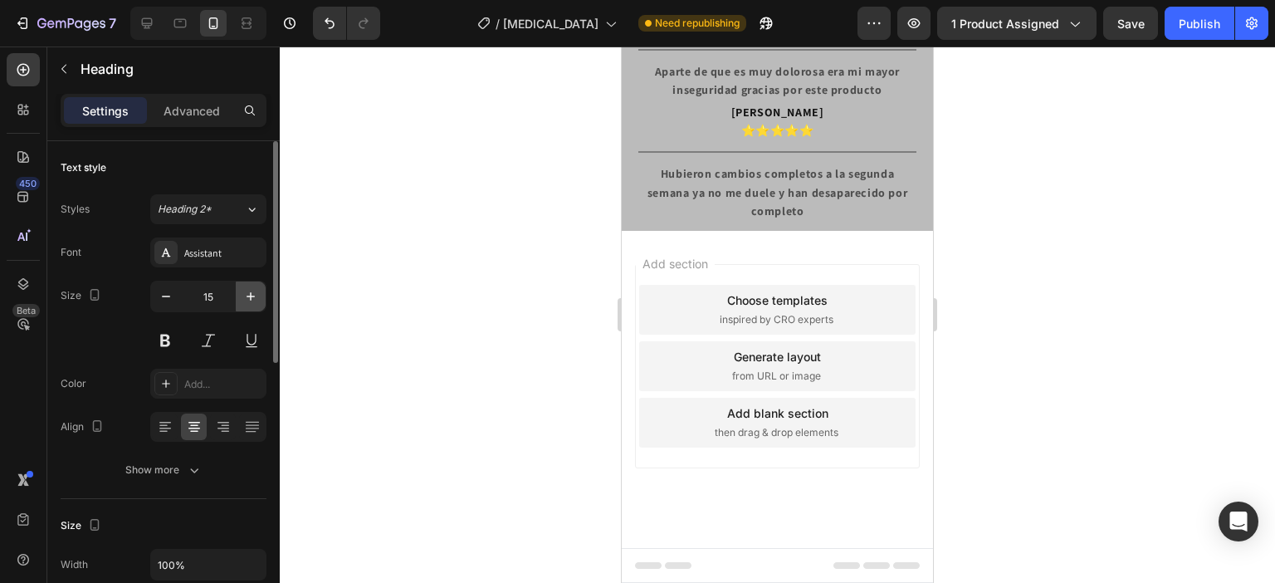
click at [252, 300] on icon "button" at bounding box center [250, 296] width 17 height 17
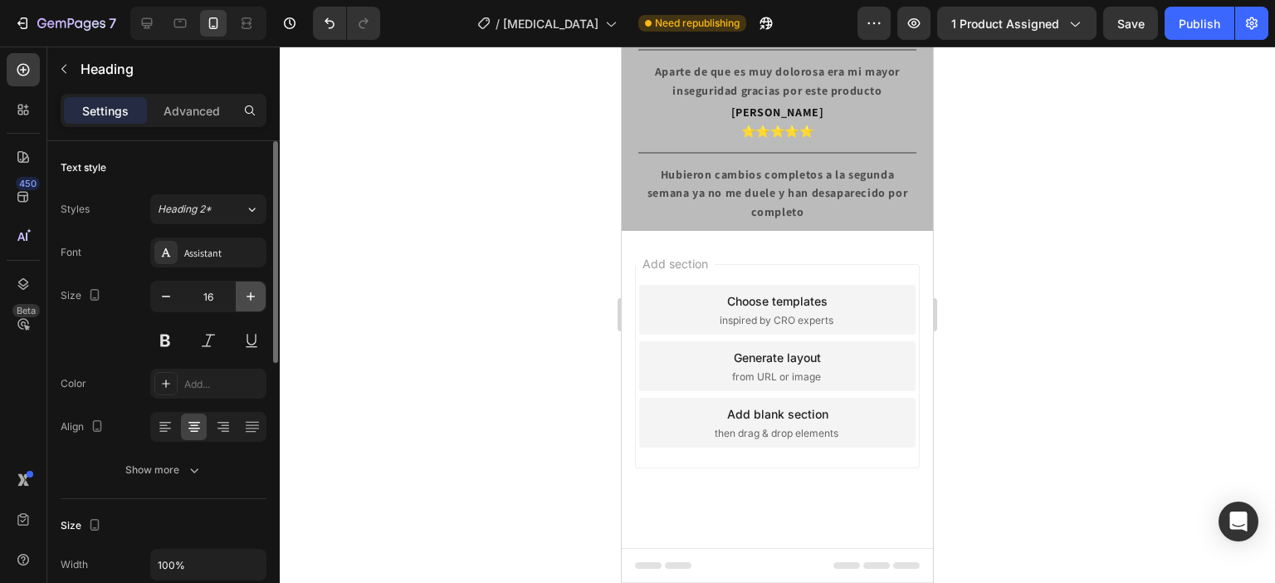
click at [252, 300] on icon "button" at bounding box center [250, 296] width 17 height 17
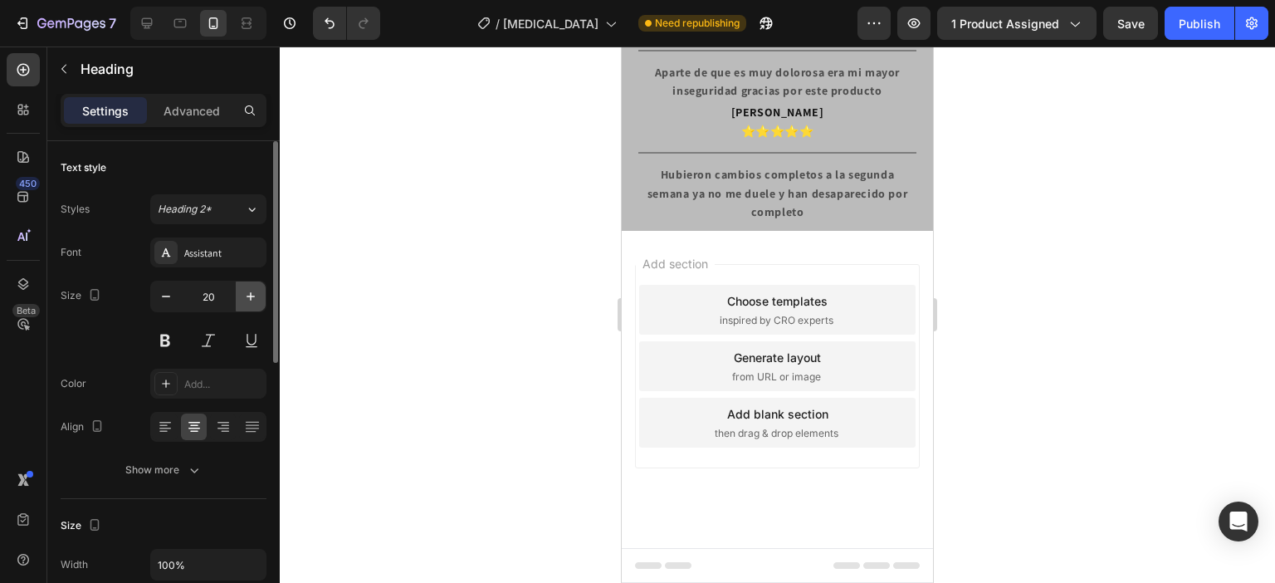
type input "21"
click at [252, 300] on icon "button" at bounding box center [250, 296] width 17 height 17
type input "22"
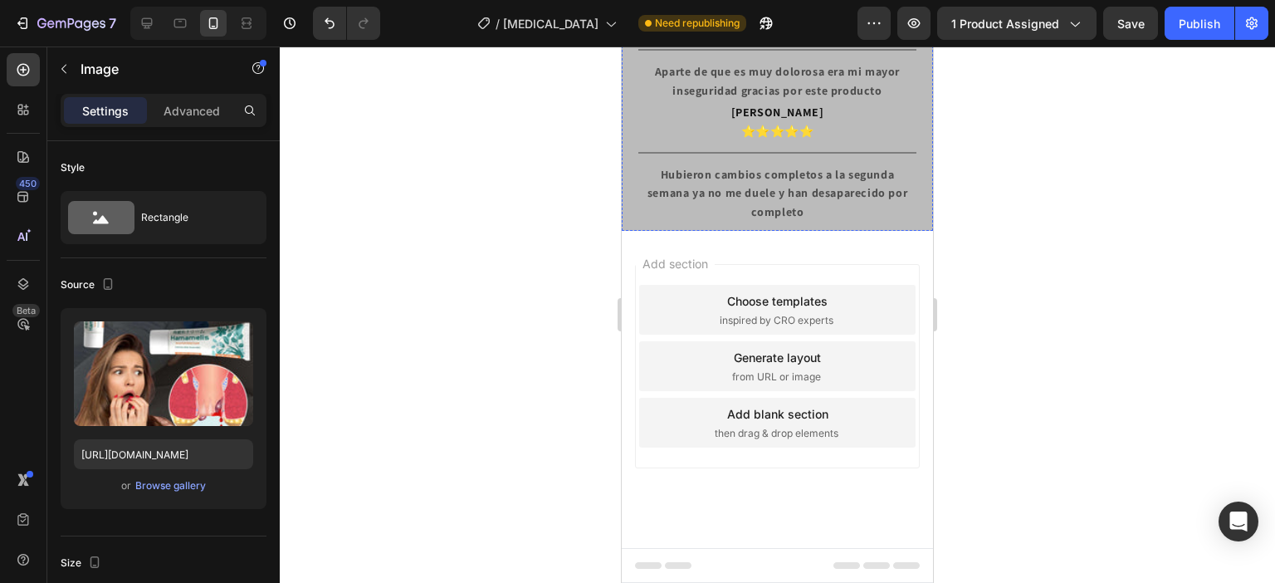
scroll to position [1910, 0]
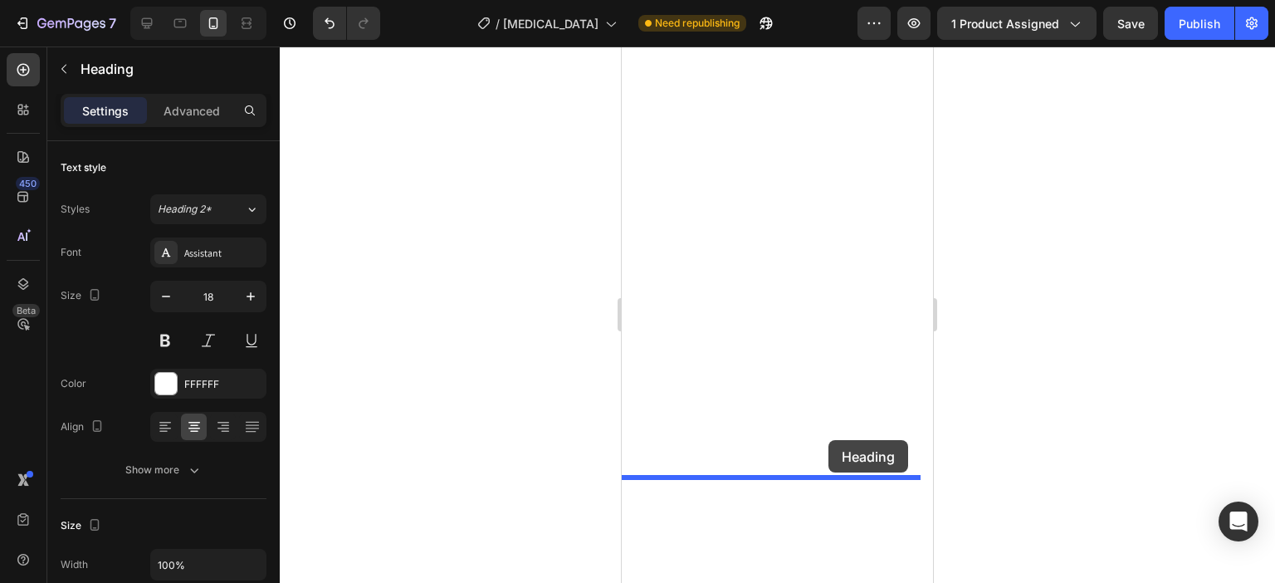
scroll to position [2906, 0]
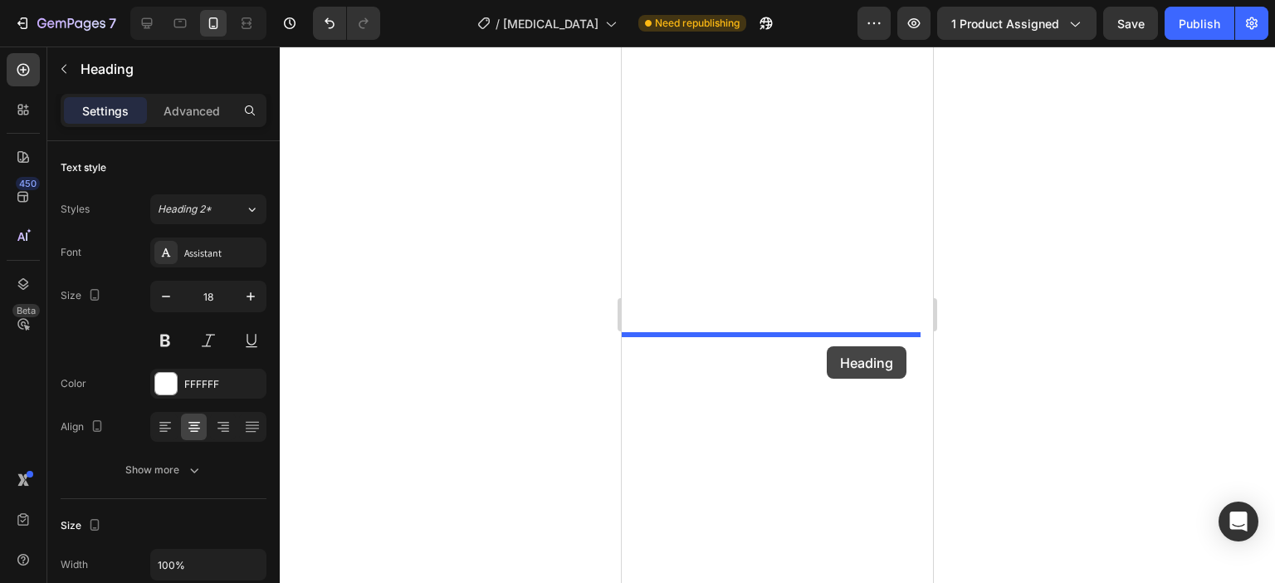
drag, startPoint x: 820, startPoint y: 372, endPoint x: 827, endPoint y: 346, distance: 26.8
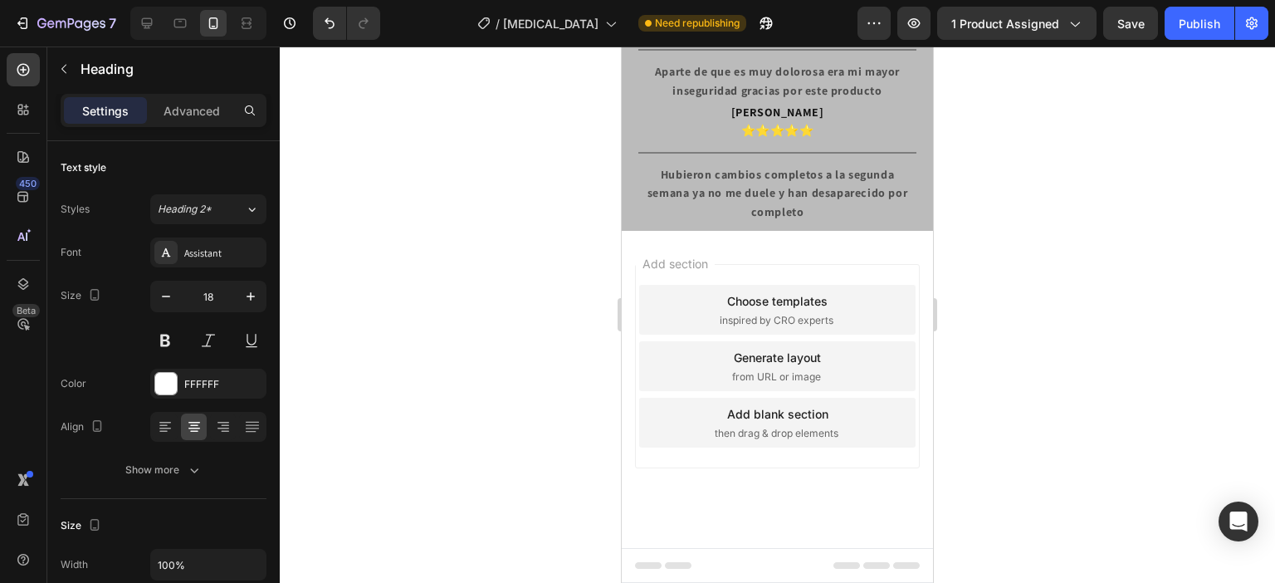
scroll to position [2864, 0]
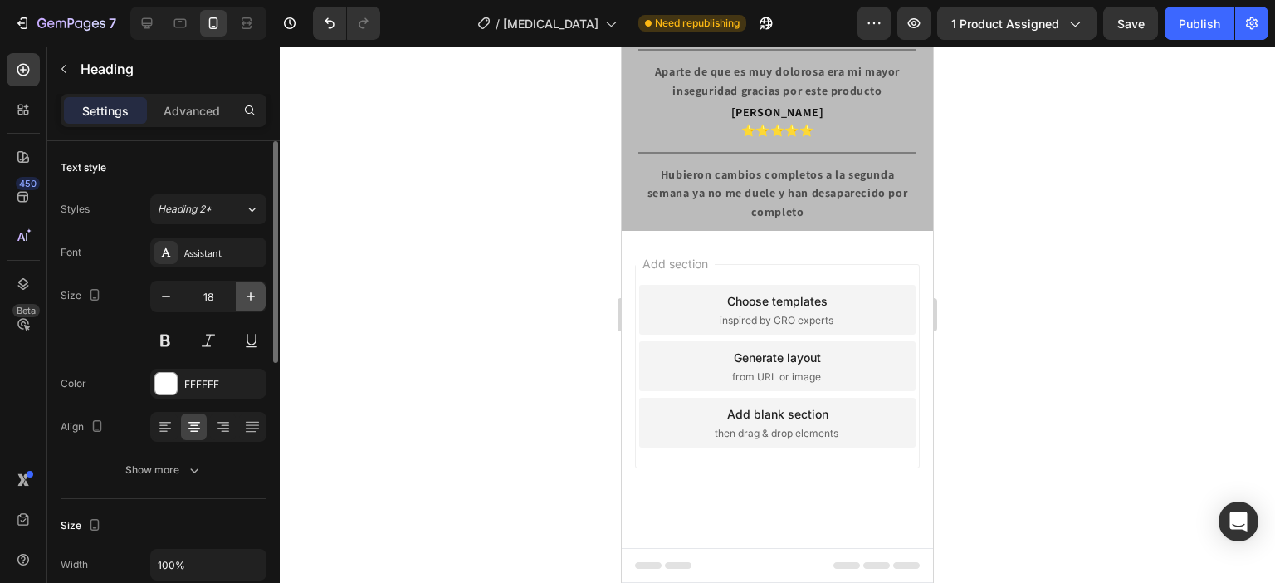
click at [252, 296] on icon "button" at bounding box center [250, 296] width 17 height 17
type input "22"
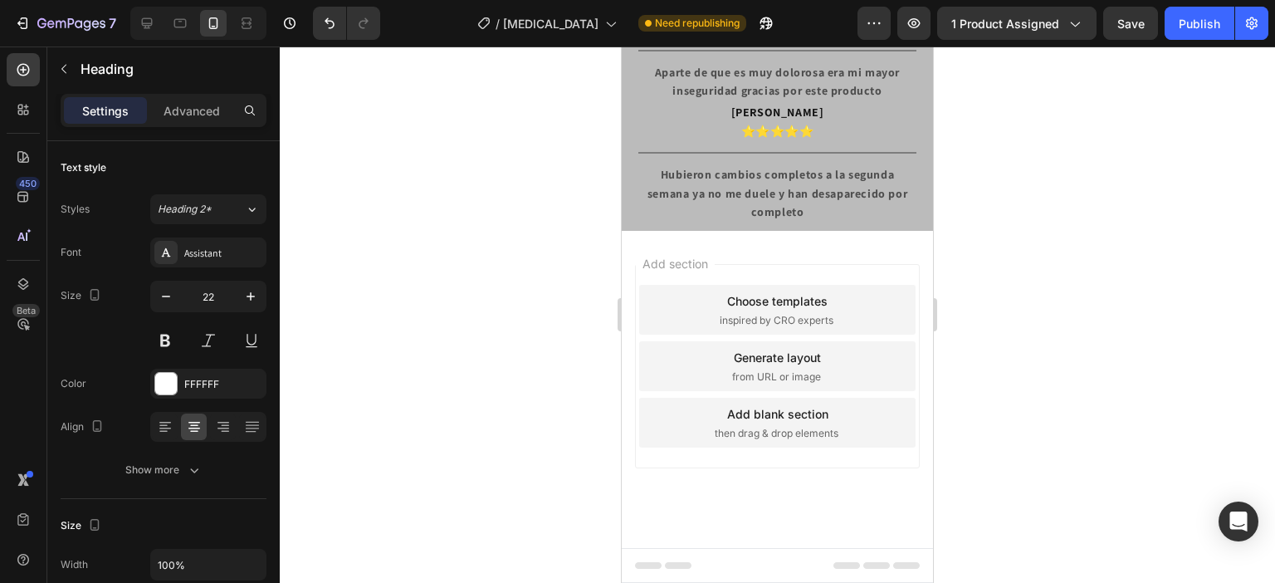
click at [622, 46] on lt-span "CLIENTES" at bounding box center [622, 46] width 0 height 0
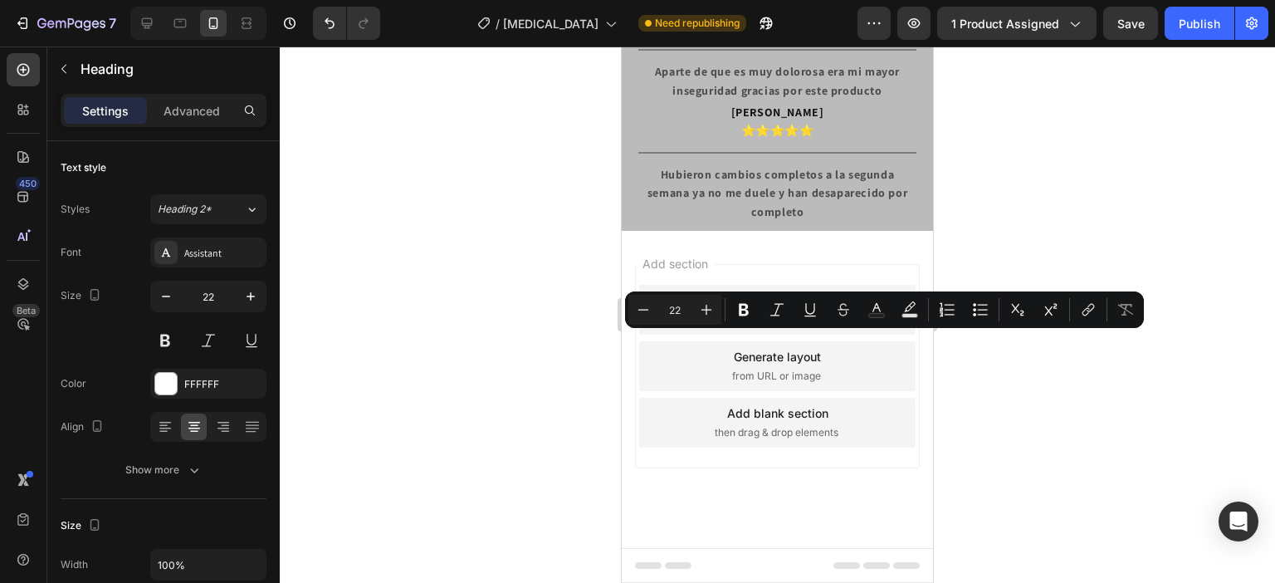
drag, startPoint x: 734, startPoint y: 349, endPoint x: 763, endPoint y: 369, distance: 35.2
click at [737, 312] on icon "Editor contextual toolbar" at bounding box center [744, 309] width 17 height 17
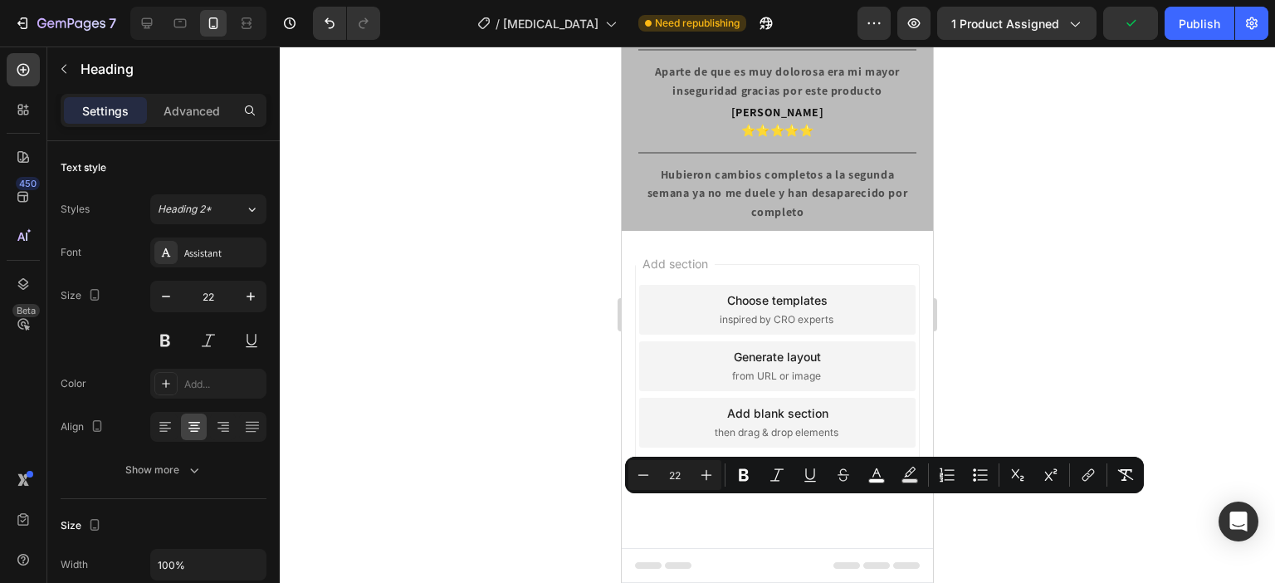
copy span "⭐⭐⭐⭐⭐"
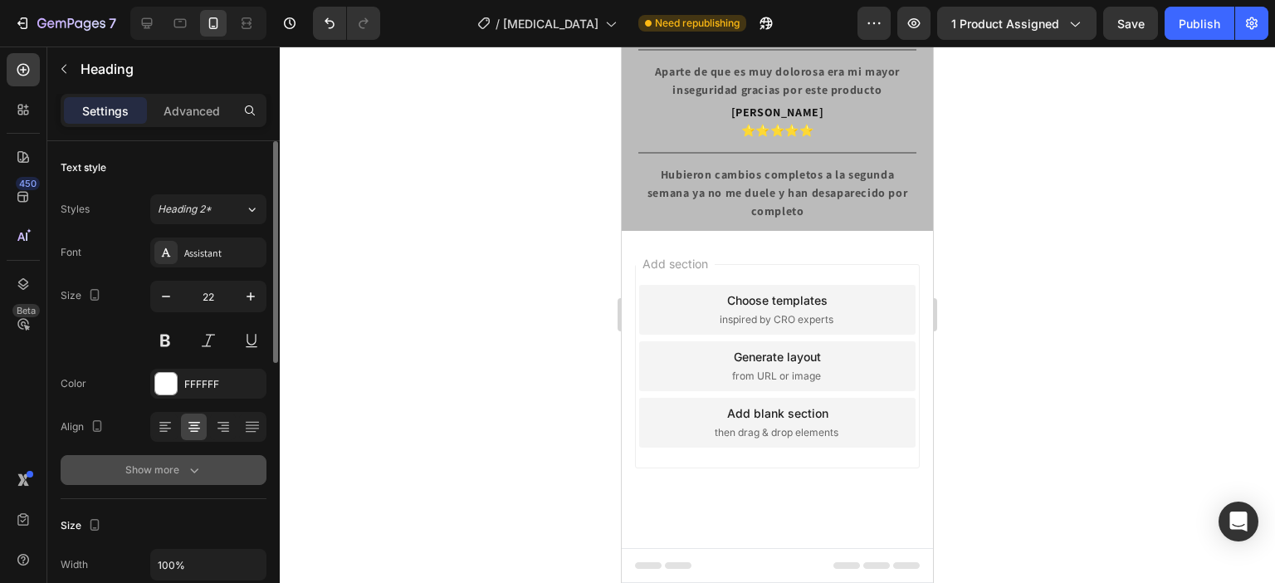
click at [199, 477] on icon "button" at bounding box center [194, 470] width 17 height 17
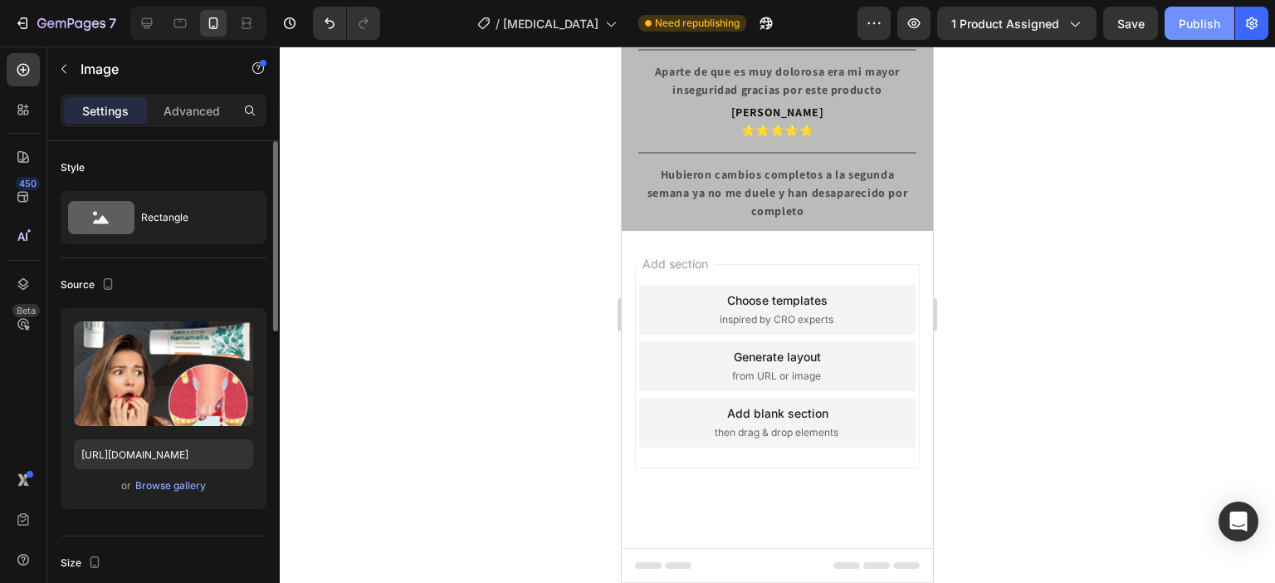
click at [1195, 24] on div "Publish" at bounding box center [1200, 23] width 42 height 17
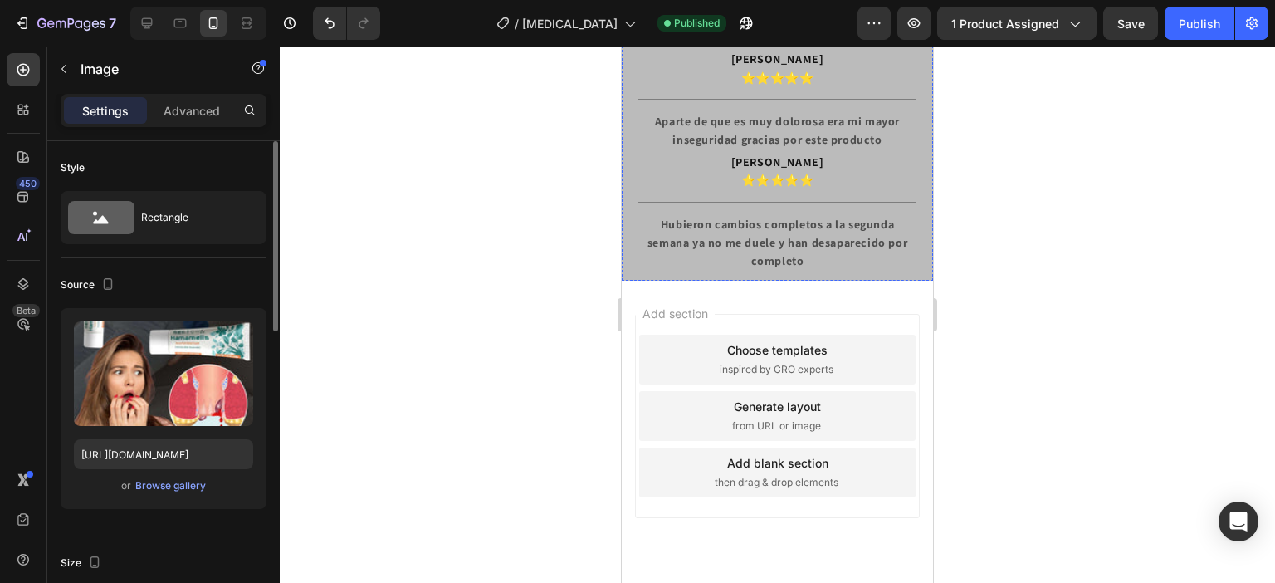
scroll to position [1452, 0]
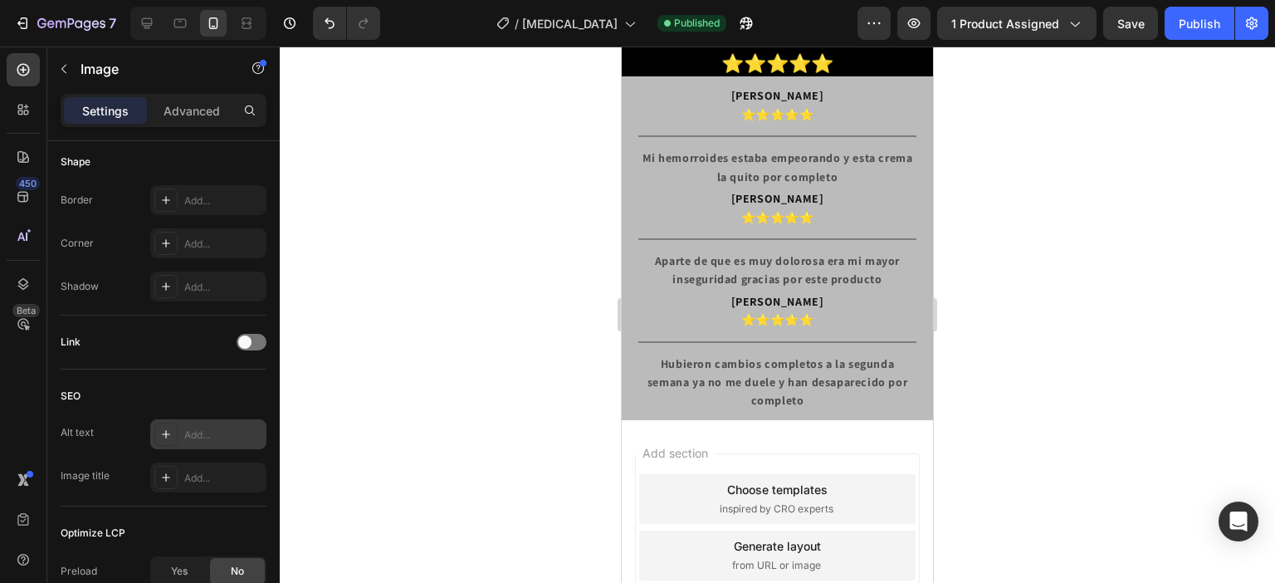
scroll to position [747, 0]
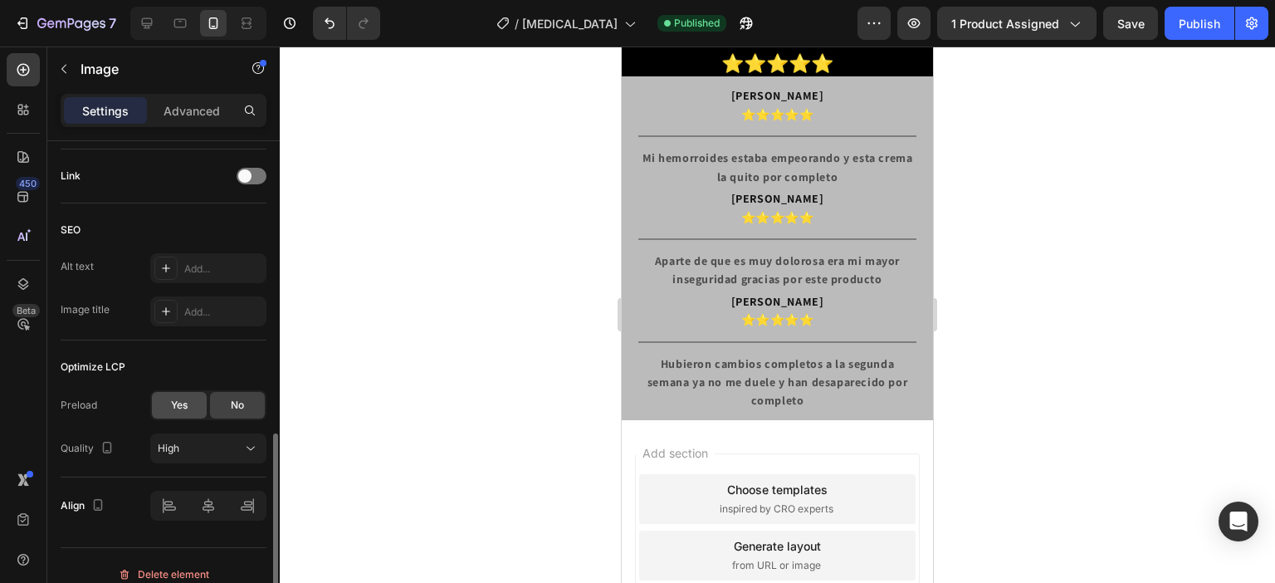
click at [176, 403] on span "Yes" at bounding box center [179, 405] width 17 height 15
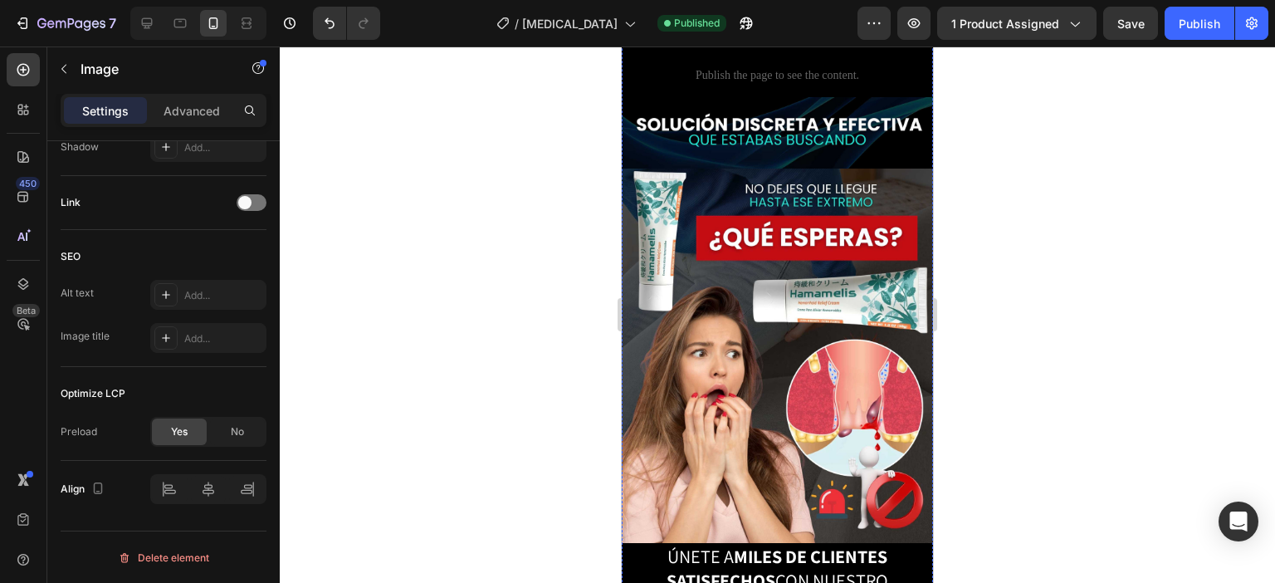
scroll to position [2200, 0]
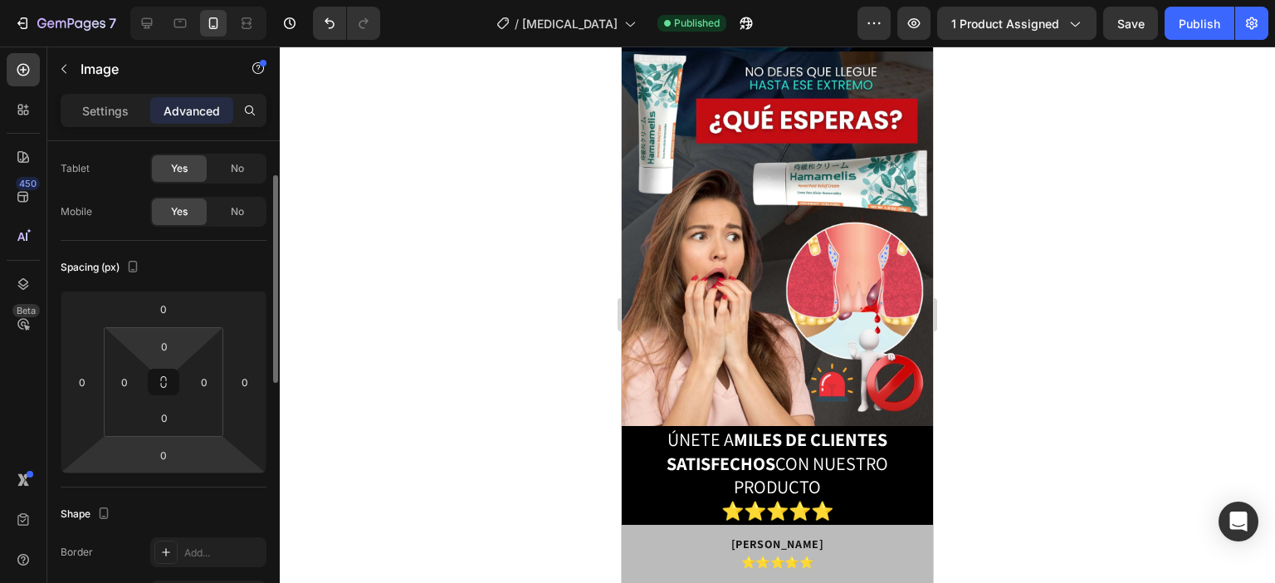
scroll to position [0, 0]
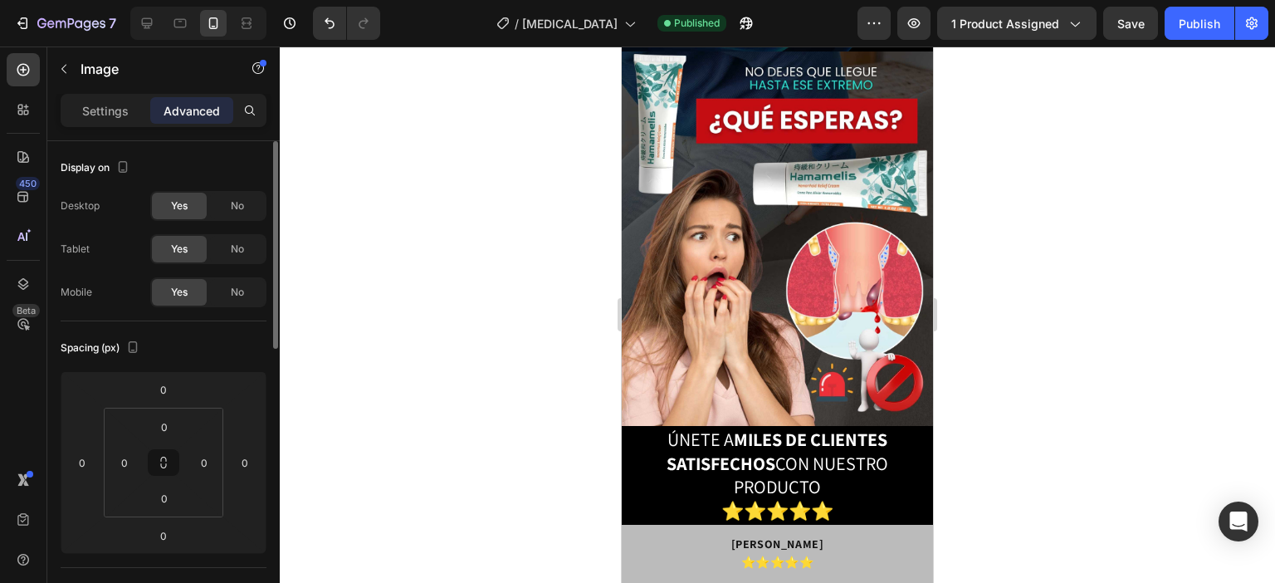
click at [94, 104] on p "Settings" at bounding box center [105, 110] width 46 height 17
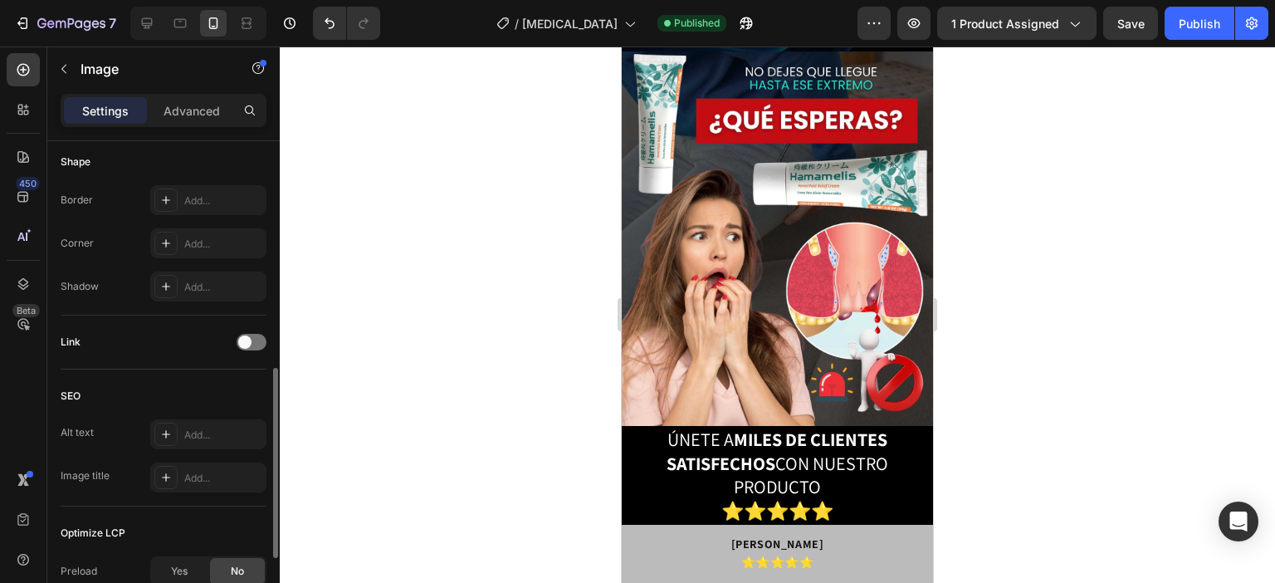
scroll to position [747, 0]
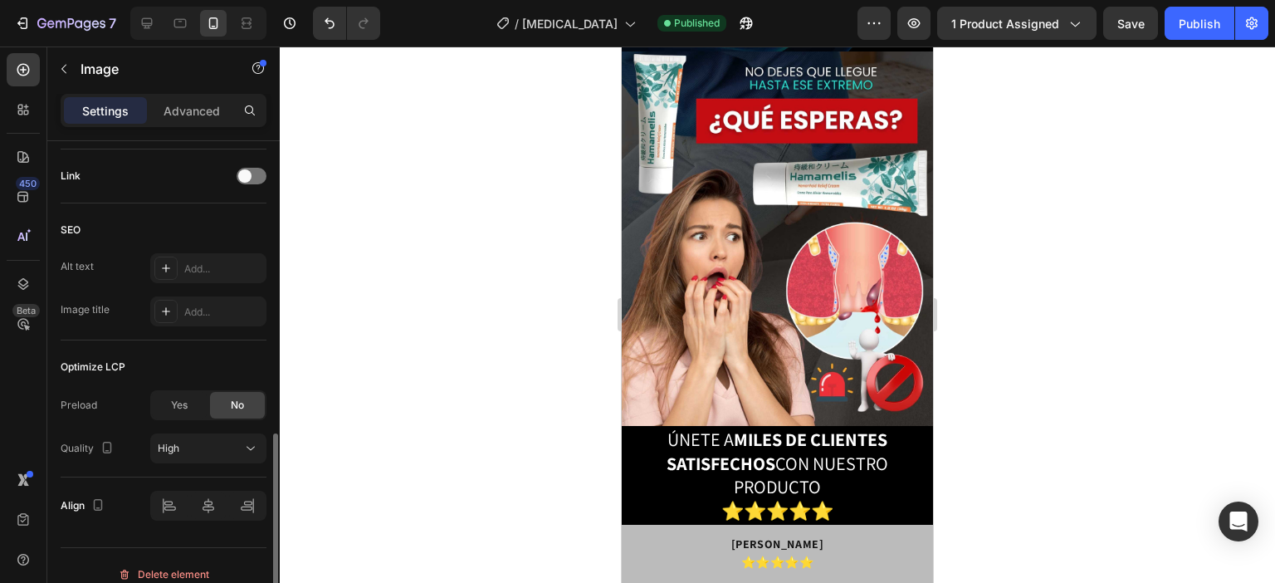
click at [175, 392] on div "Yes" at bounding box center [179, 405] width 55 height 27
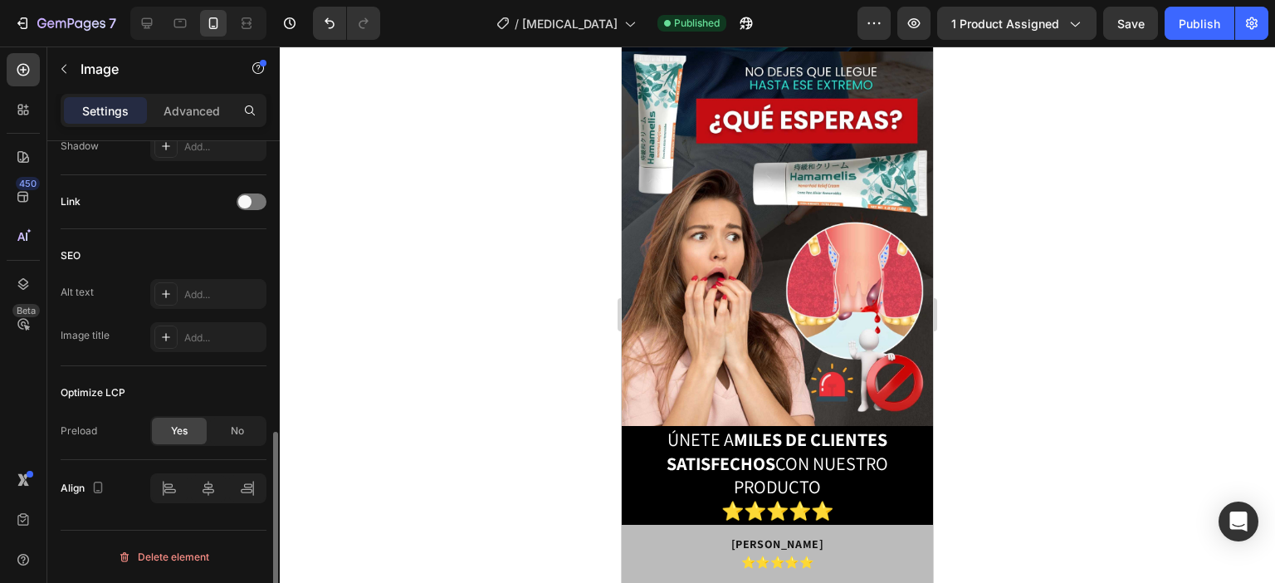
scroll to position [721, 0]
click at [176, 395] on div "Optimize LCP" at bounding box center [164, 393] width 206 height 27
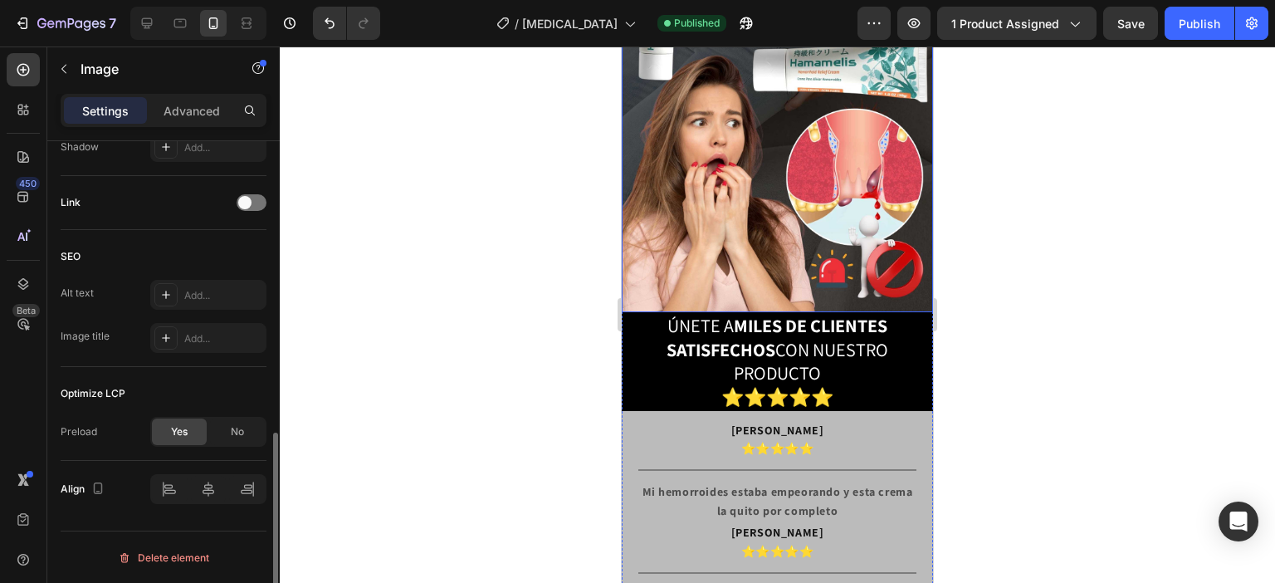
scroll to position [2449, 0]
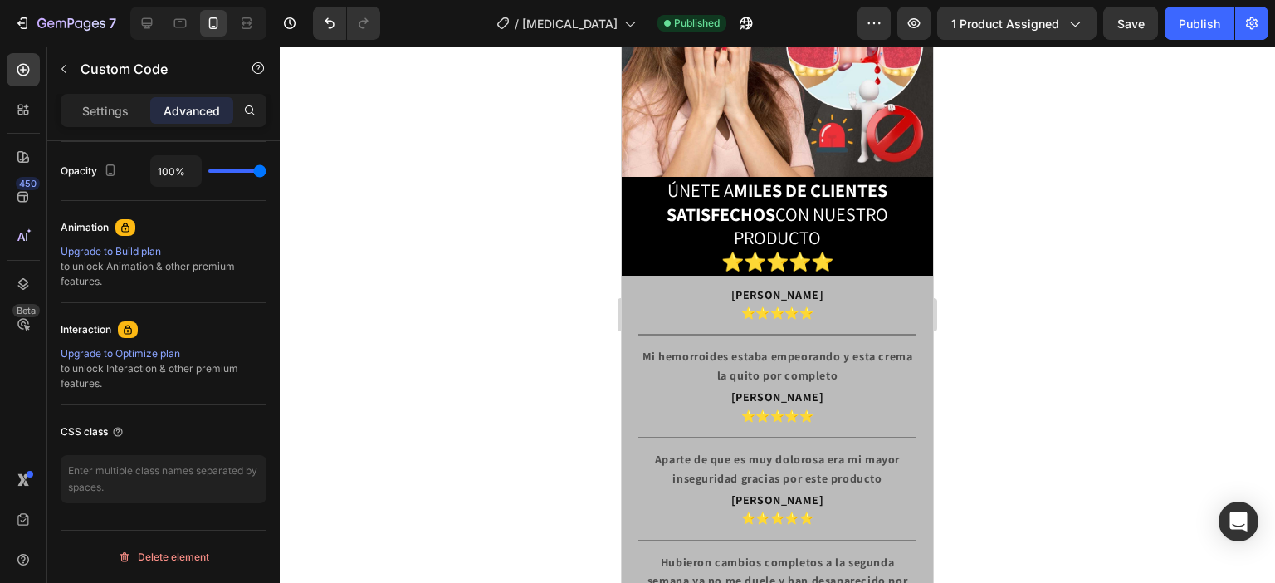
scroll to position [0, 0]
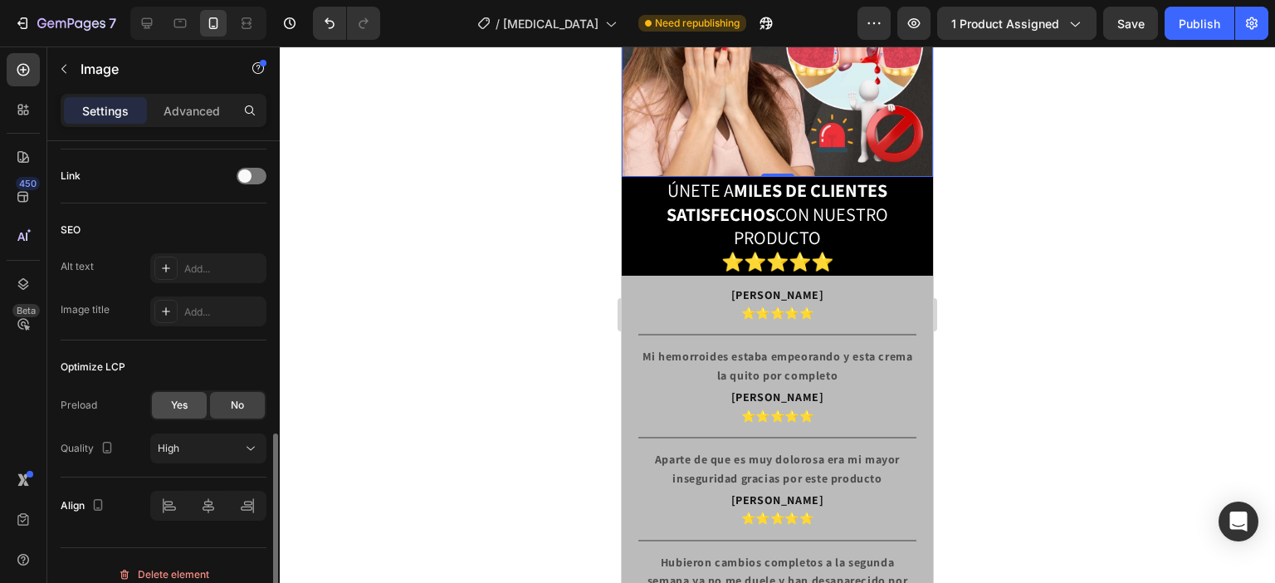
click at [184, 409] on span "Yes" at bounding box center [179, 405] width 17 height 15
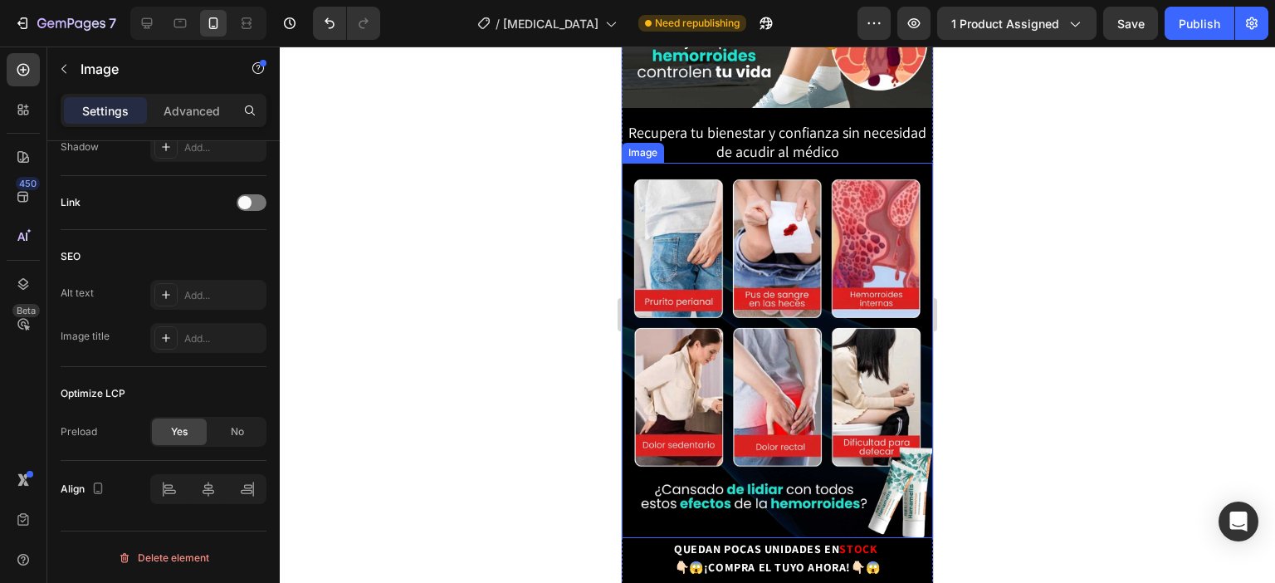
scroll to position [1120, 0]
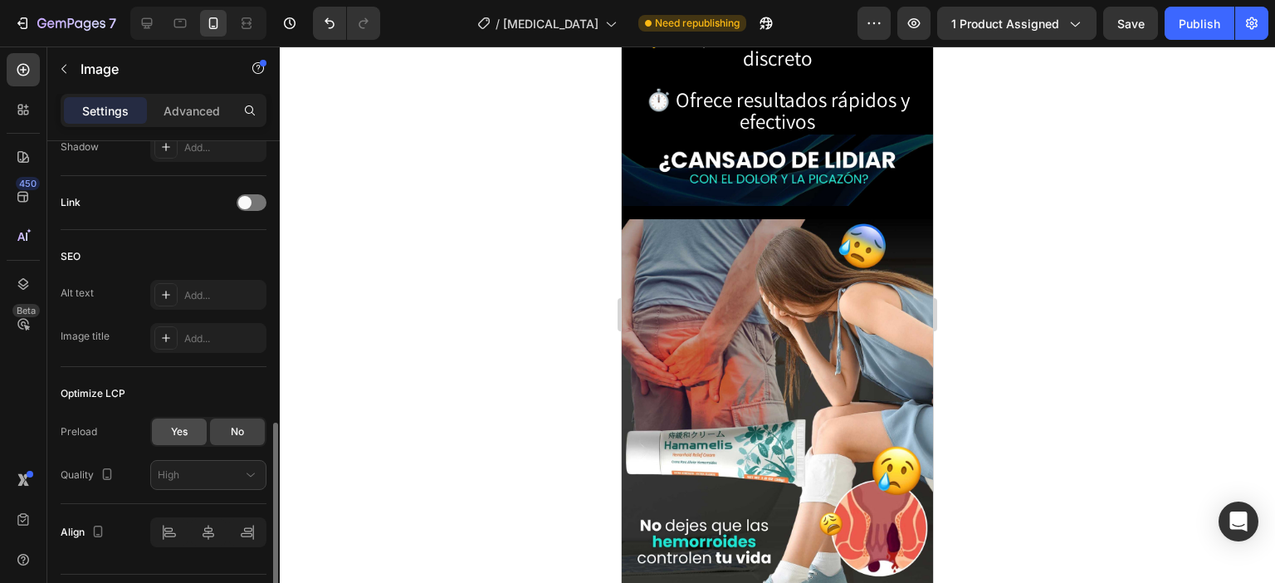
click at [182, 435] on span "Yes" at bounding box center [179, 431] width 17 height 15
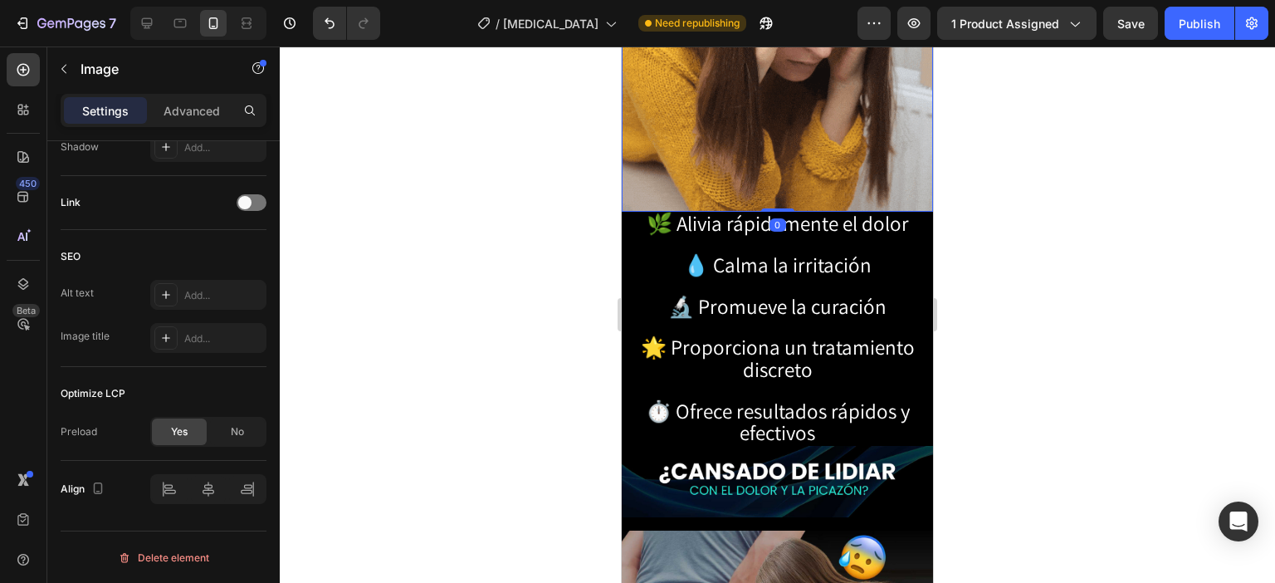
scroll to position [871, 0]
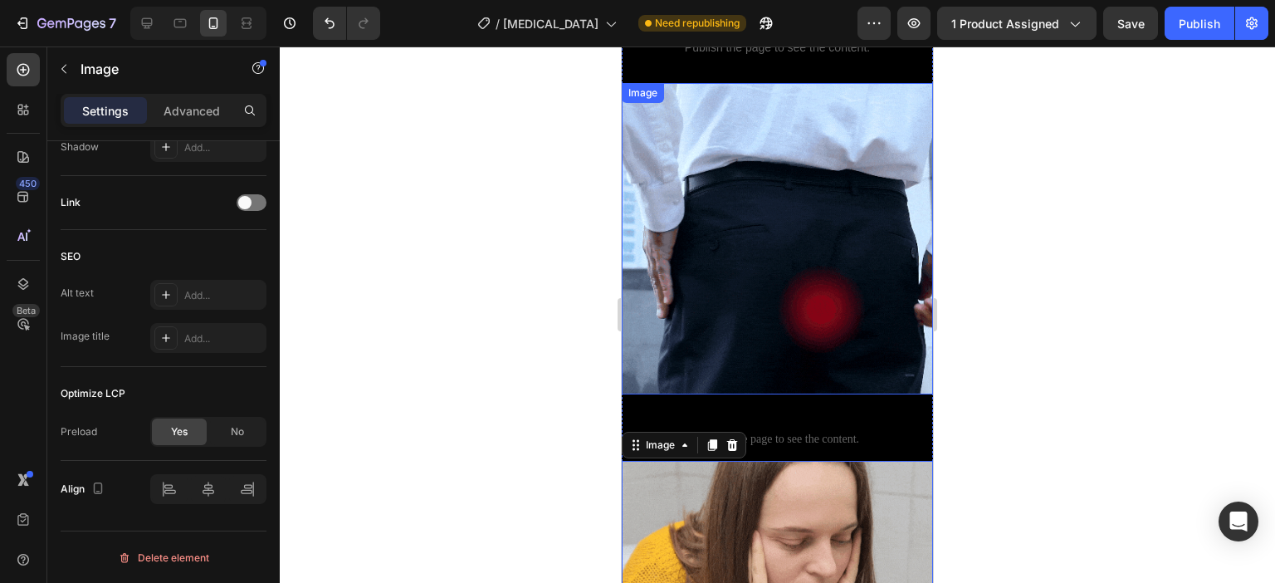
click at [811, 241] on img at bounding box center [777, 238] width 311 height 311
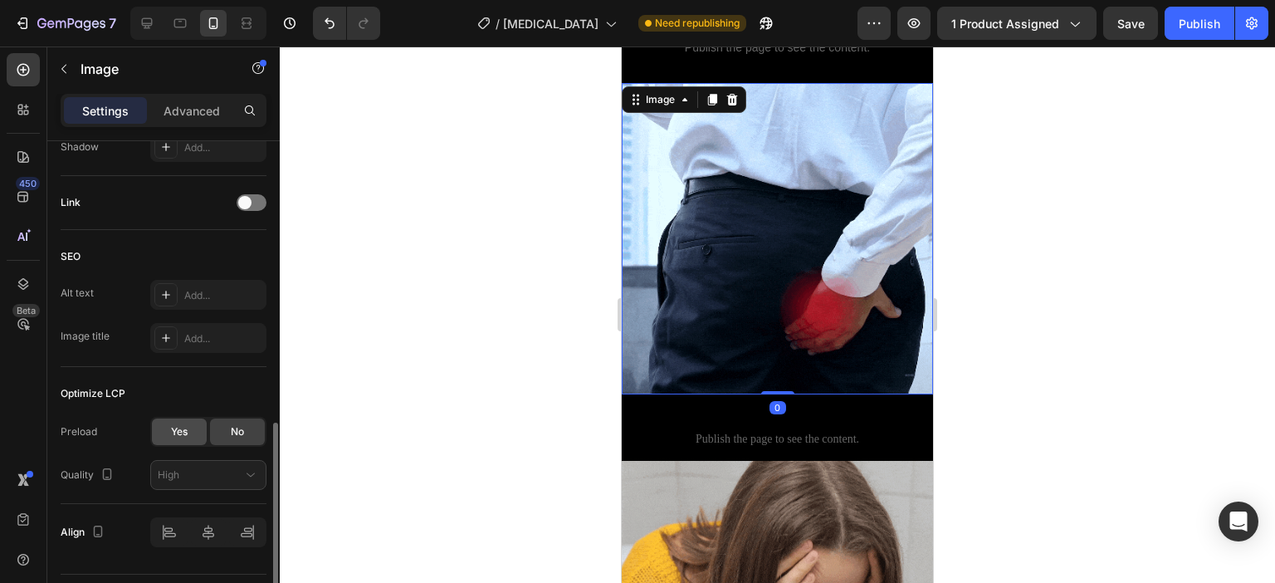
click at [189, 427] on div "Yes" at bounding box center [179, 431] width 55 height 27
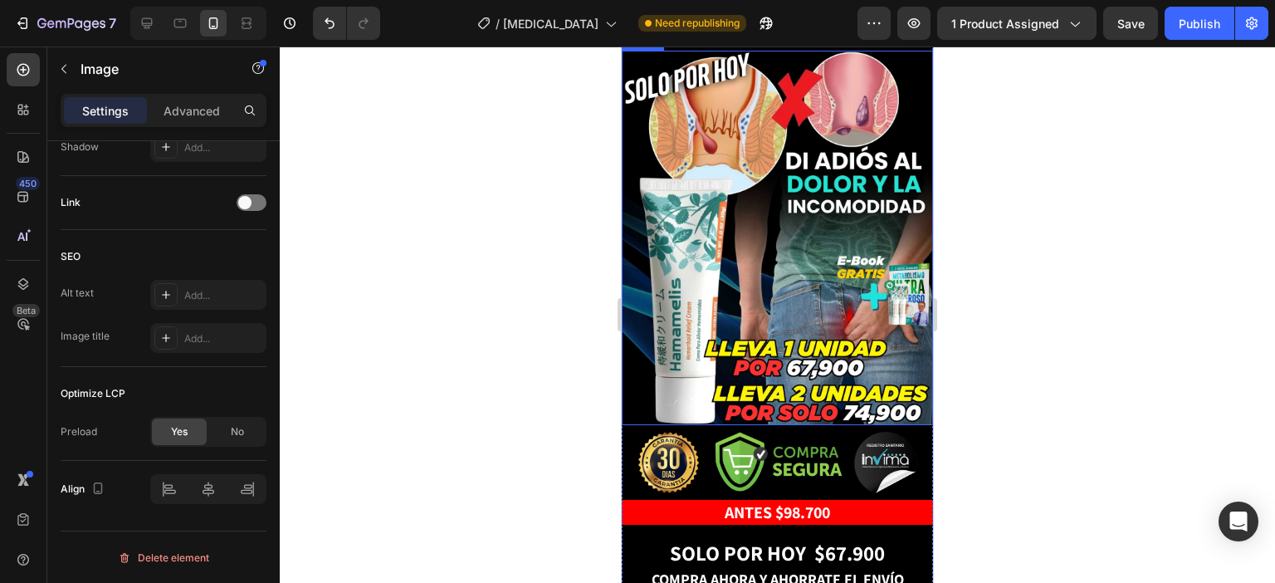
click at [790, 262] on img at bounding box center [777, 238] width 311 height 374
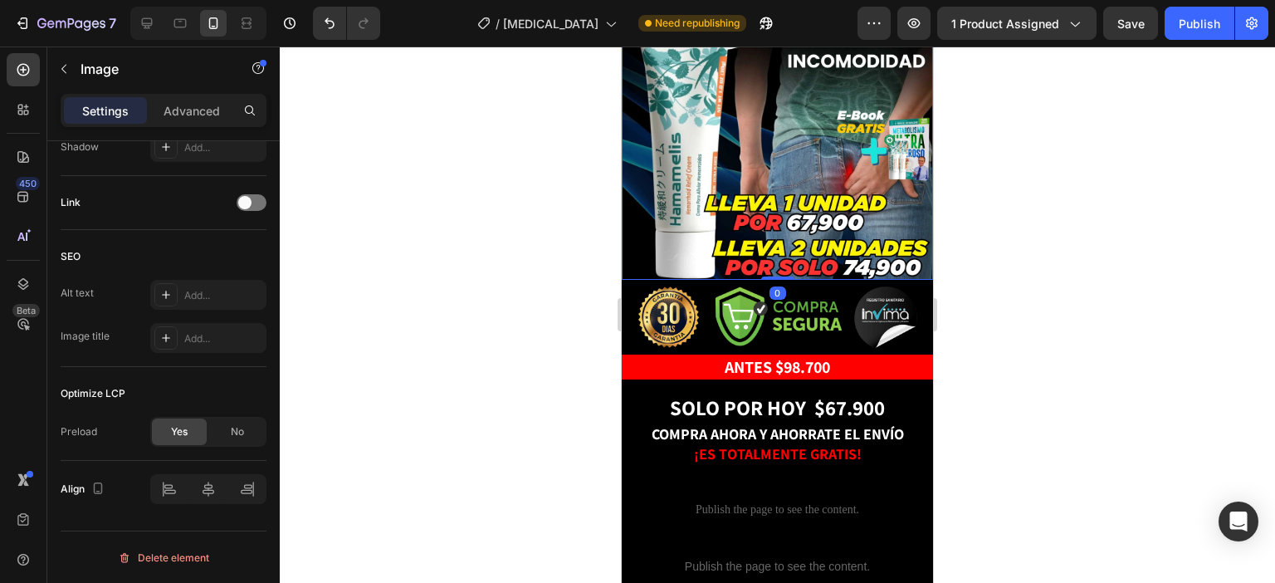
scroll to position [373, 0]
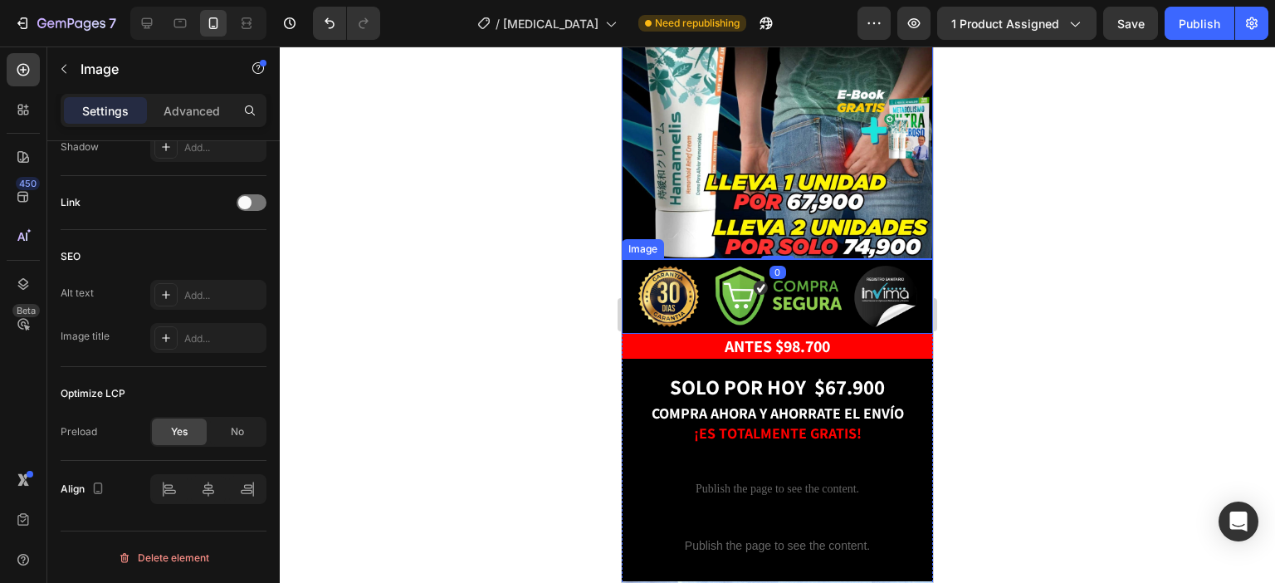
click at [801, 266] on img at bounding box center [778, 296] width 281 height 61
click at [819, 160] on img at bounding box center [777, 72] width 311 height 374
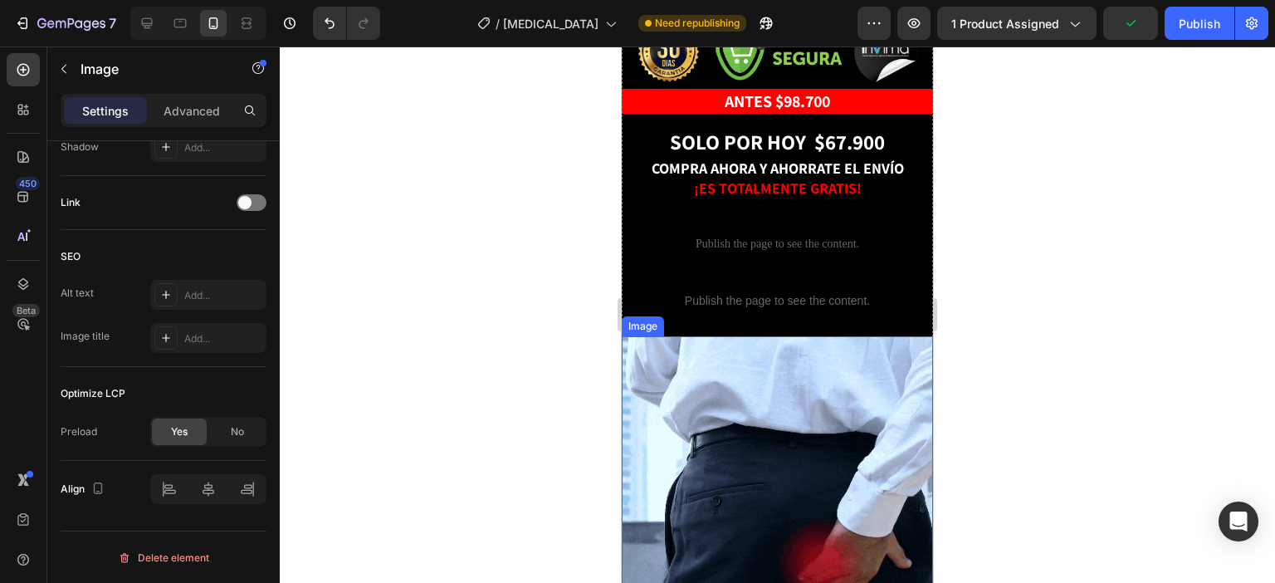
scroll to position [622, 0]
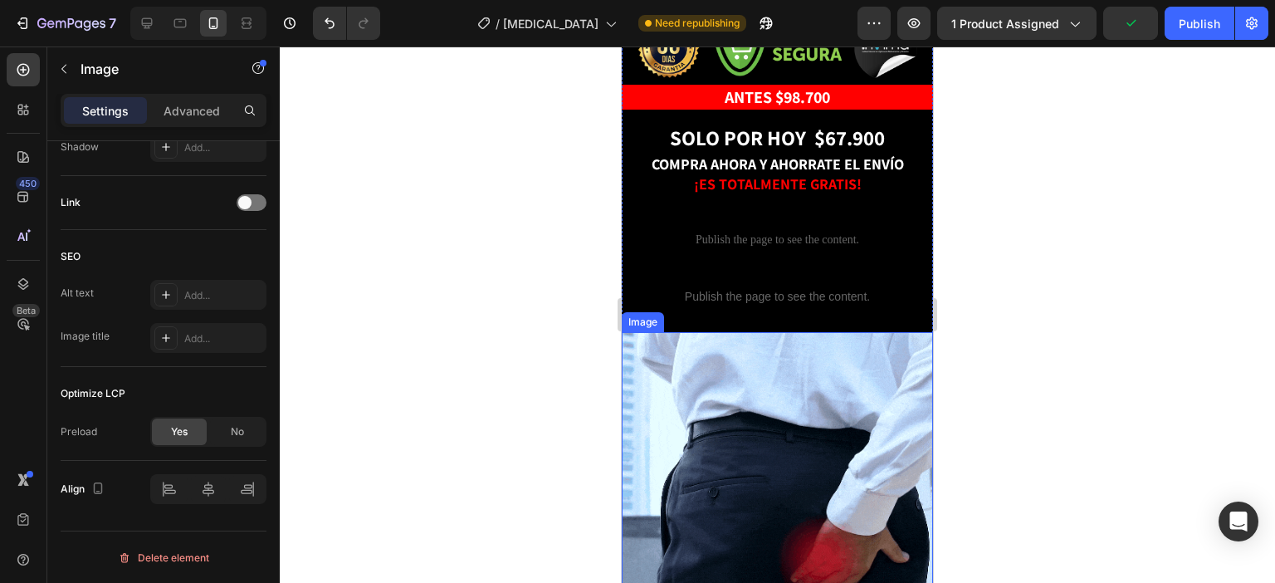
click at [790, 388] on img at bounding box center [777, 487] width 311 height 311
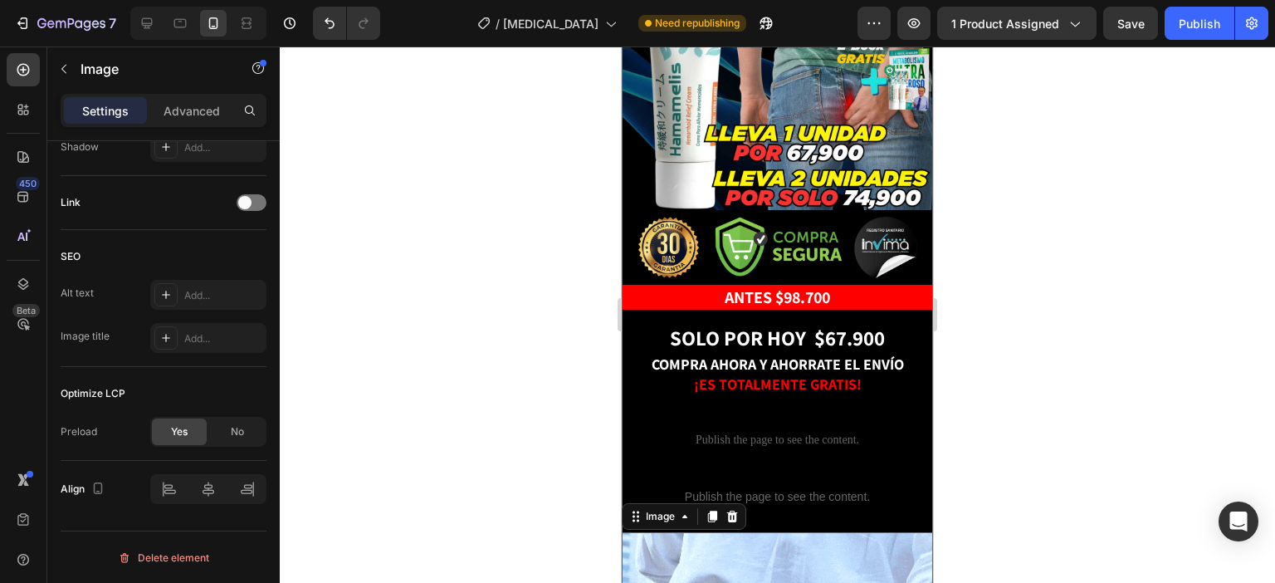
scroll to position [207, 0]
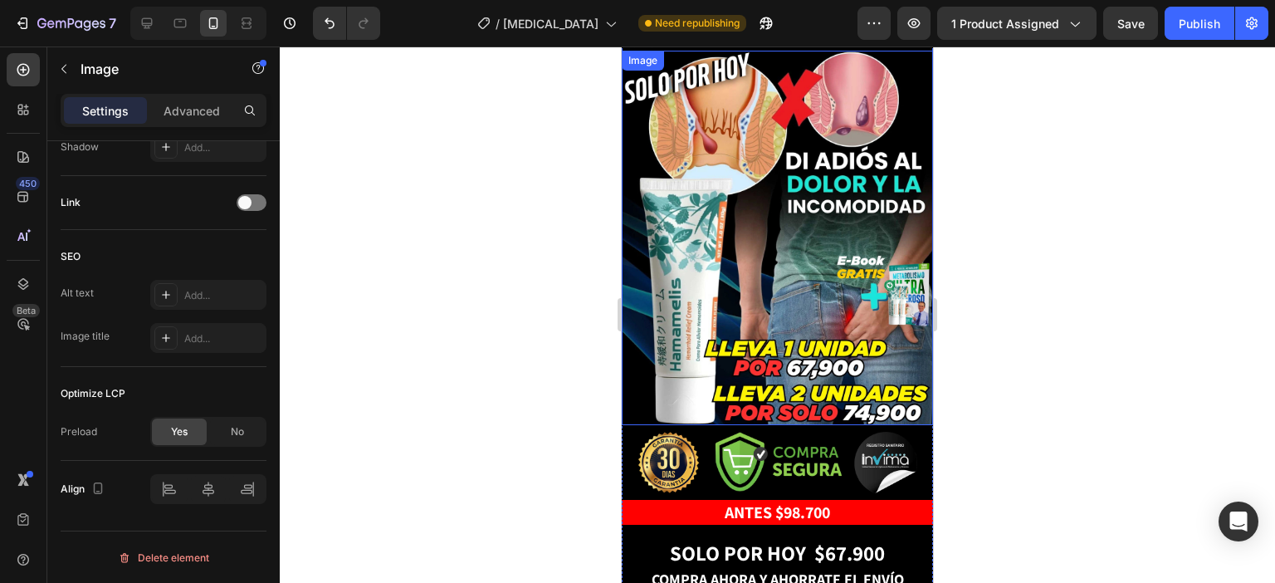
click at [802, 205] on img at bounding box center [777, 238] width 311 height 374
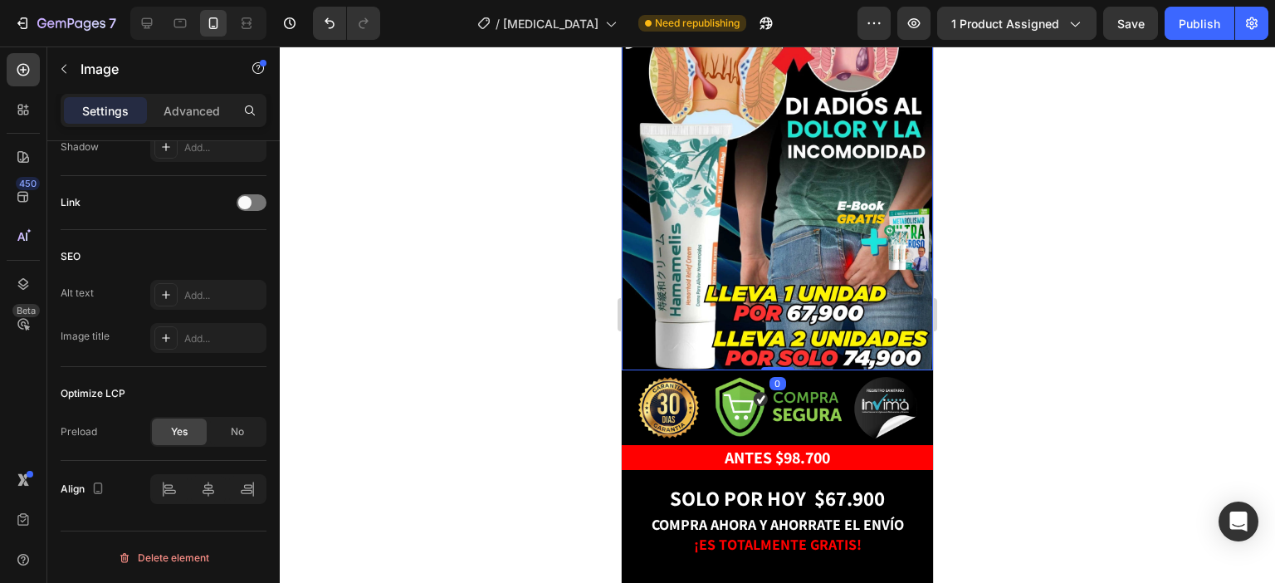
scroll to position [290, 0]
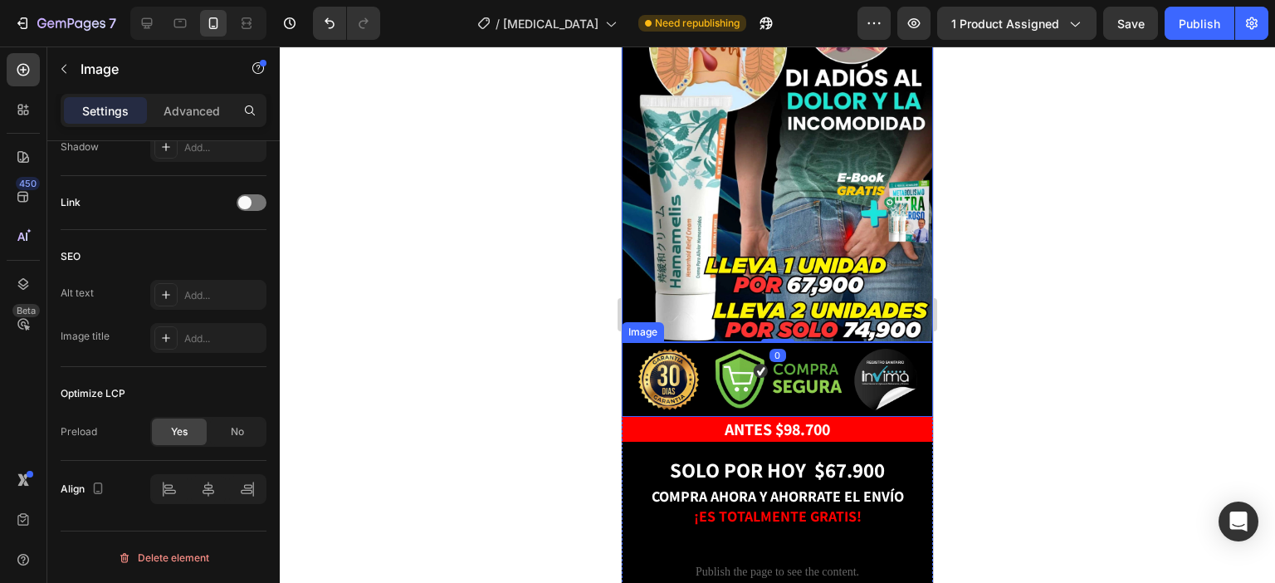
click at [800, 356] on img at bounding box center [778, 379] width 281 height 61
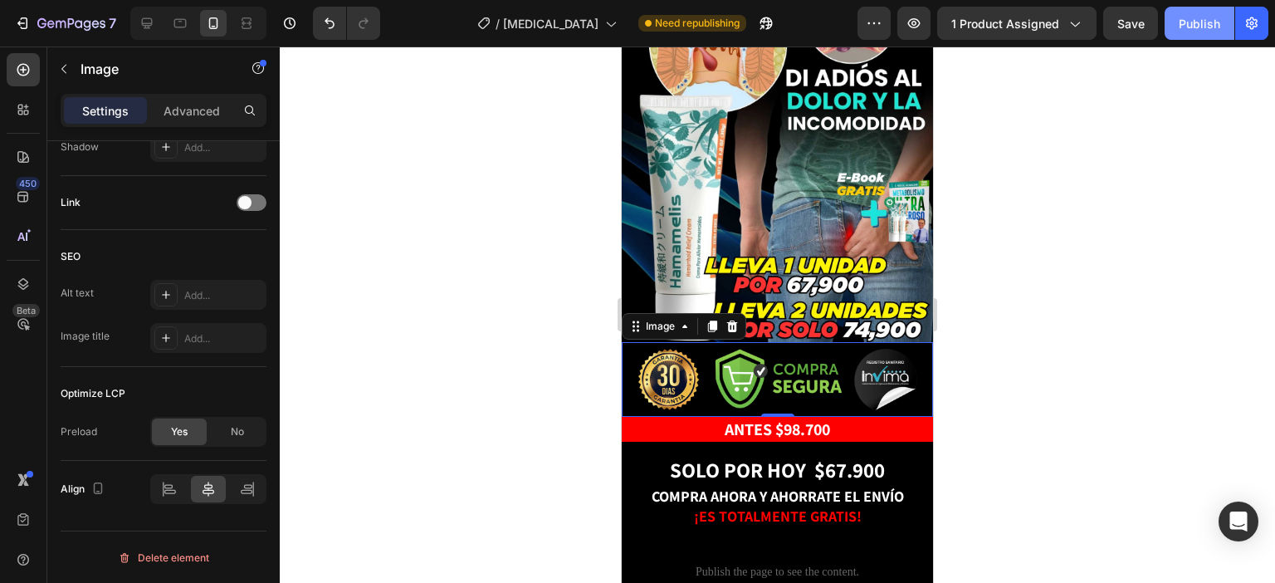
click at [1205, 24] on div "Publish" at bounding box center [1200, 23] width 42 height 17
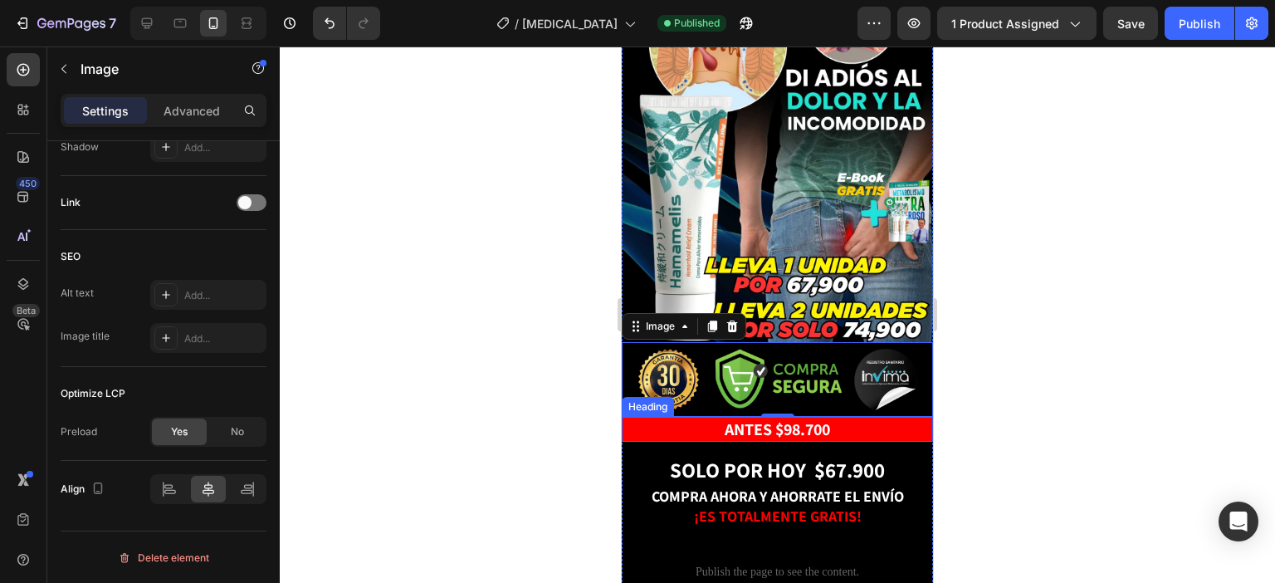
click at [796, 418] on strong "ANTES $98.700" at bounding box center [777, 429] width 105 height 22
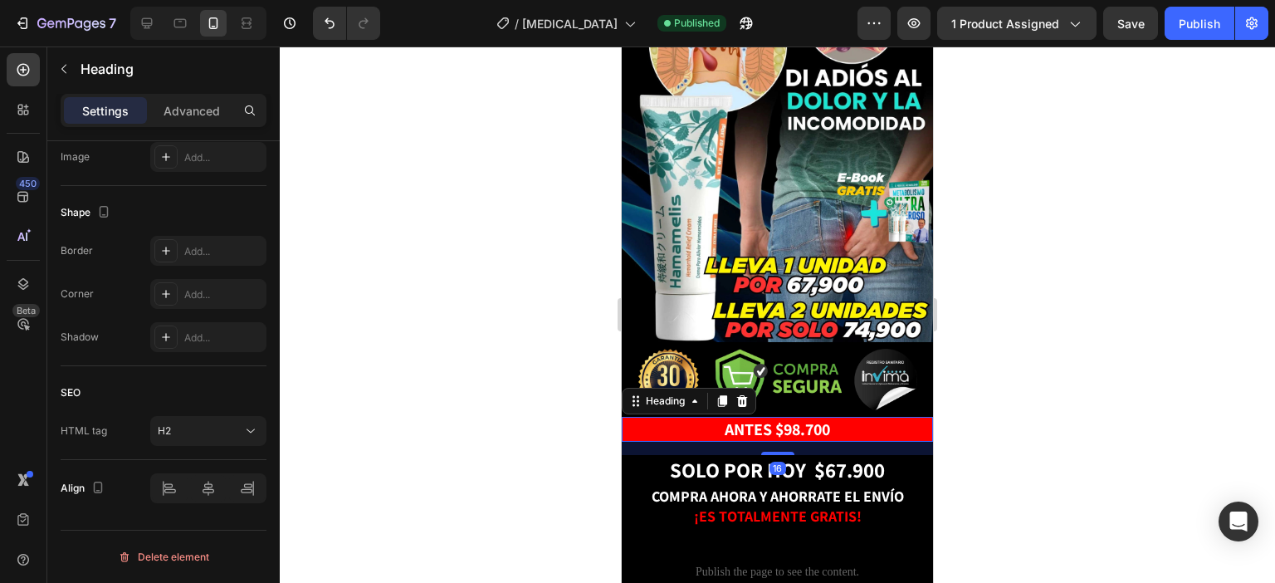
scroll to position [0, 0]
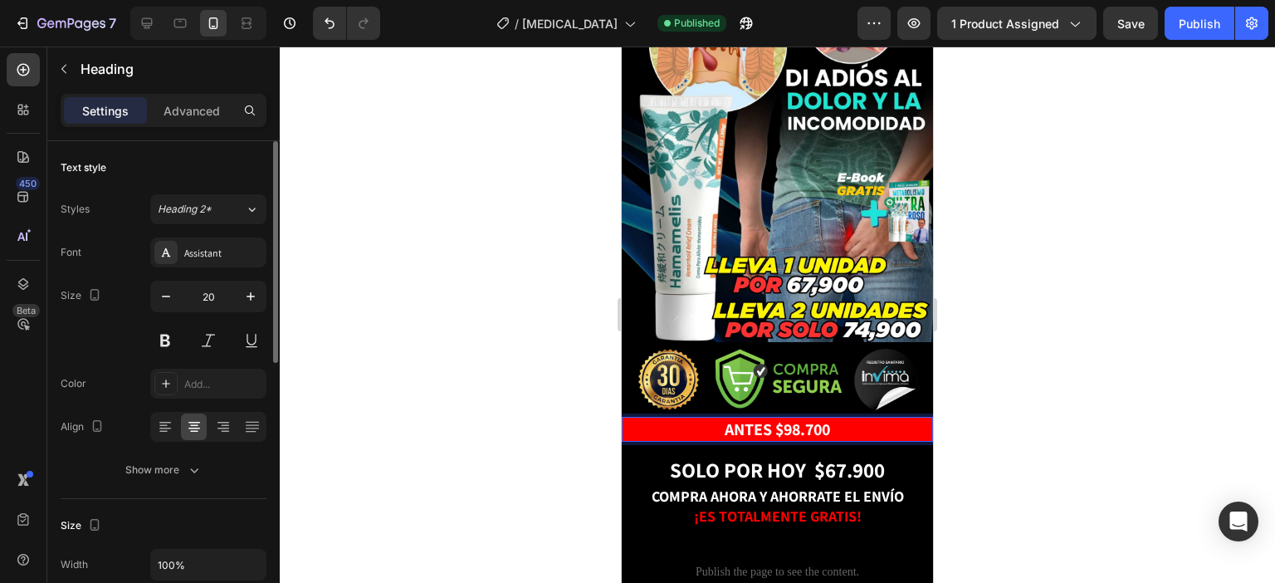
click at [787, 418] on strong "ANTES $98.700" at bounding box center [777, 429] width 105 height 22
click at [794, 418] on strong "ANTES $98.700" at bounding box center [777, 429] width 105 height 22
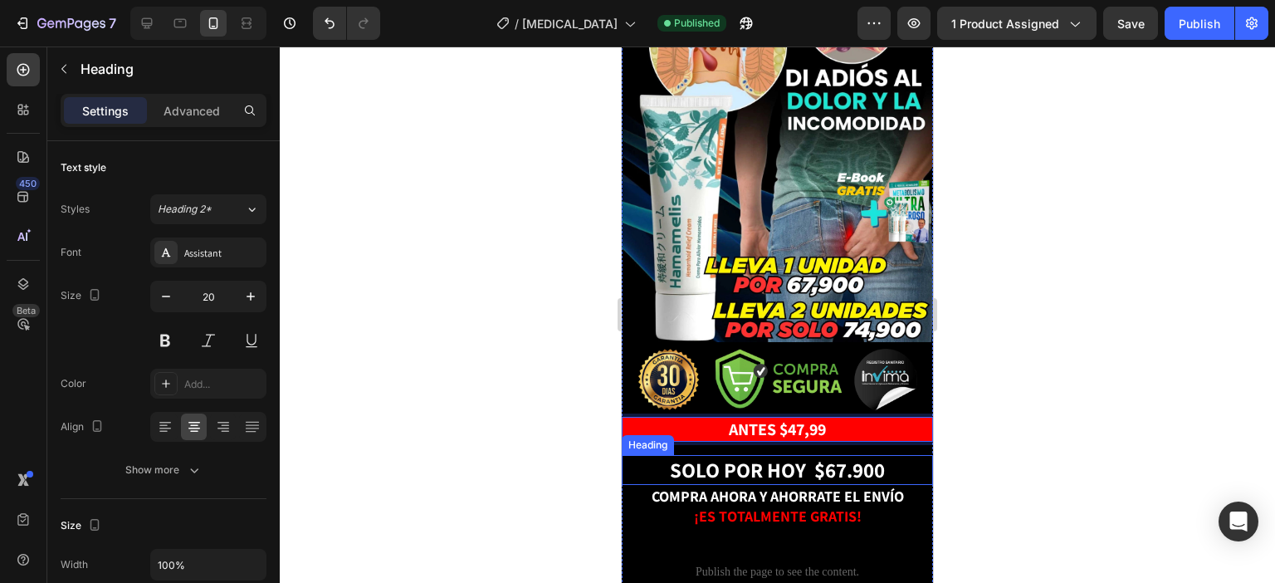
click at [847, 456] on strong ".900" at bounding box center [866, 469] width 38 height 27
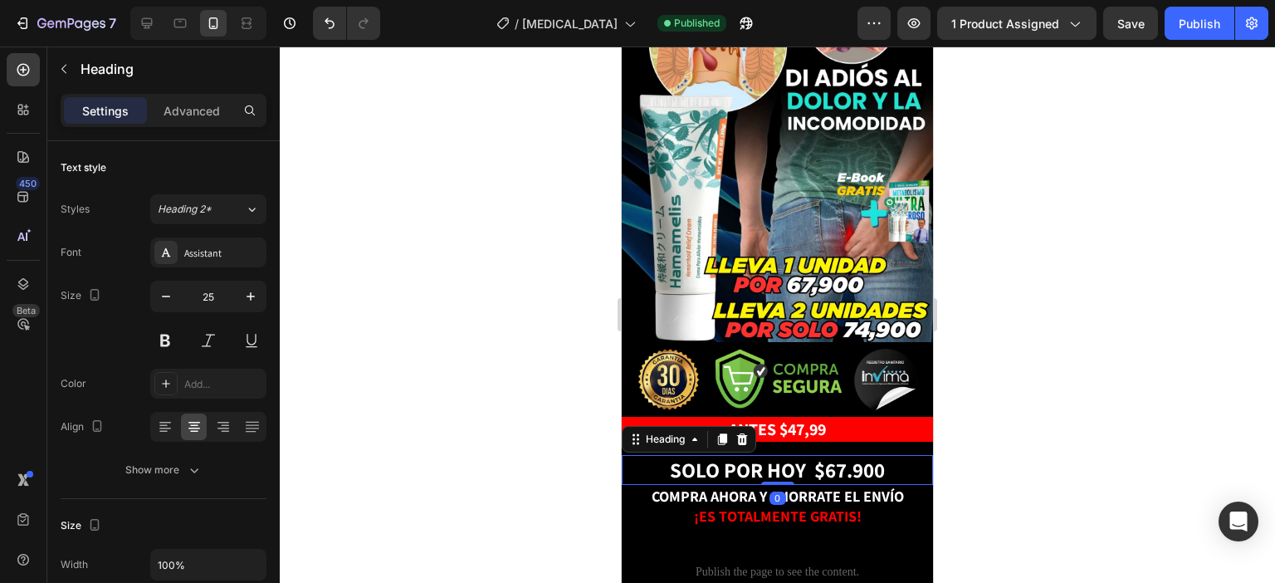
click at [837, 456] on strong "SOLO POR HOY $67" at bounding box center [758, 469] width 177 height 27
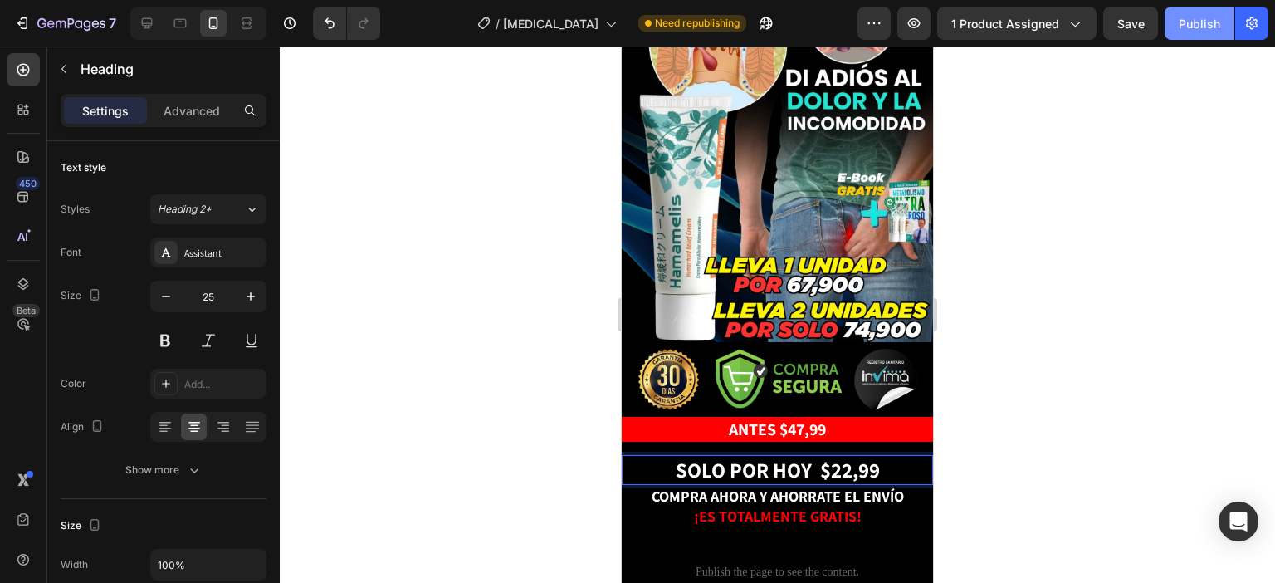
click at [1216, 17] on div "Publish" at bounding box center [1200, 23] width 42 height 17
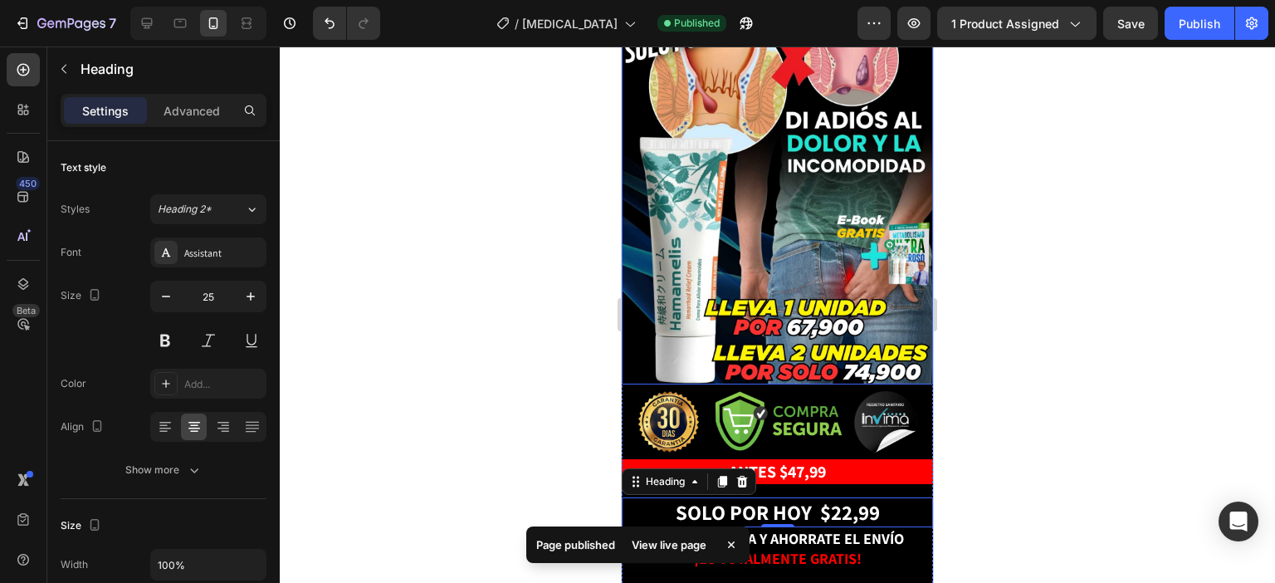
scroll to position [249, 0]
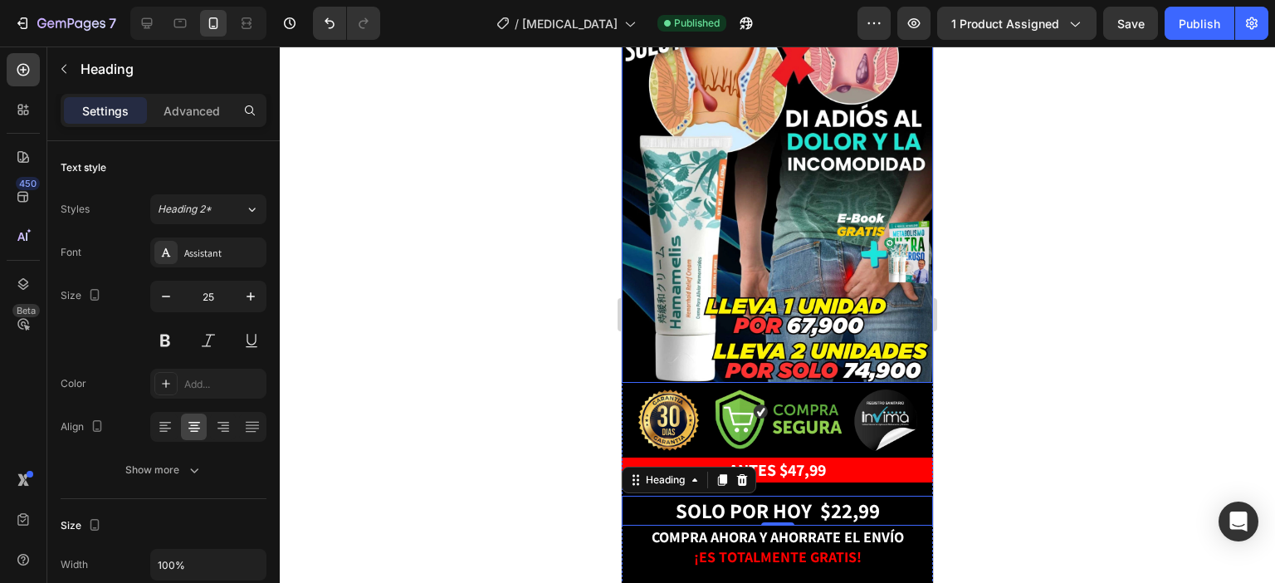
click at [707, 275] on img at bounding box center [777, 195] width 311 height 374
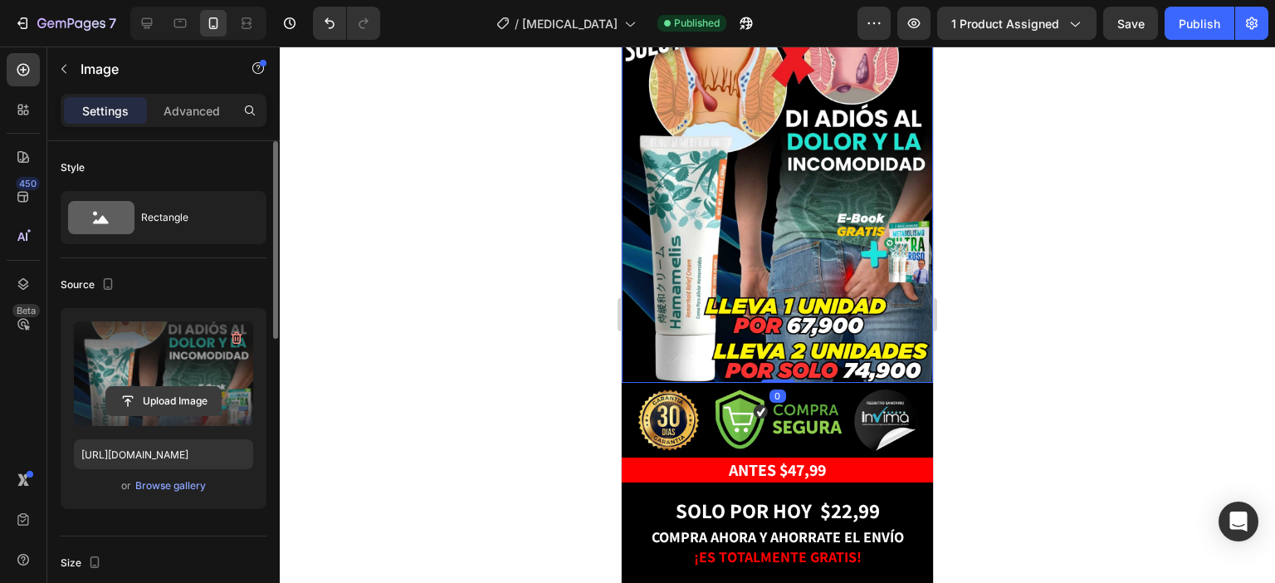
click at [173, 401] on input "file" at bounding box center [163, 401] width 115 height 28
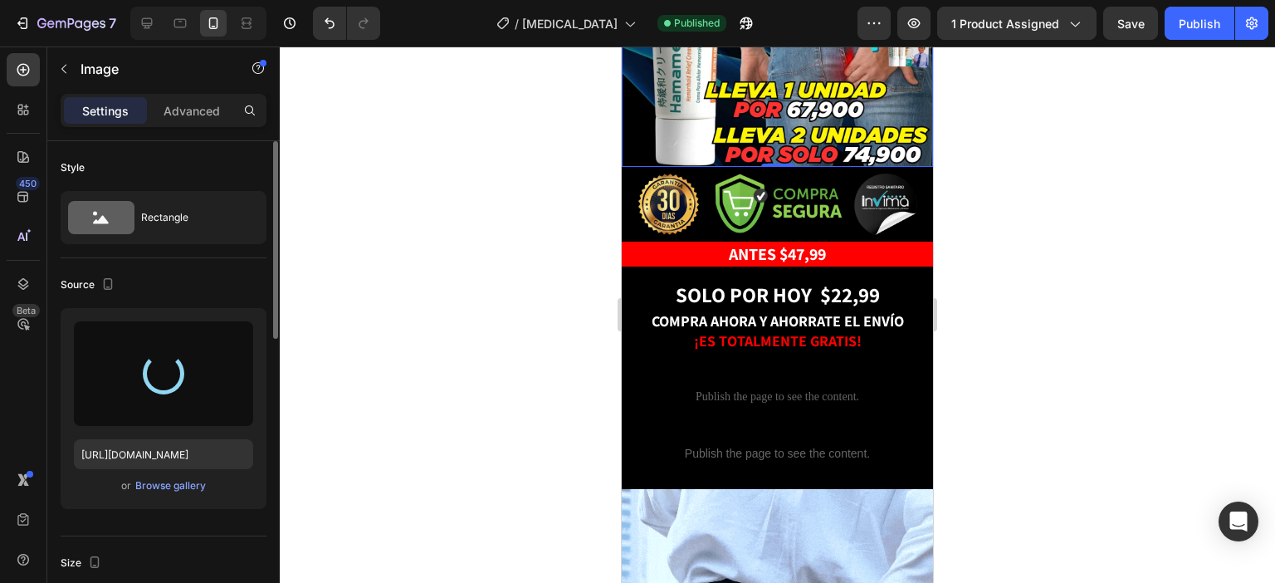
scroll to position [498, 0]
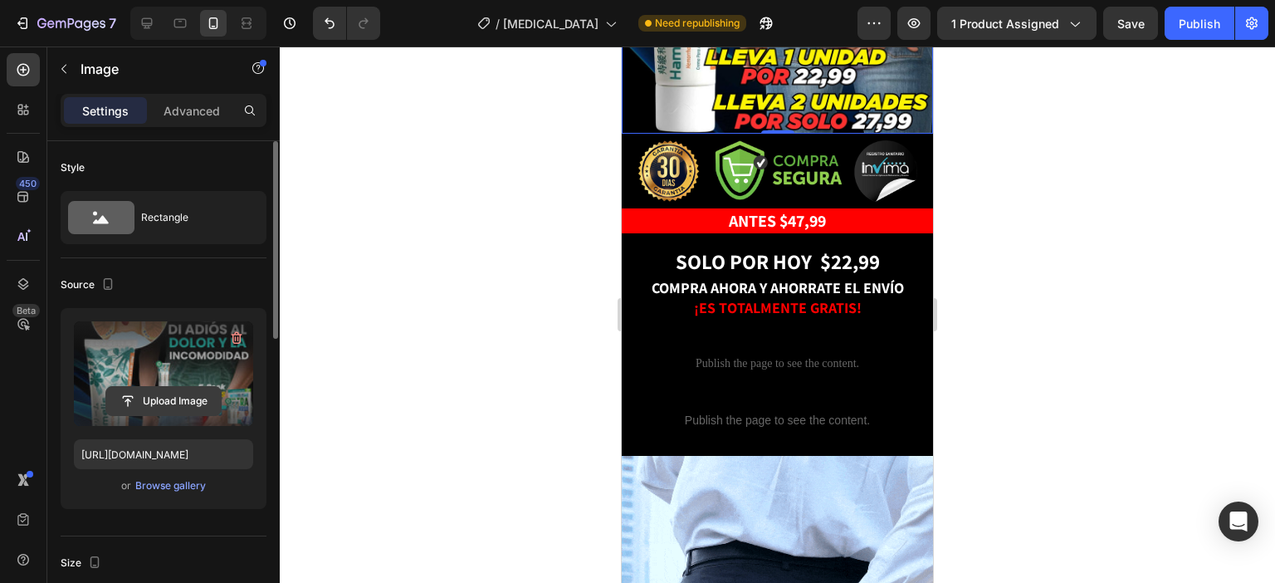
click at [166, 391] on input "file" at bounding box center [163, 401] width 115 height 28
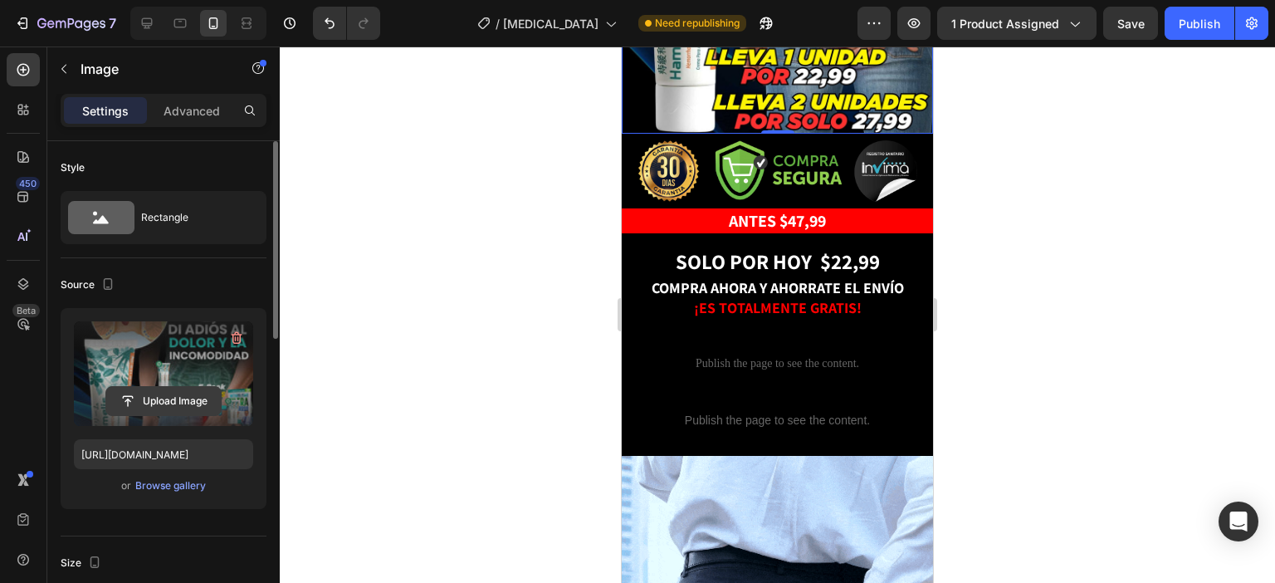
click at [179, 394] on input "file" at bounding box center [163, 401] width 115 height 28
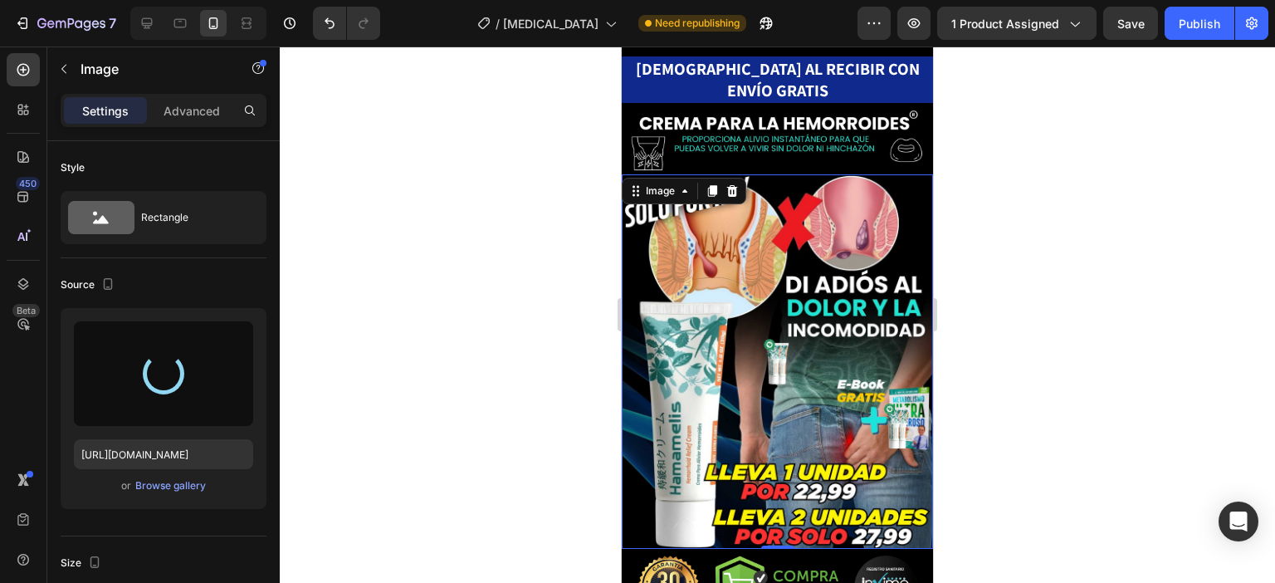
scroll to position [166, 0]
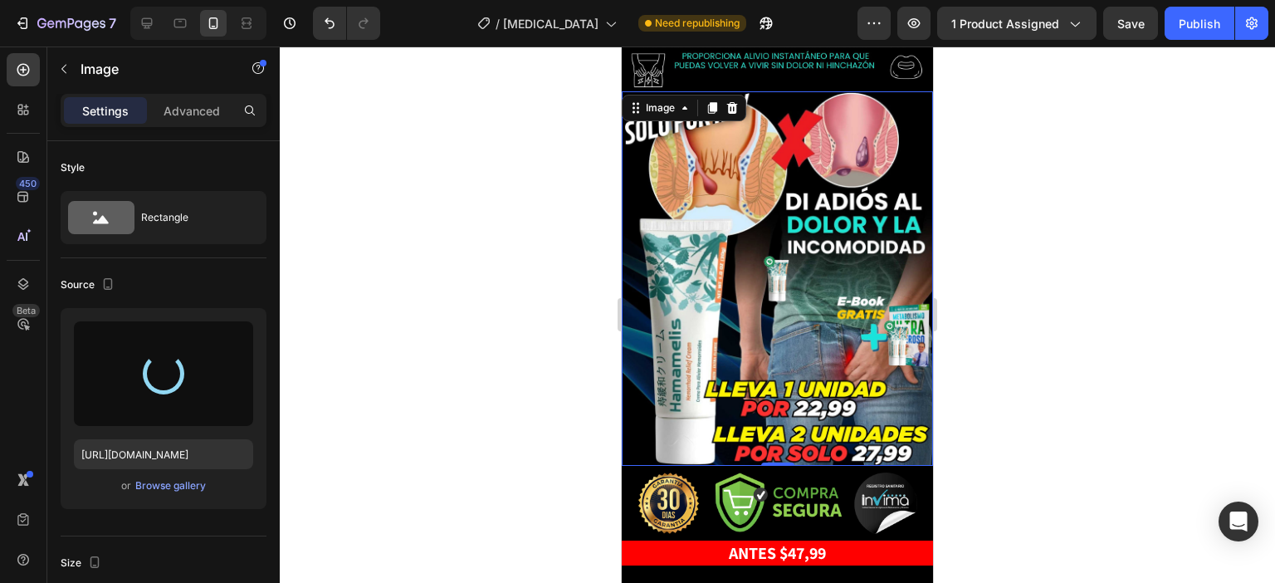
type input "https://cdn.shopify.com/s/files/1/0836/1915/2065/files/gempages_579675922156749…"
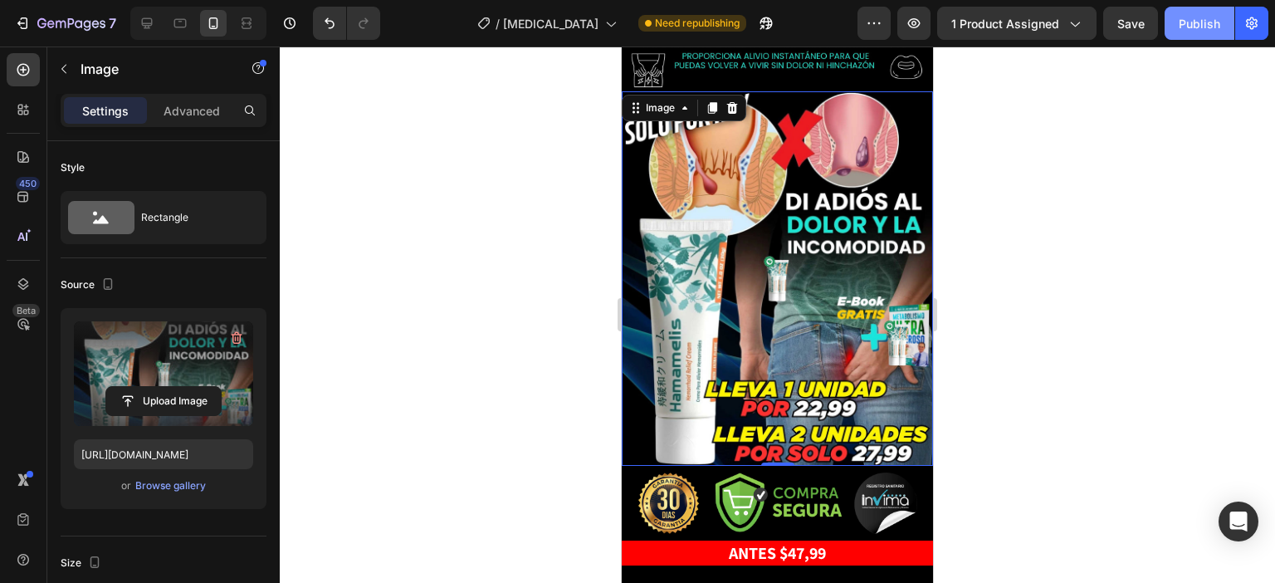
click at [1213, 20] on div "Publish" at bounding box center [1200, 23] width 42 height 17
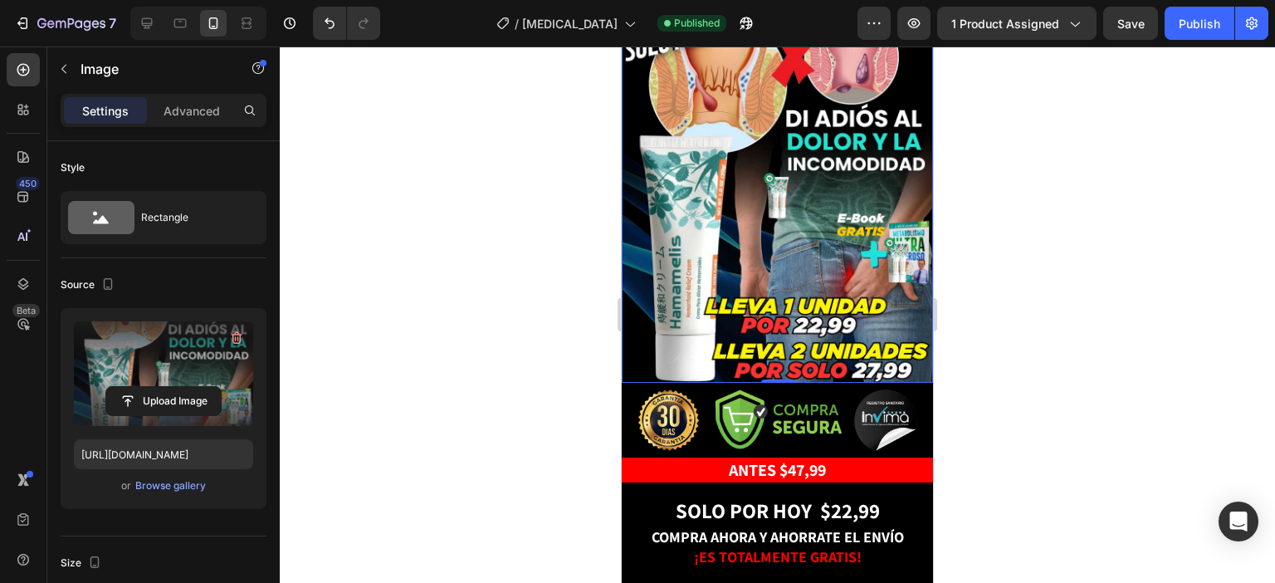
click at [764, 389] on img at bounding box center [778, 419] width 281 height 61
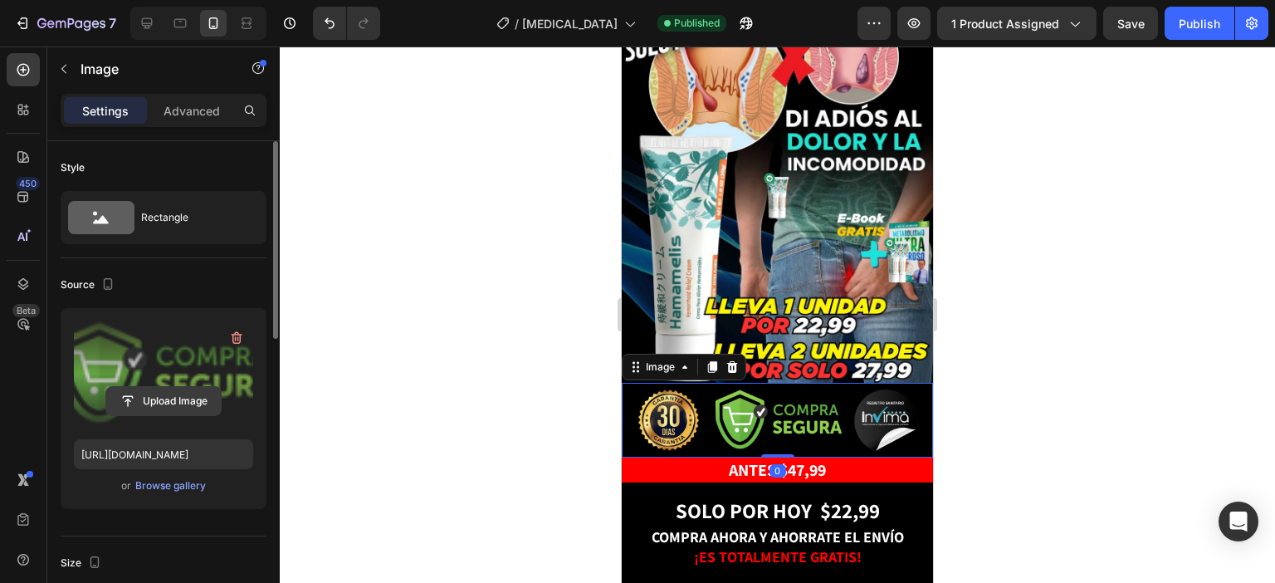
click at [166, 392] on input "file" at bounding box center [163, 401] width 115 height 28
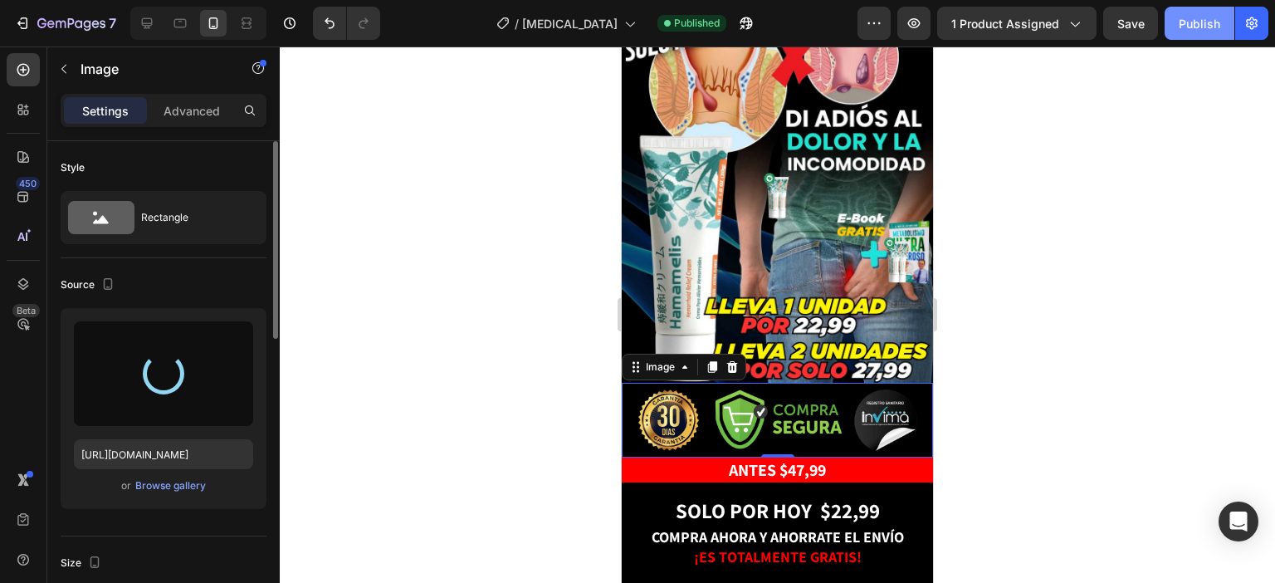
type input "https://cdn.shopify.com/s/files/1/0836/1915/2065/files/gempages_579675922156749…"
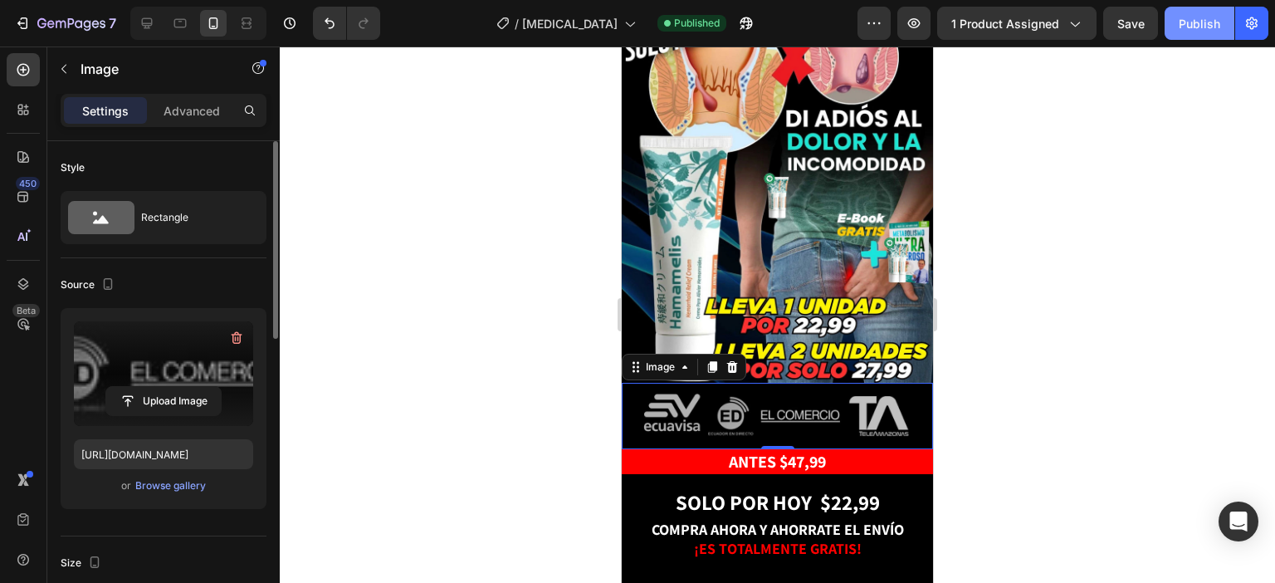
click at [1198, 25] on div "Publish" at bounding box center [1200, 23] width 42 height 17
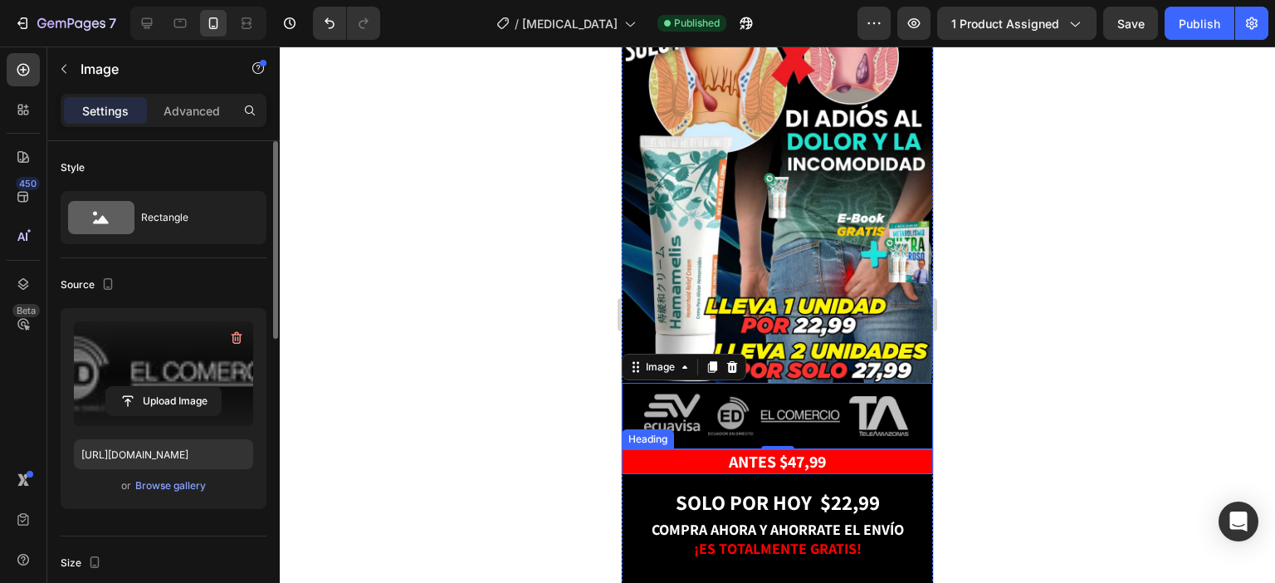
click at [820, 451] on strong "ANTES $47,99" at bounding box center [777, 462] width 97 height 22
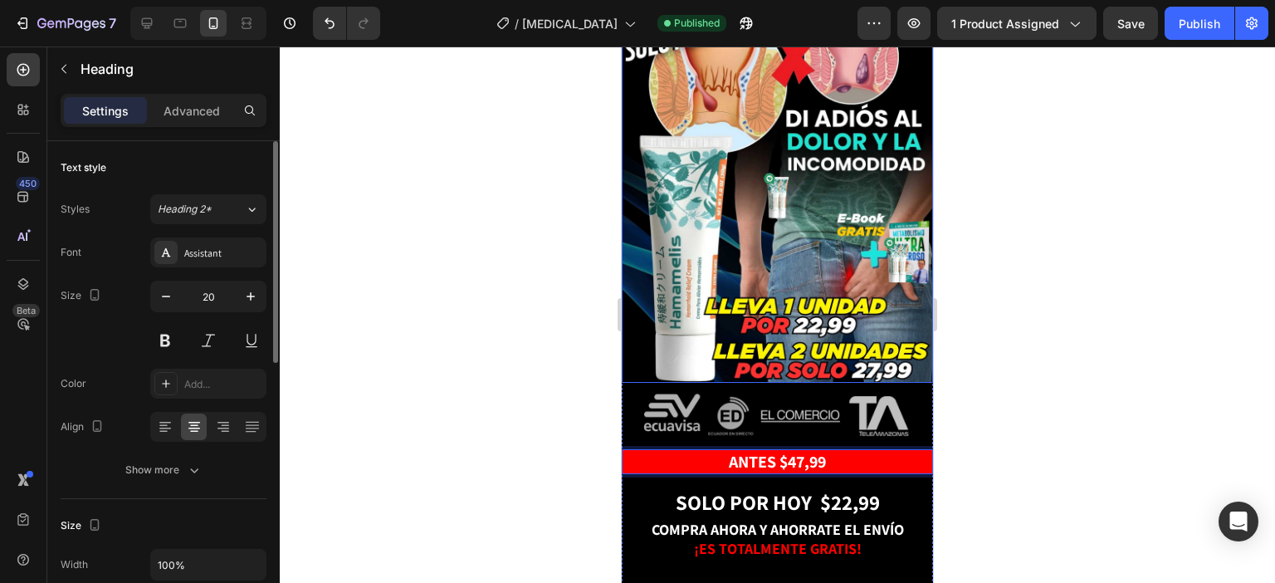
scroll to position [415, 0]
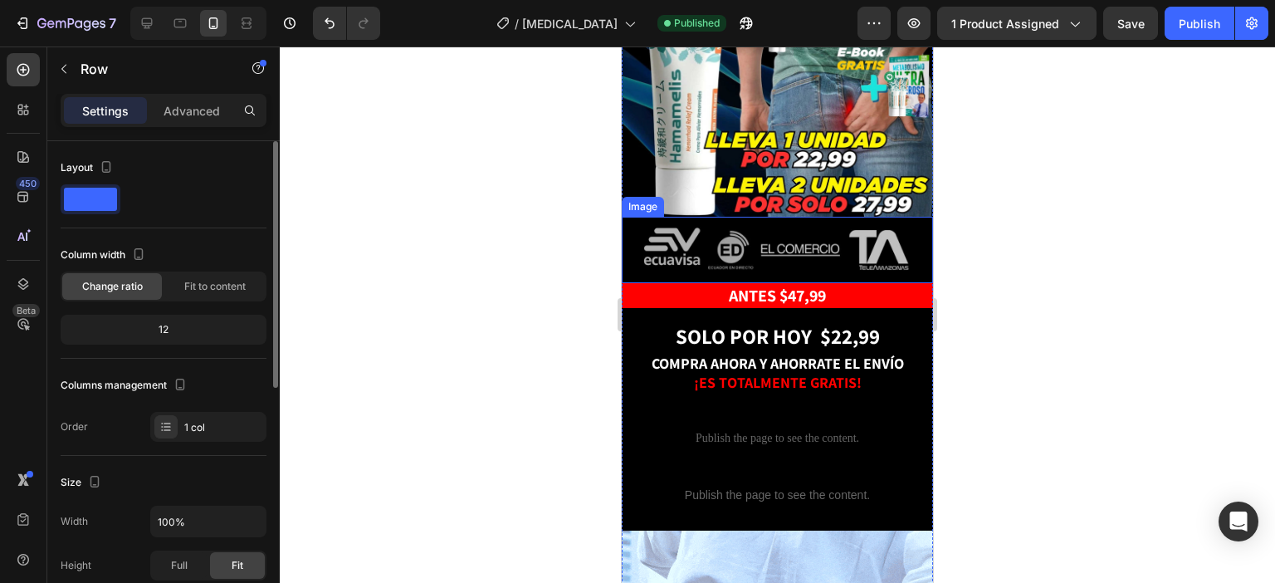
click at [661, 228] on img at bounding box center [778, 249] width 281 height 53
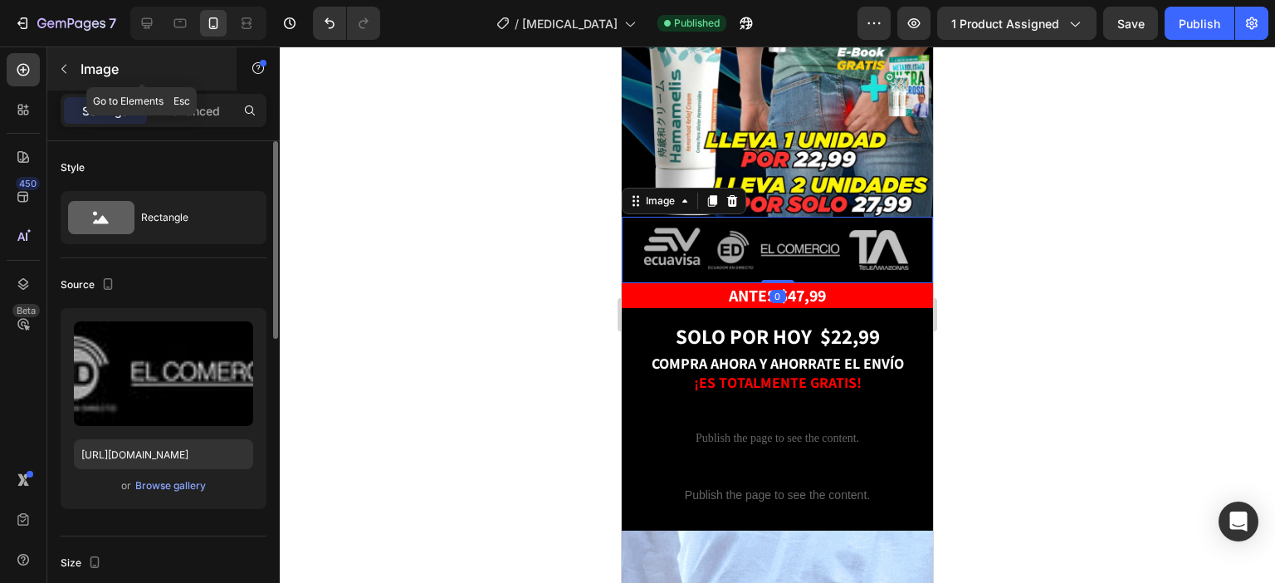
click at [66, 83] on div "Image" at bounding box center [141, 68] width 189 height 43
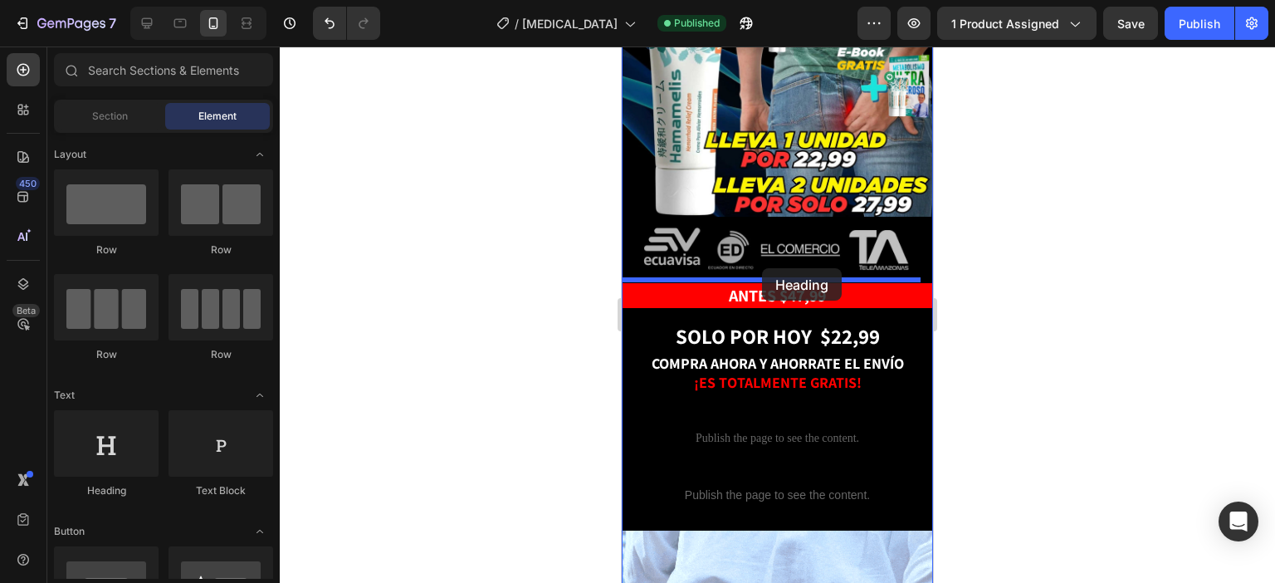
drag, startPoint x: 741, startPoint y: 499, endPoint x: 762, endPoint y: 268, distance: 231.8
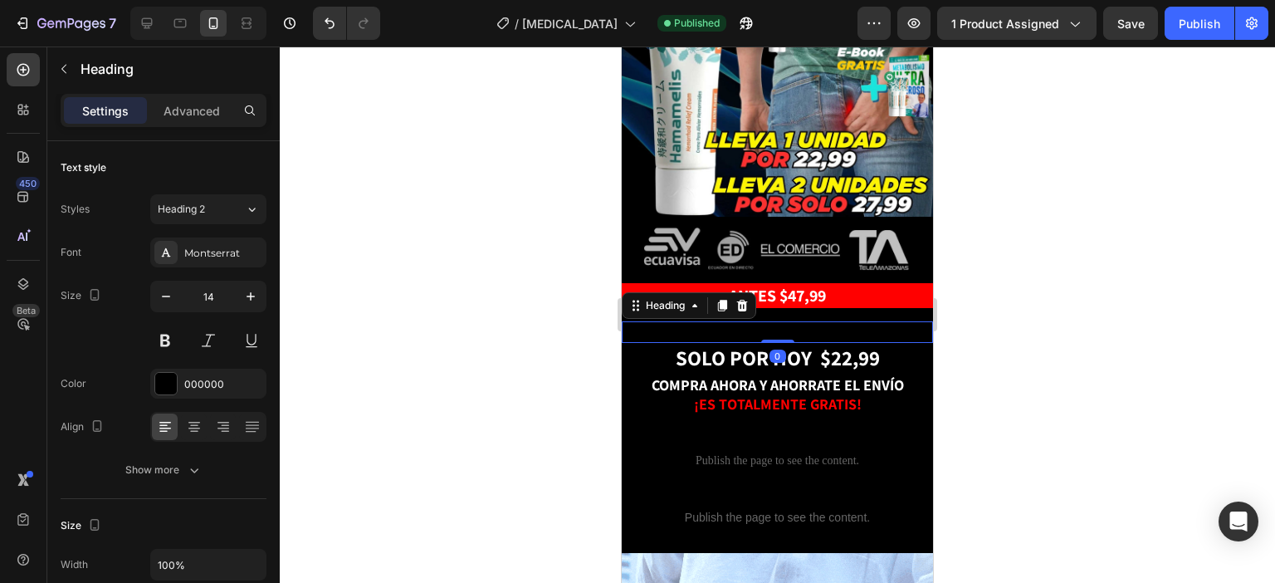
click at [864, 321] on h2 "Your heading text goes here" at bounding box center [777, 332] width 311 height 22
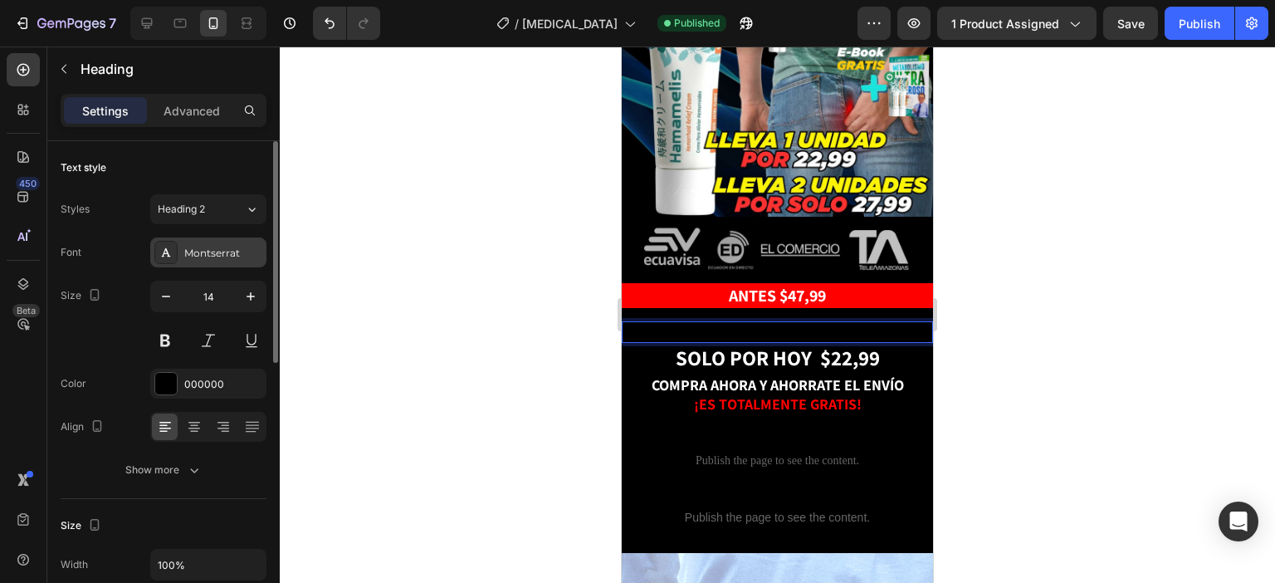
click at [207, 248] on div "Montserrat" at bounding box center [223, 253] width 78 height 15
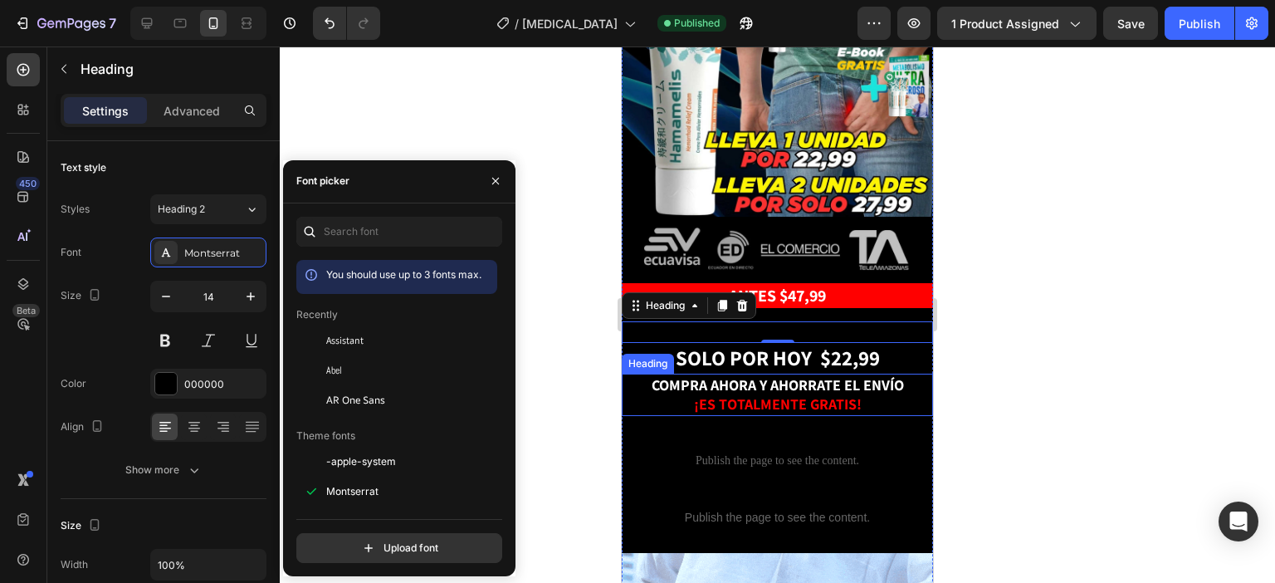
click at [810, 375] on span "COMPRA AHORA Y AHORRATE EL ENVÍO" at bounding box center [778, 384] width 252 height 19
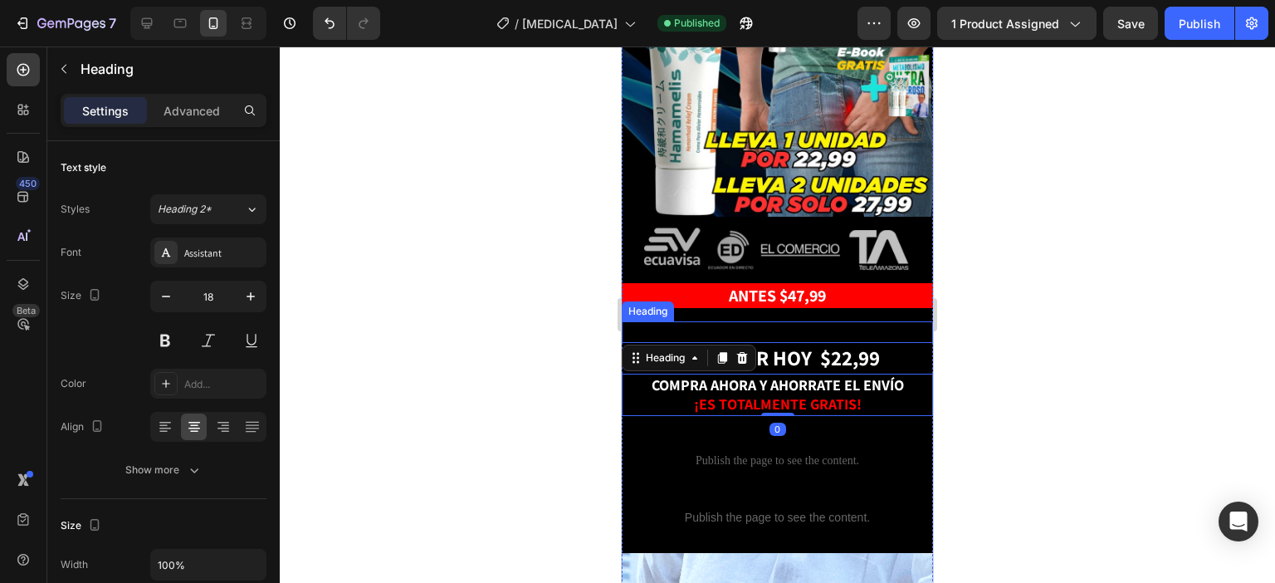
click at [741, 323] on p "FF0000" at bounding box center [778, 332] width 308 height 18
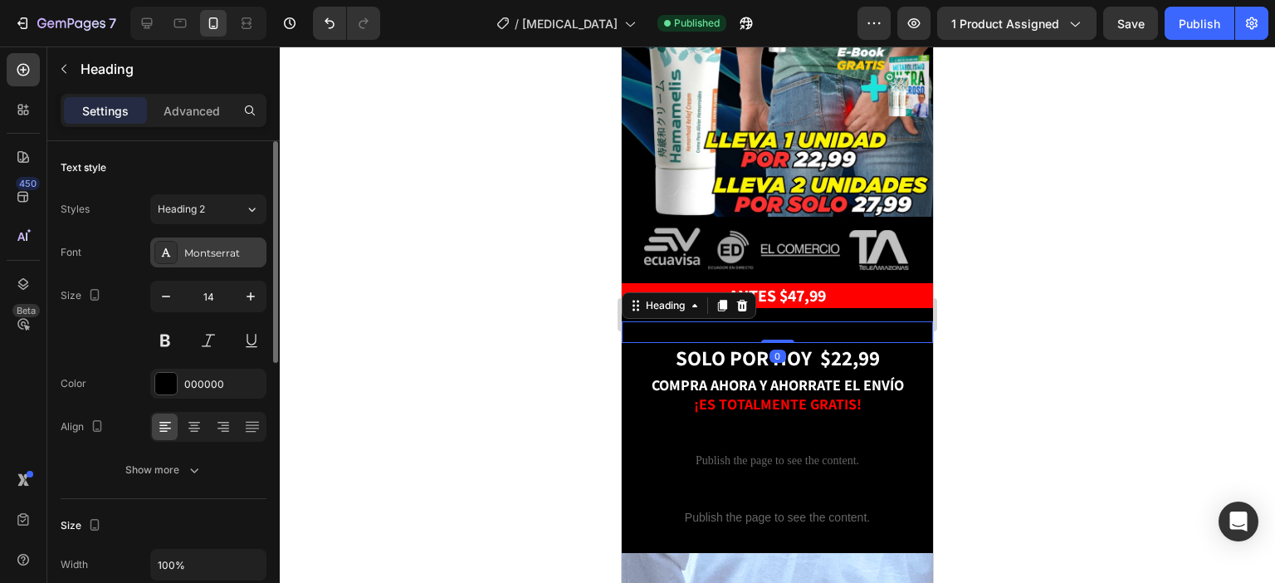
click at [208, 255] on div "Montserrat" at bounding box center [223, 253] width 78 height 15
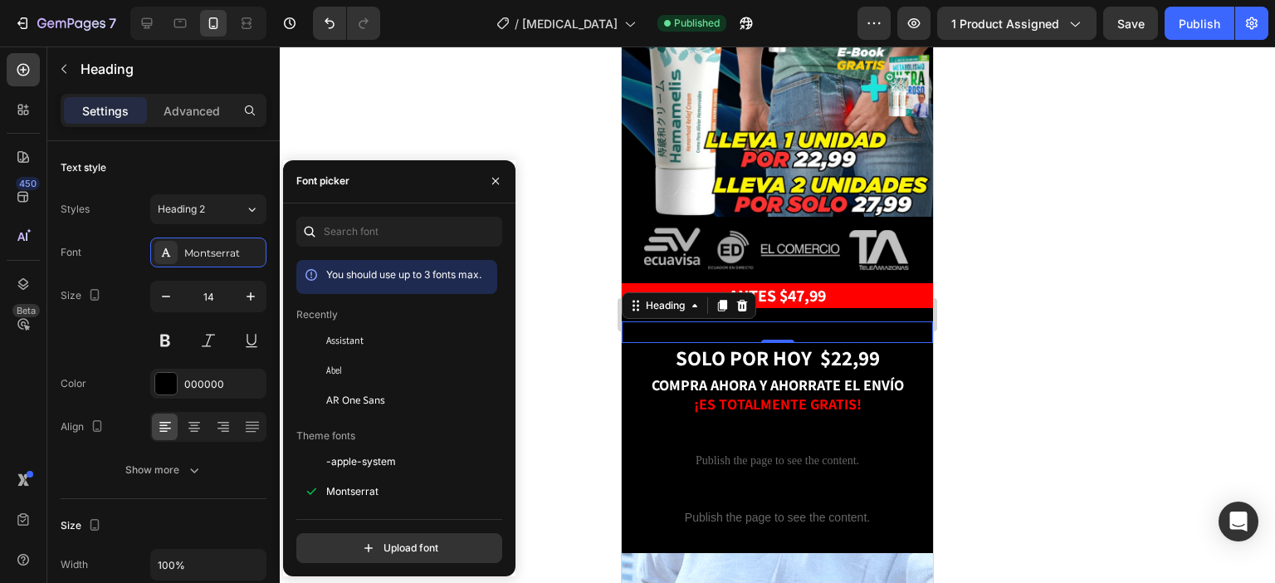
click at [355, 335] on span "Assistant" at bounding box center [344, 340] width 37 height 15
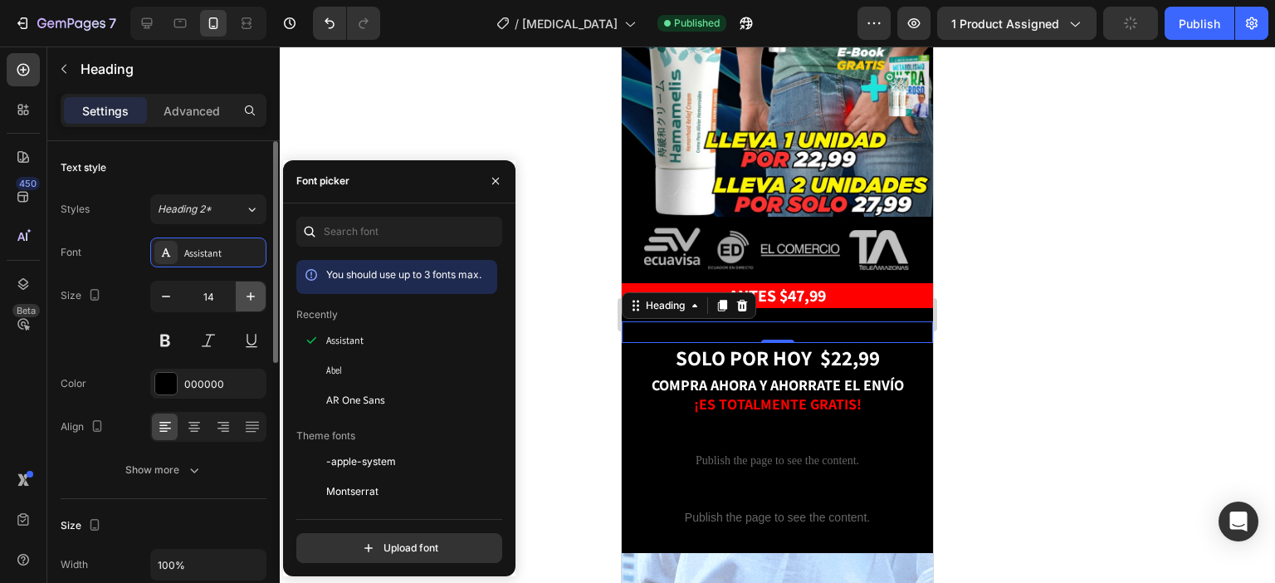
click at [247, 295] on icon "button" at bounding box center [250, 296] width 17 height 17
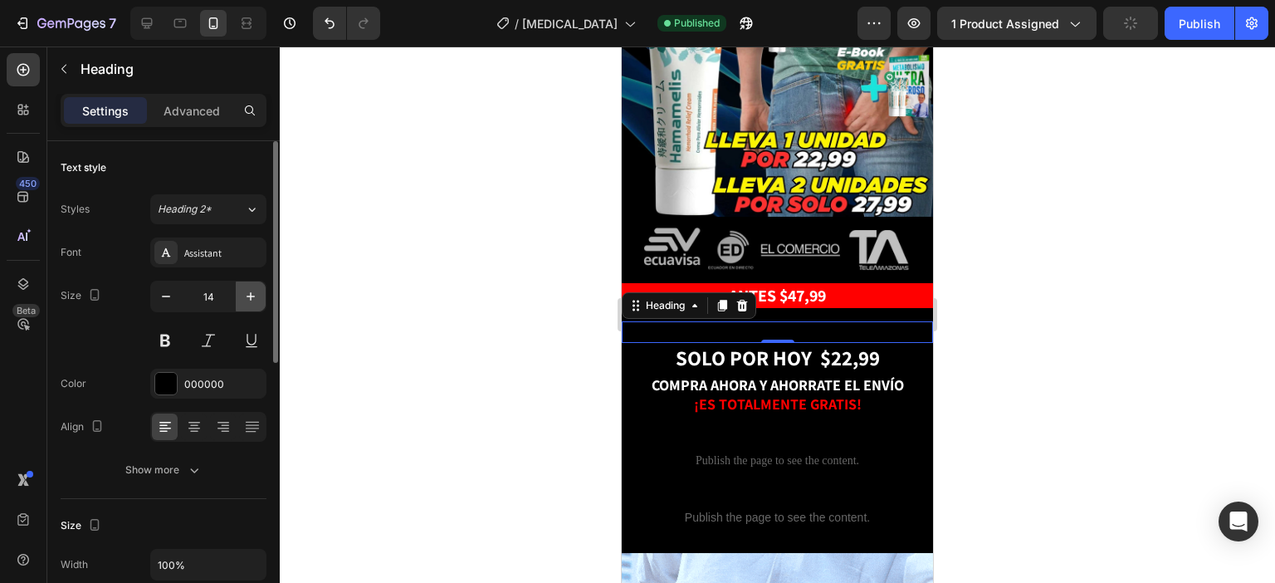
click at [247, 295] on icon "button" at bounding box center [250, 296] width 17 height 17
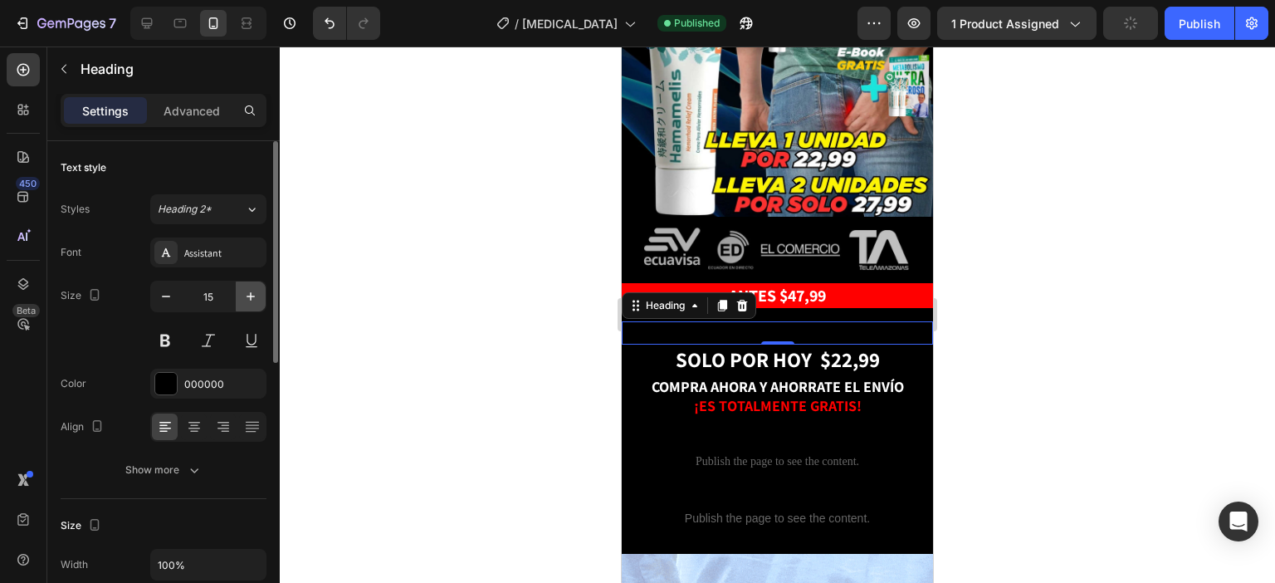
click at [247, 295] on icon "button" at bounding box center [250, 296] width 17 height 17
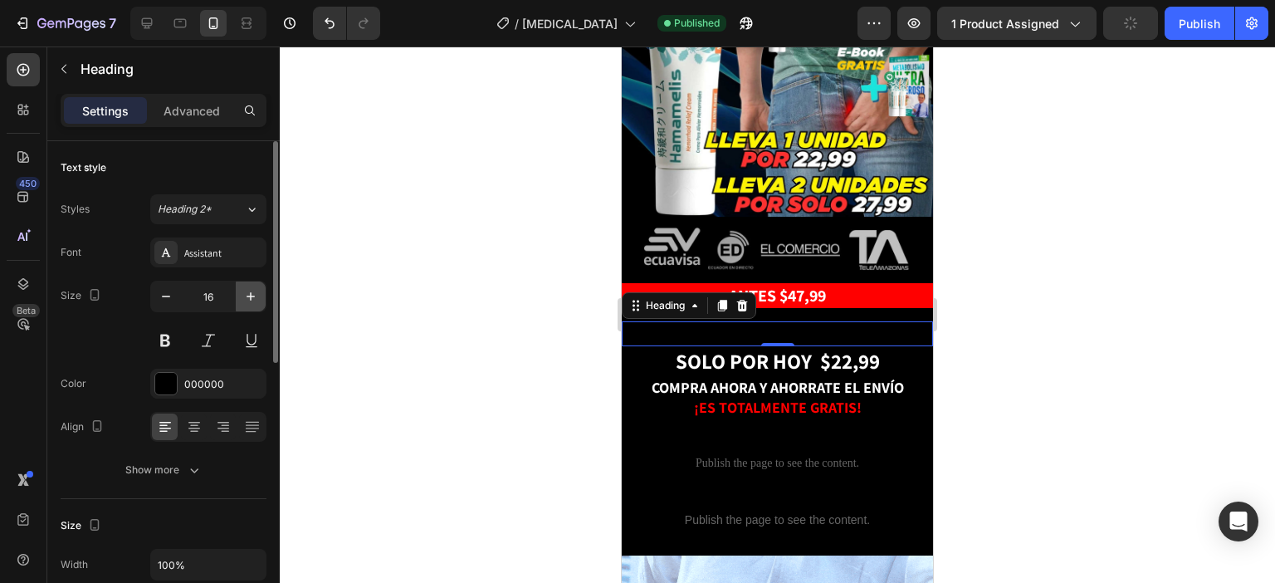
click at [247, 295] on icon "button" at bounding box center [250, 296] width 17 height 17
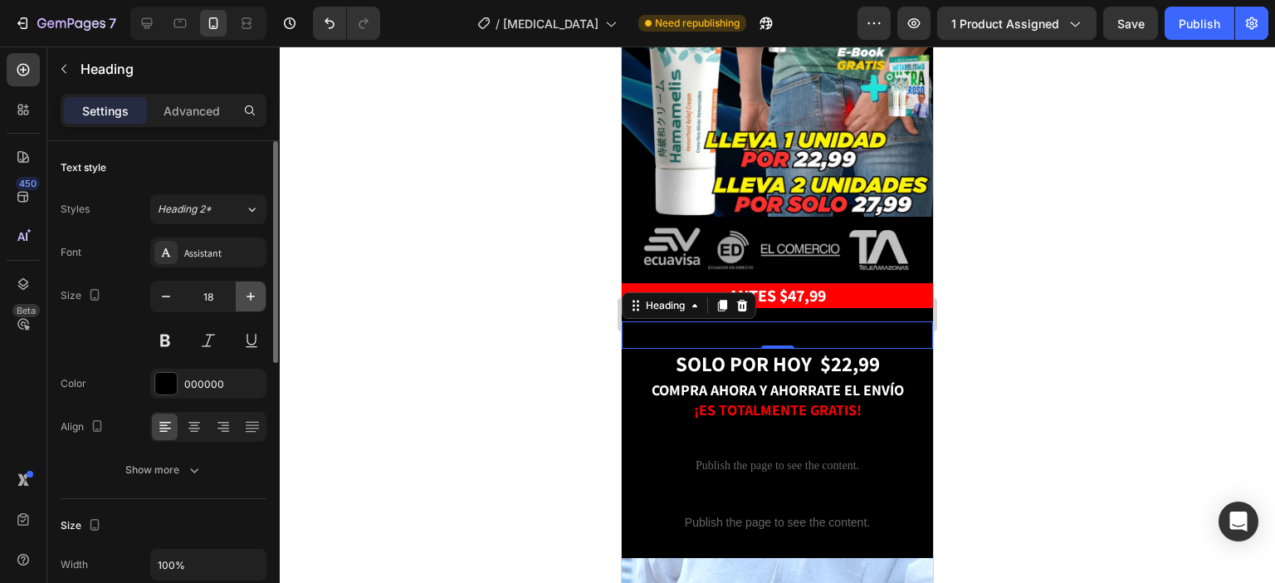
click at [247, 295] on icon "button" at bounding box center [250, 296] width 17 height 17
type input "19"
click at [219, 385] on div "000000" at bounding box center [208, 384] width 48 height 15
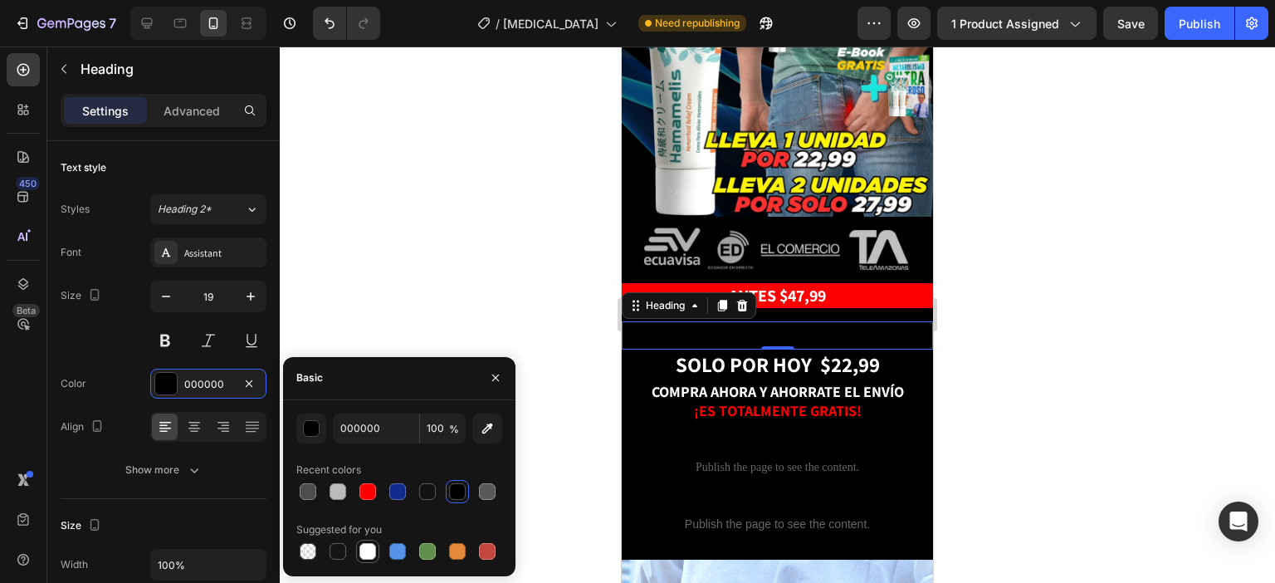
click at [365, 554] on div at bounding box center [368, 551] width 17 height 17
type input "FFFFFF"
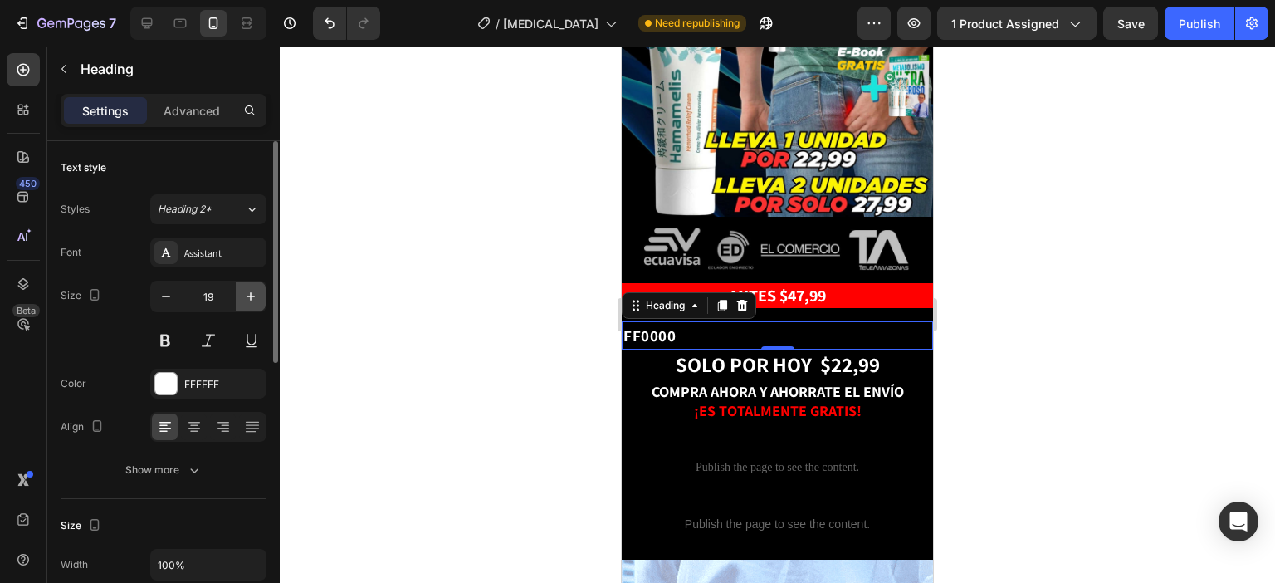
click at [250, 296] on icon "button" at bounding box center [251, 296] width 8 height 8
type input "20"
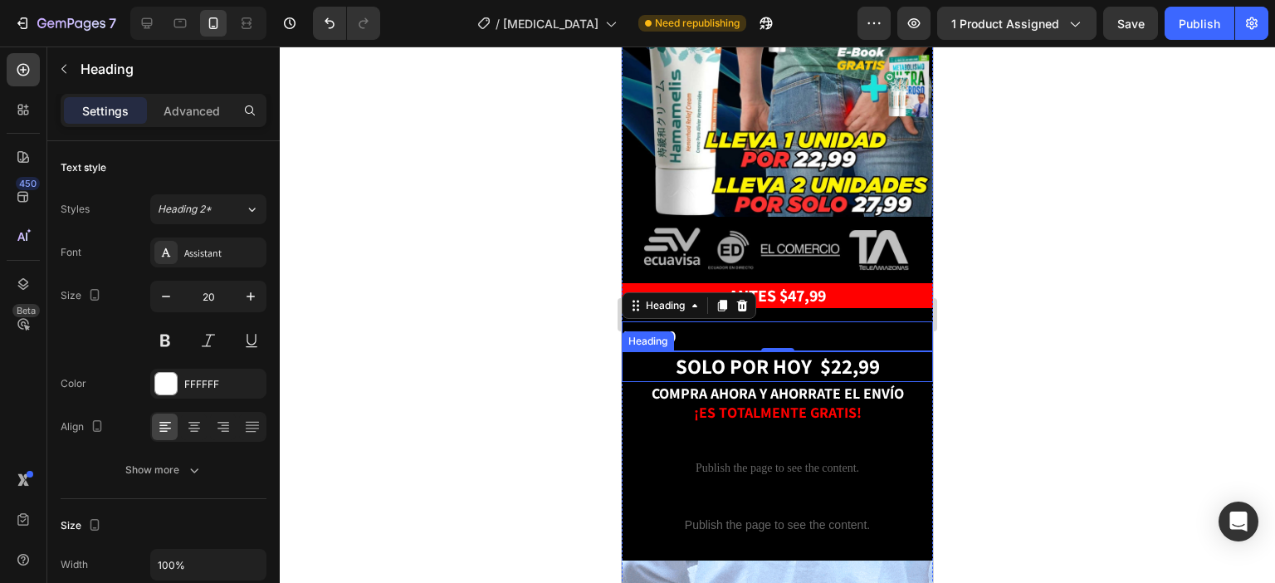
click at [758, 352] on strong "SOLO POR HOY $22,99" at bounding box center [778, 365] width 204 height 27
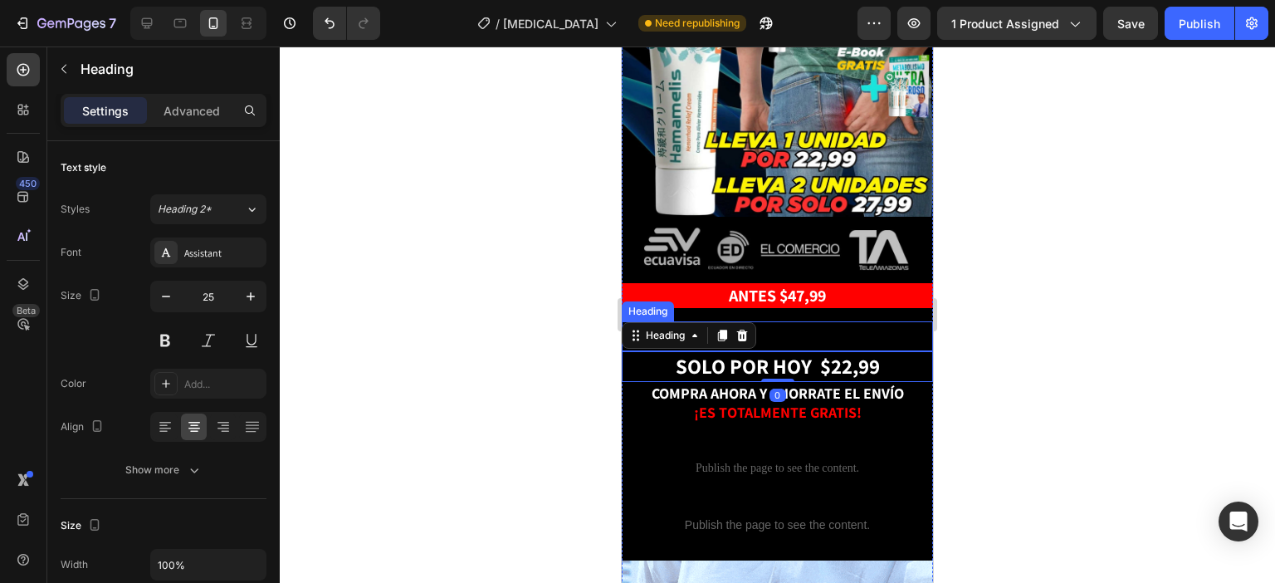
click at [801, 323] on p "FF0000" at bounding box center [778, 336] width 308 height 27
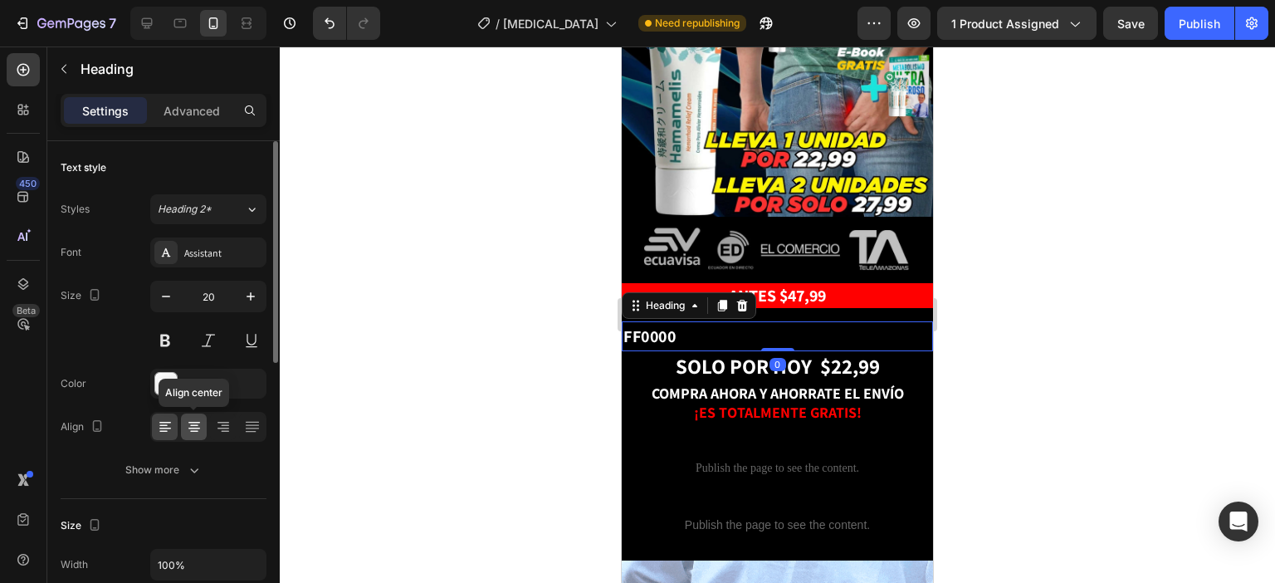
click at [186, 423] on icon at bounding box center [194, 426] width 17 height 17
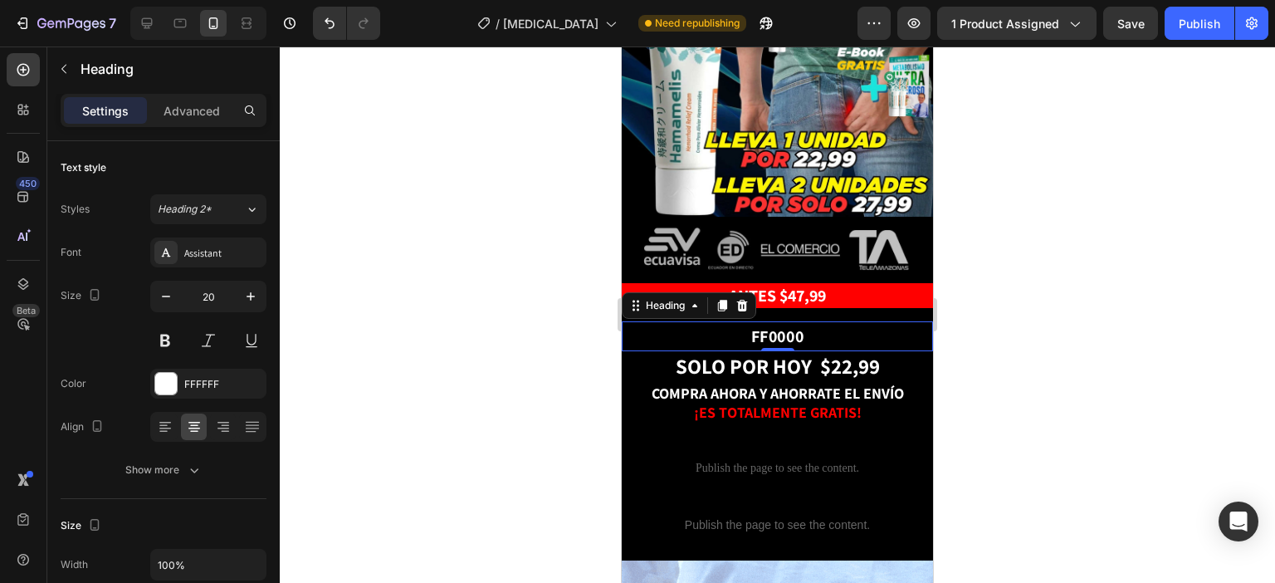
click at [787, 323] on p "FF0000" at bounding box center [778, 336] width 308 height 27
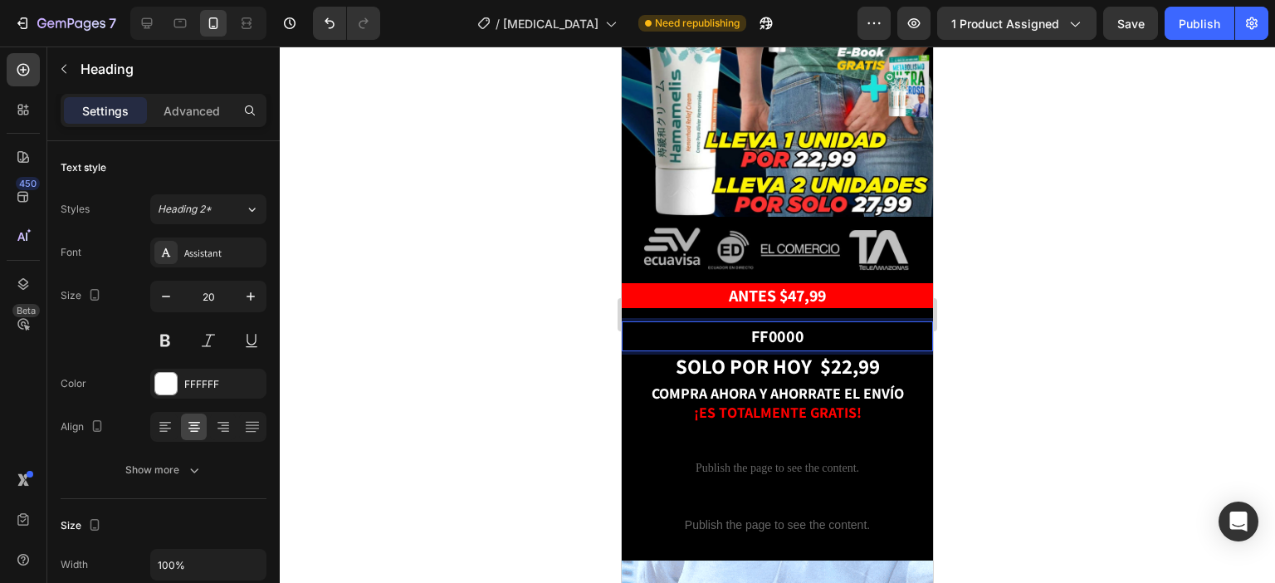
click at [787, 323] on p "FF0000" at bounding box center [778, 336] width 308 height 27
click at [796, 285] on strong "ANTES $47,99" at bounding box center [777, 296] width 97 height 22
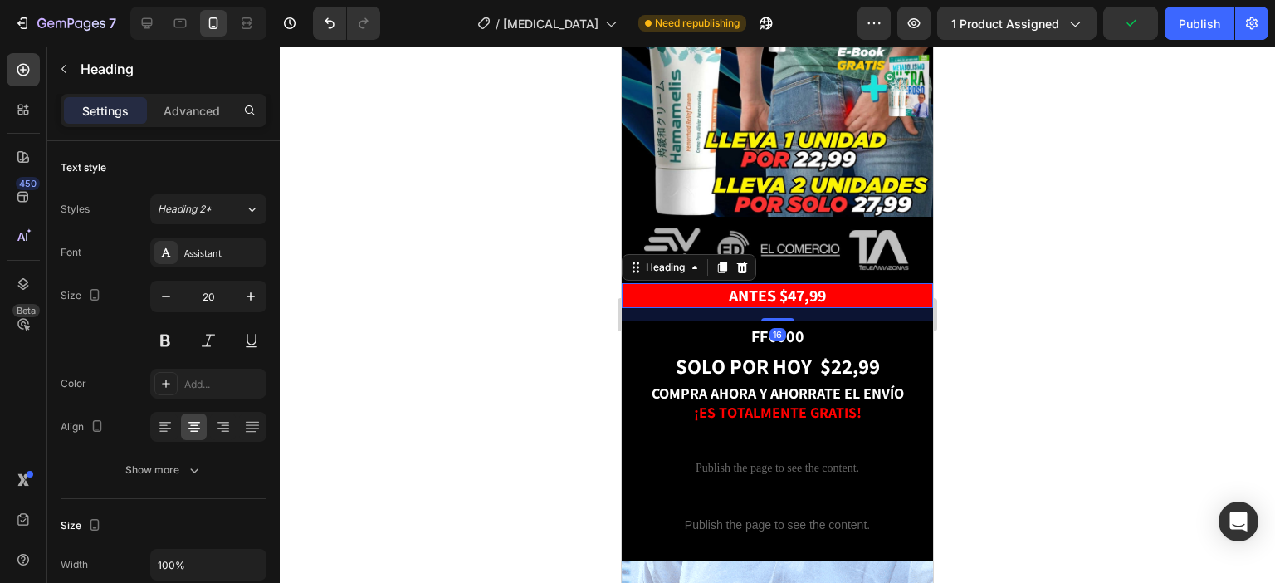
click at [796, 285] on strong "ANTES $47,99" at bounding box center [777, 296] width 97 height 22
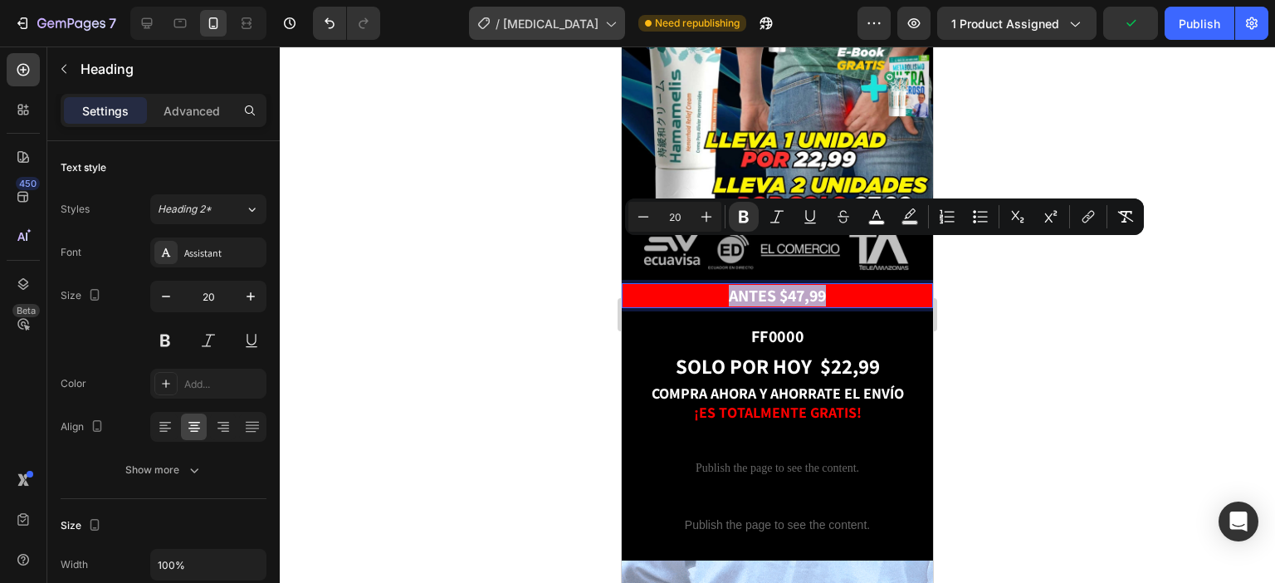
copy strong "ANTES $47,99"
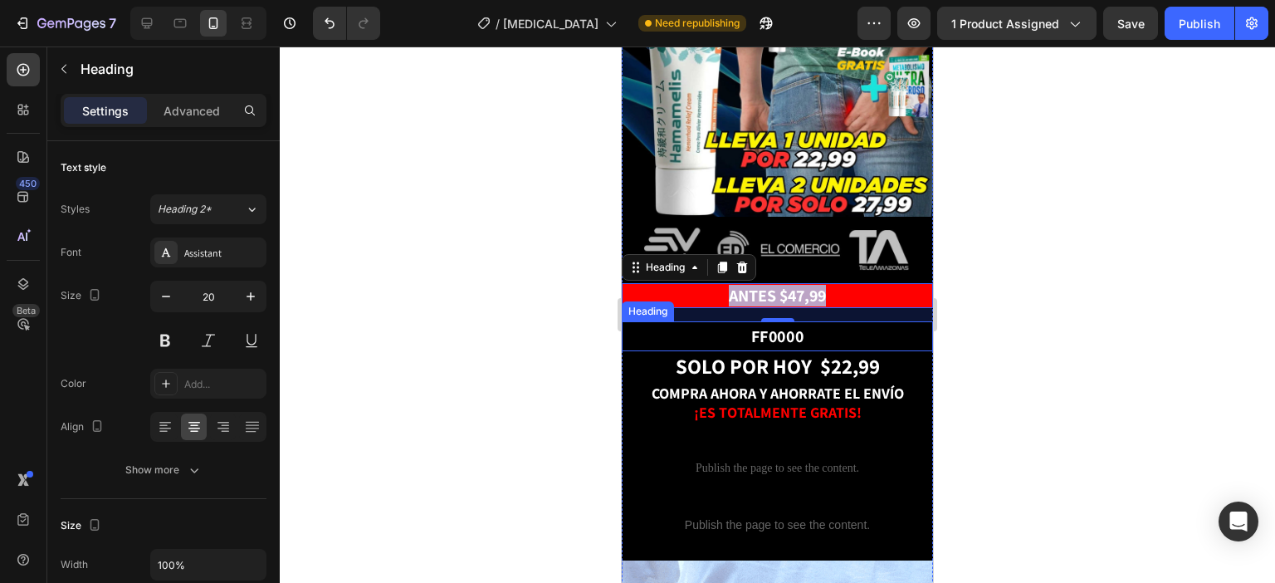
click at [796, 323] on p "FF0000" at bounding box center [778, 336] width 308 height 27
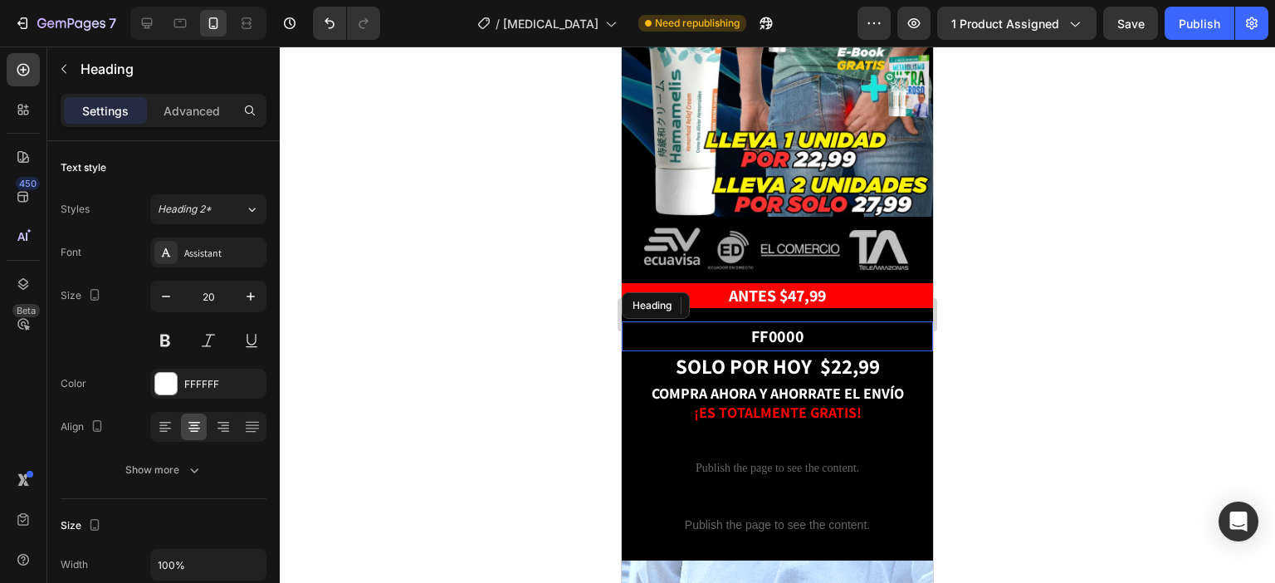
click at [796, 323] on p "FF0000" at bounding box center [778, 336] width 308 height 27
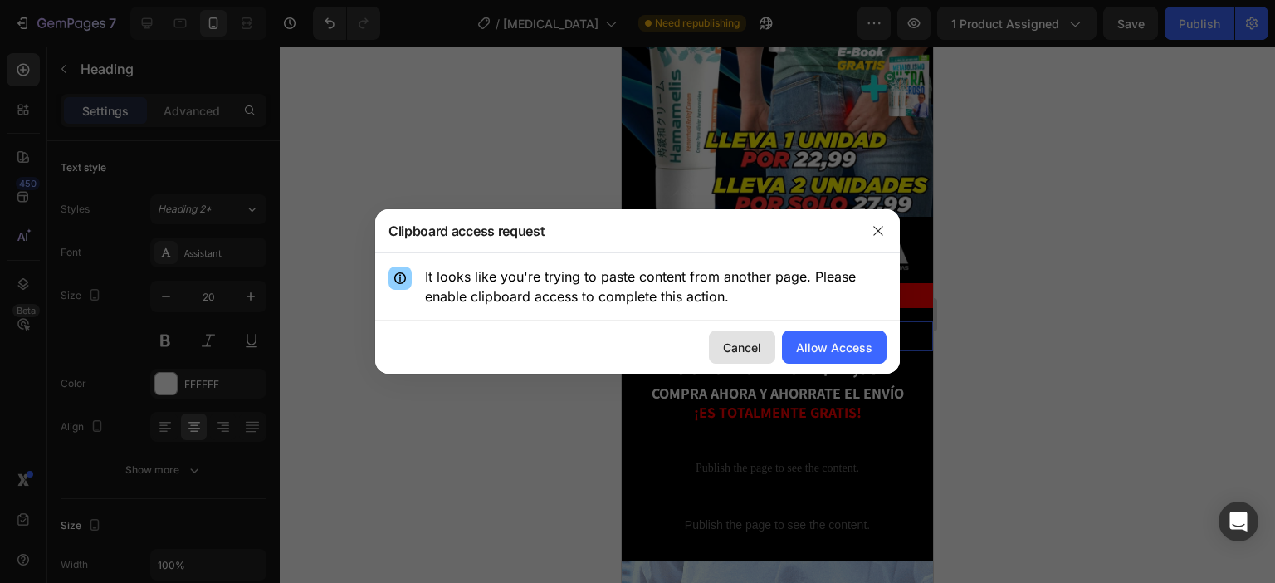
click at [737, 353] on div "Cancel" at bounding box center [742, 347] width 38 height 17
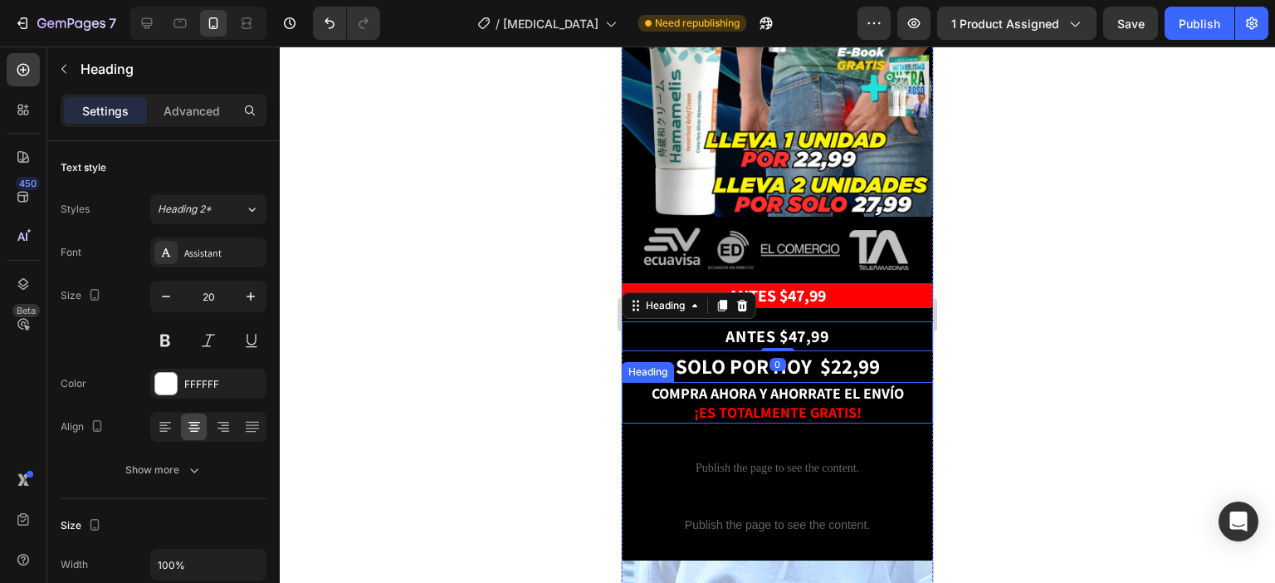
click at [813, 384] on span "COMPRA AHORA Y AHORRATE EL ENVÍO" at bounding box center [778, 393] width 252 height 19
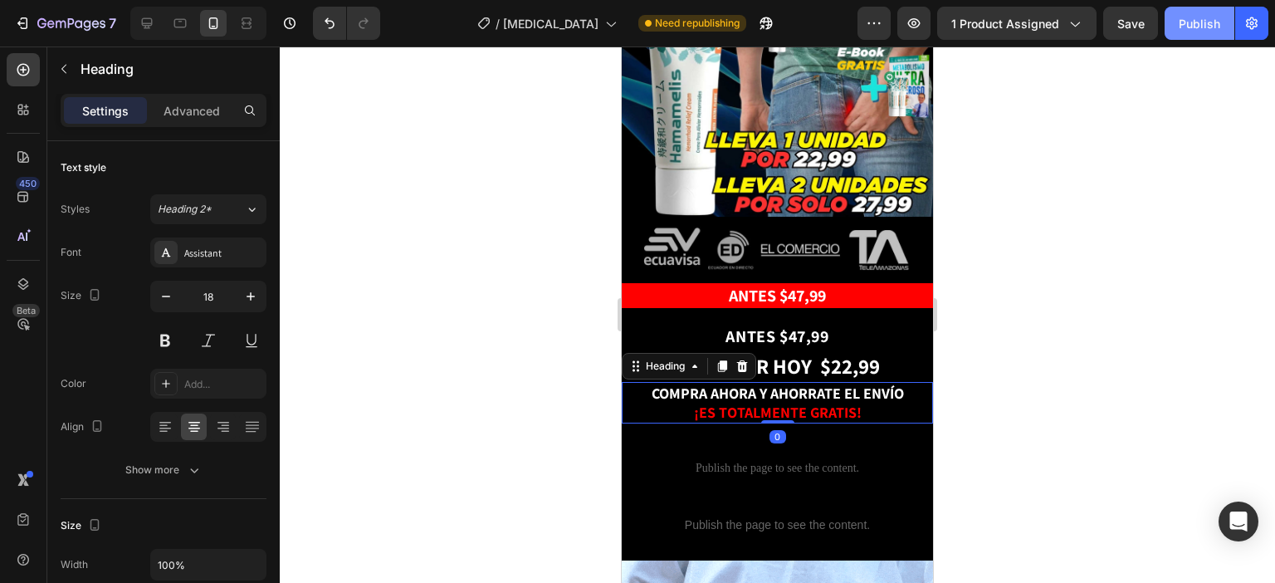
click at [1197, 21] on div "Publish" at bounding box center [1200, 23] width 42 height 17
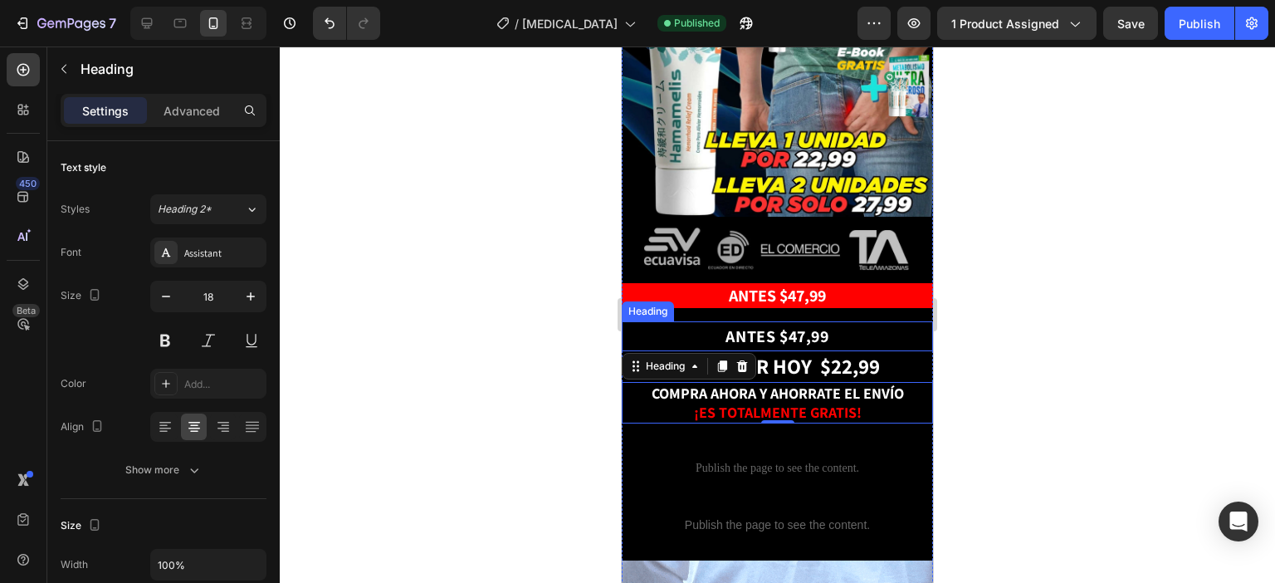
click at [874, 323] on p "ANTES $47,99" at bounding box center [778, 336] width 308 height 27
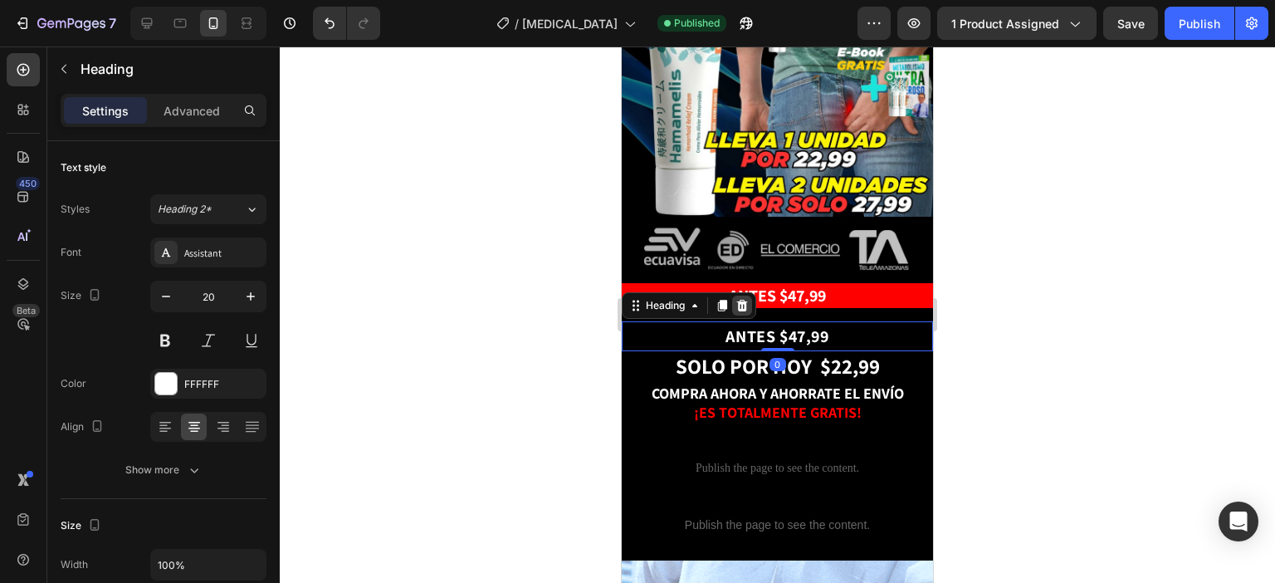
click at [746, 300] on icon at bounding box center [742, 306] width 11 height 12
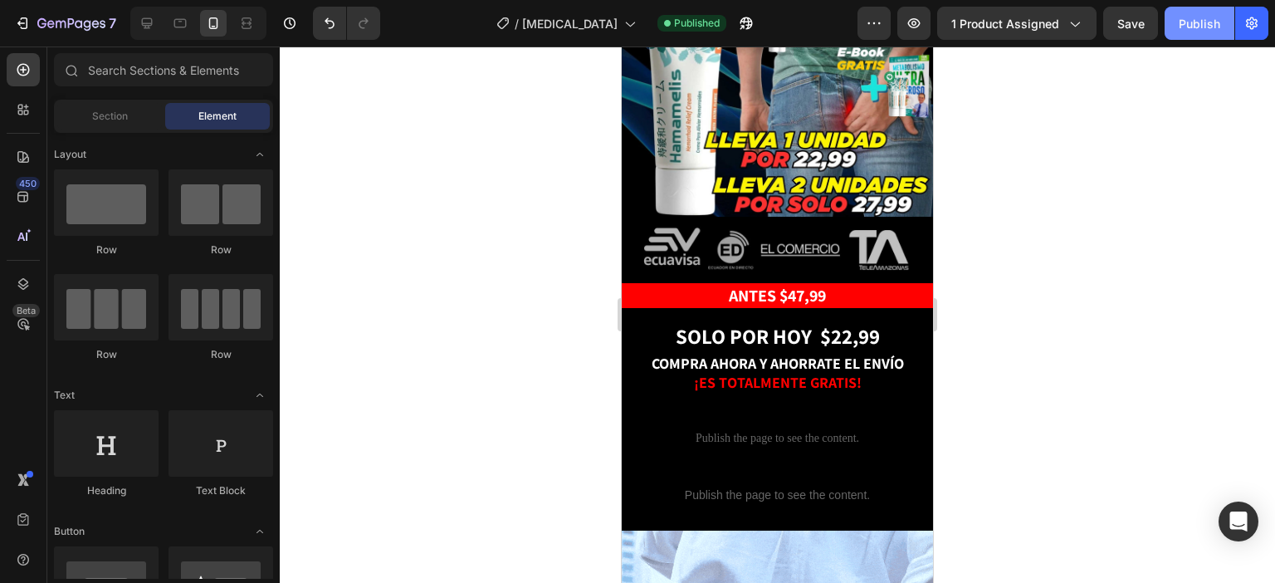
click at [1209, 15] on div "Publish" at bounding box center [1200, 23] width 42 height 17
